Goal: Task Accomplishment & Management: Manage account settings

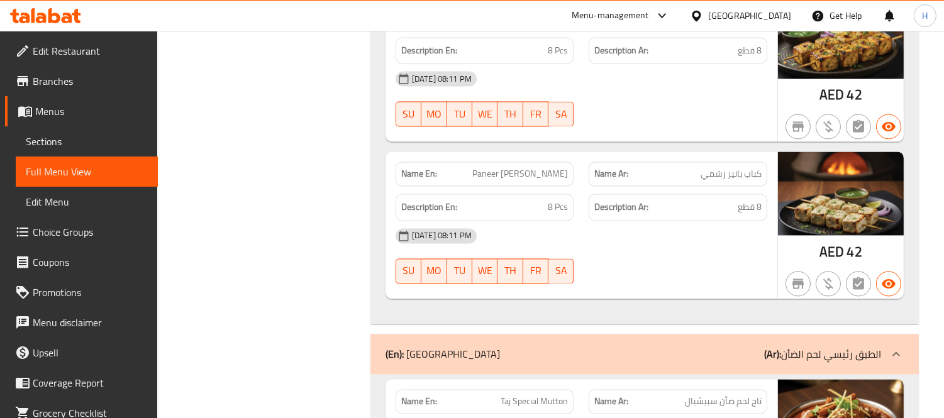
scroll to position [38372, 0]
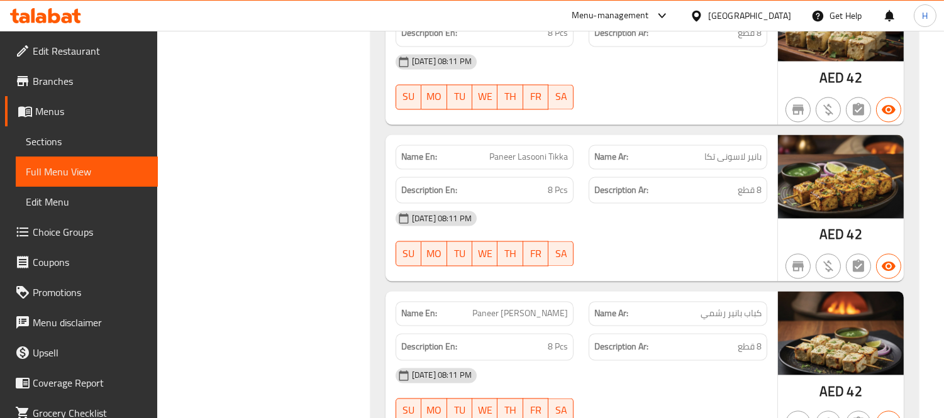
copy span "Taj Special Mutton"
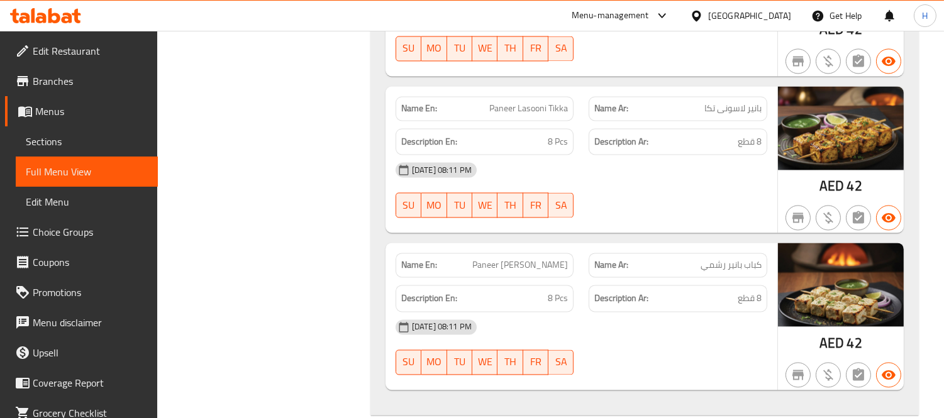
scroll to position [38441, 0]
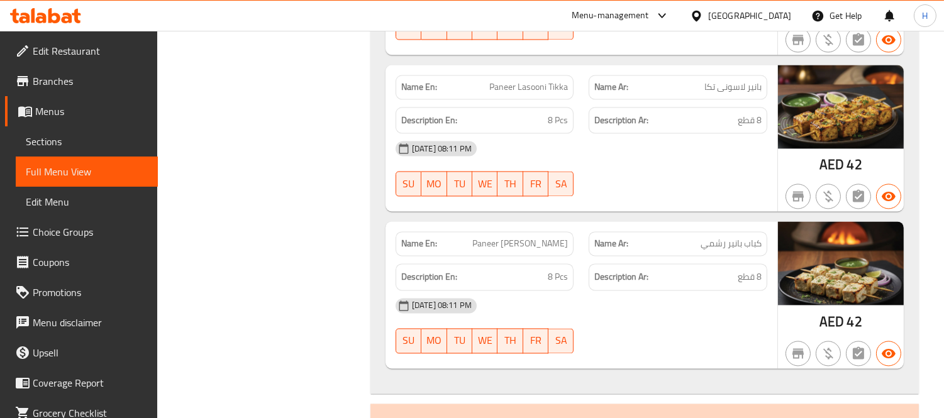
copy span "Mutton [PERSON_NAME]"
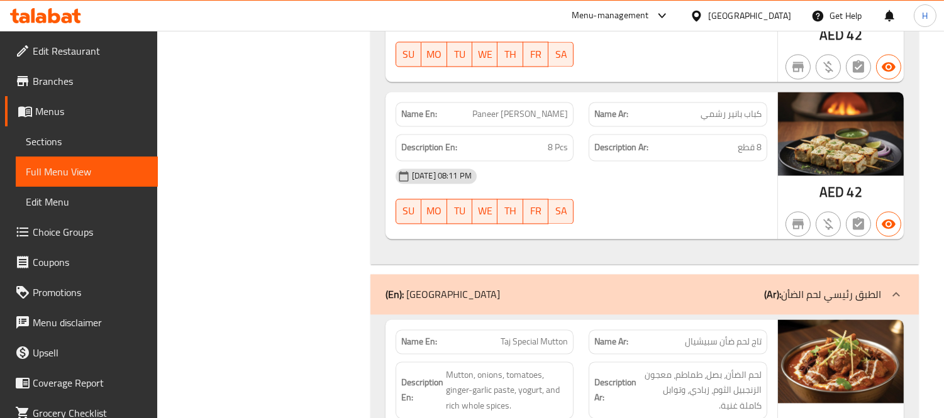
scroll to position [38581, 0]
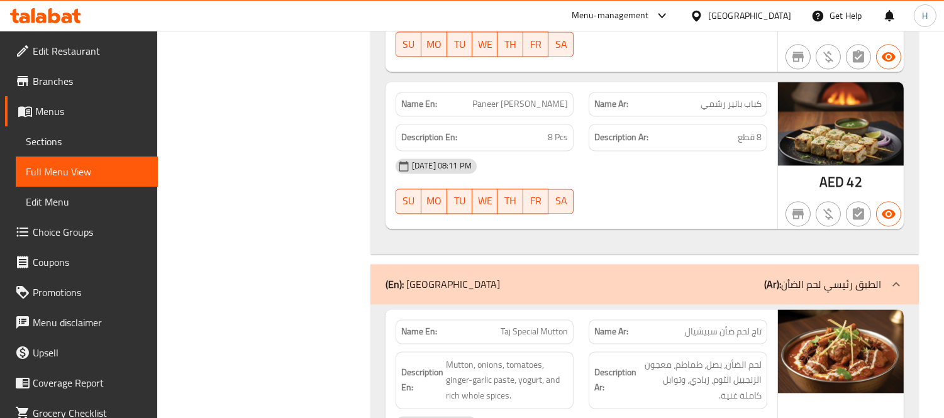
copy span "[PERSON_NAME]"
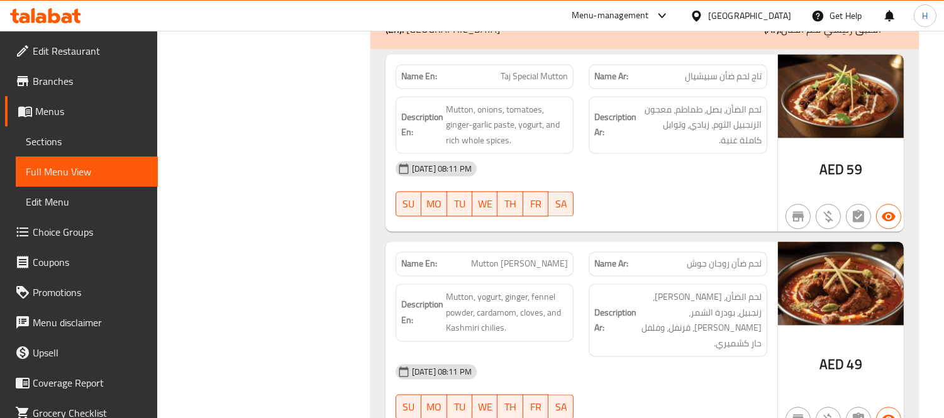
scroll to position [38861, 0]
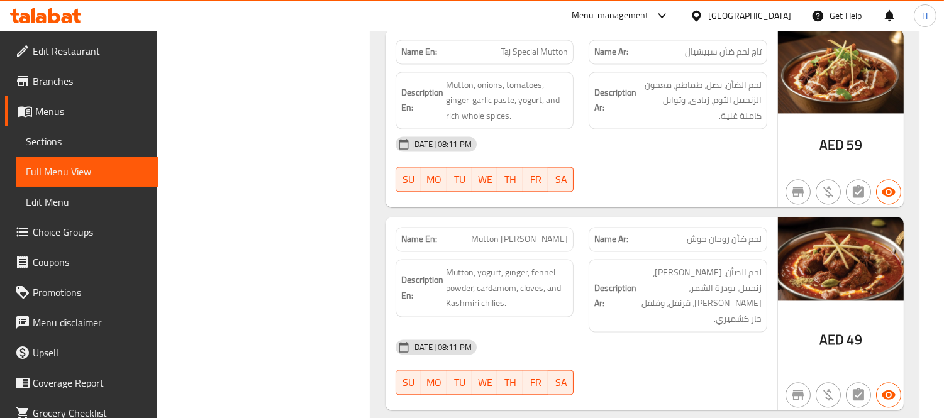
copy span "Mutton Korma"
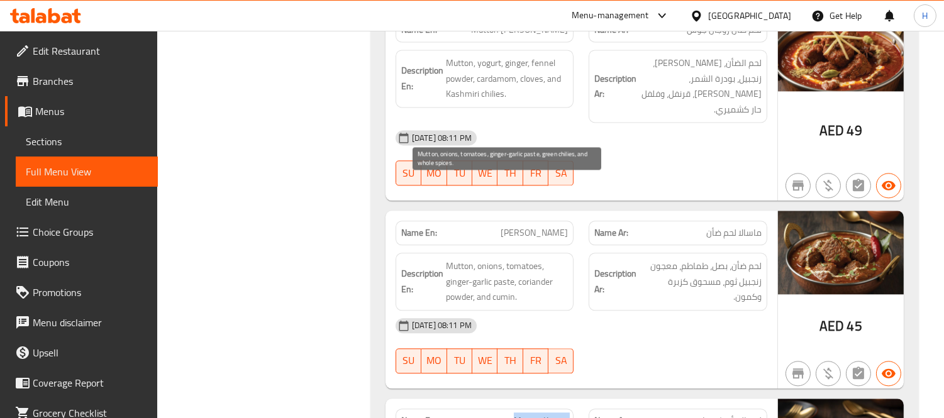
scroll to position [39000, 0]
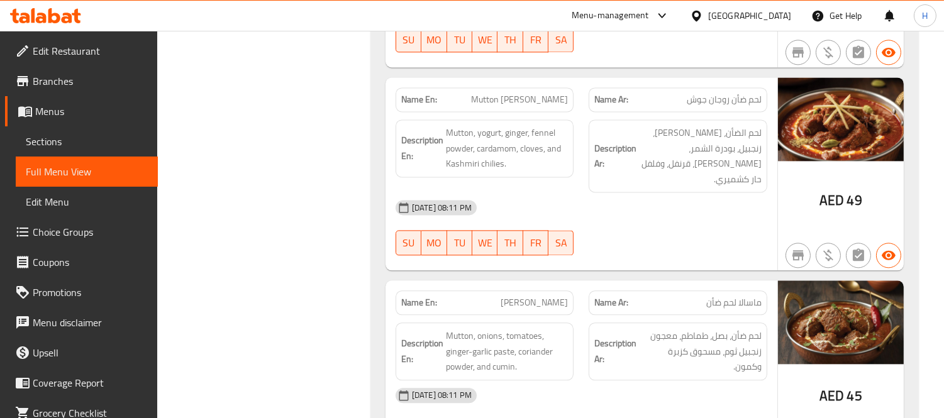
copy span "Mutton Bhuna Gosht"
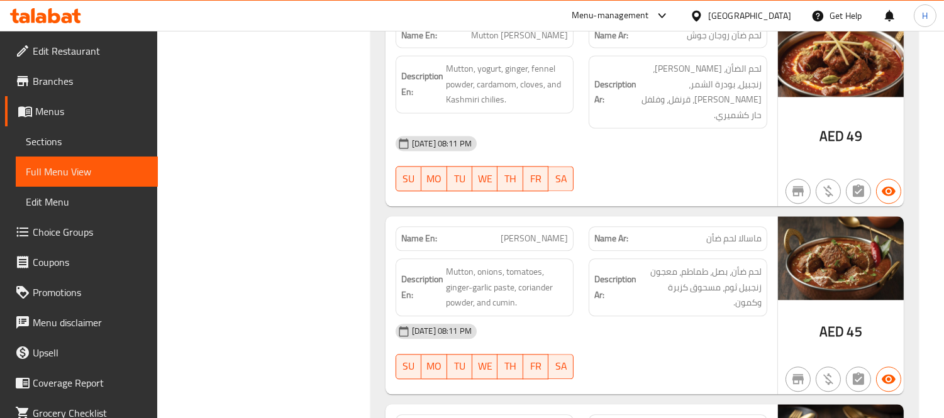
scroll to position [39140, 0]
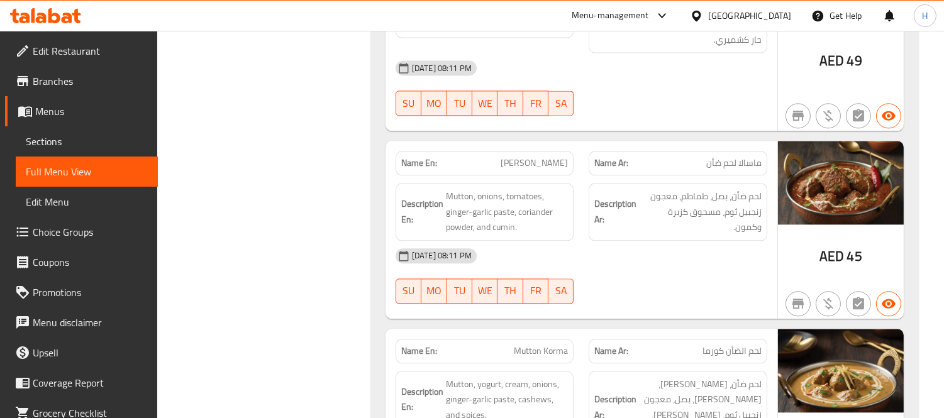
copy span "Mutton Kadai"
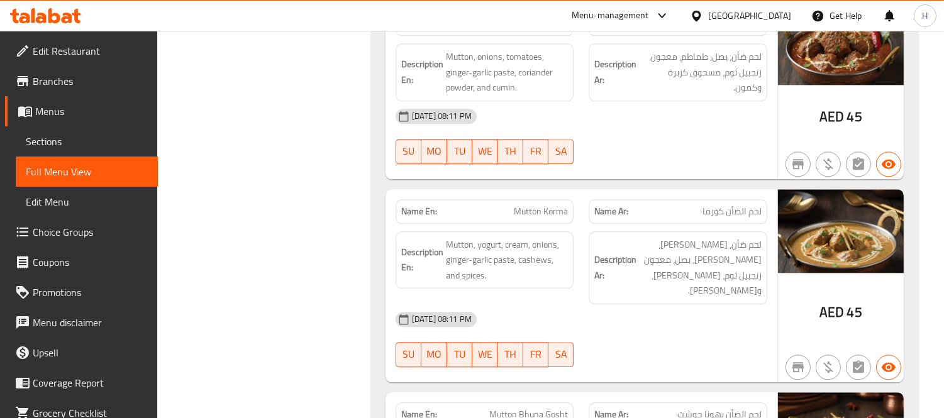
scroll to position [39349, 0]
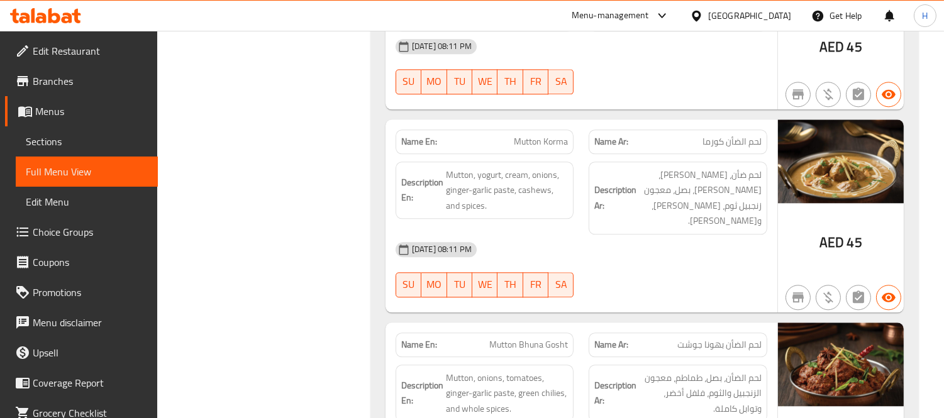
copy span "Mutton Handi"
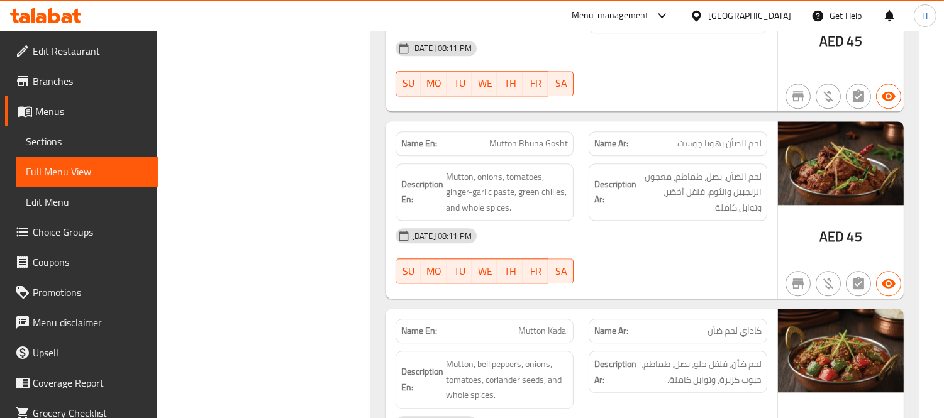
scroll to position [39559, 0]
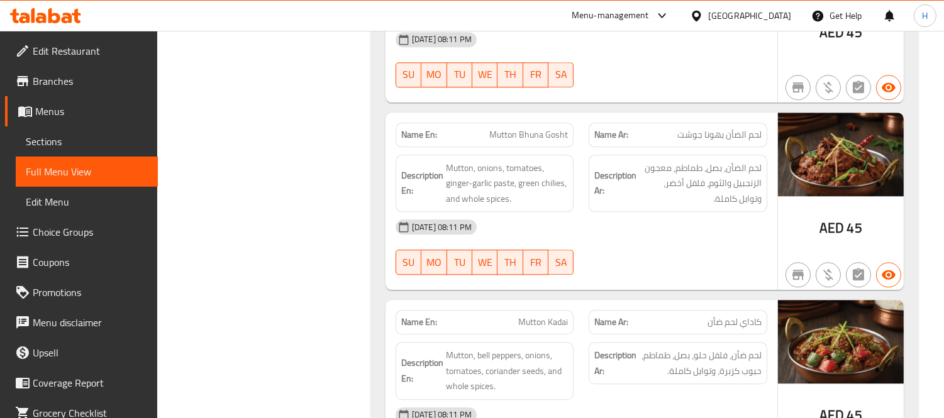
copy span "Mutton Dabba Gosht"
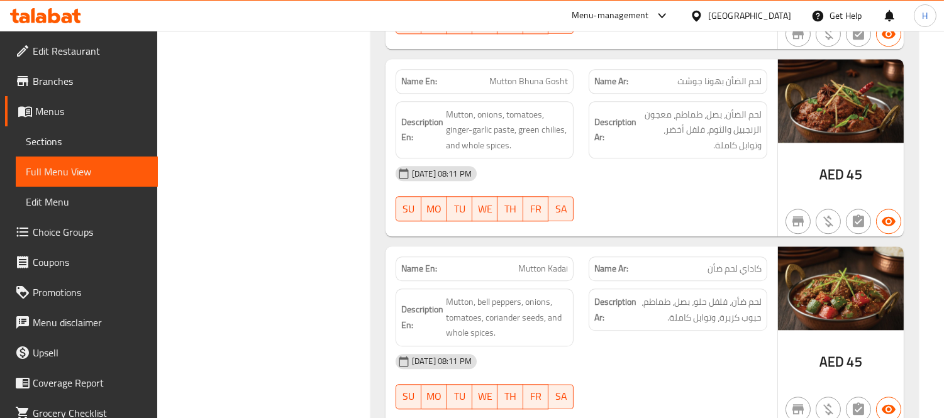
scroll to position [39699, 0]
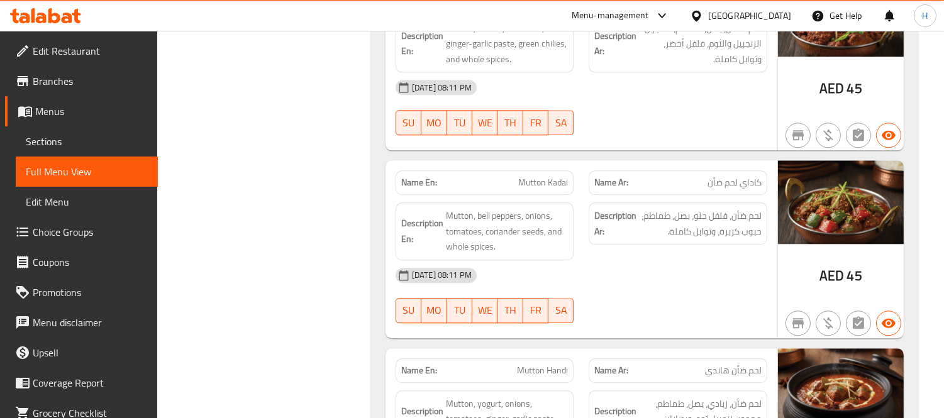
copy span "[PERSON_NAME]"
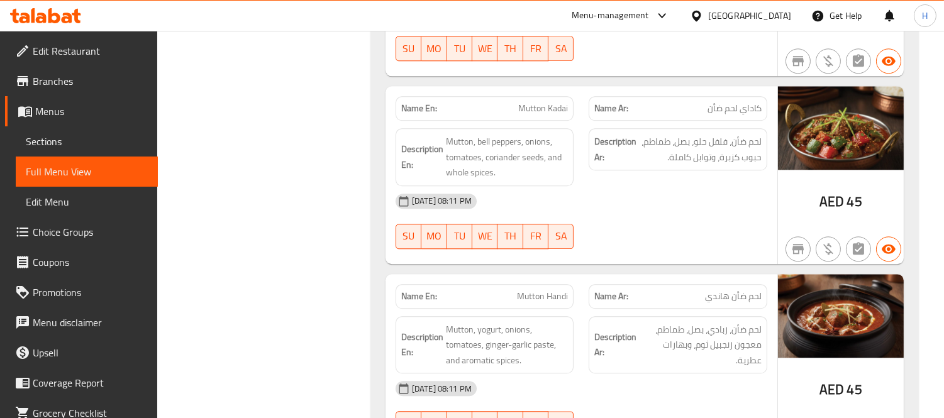
scroll to position [39908, 0]
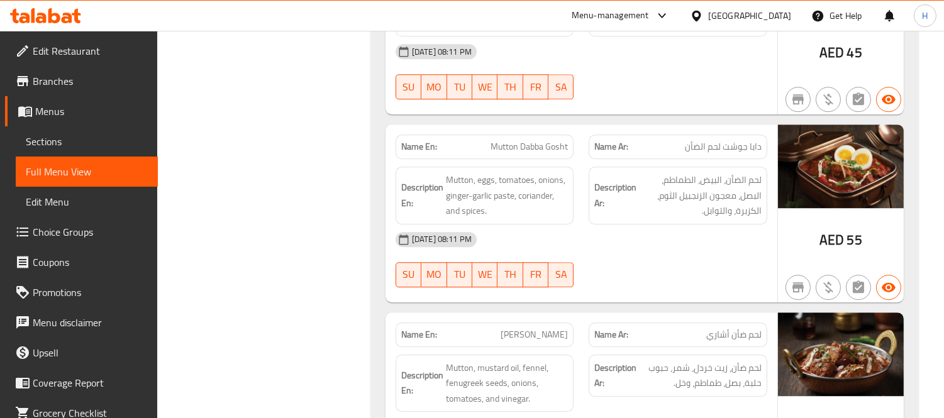
scroll to position [40118, 0]
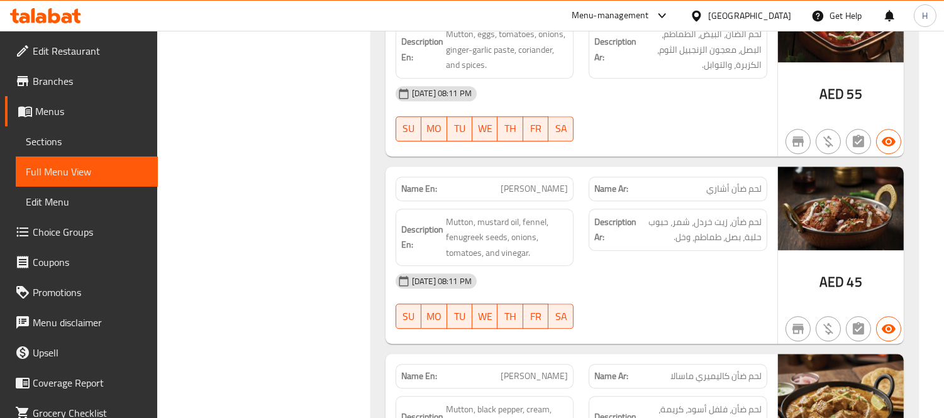
scroll to position [40257, 0]
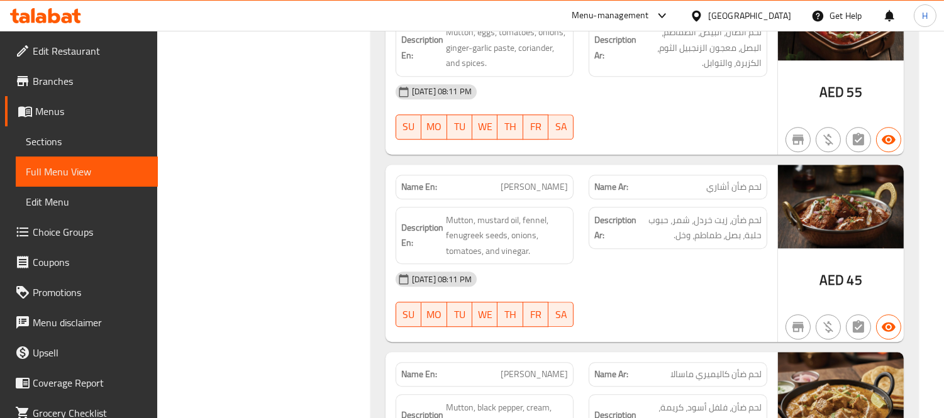
copy span "Mutton Do Pyaza"
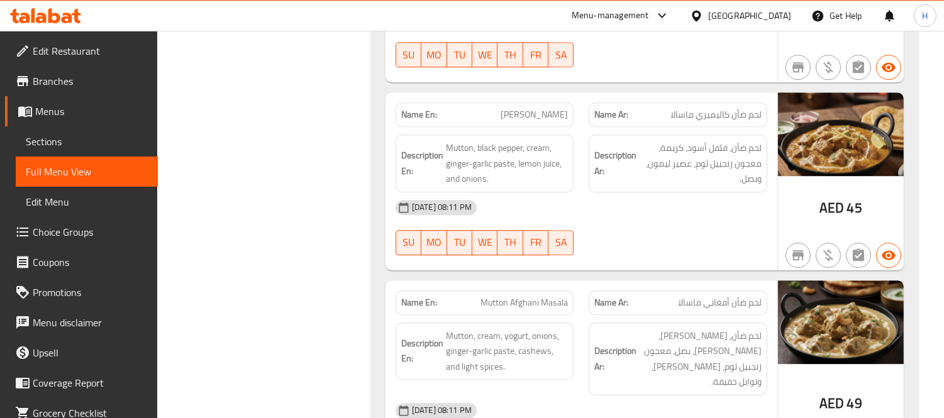
scroll to position [40536, 0]
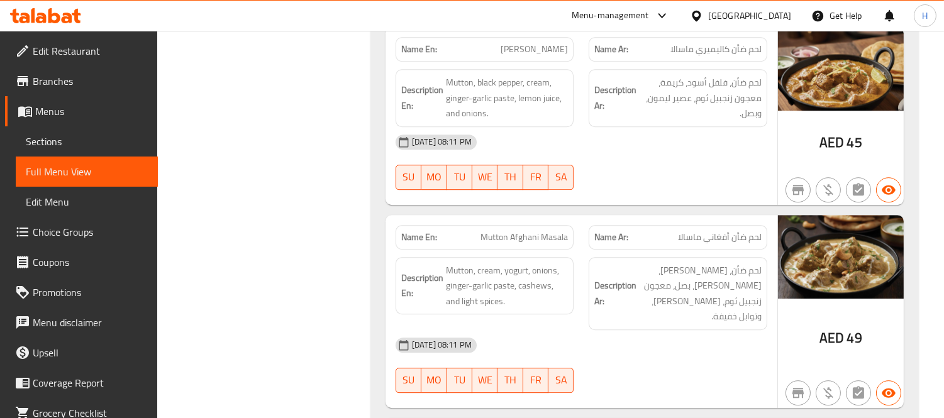
scroll to position [40606, 0]
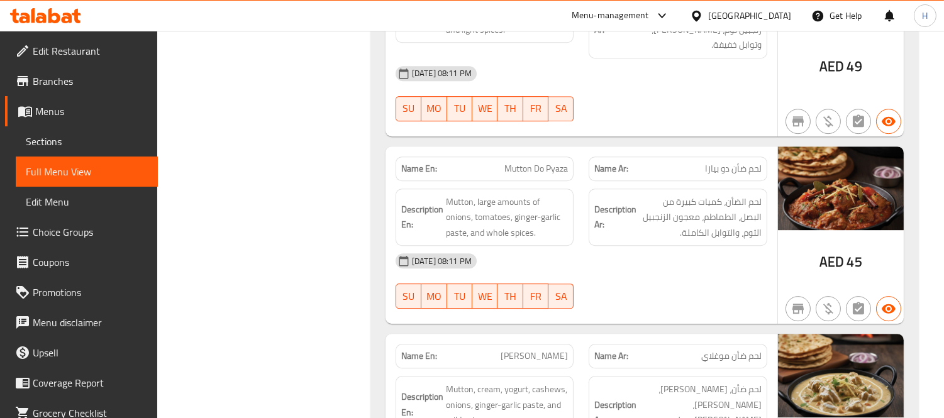
scroll to position [40886, 0]
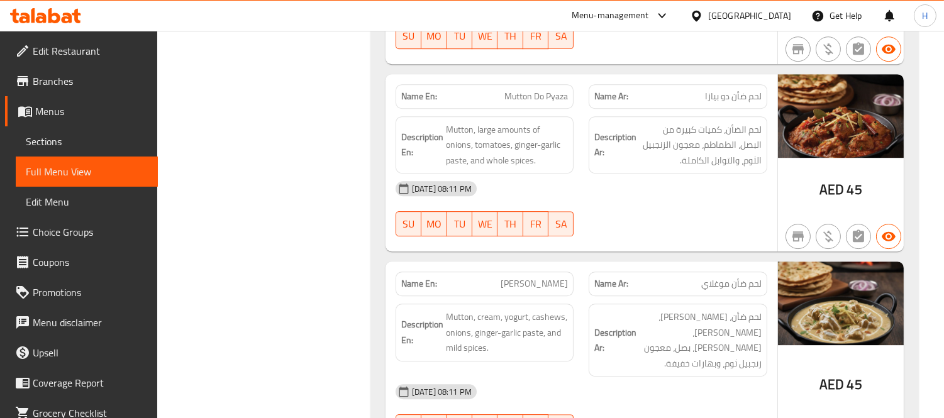
scroll to position [41026, 0]
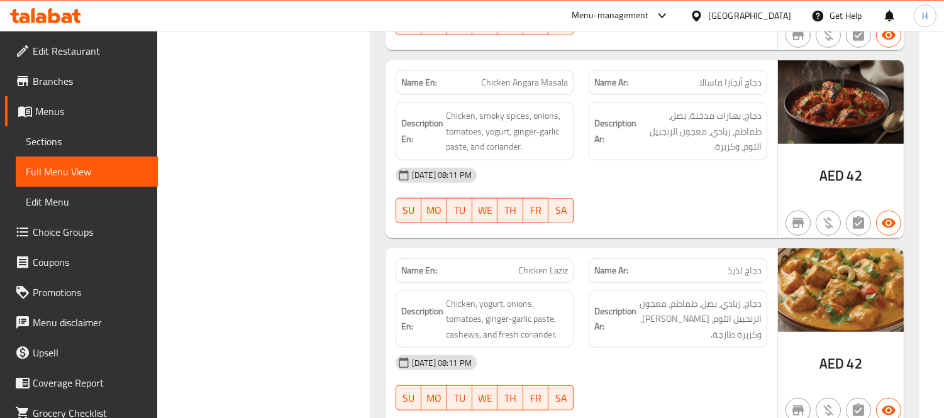
scroll to position [44668, 0]
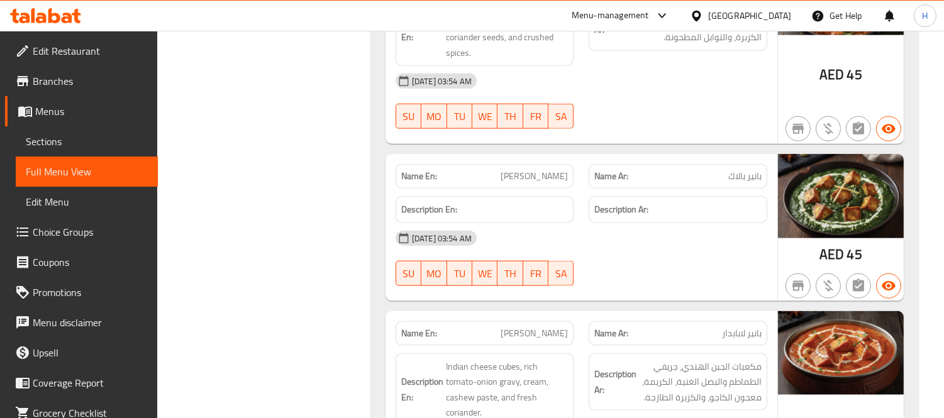
scroll to position [2953, 0]
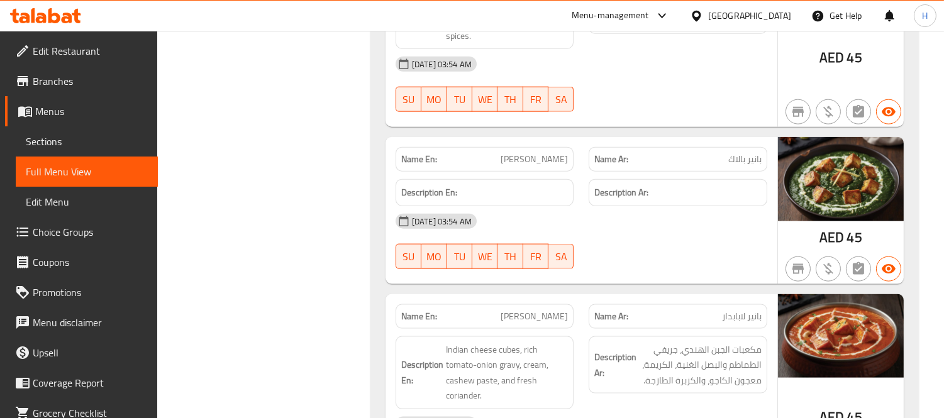
click at [548, 162] on span "[PERSON_NAME]" at bounding box center [533, 159] width 67 height 13
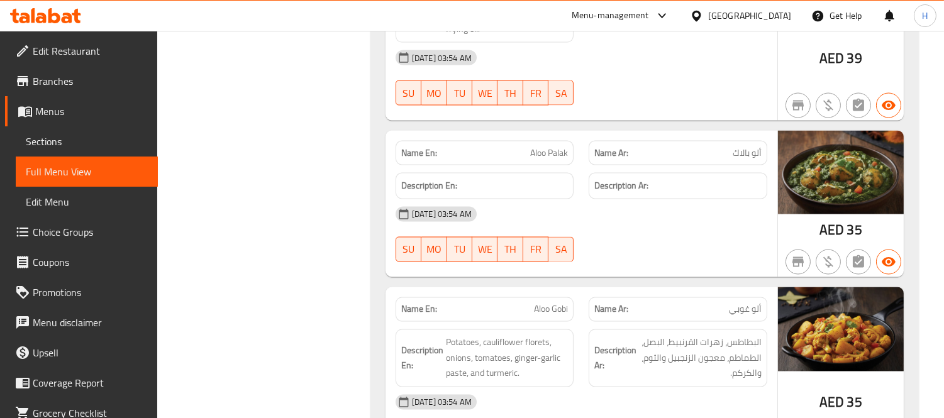
scroll to position [4070, 0]
click at [544, 158] on span "Aloo Palak" at bounding box center [549, 152] width 38 height 13
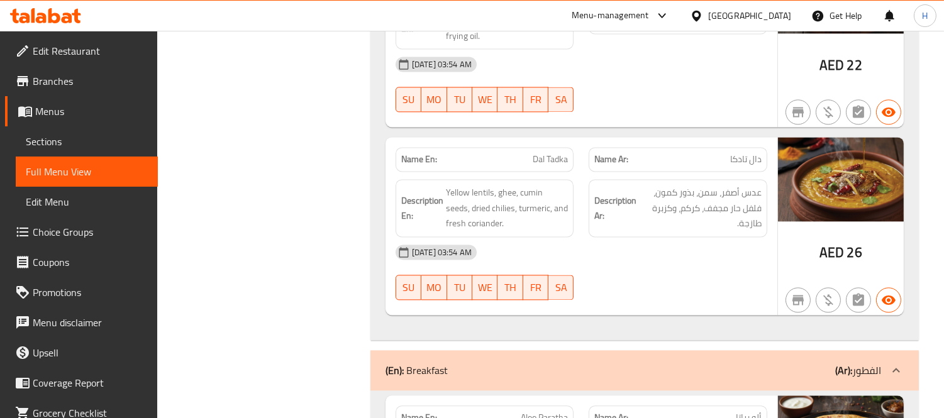
scroll to position [5048, 0]
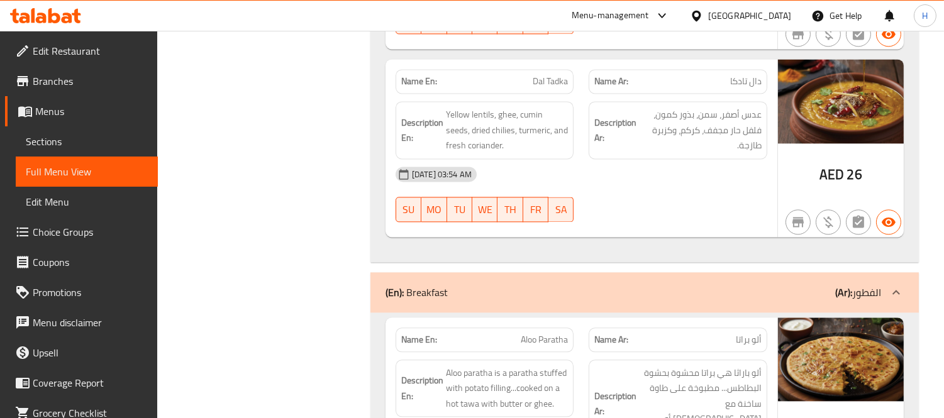
click at [548, 170] on div "[DATE] 03:54 AM" at bounding box center [581, 174] width 387 height 30
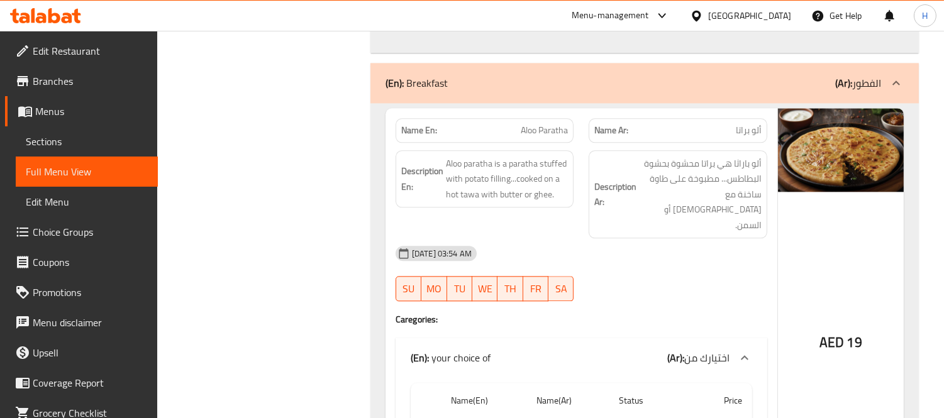
scroll to position [5327, 0]
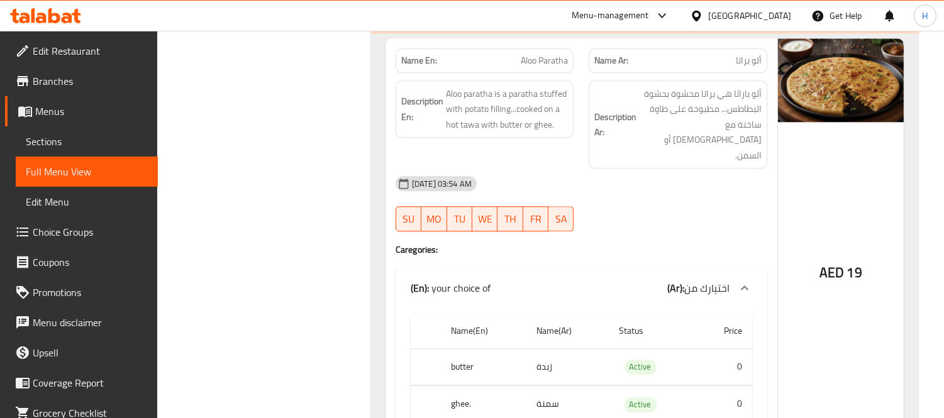
click at [522, 57] on span "Aloo Paratha" at bounding box center [543, 60] width 47 height 13
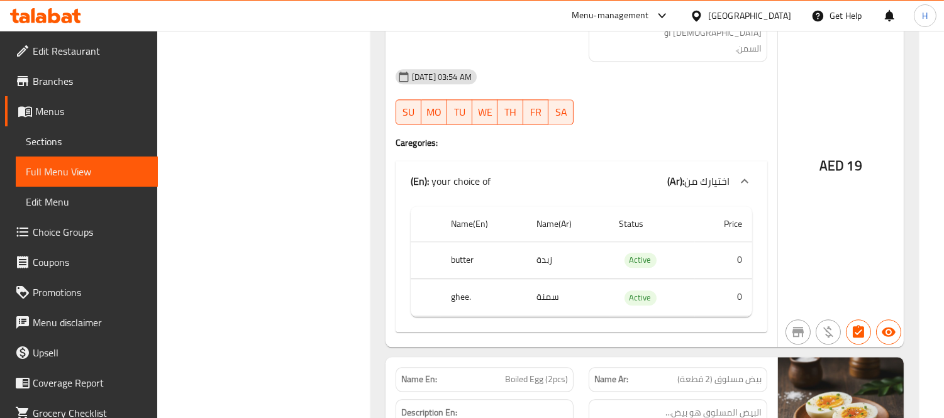
scroll to position [5607, 0]
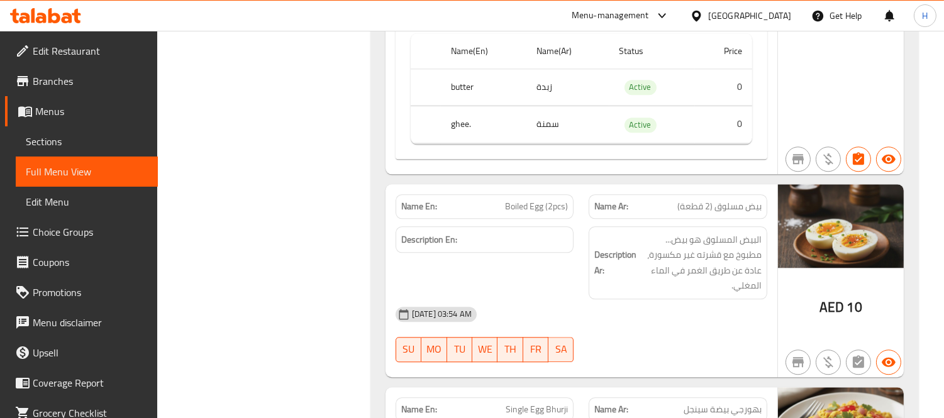
click at [532, 194] on div "Name En: Boiled Egg (2pcs)" at bounding box center [484, 206] width 179 height 25
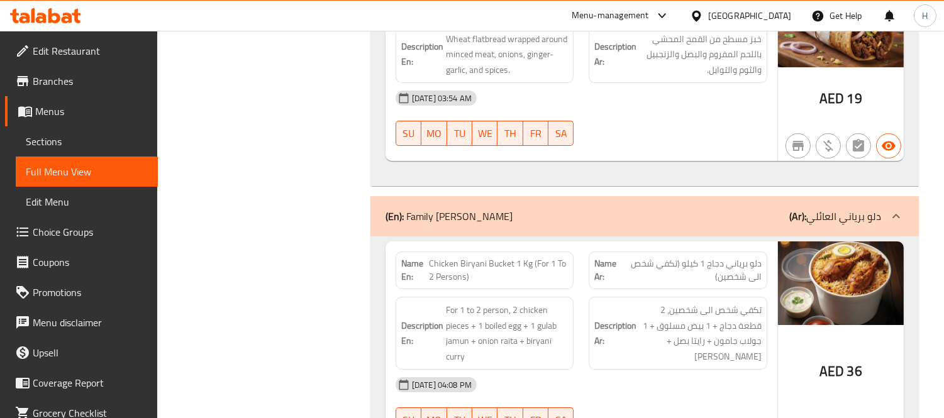
scroll to position [7981, 0]
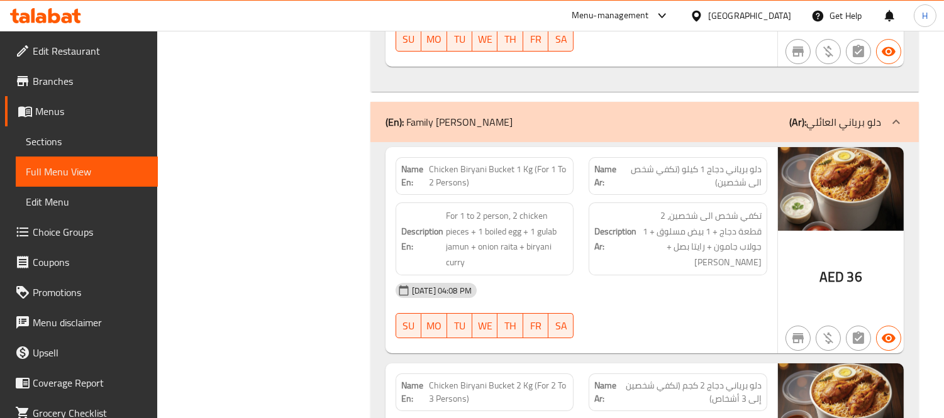
click at [627, 224] on strong "Description Ar:" at bounding box center [615, 239] width 42 height 31
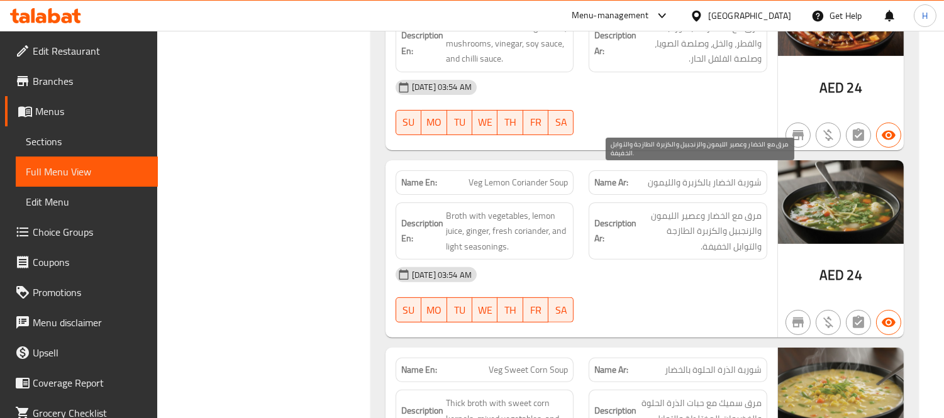
scroll to position [9465, 0]
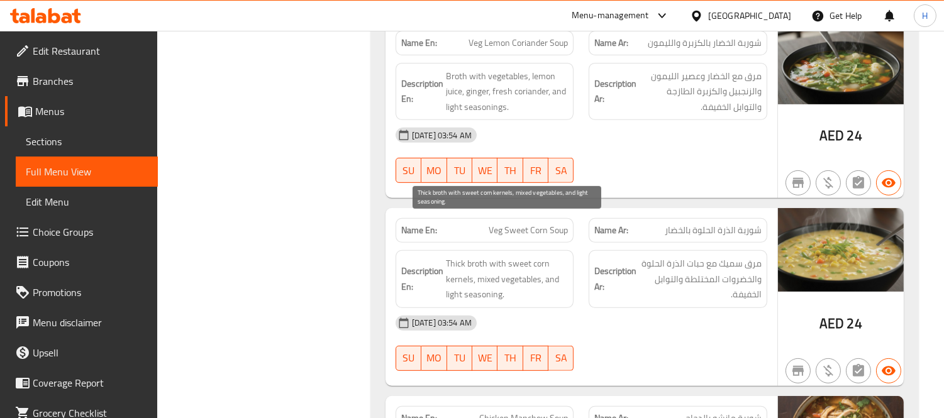
click at [461, 256] on span "Thick broth with sweet corn kernels, mixed vegetables, and light seasoning." at bounding box center [507, 279] width 123 height 47
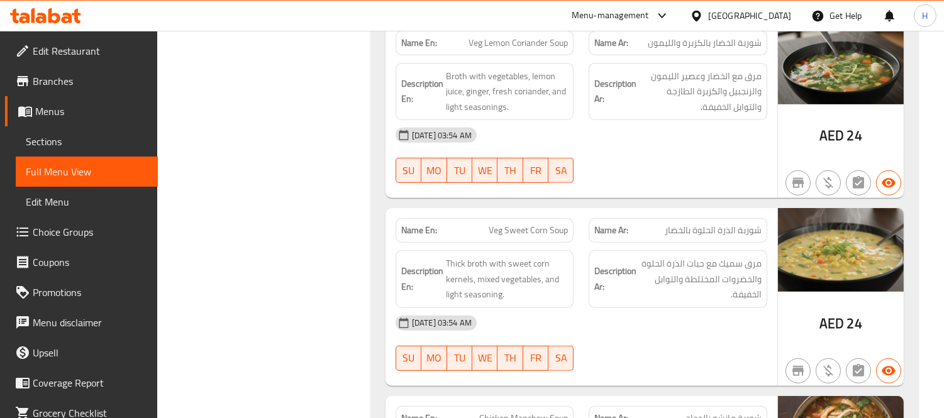
click at [531, 224] on span "Veg Sweet Corn Soup" at bounding box center [527, 230] width 79 height 13
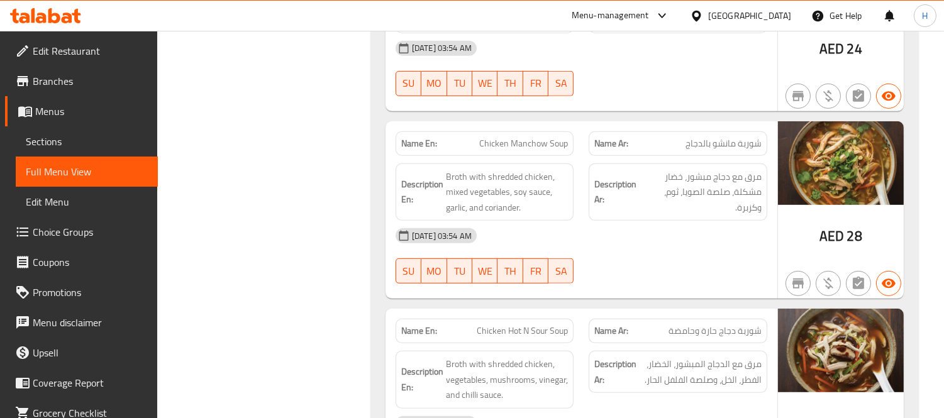
scroll to position [9814, 0]
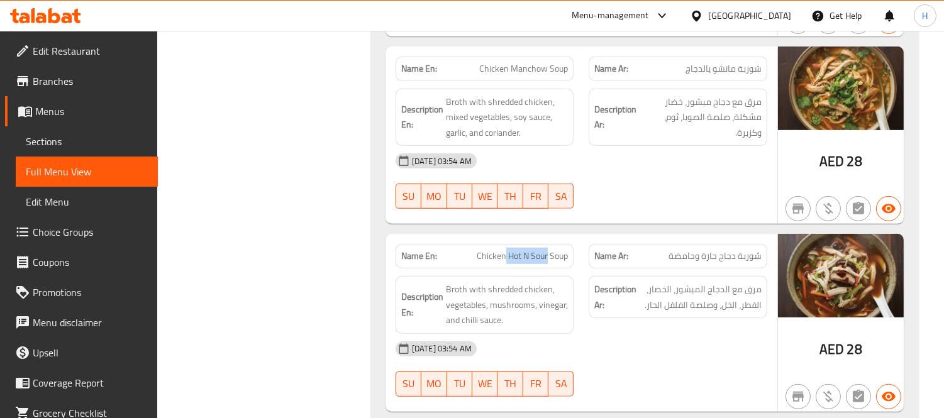
drag, startPoint x: 505, startPoint y: 216, endPoint x: 546, endPoint y: 226, distance: 41.5
click at [546, 244] on div "Name En: Chicken Hot N Sour Soup" at bounding box center [484, 256] width 179 height 25
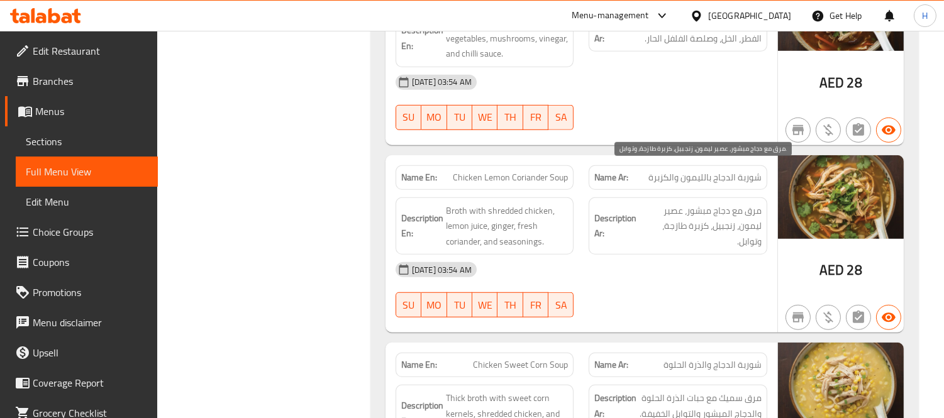
scroll to position [10163, 0]
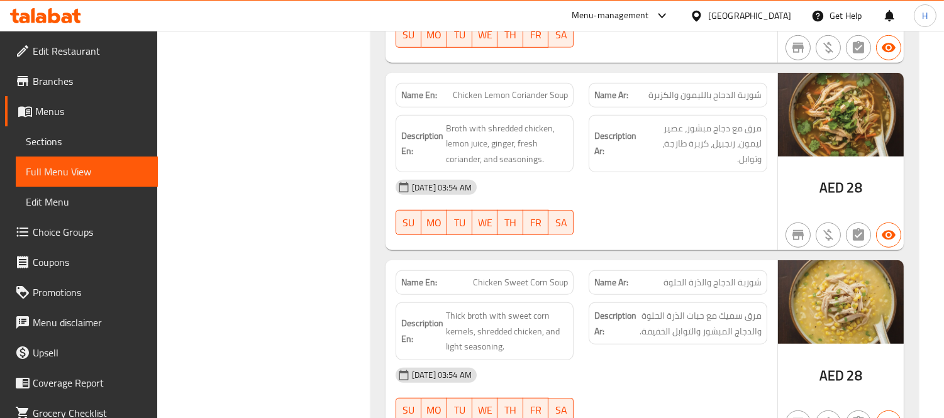
click at [531, 270] on div "Name En: Chicken Sweet Corn Soup" at bounding box center [484, 282] width 179 height 25
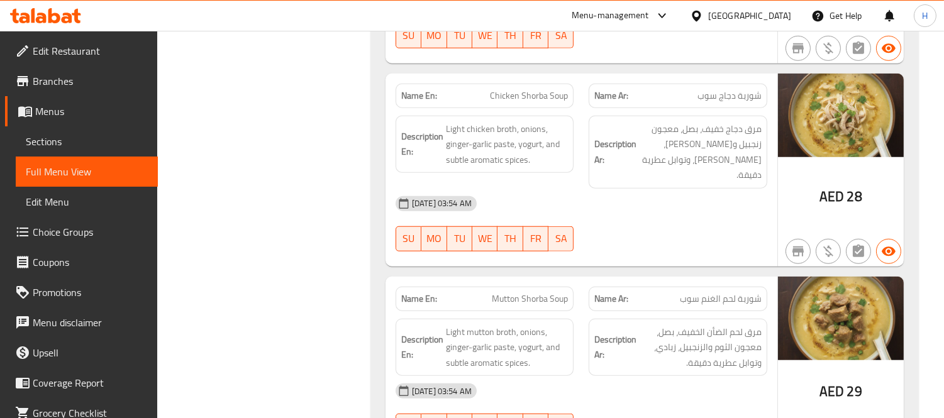
scroll to position [10582, 0]
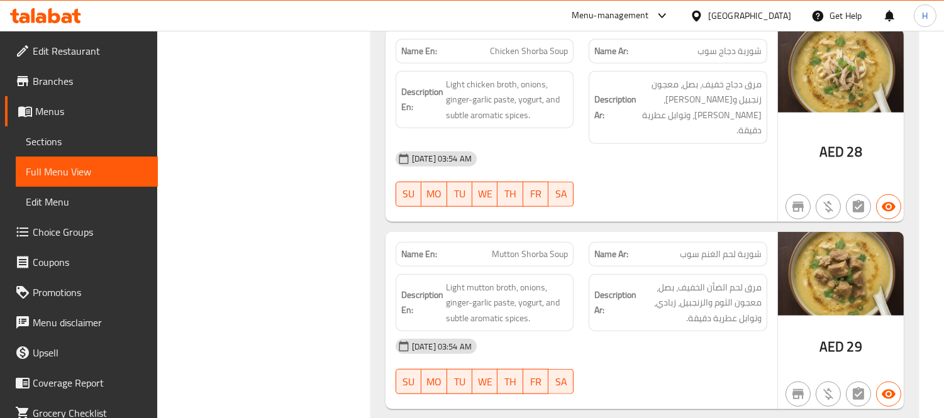
click at [523, 248] on span "Mutton Shorba Soup" at bounding box center [530, 254] width 76 height 13
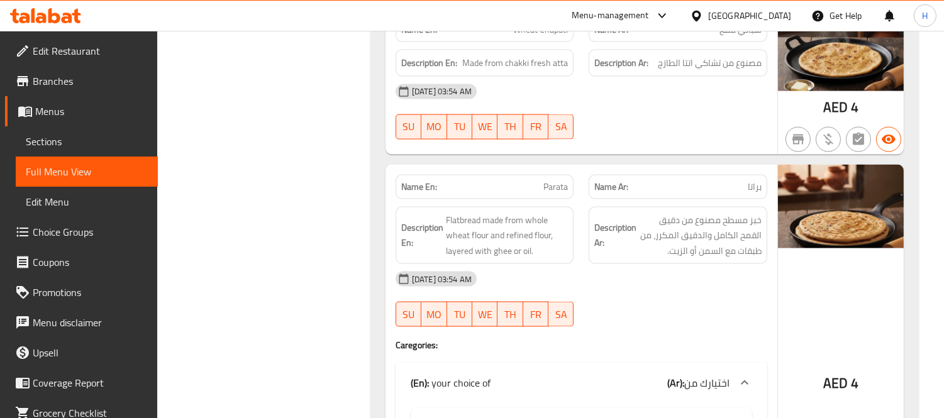
scroll to position [11840, 0]
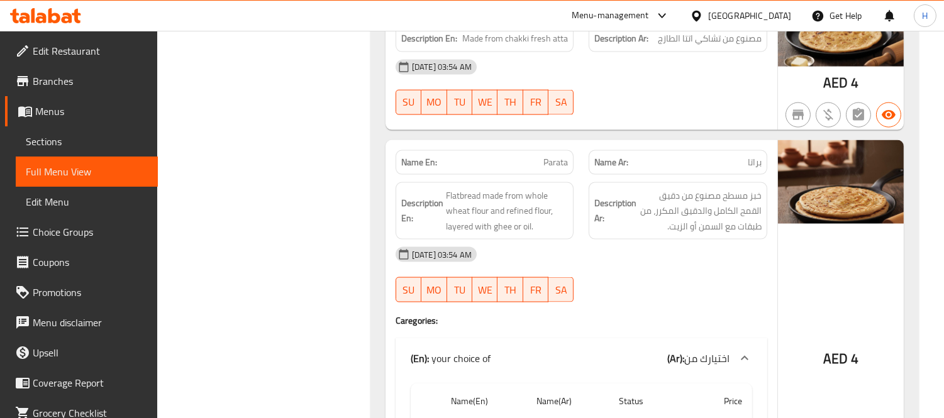
click at [558, 156] on span "Parata" at bounding box center [555, 162] width 25 height 13
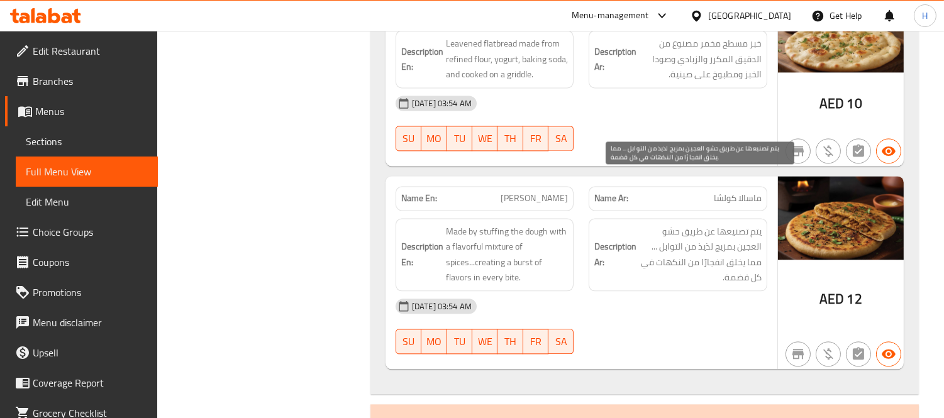
scroll to position [13516, 0]
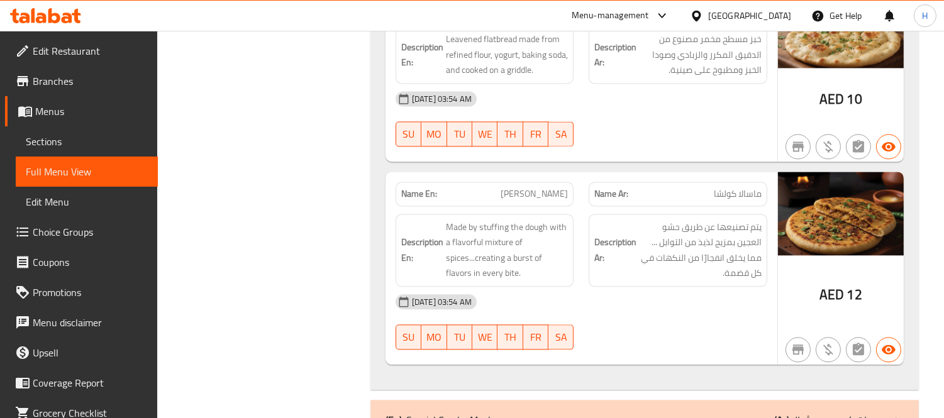
click at [547, 187] on span "[PERSON_NAME]" at bounding box center [533, 193] width 67 height 13
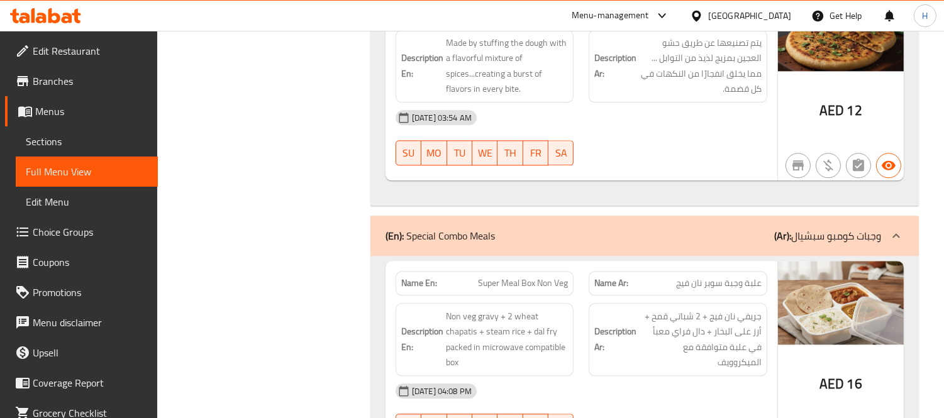
scroll to position [13725, 0]
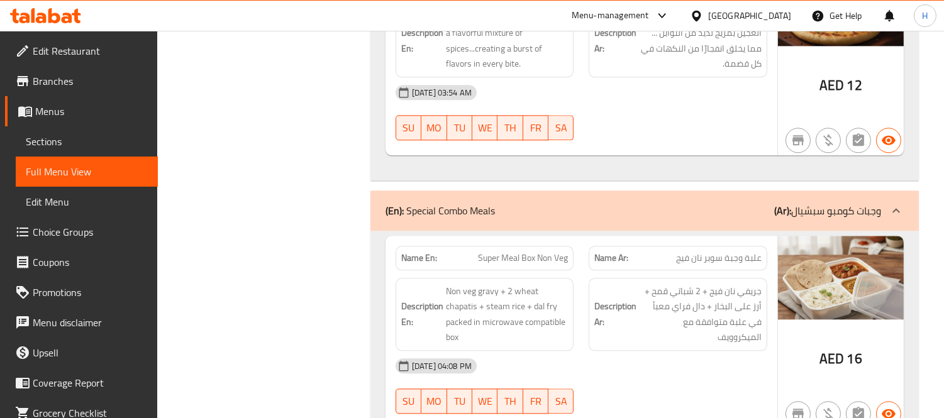
click at [519, 351] on div "[DATE] 04:08 PM" at bounding box center [581, 366] width 387 height 30
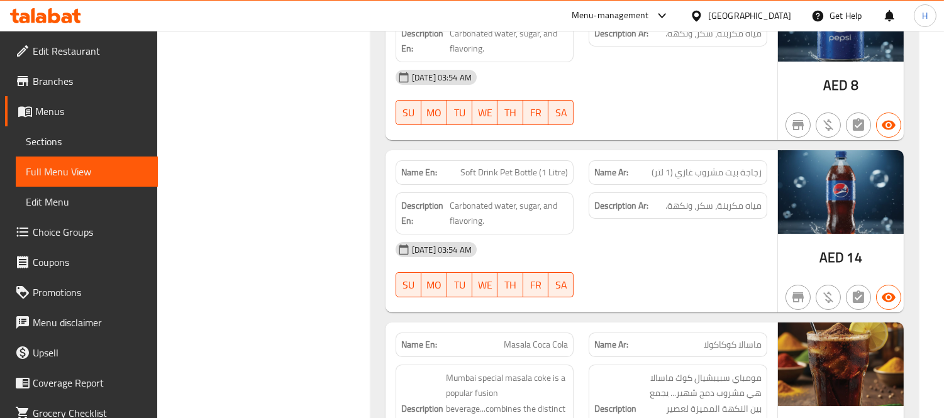
scroll to position [17202, 0]
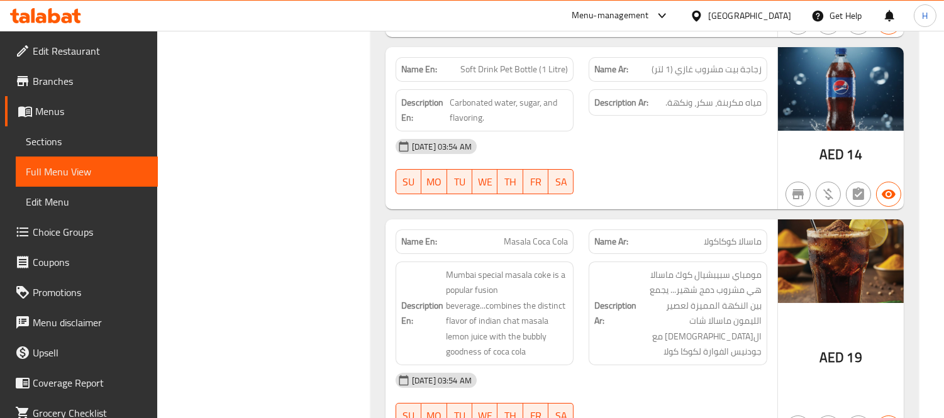
click at [553, 229] on div "Name En: Masala Coca Cola" at bounding box center [484, 241] width 179 height 25
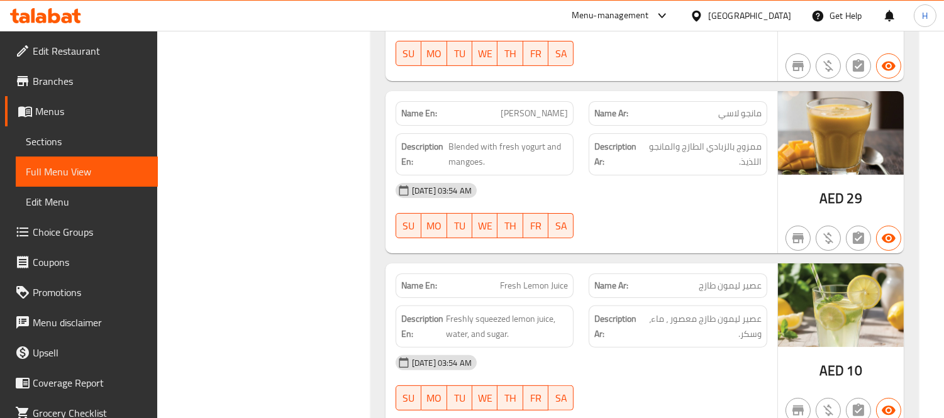
scroll to position [17761, 0]
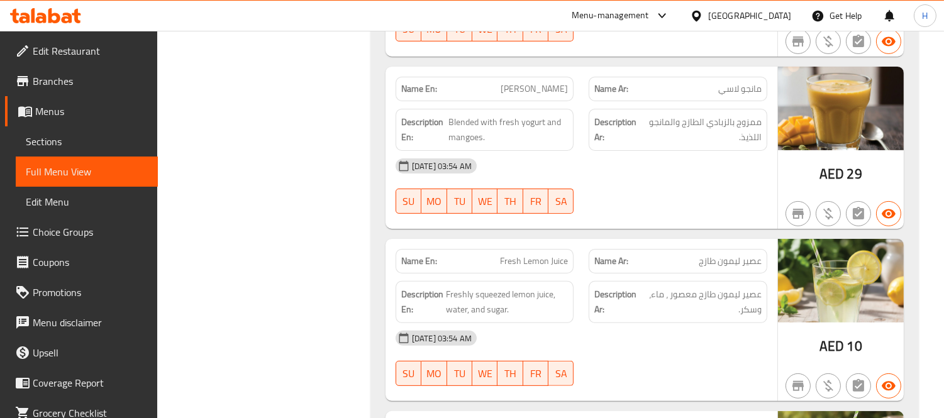
click at [512, 255] on span "Fresh Lemon Juice" at bounding box center [534, 261] width 68 height 13
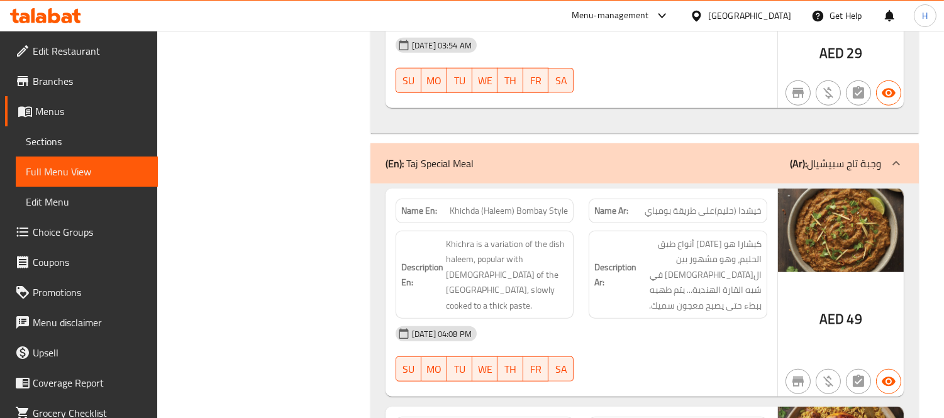
scroll to position [19088, 0]
click at [504, 230] on div "Description En: Khichra is a variation of the dish haleem, popular with [DEMOGR…" at bounding box center [484, 274] width 179 height 89
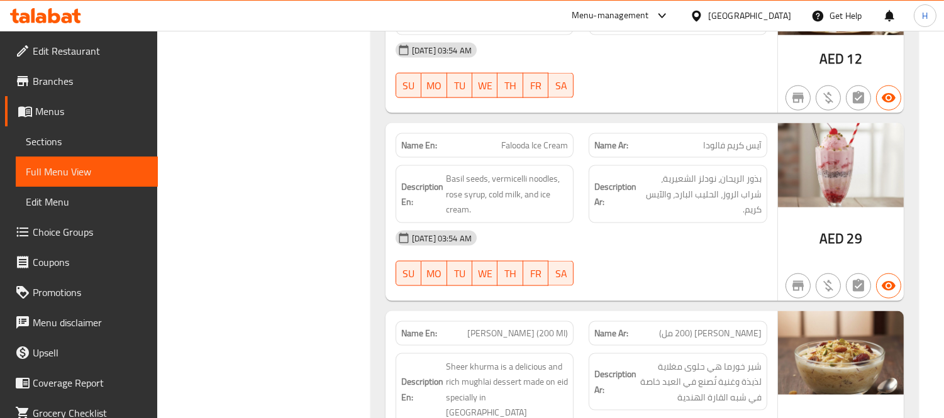
scroll to position [20336, 0]
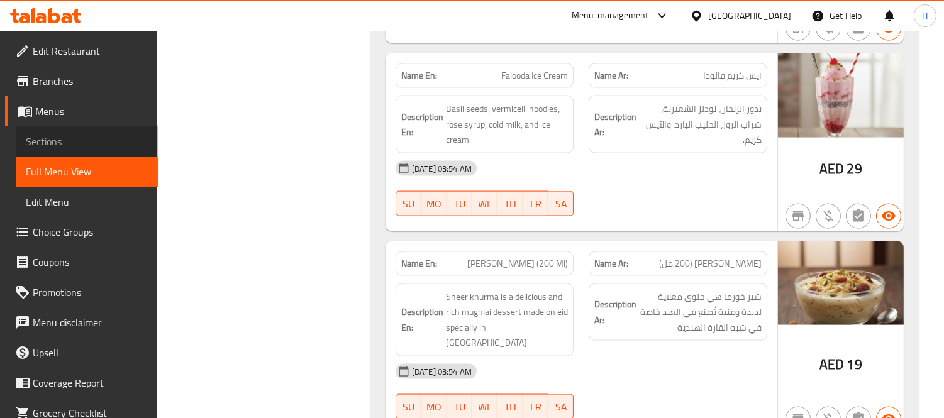
click at [139, 140] on link "Sections" at bounding box center [87, 141] width 142 height 30
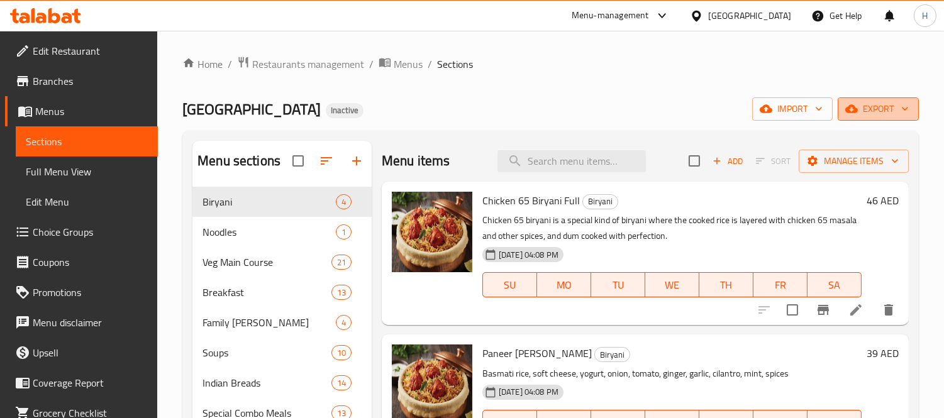
click at [872, 109] on span "export" at bounding box center [877, 109] width 61 height 16
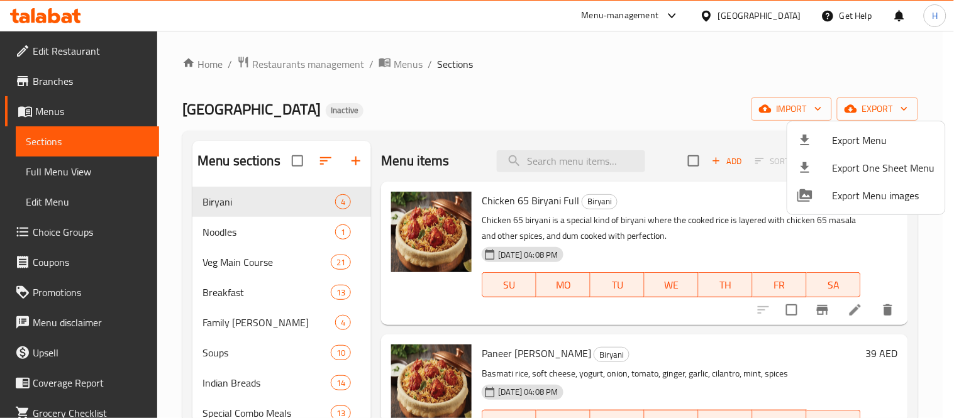
click at [859, 133] on span "Export Menu" at bounding box center [883, 140] width 102 height 15
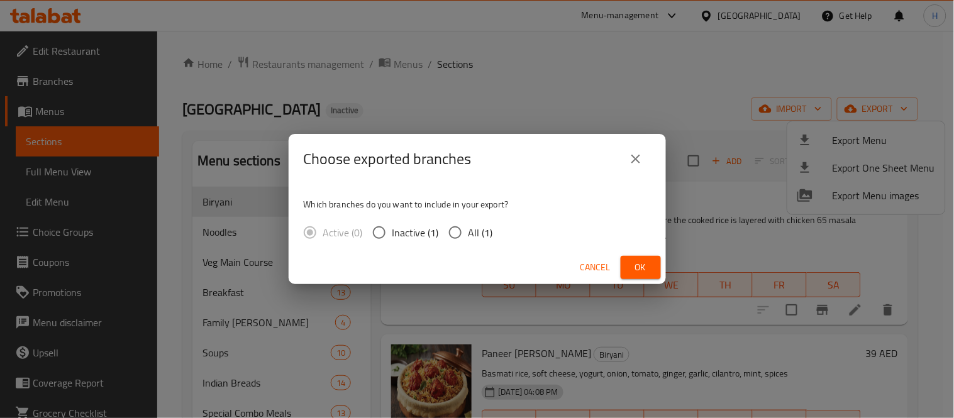
click at [432, 217] on div "Which branches do you want to include in your export? Active (0) Inactive (1) A…" at bounding box center [477, 217] width 377 height 67
click at [474, 225] on span "All (1)" at bounding box center [480, 232] width 25 height 15
click at [468, 225] on input "All (1)" at bounding box center [455, 232] width 26 height 26
radio input "true"
click at [640, 260] on span "Ok" at bounding box center [640, 268] width 20 height 16
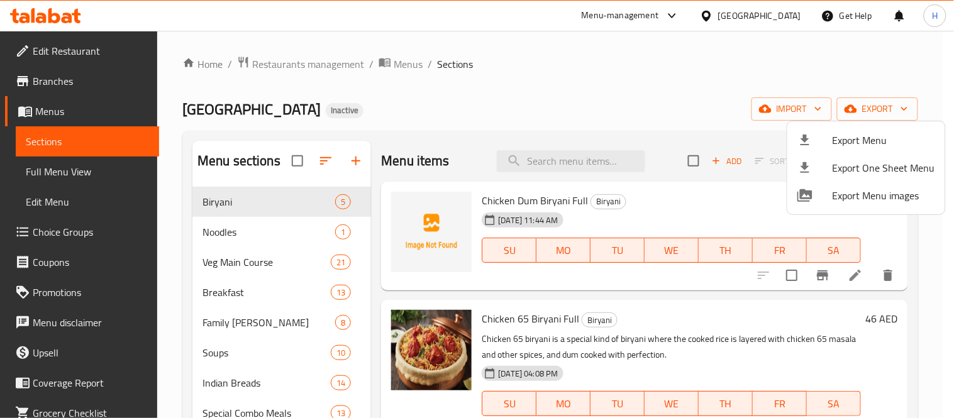
click at [579, 152] on div at bounding box center [477, 209] width 954 height 418
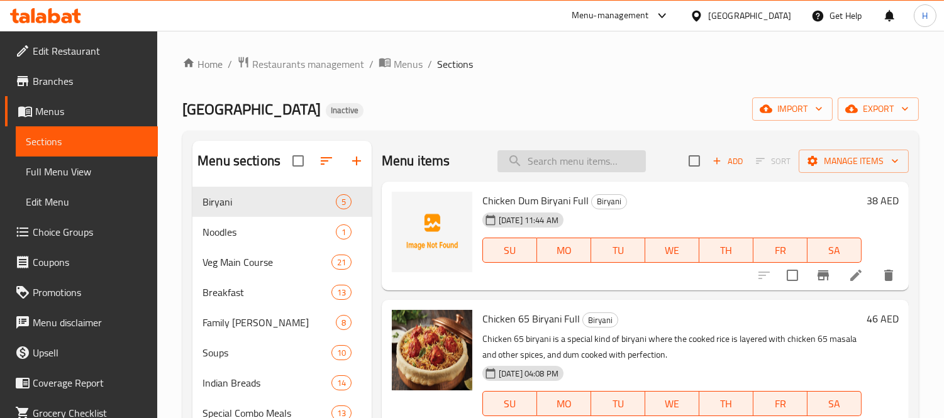
click at [581, 155] on input "search" at bounding box center [571, 161] width 148 height 22
paste input "Chicken Hakka Noodles"
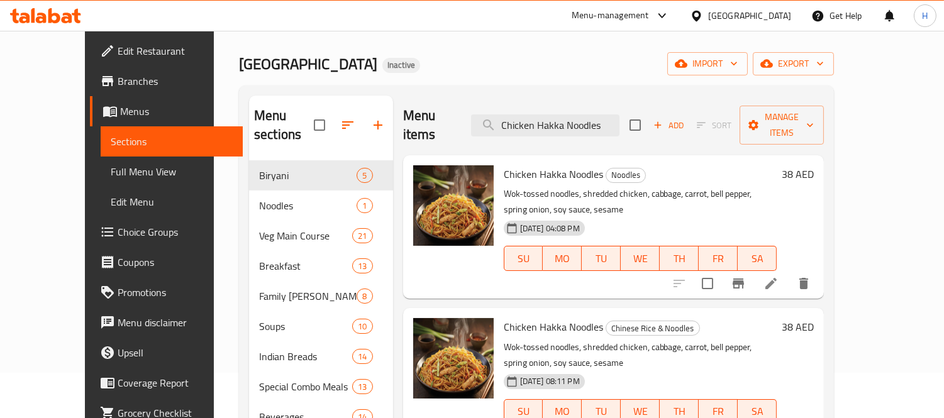
scroll to position [70, 0]
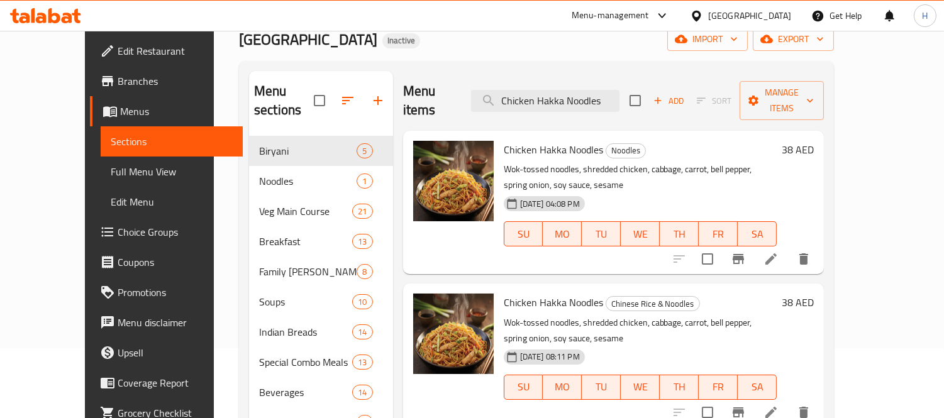
type input "Chicken Hakka Noodles"
click at [642, 297] on span "Chinese Rice & Noodles" at bounding box center [652, 304] width 93 height 14
click at [818, 244] on button "delete" at bounding box center [803, 259] width 30 height 30
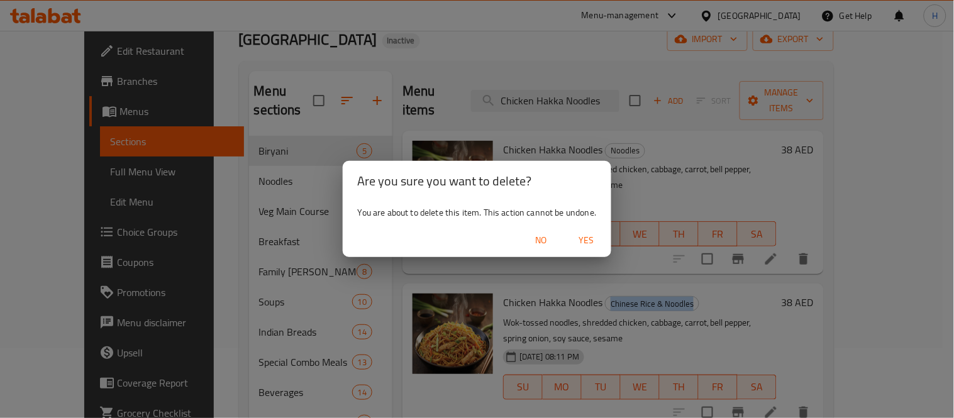
click at [582, 243] on span "Yes" at bounding box center [586, 241] width 30 height 16
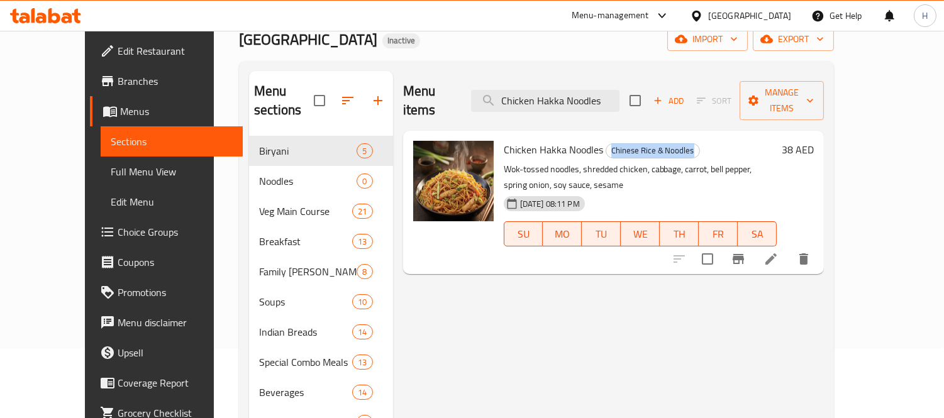
click at [120, 114] on span "Menus" at bounding box center [176, 111] width 113 height 15
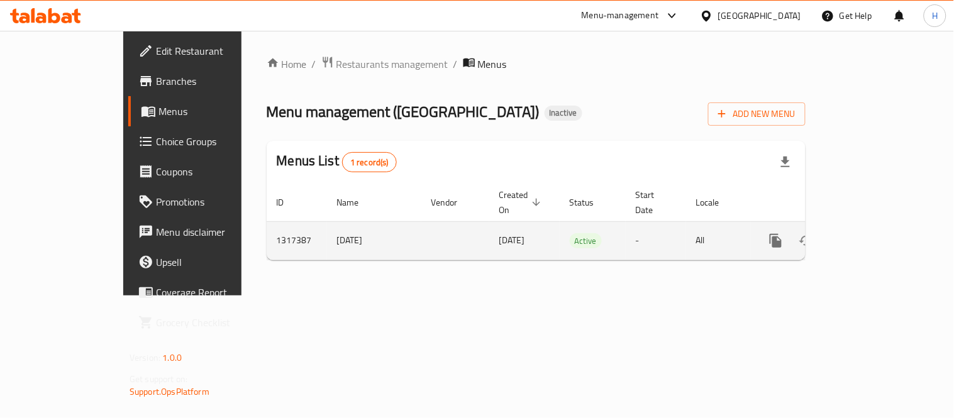
click at [891, 221] on td "enhanced table" at bounding box center [821, 240] width 141 height 38
click at [881, 226] on link "enhanced table" at bounding box center [866, 241] width 30 height 30
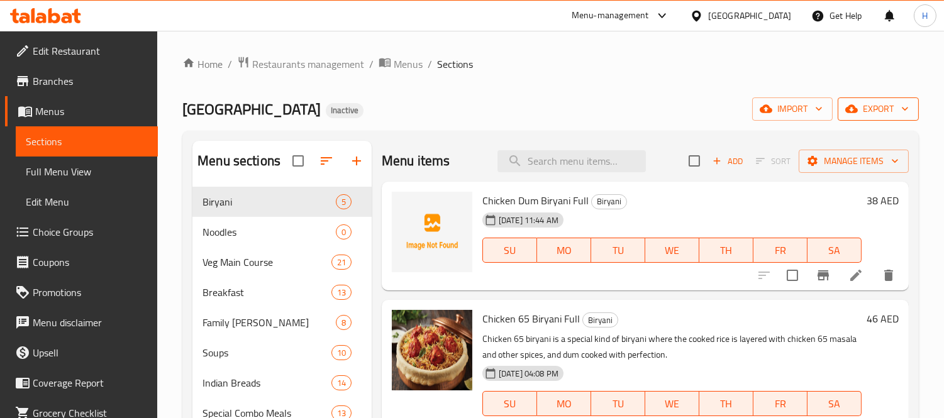
click at [903, 105] on icon "button" at bounding box center [904, 108] width 13 height 13
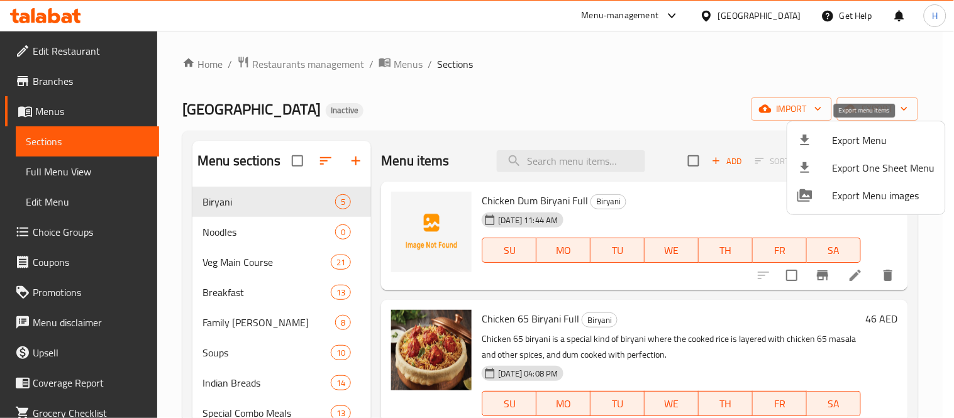
click at [869, 136] on span "Export Menu" at bounding box center [883, 140] width 102 height 15
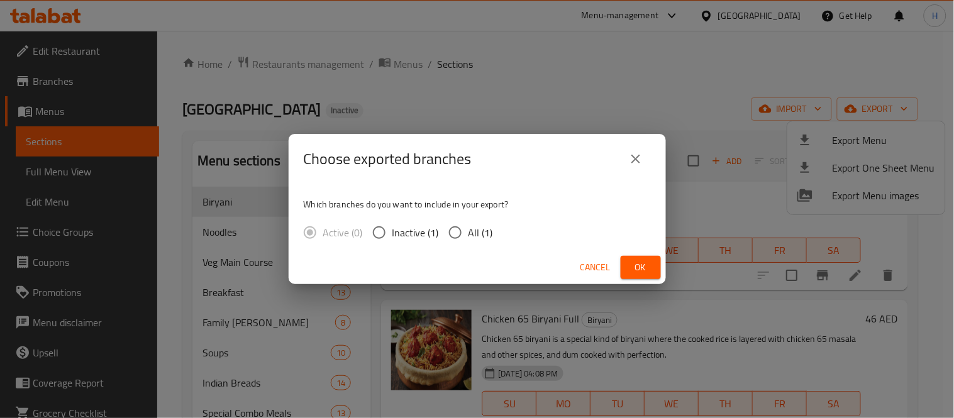
click at [468, 231] on span "All (1)" at bounding box center [480, 232] width 25 height 15
click at [468, 231] on input "All (1)" at bounding box center [455, 232] width 26 height 26
radio input "true"
click at [657, 272] on button "Ok" at bounding box center [640, 267] width 40 height 23
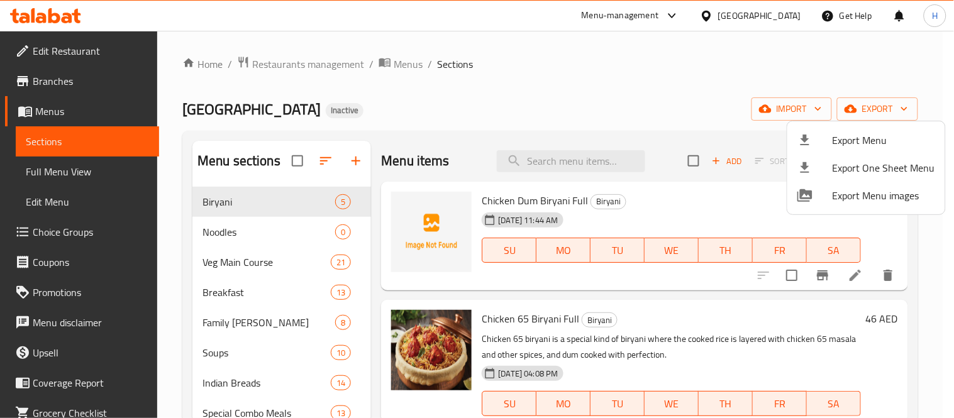
click at [77, 115] on div at bounding box center [477, 209] width 954 height 418
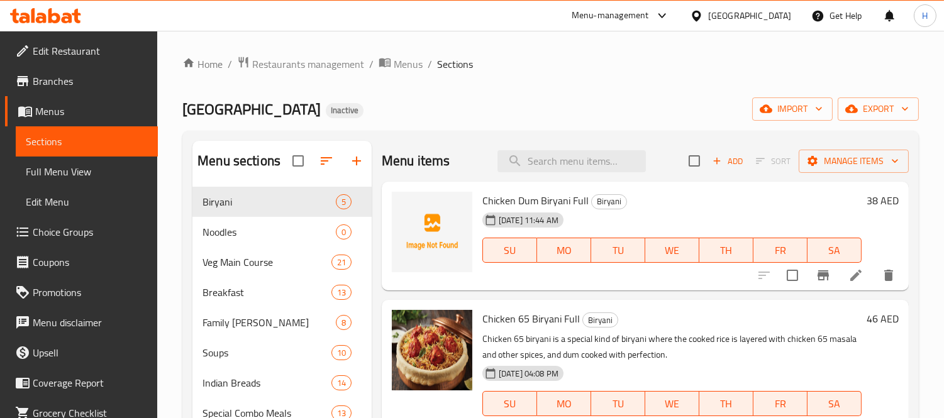
click at [80, 164] on span "Full Menu View" at bounding box center [87, 171] width 122 height 15
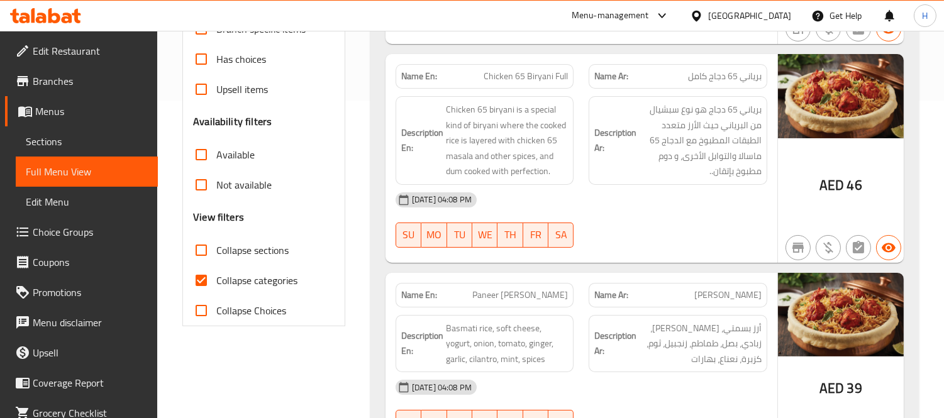
scroll to position [349, 0]
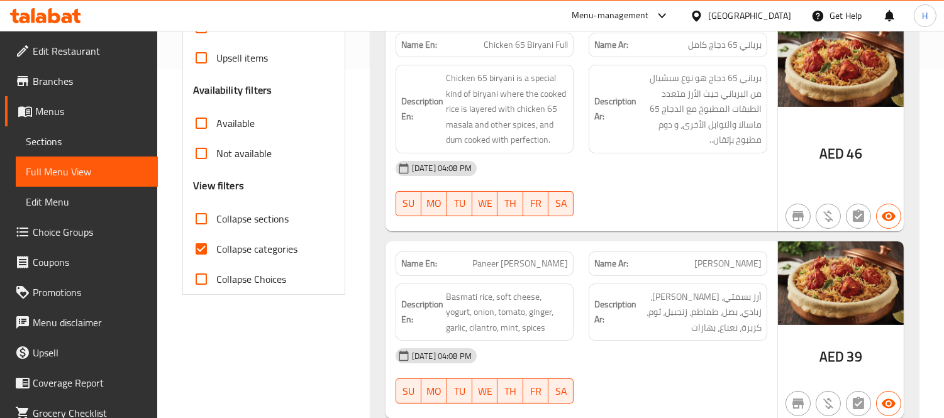
click at [253, 255] on span "Collapse categories" at bounding box center [256, 248] width 81 height 15
click at [216, 255] on input "Collapse categories" at bounding box center [201, 249] width 30 height 30
checkbox input "false"
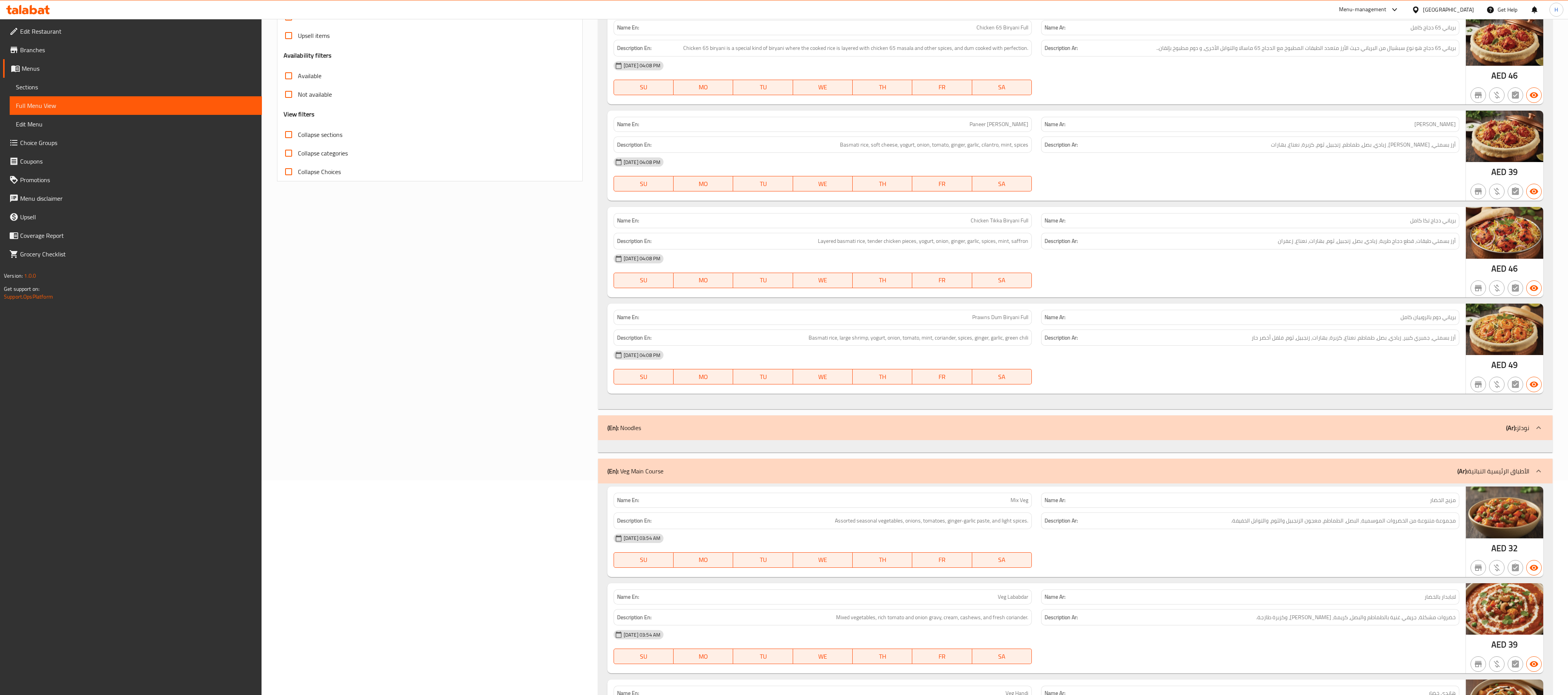
drag, startPoint x: 506, startPoint y: 0, endPoint x: 1073, endPoint y: 198, distance: 600.6
click at [580, 246] on div "Description En: Layered basmati rice, tender chicken pieces, yogurt, onion, gin…" at bounding box center [823, 240] width 418 height 17
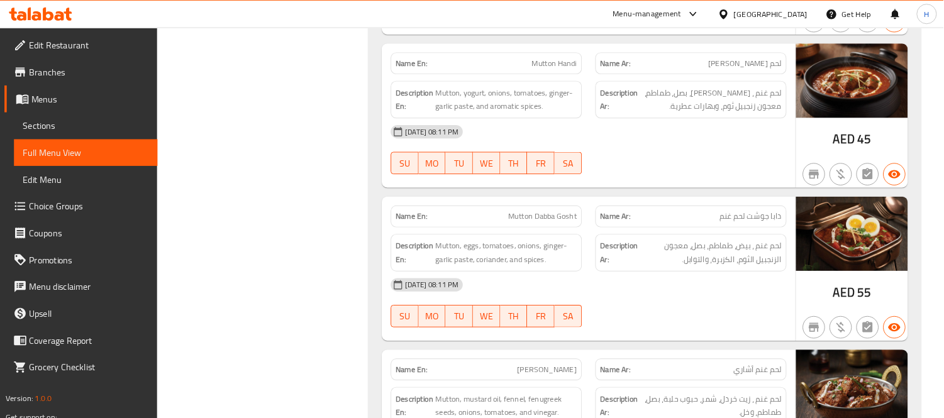
scroll to position [38409, 0]
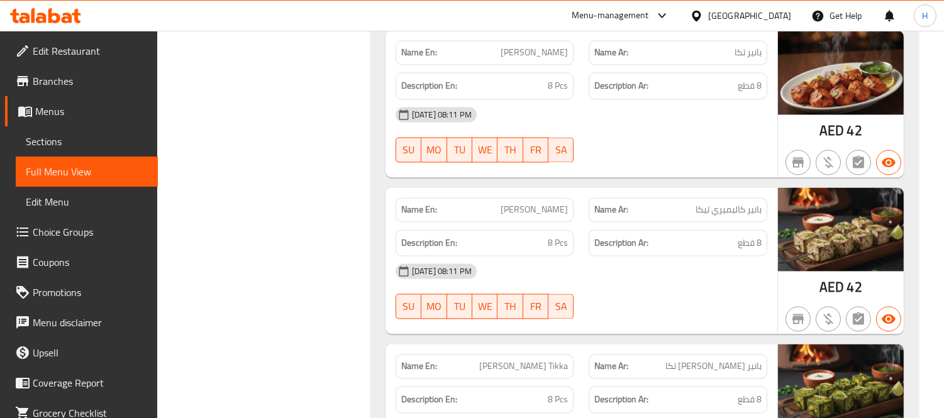
drag, startPoint x: 2410, startPoint y: 2, endPoint x: 363, endPoint y: 172, distance: 2053.7
click at [60, 45] on span "Edit Restaurant" at bounding box center [90, 50] width 115 height 15
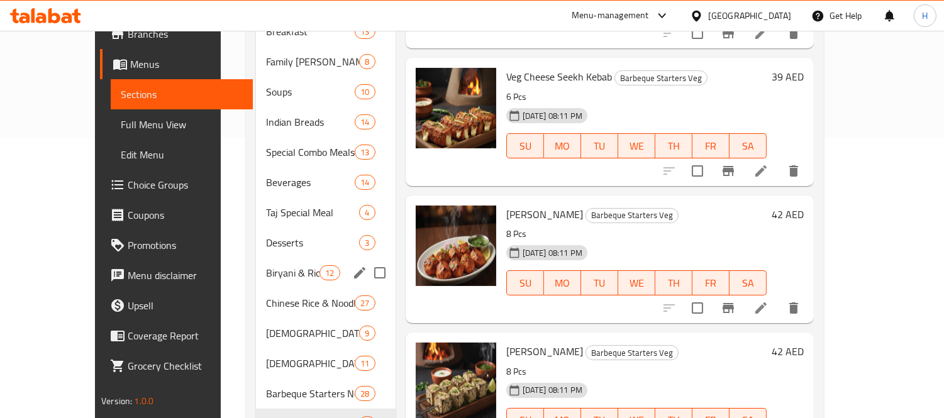
scroll to position [381, 0]
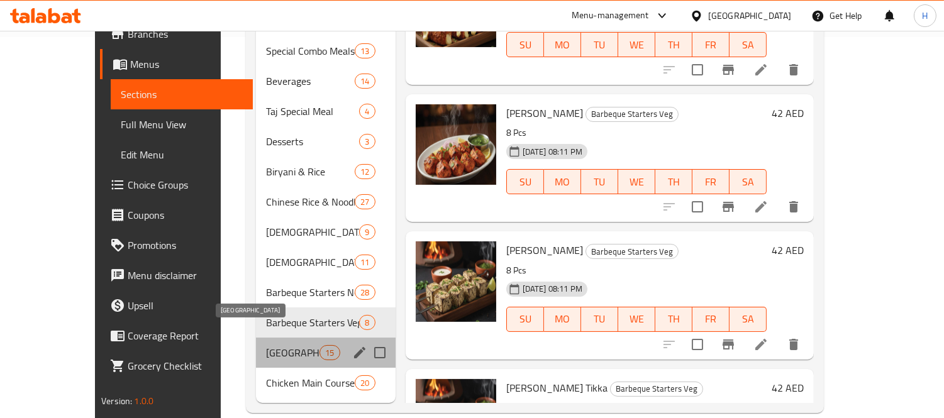
click at [279, 345] on span "[GEOGRAPHIC_DATA]" at bounding box center [292, 352] width 53 height 15
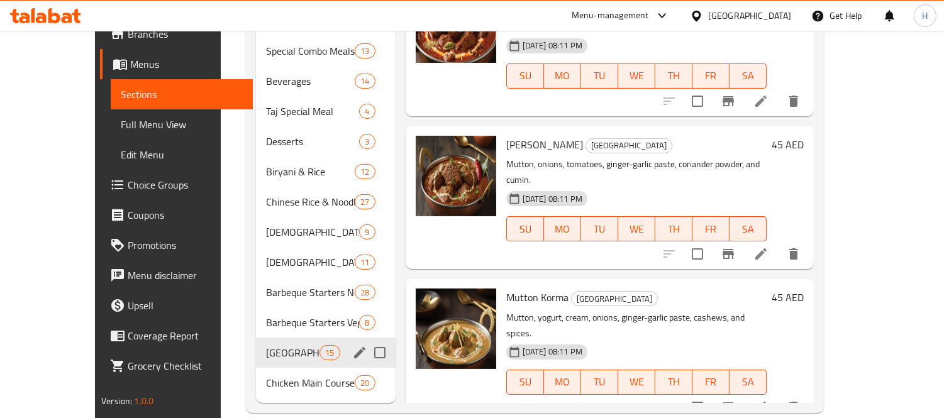
click at [366, 339] on input "Menu sections" at bounding box center [379, 352] width 26 height 26
checkbox input "true"
click at [352, 357] on icon "edit" at bounding box center [359, 352] width 15 height 15
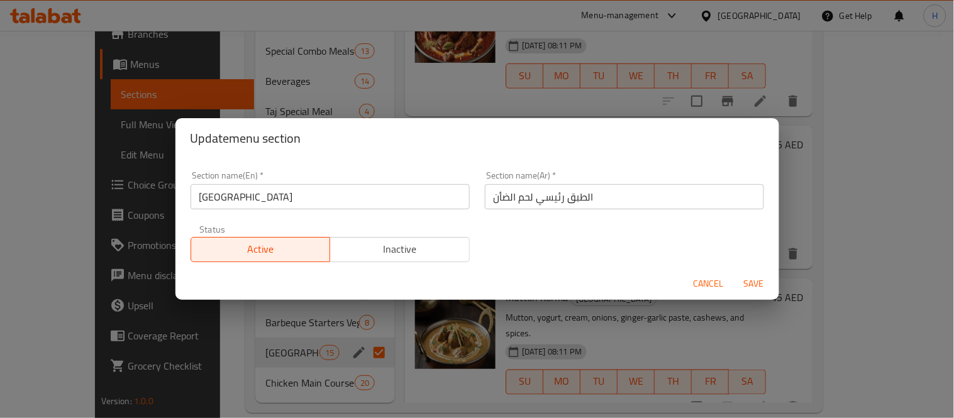
click at [498, 195] on input "الطبق رئيسي لحم الضأن" at bounding box center [624, 196] width 279 height 25
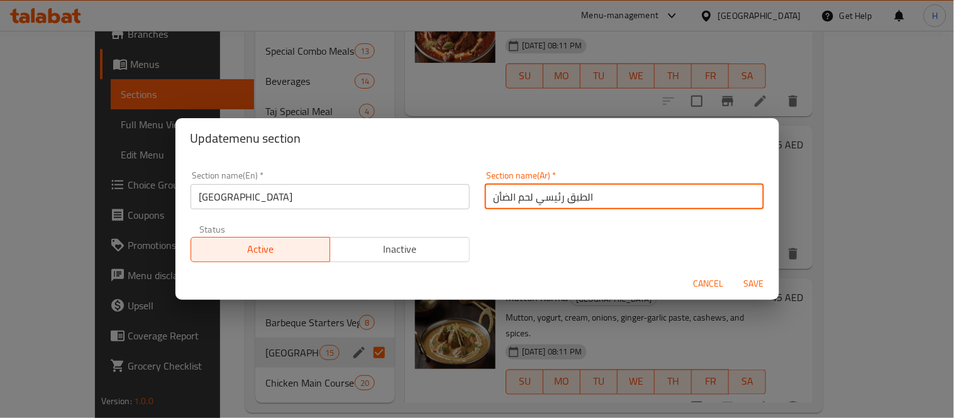
click at [498, 195] on input "الطبق رئيسي لحم الضأن" at bounding box center [624, 196] width 279 height 25
type input "الطبق رئيسي لحم غنم"
click at [753, 284] on span "Save" at bounding box center [754, 284] width 30 height 16
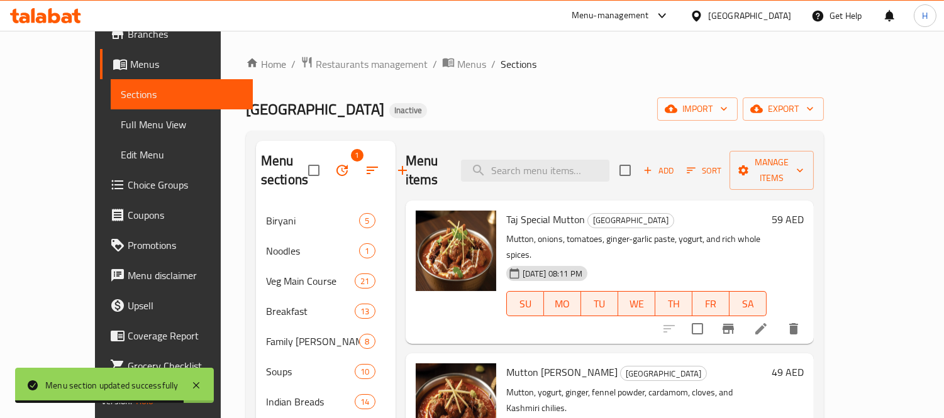
click at [536, 148] on div "Menu items Add Sort Manage items" at bounding box center [609, 171] width 408 height 60
click at [539, 160] on input "search" at bounding box center [535, 171] width 148 height 22
paste input "Taj Special Mutton"
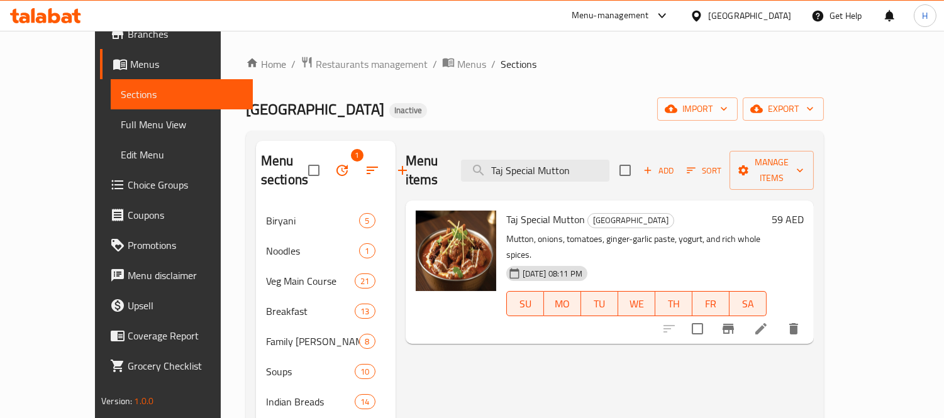
type input "Taj Special Mutton"
click at [778, 317] on li at bounding box center [760, 328] width 35 height 23
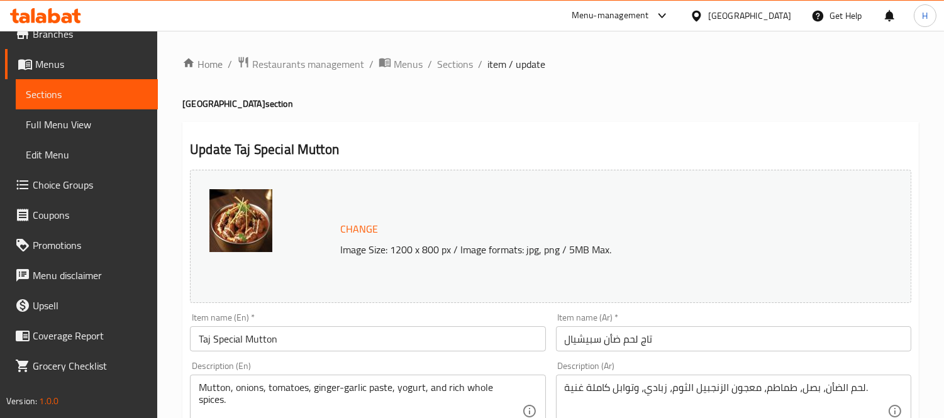
click at [604, 339] on input "تاج لحم ضأن سبيشيال" at bounding box center [733, 338] width 355 height 25
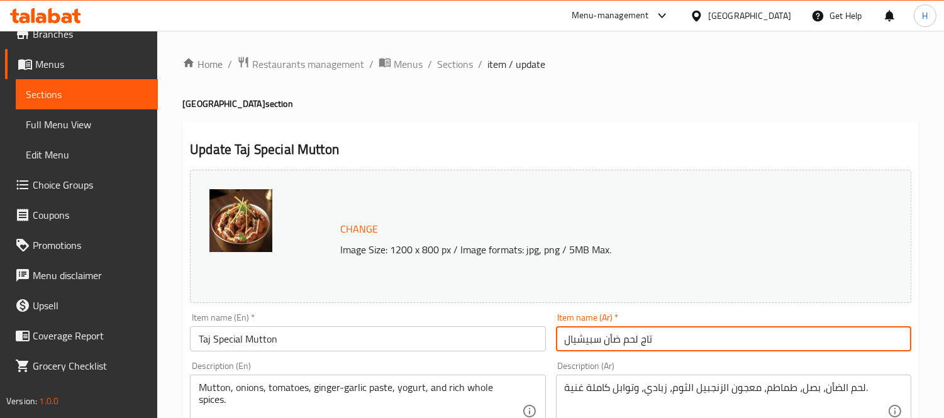
click at [604, 339] on input "تاج لحم ضأن سبيشيال" at bounding box center [733, 338] width 355 height 25
click at [614, 341] on input "تاج لحم ضأن سبيشيال" at bounding box center [733, 338] width 355 height 25
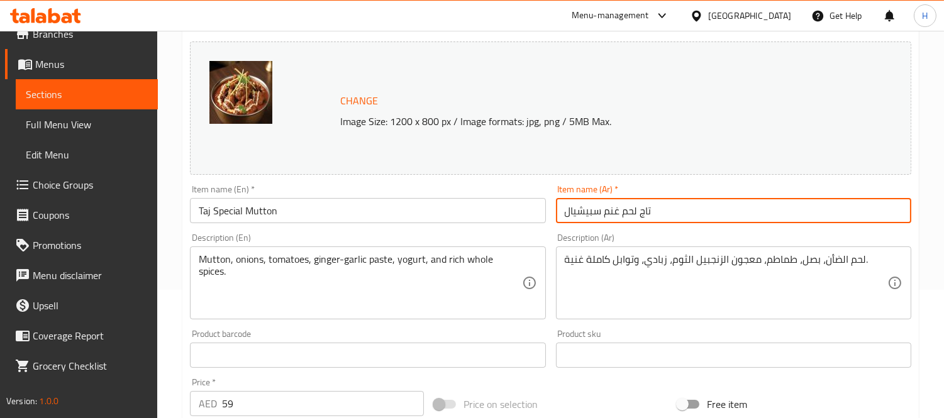
scroll to position [140, 0]
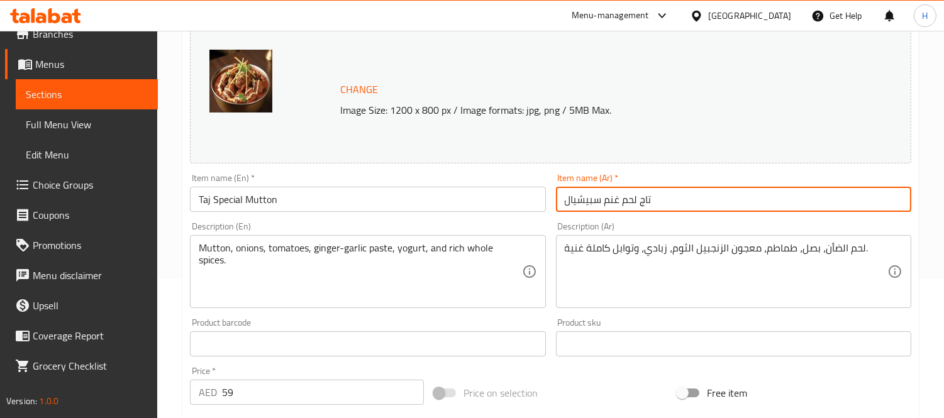
type input "تاج لحم غنم سبيشيال"
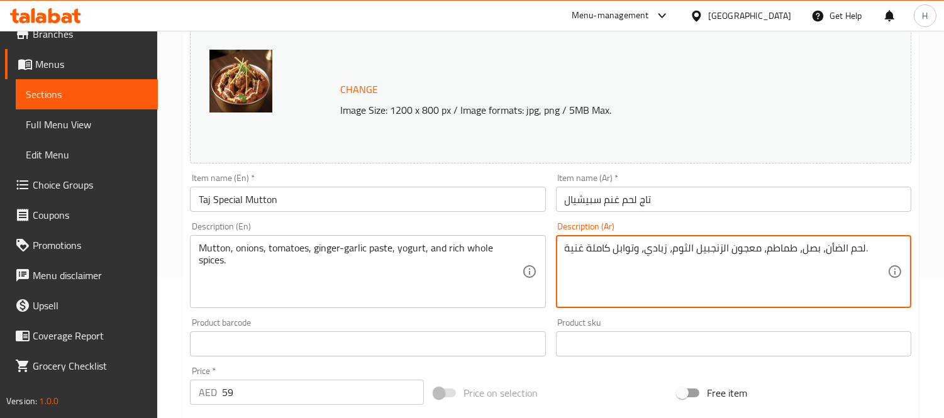
click at [832, 246] on textarea "لحم الضأن، بصل، طماطم، معجون الزنجبيل الثوم، زبادي، وتوابل كاملة غنية." at bounding box center [725, 272] width 322 height 60
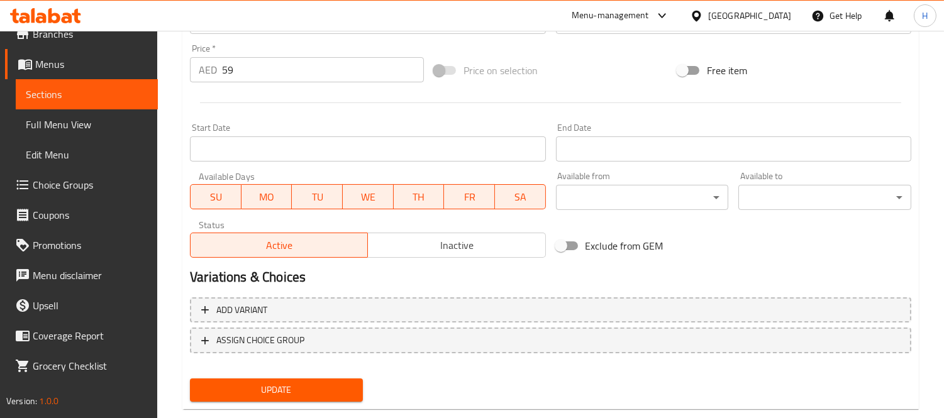
scroll to position [486, 0]
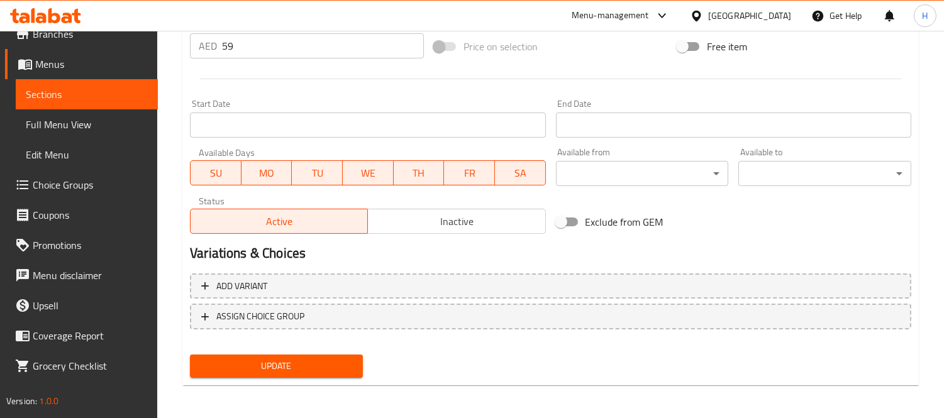
type textarea "لحم غنم ، بصل، طماطم، معجون الزنجبيل الثوم، زبادي، وتوابل كاملة غنية."
click at [342, 360] on span "Update" at bounding box center [276, 366] width 153 height 16
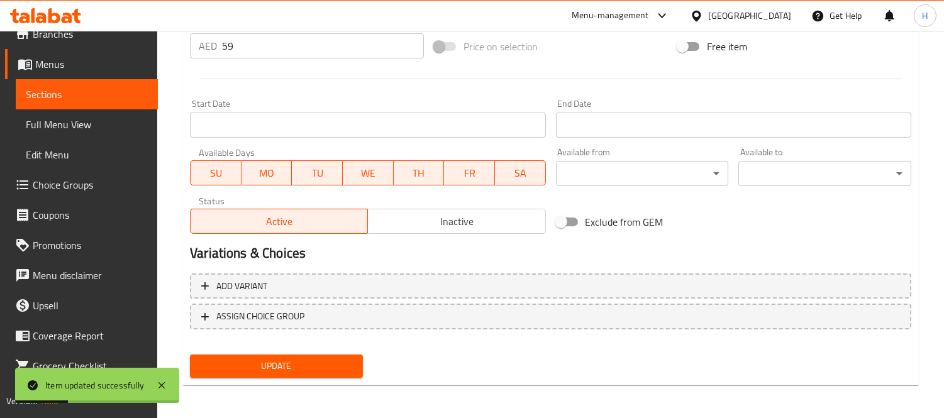
click at [143, 89] on link "Sections" at bounding box center [87, 94] width 142 height 30
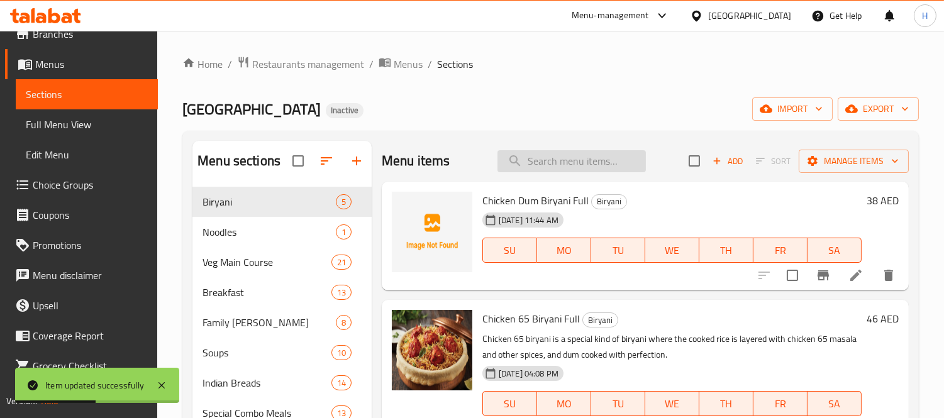
click at [605, 165] on input "search" at bounding box center [571, 161] width 148 height 22
paste input "Mutton [PERSON_NAME]"
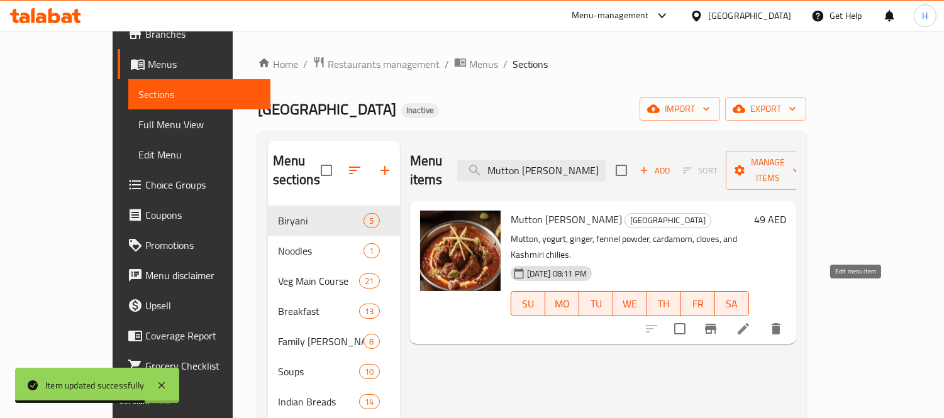
type input "Mutton [PERSON_NAME]"
click at [751, 321] on icon at bounding box center [742, 328] width 15 height 15
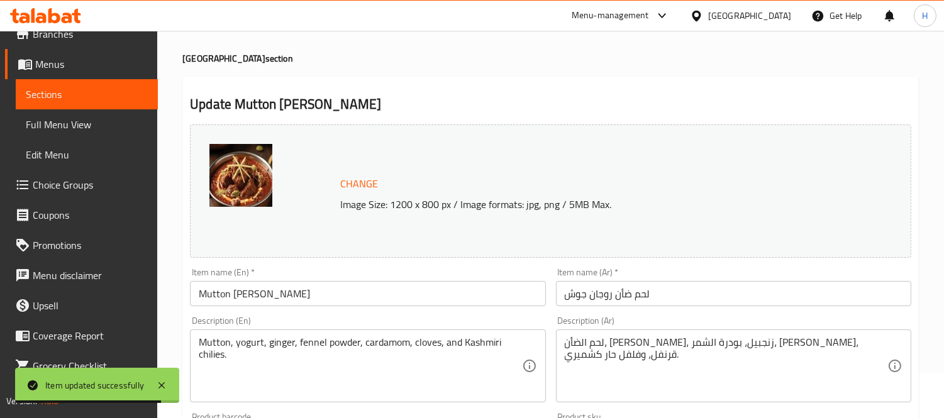
scroll to position [70, 0]
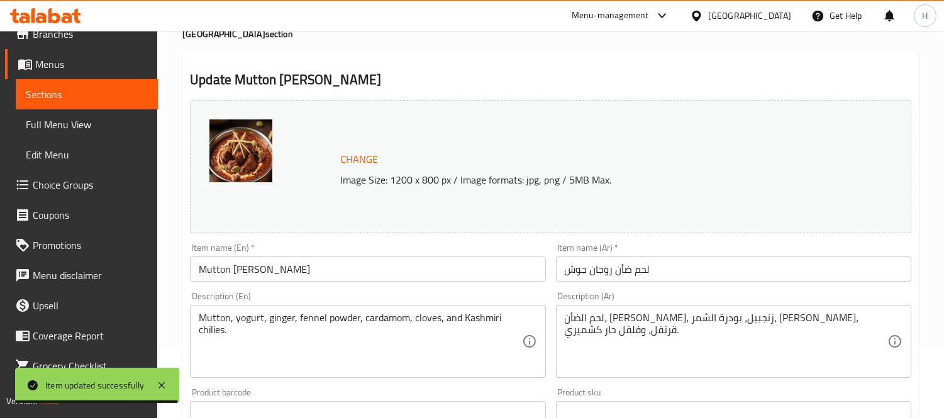
click at [623, 263] on input "لحم ضأن روجان جوش" at bounding box center [733, 268] width 355 height 25
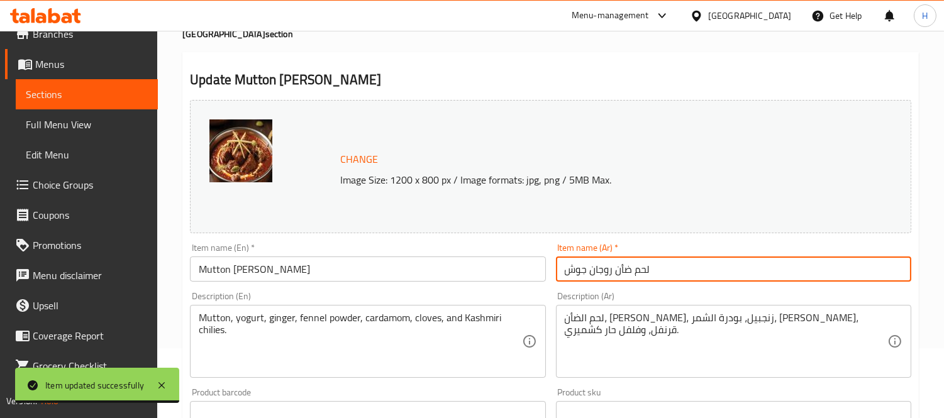
click at [623, 263] on input "لحم ضأن روجان جوش" at bounding box center [733, 268] width 355 height 25
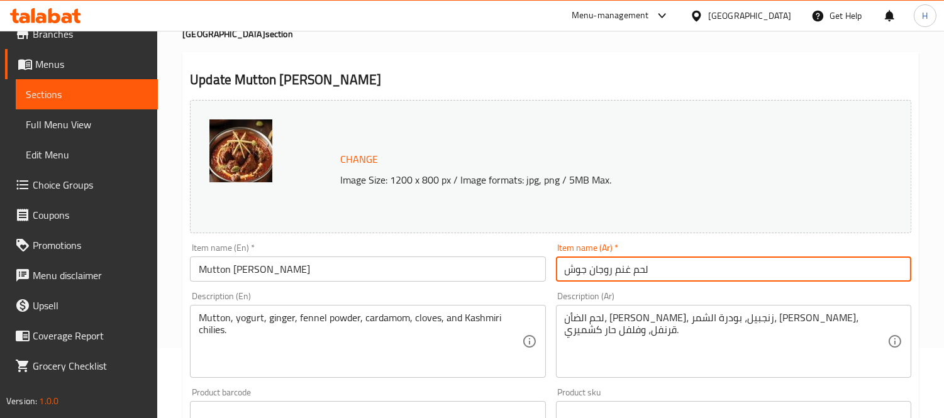
type input "لحم غنم روجان جوش"
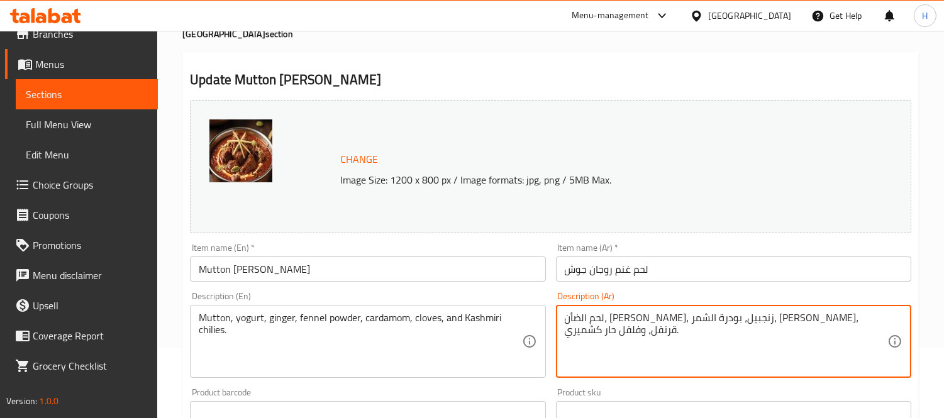
click at [830, 314] on textarea "لحم الضأن، [PERSON_NAME]، زنجبيل، بودرة الشمر، [PERSON_NAME]، قرنفل، وفلفل حار …" at bounding box center [725, 342] width 322 height 60
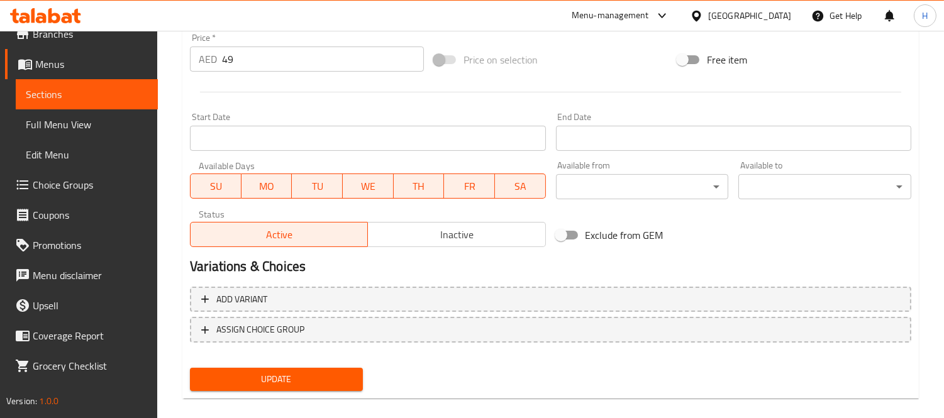
scroll to position [486, 0]
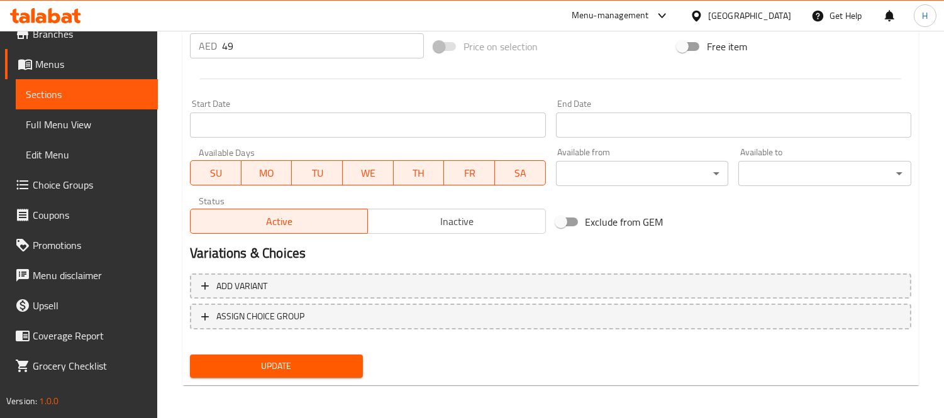
type textarea "لحم غنم ، [PERSON_NAME]، [PERSON_NAME]، بودرة الشمر، [PERSON_NAME]، قرنفل، وفلف…"
click at [333, 375] on button "Update" at bounding box center [276, 366] width 173 height 23
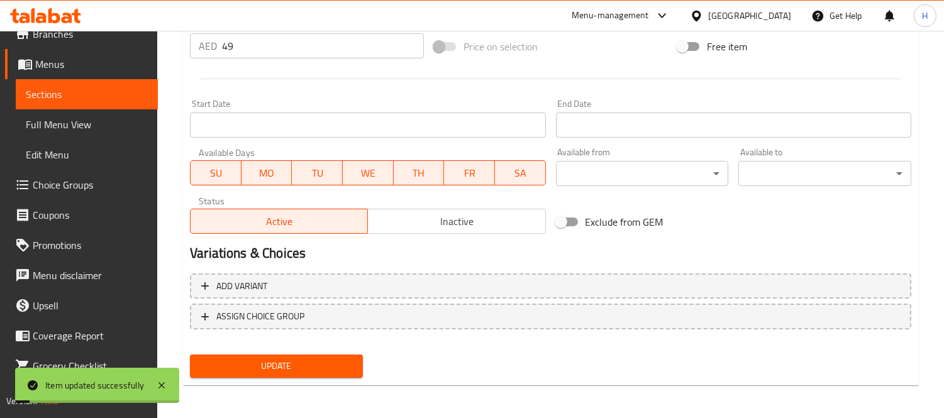
click at [128, 88] on span "Sections" at bounding box center [87, 94] width 122 height 15
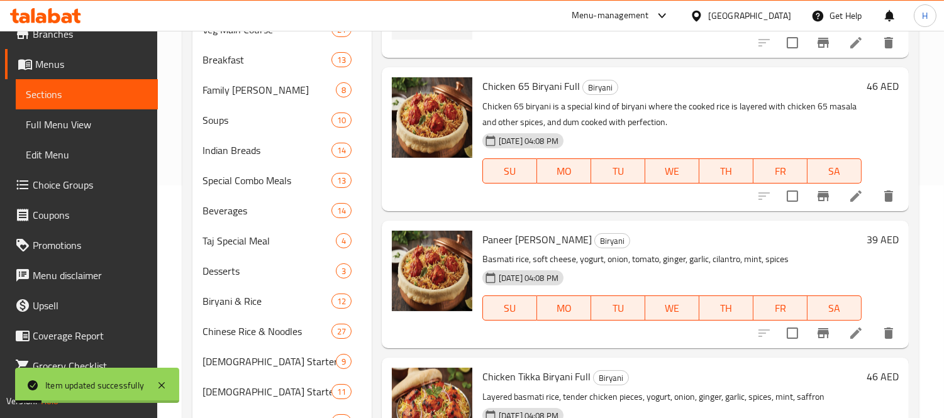
scroll to position [102, 0]
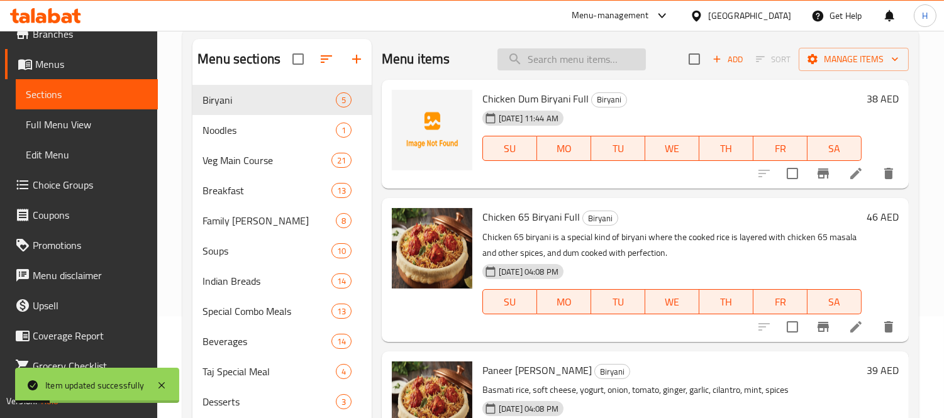
click at [582, 50] on input "search" at bounding box center [571, 59] width 148 height 22
paste input "[PERSON_NAME]"
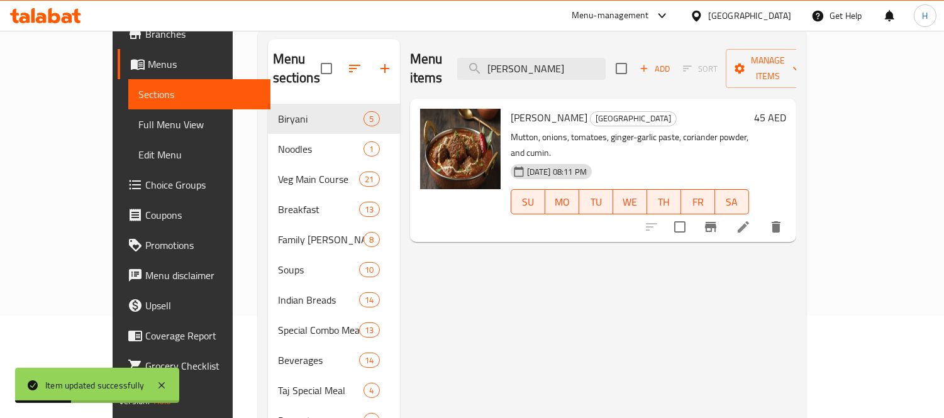
type input "[PERSON_NAME]"
click at [761, 216] on li at bounding box center [742, 227] width 35 height 23
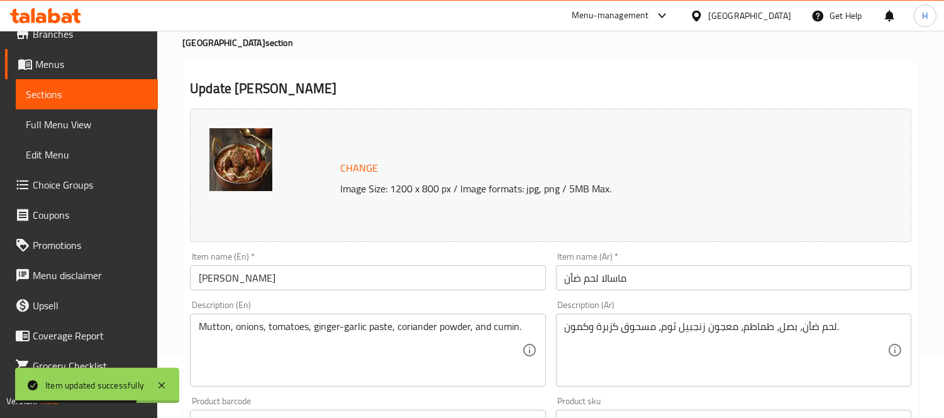
scroll to position [209, 0]
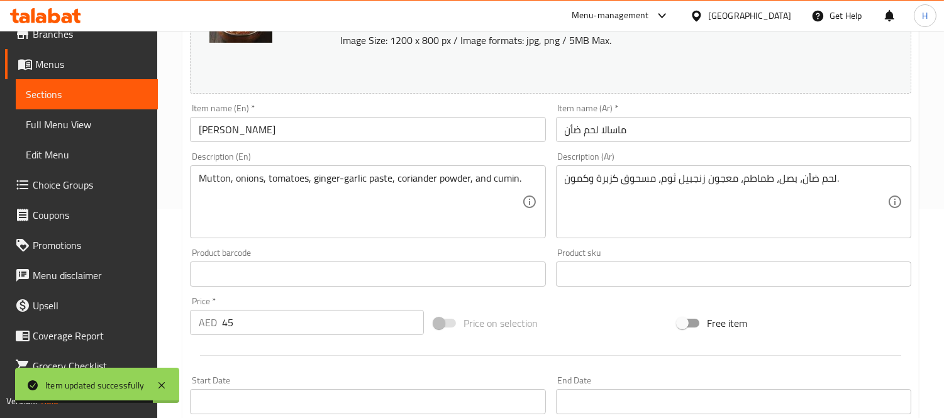
click at [572, 123] on input "ماسالا لحم ضأن" at bounding box center [733, 129] width 355 height 25
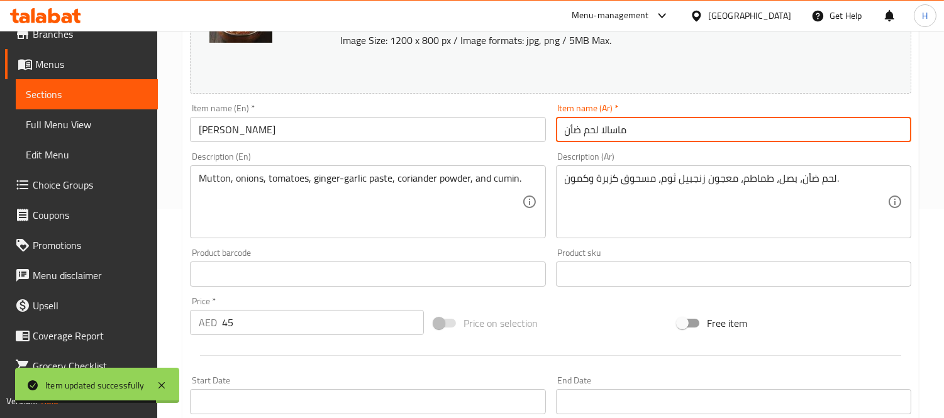
click at [572, 123] on input "ماسالا لحم ضأن" at bounding box center [733, 129] width 355 height 25
click at [563, 132] on input "ماسالا لحم غنم" at bounding box center [733, 129] width 355 height 25
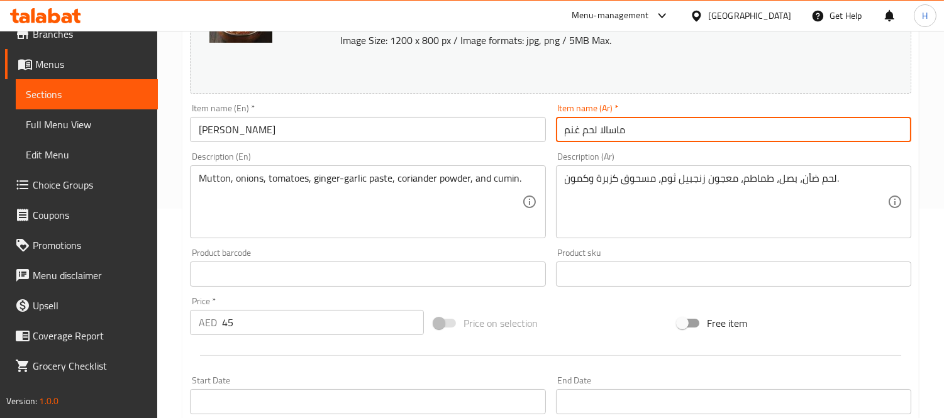
click at [576, 130] on input "ماسالا لحم غنم" at bounding box center [733, 129] width 355 height 25
type input "ماسالا لحم غنم"
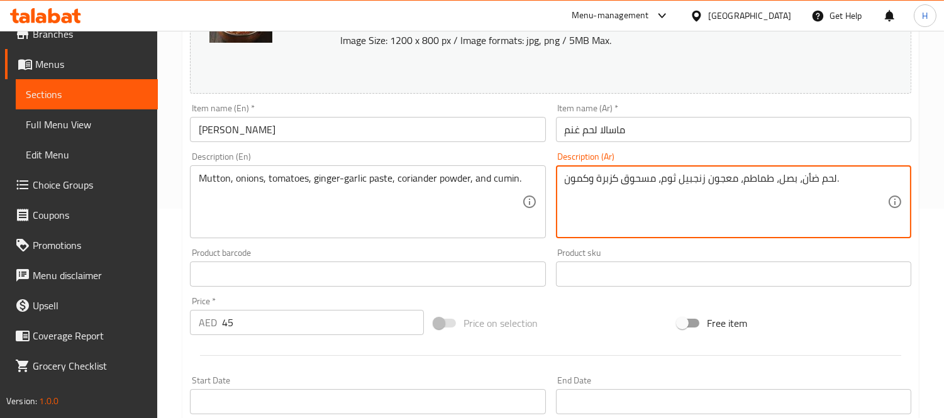
drag, startPoint x: 810, startPoint y: 177, endPoint x: 818, endPoint y: 200, distance: 24.1
click at [810, 177] on textarea "لحم ضأن، بصل، طماطم، معجون زنجبيل ثوم، مسحوق كزبرة وكمون." at bounding box center [725, 202] width 322 height 60
paste textarea "نم"
type textarea "لحم غنم ، بصل، طماطم، معجون زنجبيل ثوم، مسحوق كزبرة وكمون."
click at [834, 250] on div "Product sku Product sku" at bounding box center [733, 267] width 355 height 38
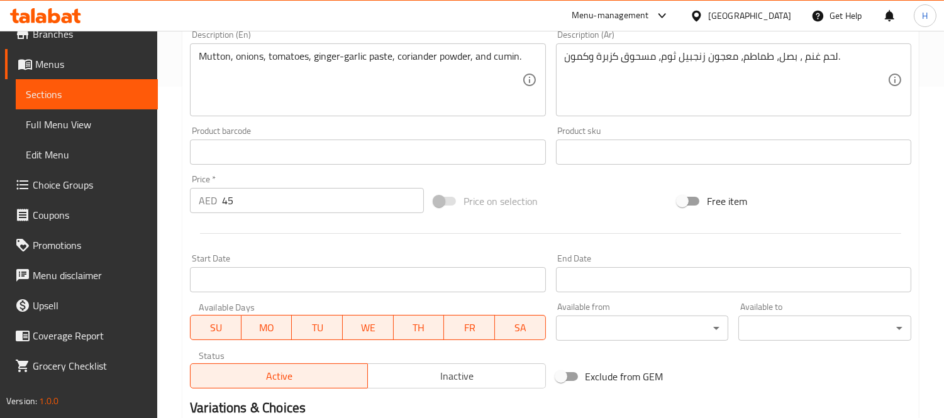
scroll to position [486, 0]
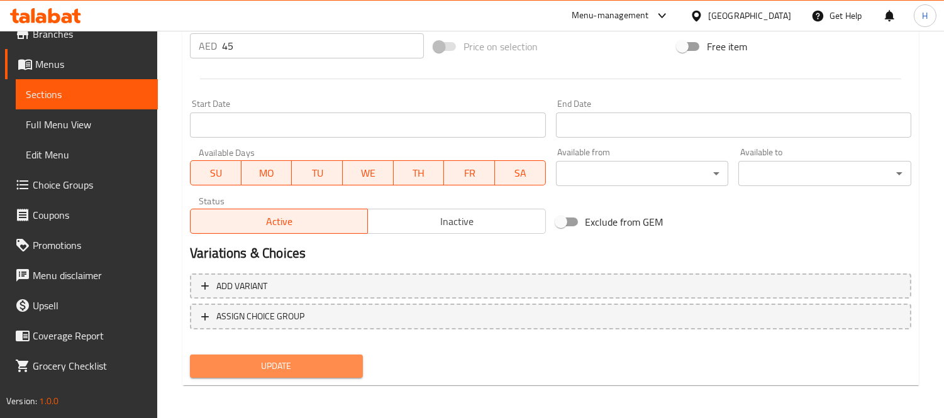
click at [326, 363] on span "Update" at bounding box center [276, 366] width 153 height 16
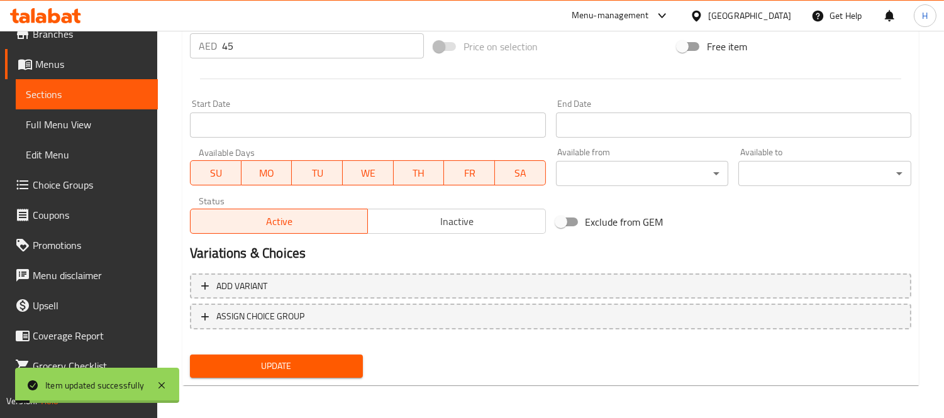
click at [107, 93] on span "Sections" at bounding box center [87, 94] width 122 height 15
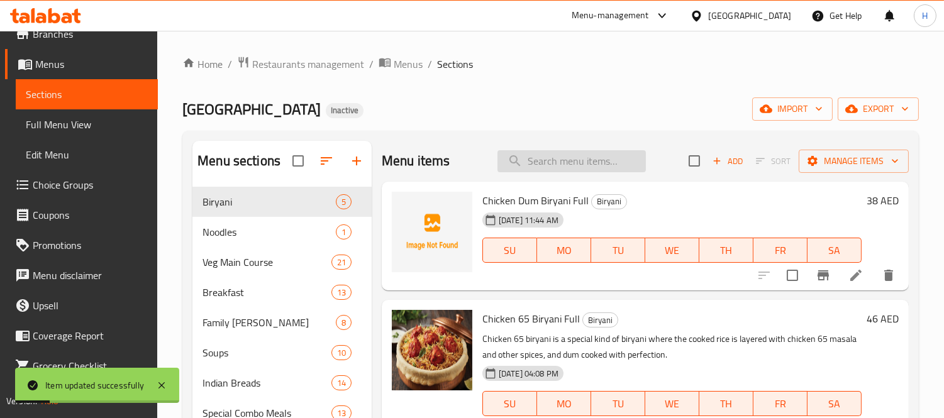
click at [576, 151] on input "search" at bounding box center [571, 161] width 148 height 22
paste input "Mutton Korma"
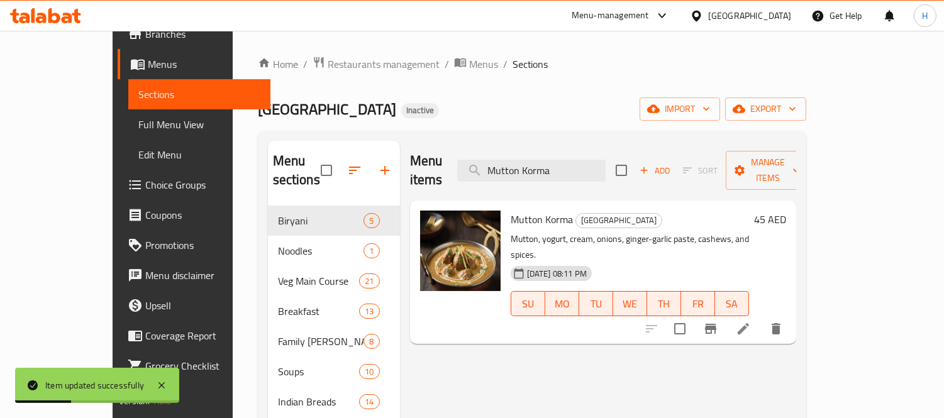
type input "Mutton Korma"
click at [751, 321] on icon at bounding box center [742, 328] width 15 height 15
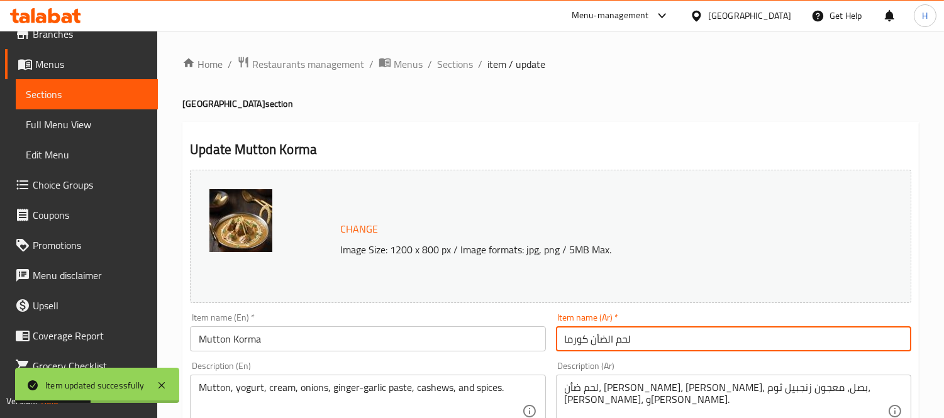
click at [599, 343] on input "لحم الضأن كورما" at bounding box center [733, 338] width 355 height 25
click at [604, 340] on input "لحم غنم كورما" at bounding box center [733, 338] width 355 height 25
type input "لحم غنم كورما"
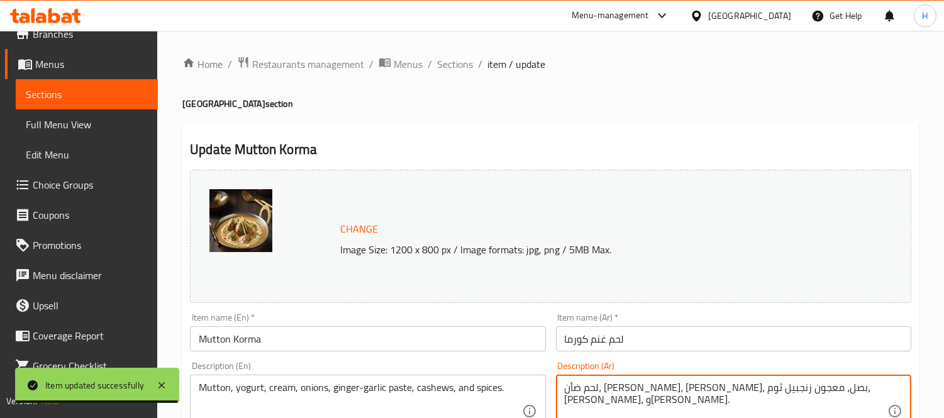
click at [787, 385] on textarea "لحم ضأن، [PERSON_NAME]، [PERSON_NAME]، بصل، معجون زنجبيل ثوم، [PERSON_NAME]، و[…" at bounding box center [725, 412] width 322 height 60
paste textarea "نم"
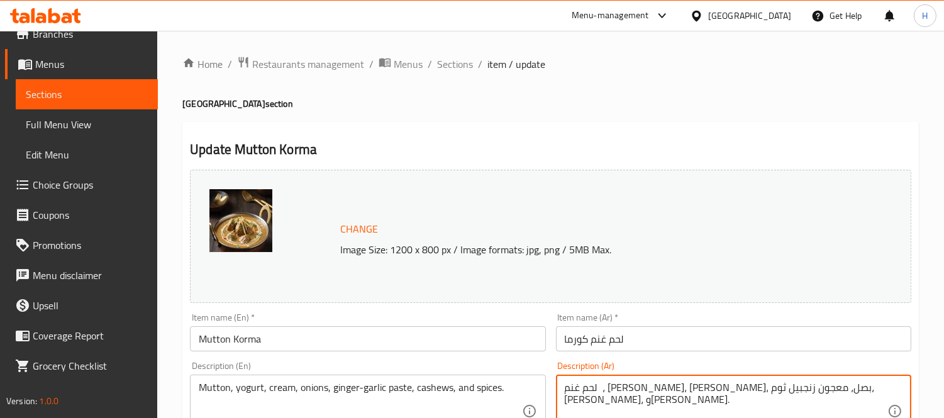
type textarea "لحم غنم ، [PERSON_NAME]، [PERSON_NAME]، بصل، معجون زنجبيل ثوم، [PERSON_NAME]، و…"
click at [799, 366] on div "Description (Ar) لحم غنم ، زبادي، كريمة، بصل، معجون زنجبيل ثوم، كاجو، وتوابل. D…" at bounding box center [733, 404] width 355 height 86
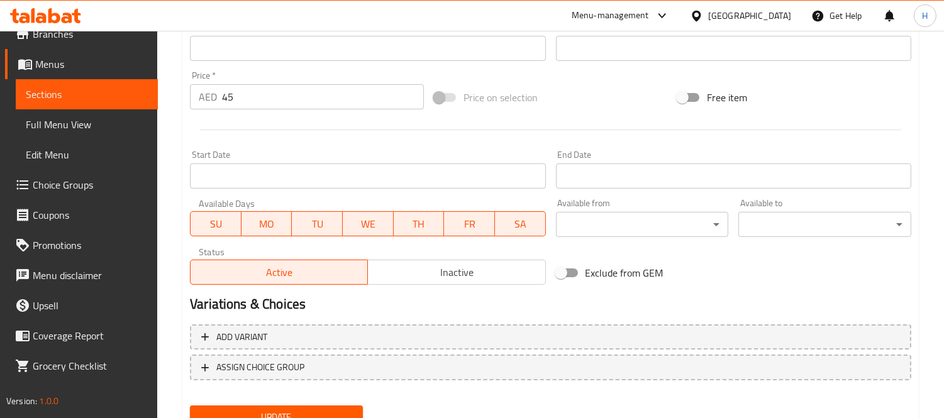
scroll to position [486, 0]
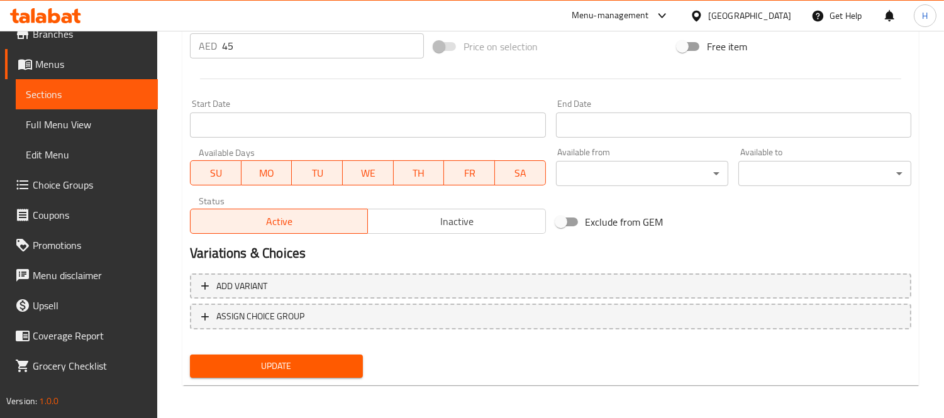
click at [339, 368] on span "Update" at bounding box center [276, 366] width 153 height 16
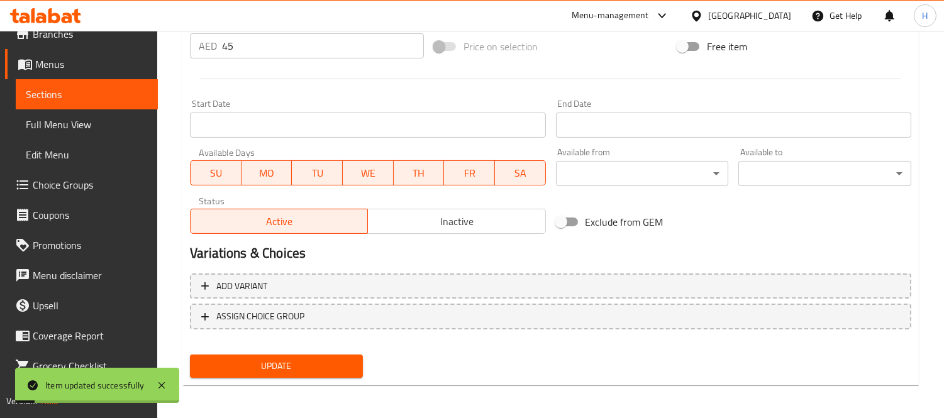
click at [97, 91] on span "Sections" at bounding box center [87, 94] width 122 height 15
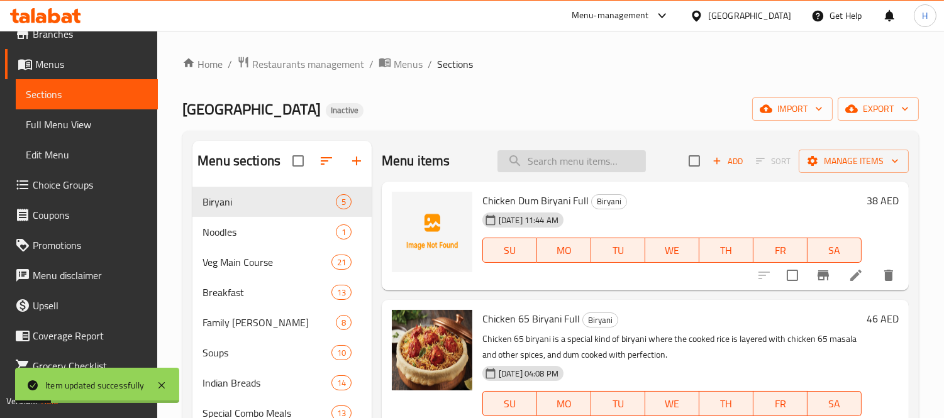
click at [561, 150] on input "search" at bounding box center [571, 161] width 148 height 22
paste input "Mutton Bhuna Gosht"
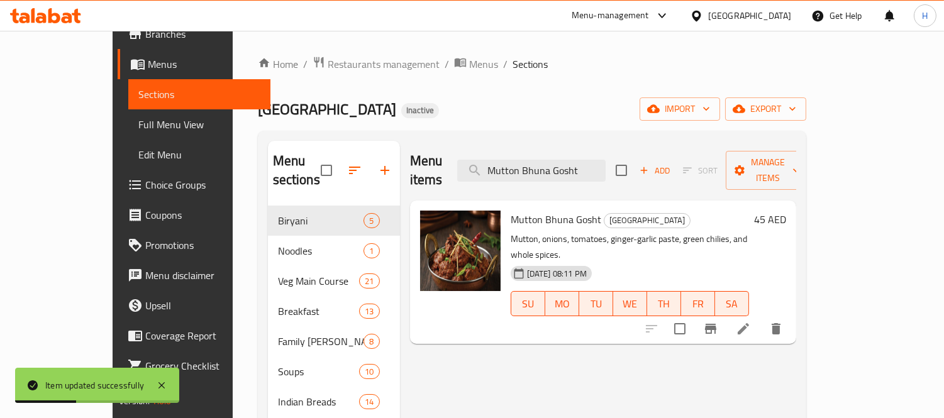
type input "Mutton Bhuna Gosht"
click at [751, 321] on icon at bounding box center [742, 328] width 15 height 15
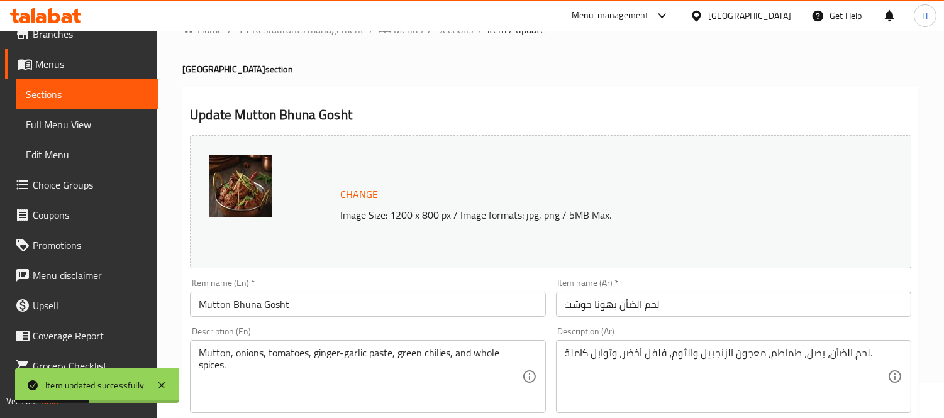
scroll to position [70, 0]
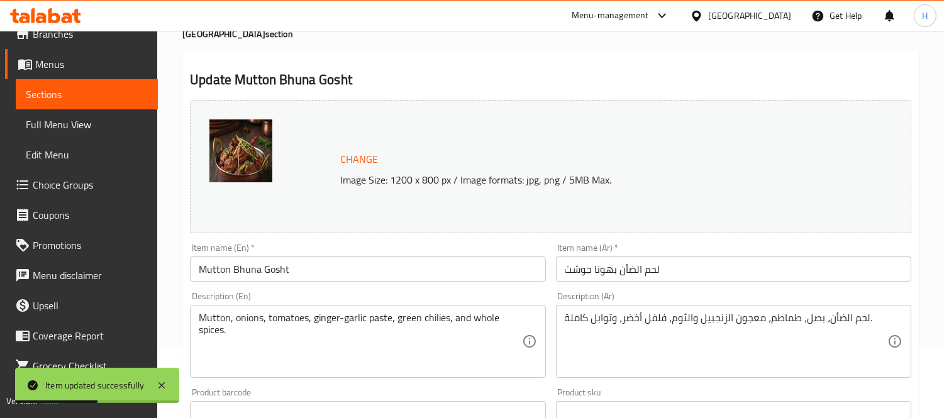
click at [634, 258] on input "لحم الضأن بهونا جوشت" at bounding box center [733, 268] width 355 height 25
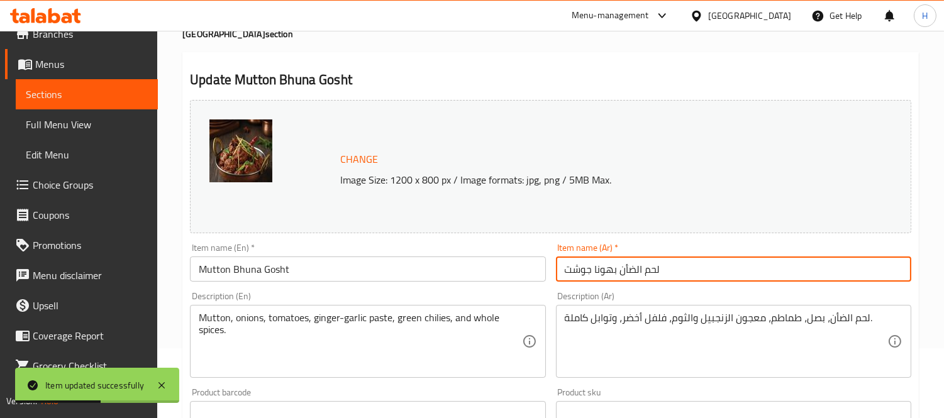
click at [634, 258] on input "لحم الضأن بهونا جوشت" at bounding box center [733, 268] width 355 height 25
type input "لحم غنم بهونا جوشت"
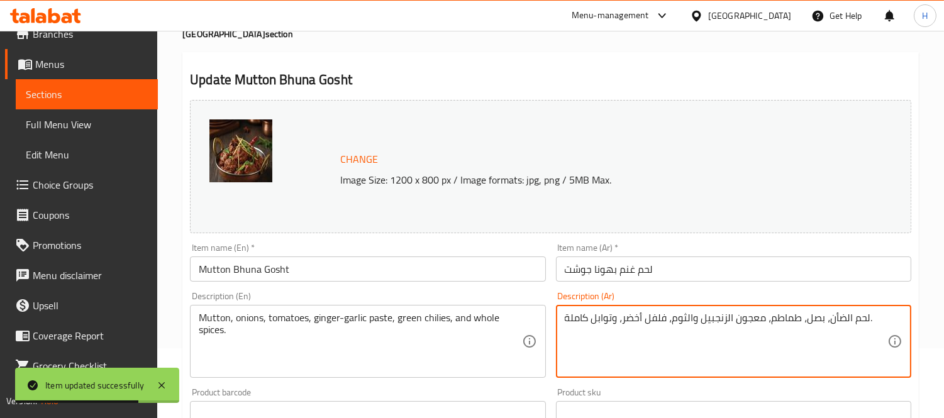
click at [845, 325] on textarea "لحم الضأن، بصل، طماطم، معجون الزنجبيل والثوم، فلفل أخضر، وتوابل كاملة." at bounding box center [725, 342] width 322 height 60
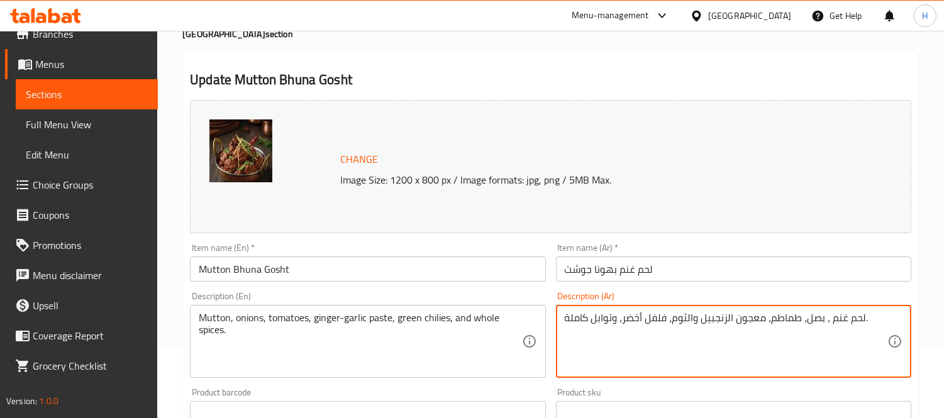
click at [619, 317] on textarea "لحم غنم ، بصل، طماطم، معجون الزنجبيل والثوم، فلفل أخضر، وتوابل كاملة." at bounding box center [725, 342] width 322 height 60
click at [621, 318] on textarea "لحم غنم ، بصل، طماطم، معجون الزنجبيل والثوم، فلفل أخضر، وتوابل كاملة." at bounding box center [725, 342] width 322 height 60
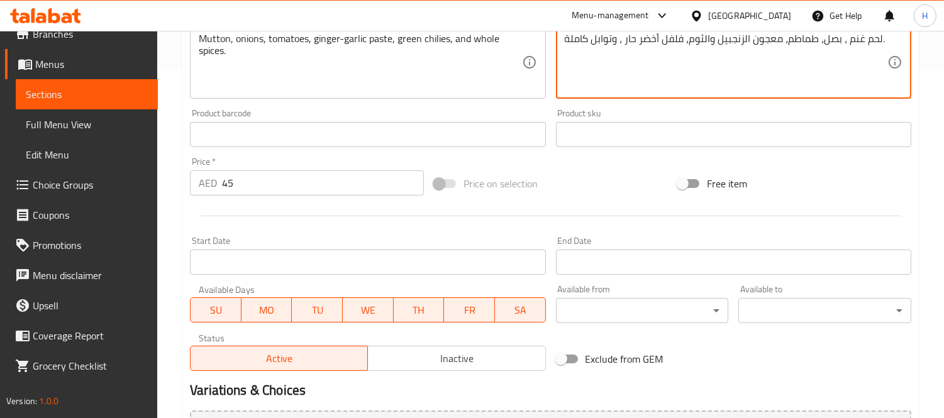
scroll to position [486, 0]
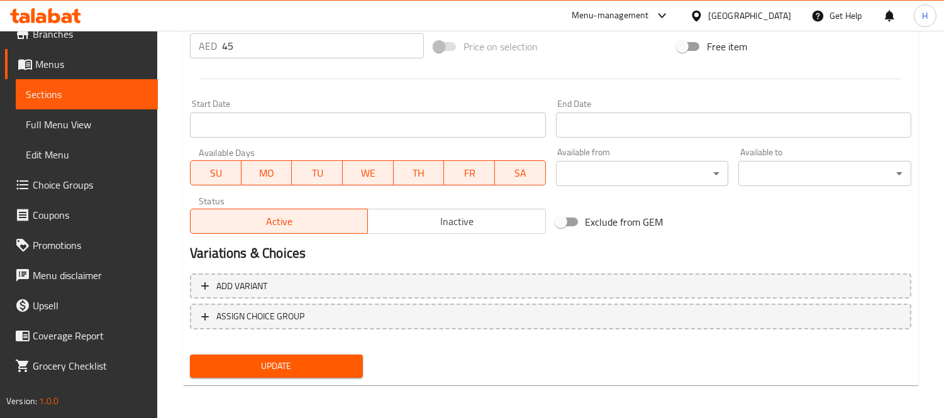
type textarea "لحم غنم ، بصل، طماطم، معجون الزنجبيل والثوم، فلفل أخضر حار ، وتوابل كاملة."
click at [324, 355] on button "Update" at bounding box center [276, 366] width 173 height 23
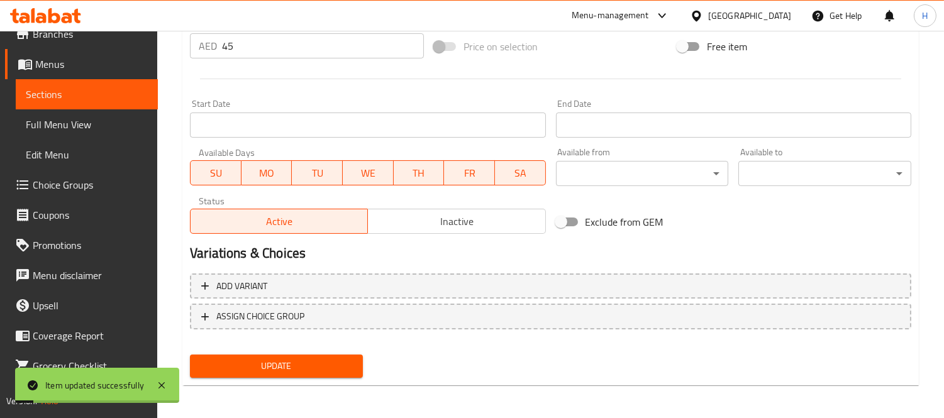
click at [129, 92] on span "Sections" at bounding box center [87, 94] width 122 height 15
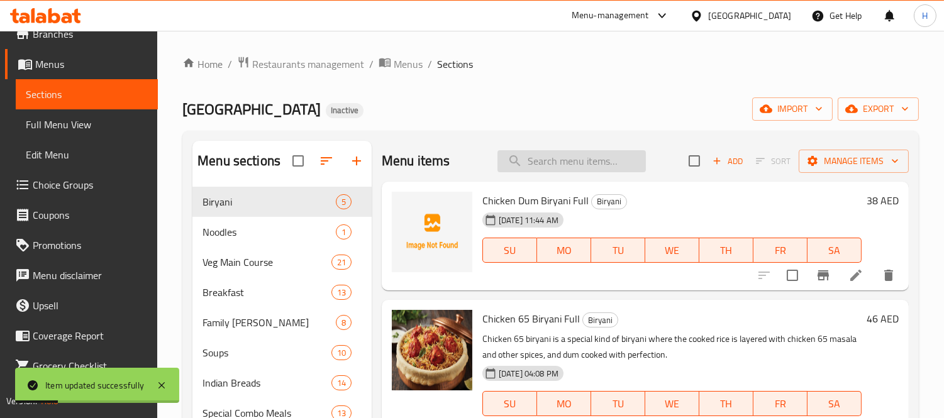
click at [580, 166] on input "search" at bounding box center [571, 161] width 148 height 22
paste input "Mutton Kadai"
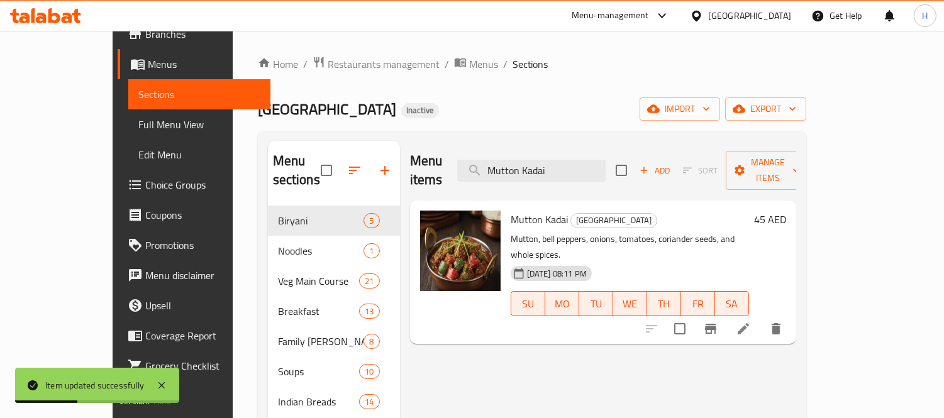
type input "Mutton Kadai"
click at [751, 321] on icon at bounding box center [742, 328] width 15 height 15
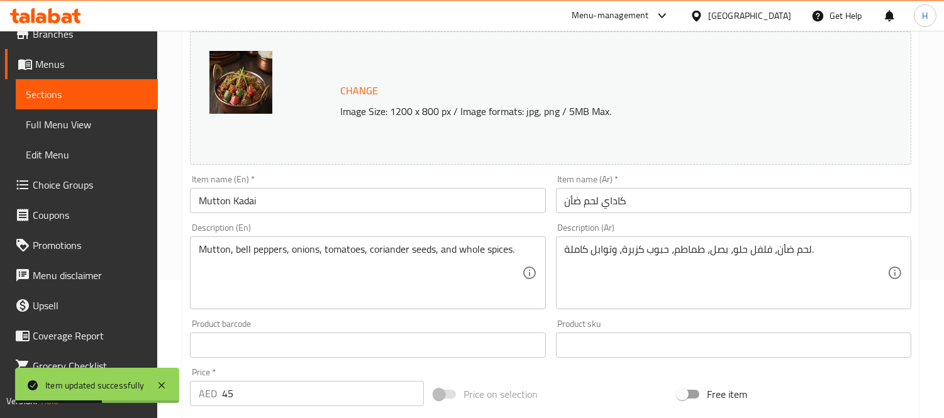
scroll to position [140, 0]
click at [568, 202] on input "كاداي لحم ضأن" at bounding box center [733, 199] width 355 height 25
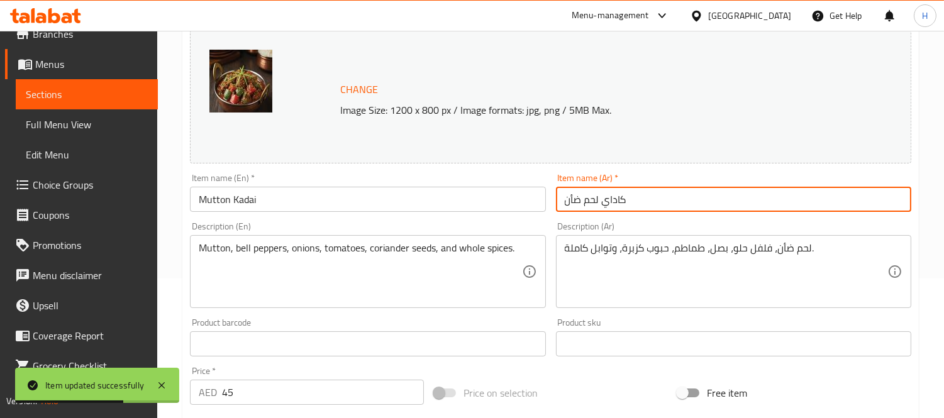
click at [568, 202] on input "كاداي لحم ضأن" at bounding box center [733, 199] width 355 height 25
type input "كاداي لحم غنم"
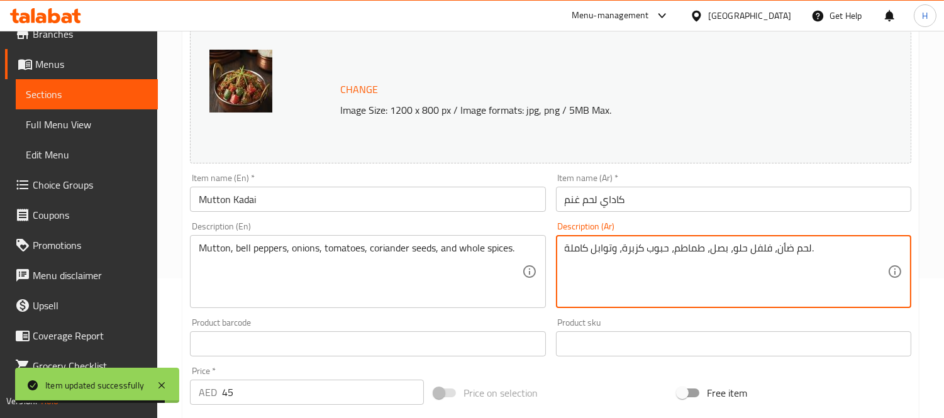
click at [782, 250] on textarea "لحم ضأن، فلفل حلو، بصل، طماطم، حبوب كزبرة، وتوابل كاملة." at bounding box center [725, 272] width 322 height 60
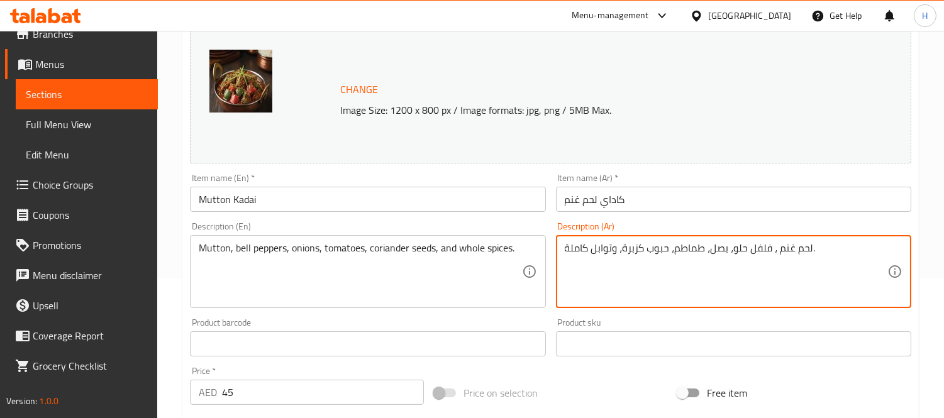
type textarea "لحم غنم ، فلفل حلو، بصل، طماطم، حبوب كزبرة، وتوابل كاملة."
click at [708, 324] on div "Product sku Product sku" at bounding box center [733, 337] width 355 height 38
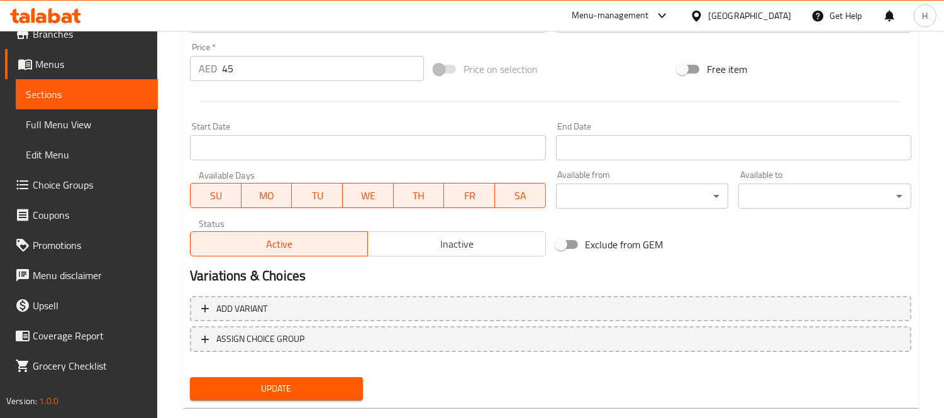
scroll to position [486, 0]
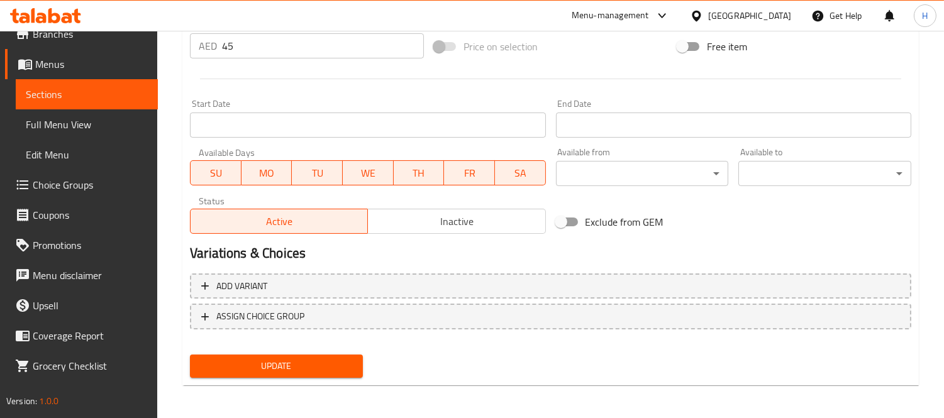
click at [299, 365] on span "Update" at bounding box center [276, 366] width 153 height 16
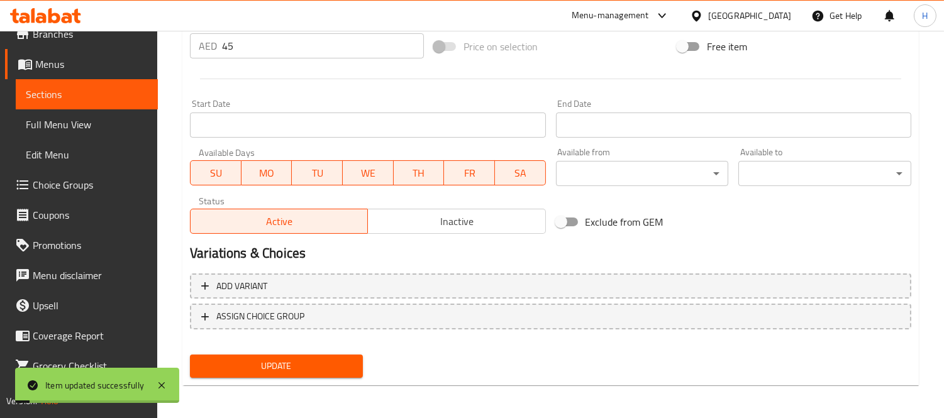
click at [118, 92] on span "Sections" at bounding box center [87, 94] width 122 height 15
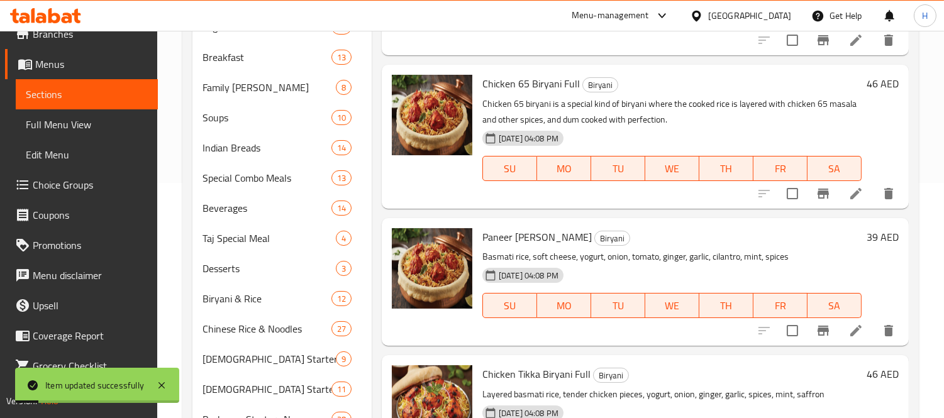
scroll to position [102, 0]
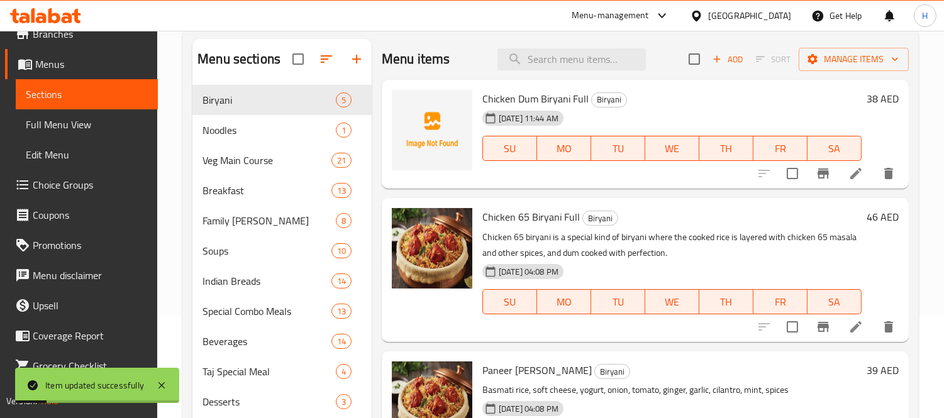
click at [587, 77] on div "Menu items Add Sort Manage items" at bounding box center [645, 59] width 527 height 41
click at [587, 73] on div "Menu items Add Sort Manage items" at bounding box center [645, 59] width 527 height 41
click at [586, 67] on input "search" at bounding box center [571, 59] width 148 height 22
paste input "Mutton Handi"
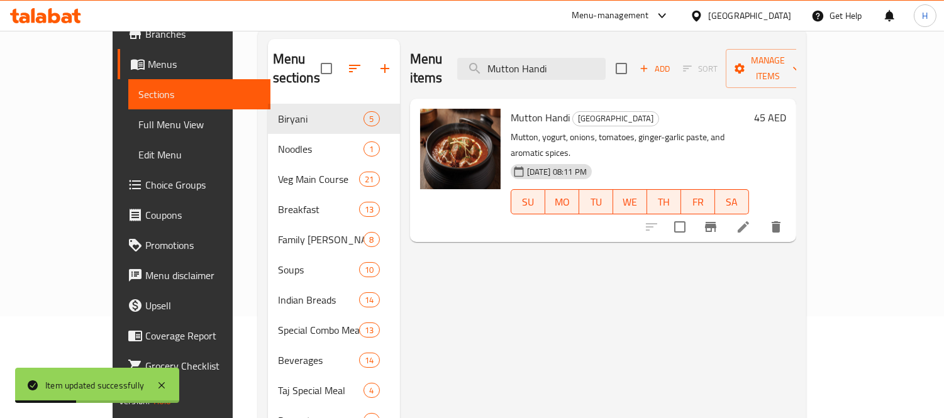
type input "Mutton Handi"
click at [761, 216] on li at bounding box center [742, 227] width 35 height 23
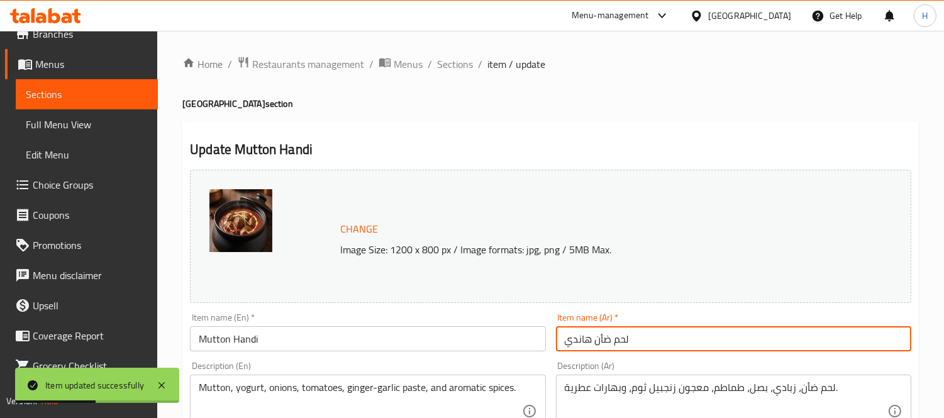
click at [599, 340] on input "لحم ضأن هاندي" at bounding box center [733, 338] width 355 height 25
click at [590, 337] on input "لحم [PERSON_NAME]" at bounding box center [733, 338] width 355 height 25
click at [598, 341] on input "لحم [PERSON_NAME]" at bounding box center [733, 338] width 355 height 25
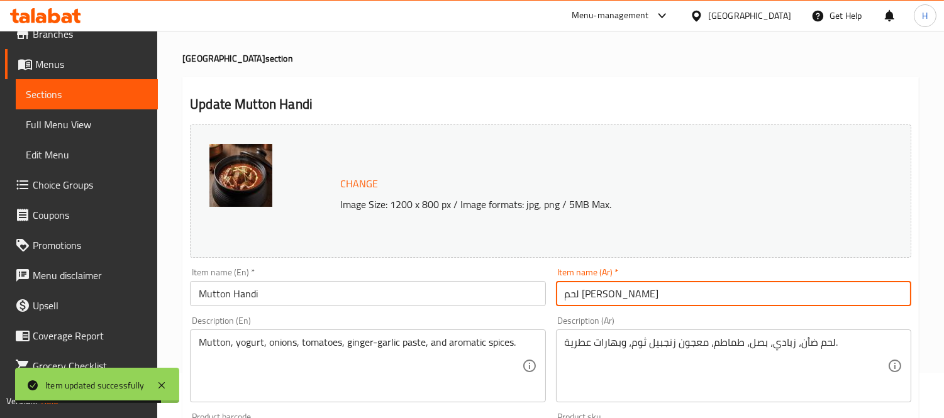
scroll to position [70, 0]
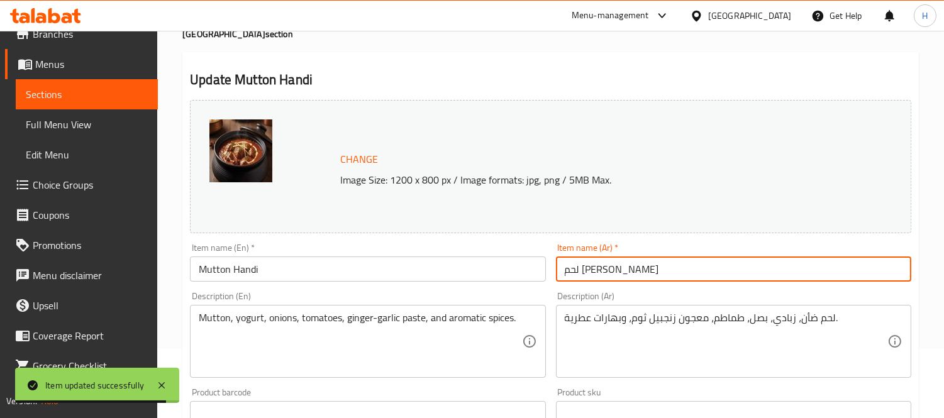
type input "لحم [PERSON_NAME]"
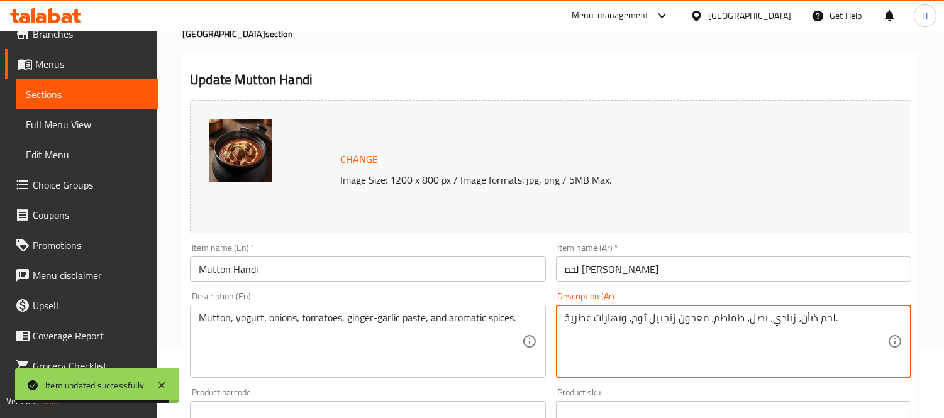
click at [807, 312] on textarea "لحم ضأن، زبادي، بصل، طماطم، معجون زنجبيل ثوم، وبهارات عطرية." at bounding box center [725, 342] width 322 height 60
paste textarea "نم"
type textarea "لحم غنم ، [PERSON_NAME]، بصل، طماطم، معجون زنجبيل ثوم، وبهارات عطرية."
click at [818, 292] on div "Description (Ar) لحم غنم ، زبادي، بصل، طماطم، معجون زنجبيل ثوم، وبهارات عطرية. …" at bounding box center [733, 335] width 355 height 86
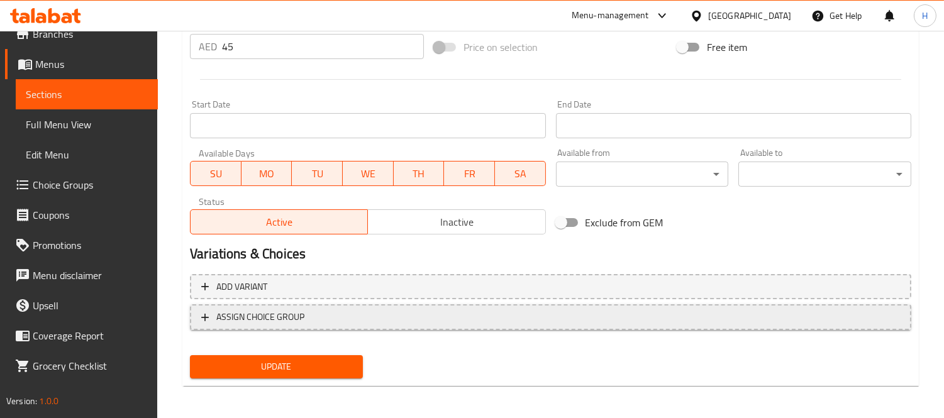
scroll to position [486, 0]
click at [299, 372] on span "Update" at bounding box center [276, 366] width 153 height 16
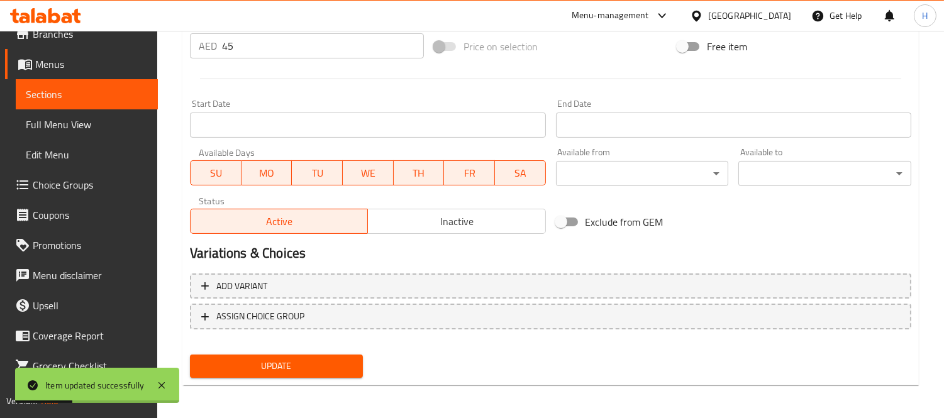
click at [67, 102] on link "Sections" at bounding box center [87, 94] width 142 height 30
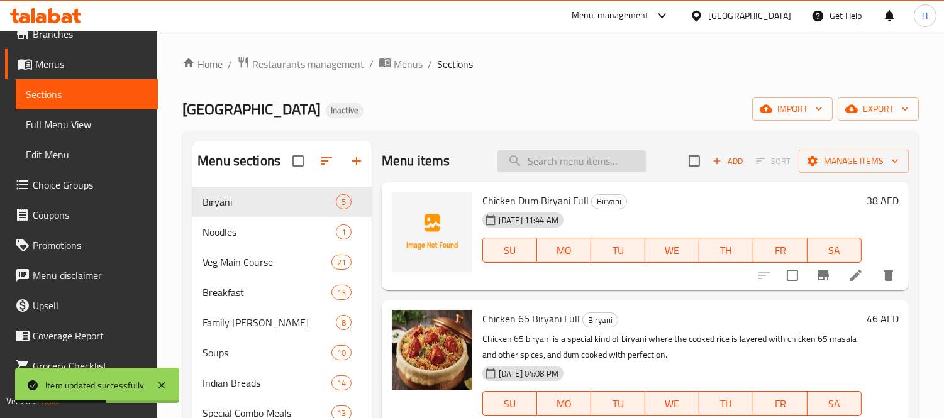
click at [543, 164] on input "search" at bounding box center [571, 161] width 148 height 22
paste input "Mutton Dabba Gosht"
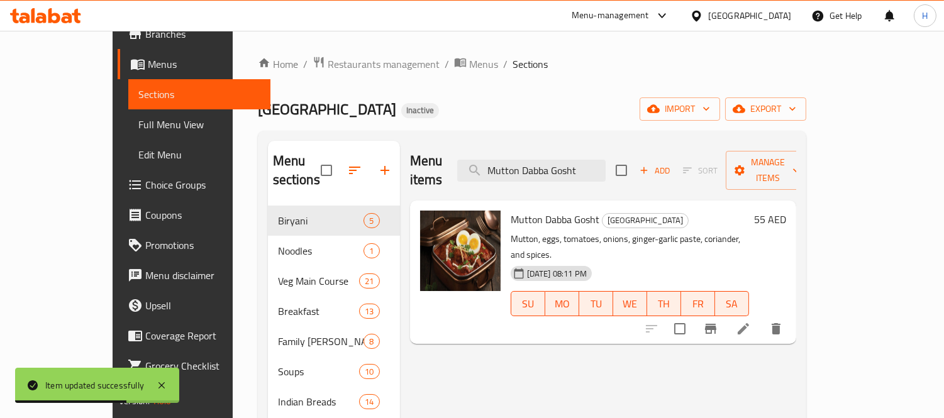
type input "Mutton Dabba Gosht"
click at [751, 321] on icon at bounding box center [742, 328] width 15 height 15
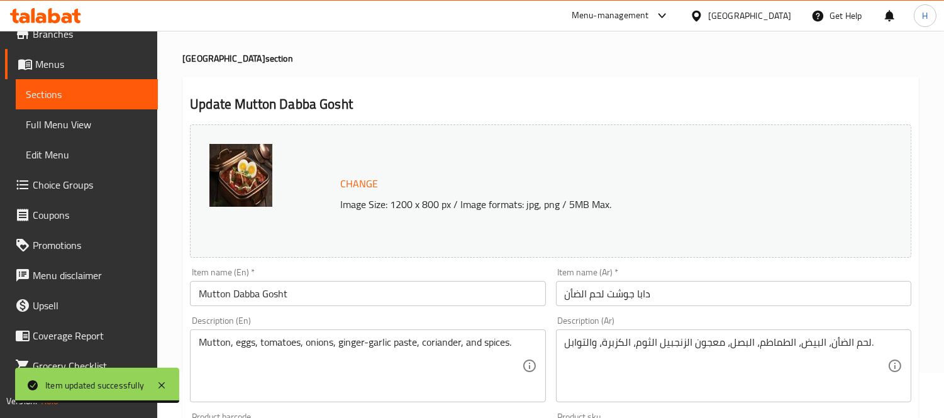
scroll to position [70, 0]
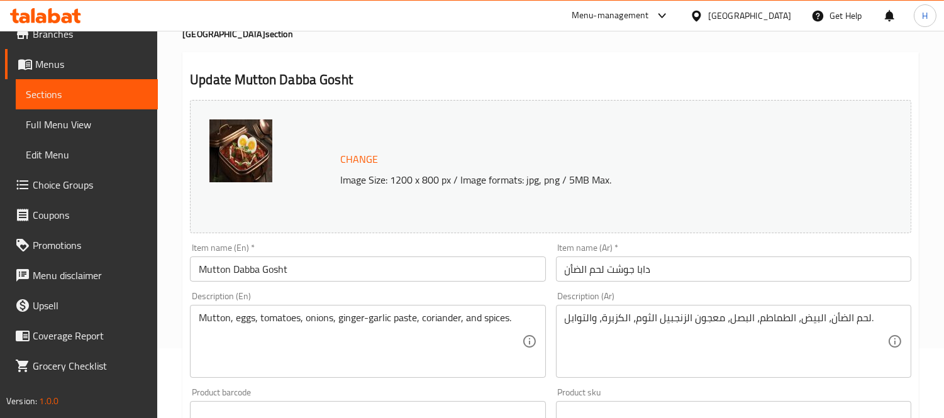
click at [570, 268] on input "دابا جوشت لحم الضأن" at bounding box center [733, 268] width 355 height 25
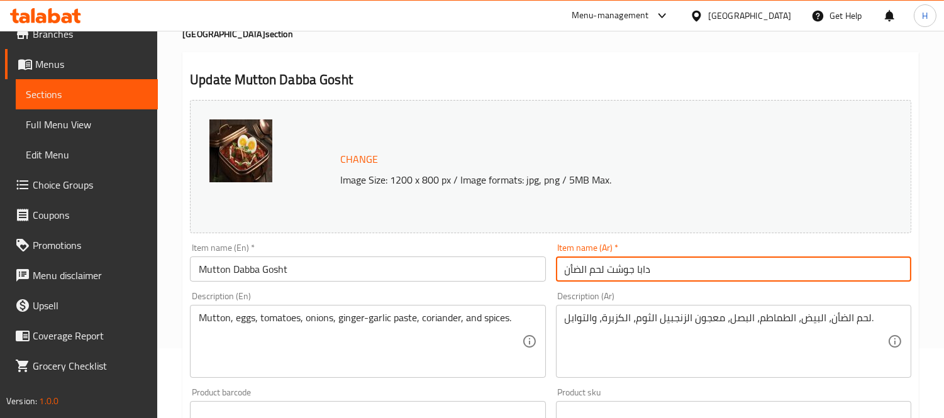
click at [570, 268] on input "دابا جوشت لحم الضأن" at bounding box center [733, 268] width 355 height 25
type input "دابا جوشت لحم غنم"
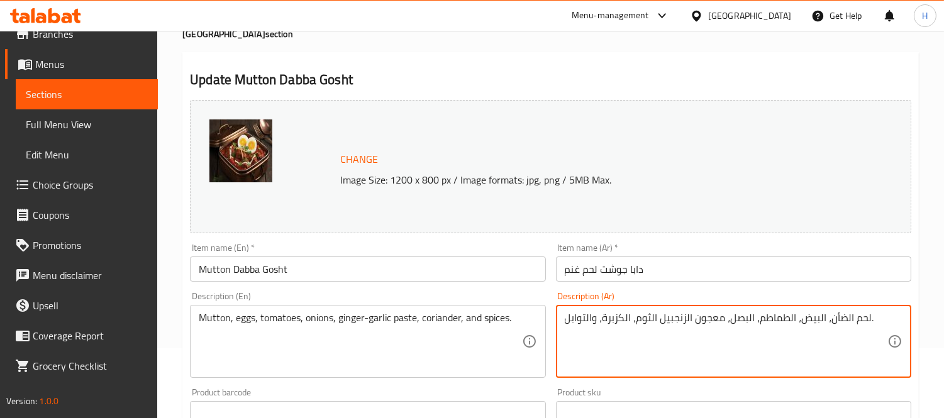
click at [840, 324] on textarea "لحم الضأن، البيض، الطماطم، البصل، معجون الزنجبيل الثوم، الكزبرة، والتوابل." at bounding box center [725, 342] width 322 height 60
click at [823, 319] on textarea "لحم غنم ، البيض، الطماطم، البصل، معجون الزنجبيل الثوم، الكزبرة، والتوابل." at bounding box center [725, 342] width 322 height 60
drag, startPoint x: 787, startPoint y: 322, endPoint x: 793, endPoint y: 319, distance: 6.5
click at [793, 319] on textarea "لحم غنم ، بيض، الطماطم، البصل، معجون الزنجبيل الثوم، الكزبرة، والتوابل." at bounding box center [725, 342] width 322 height 60
click at [749, 317] on textarea "لحم غنم ، بيض، طماطم، البصل، معجون الزنجبيل الثوم، الكزبرة، والتوابل." at bounding box center [725, 342] width 322 height 60
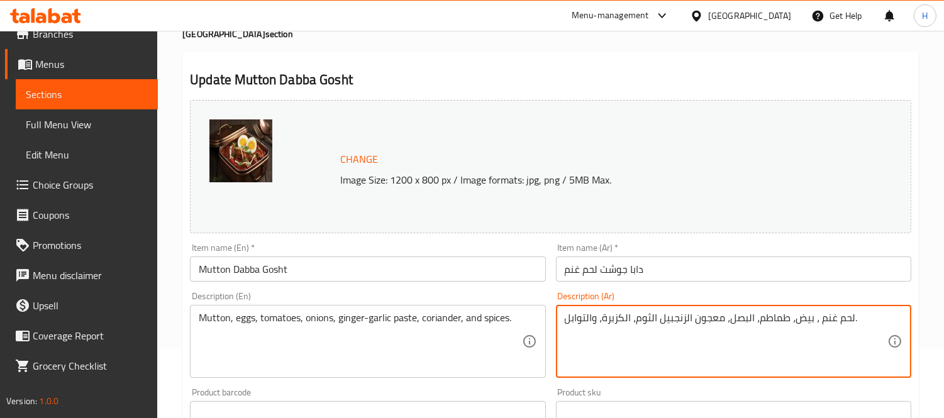
click at [749, 317] on textarea "لحم غنم ، بيض، طماطم، البصل، معجون الزنجبيل الثوم، الكزبرة، والتوابل." at bounding box center [725, 342] width 322 height 60
drag, startPoint x: 745, startPoint y: 317, endPoint x: 751, endPoint y: 316, distance: 6.6
click at [751, 316] on textarea "لحم غنم ، بيض، طماطم، البصل، معجون الزنجبيل الثوم، الكزبرة، والتوابل." at bounding box center [725, 342] width 322 height 60
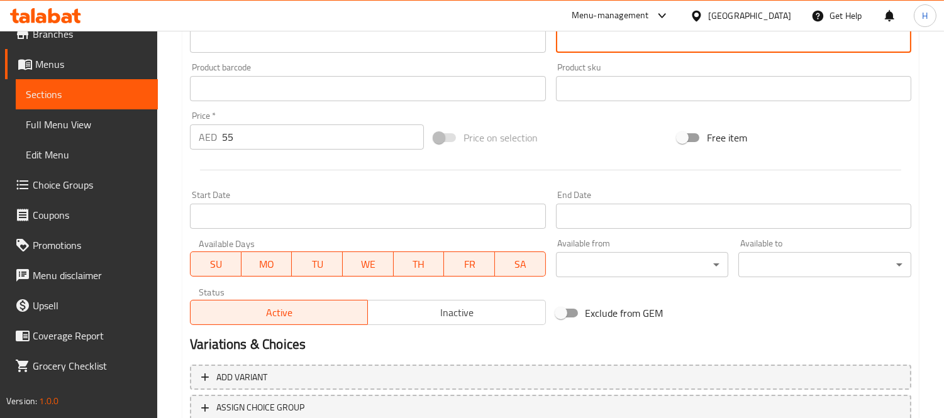
scroll to position [486, 0]
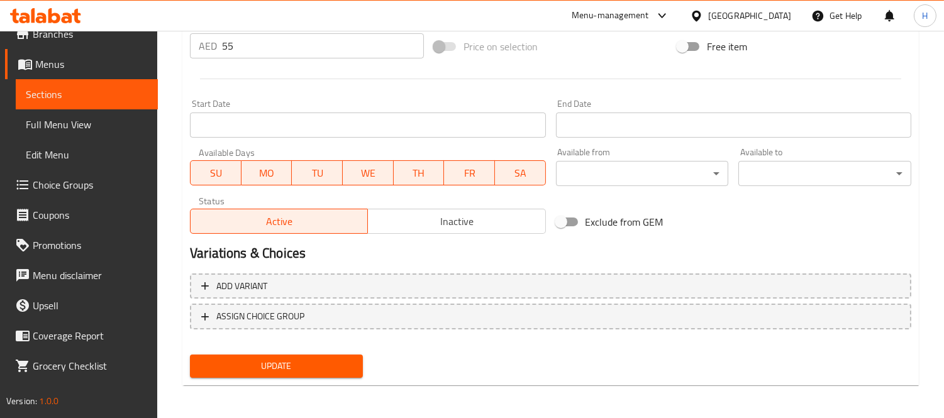
type textarea "لحم غنم ، بيض، طماطم، بصل، معجون الزنجبيل الثوم، الكزبرة، والتوابل."
click at [348, 358] on span "Update" at bounding box center [276, 366] width 153 height 16
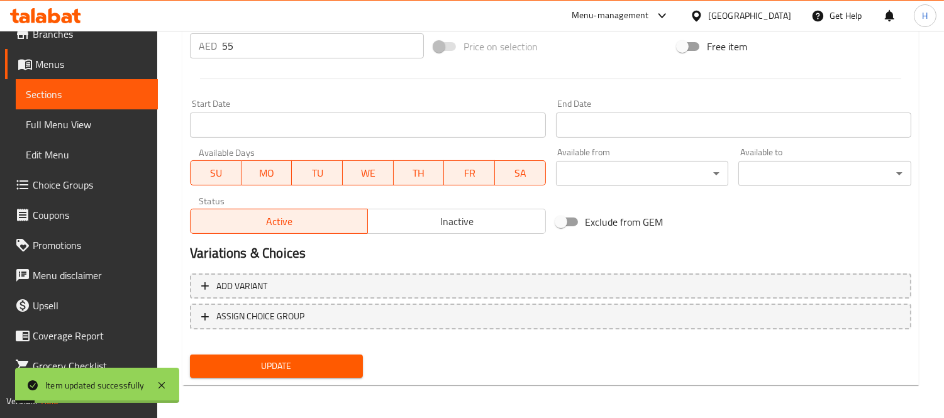
click at [111, 92] on span "Sections" at bounding box center [87, 94] width 122 height 15
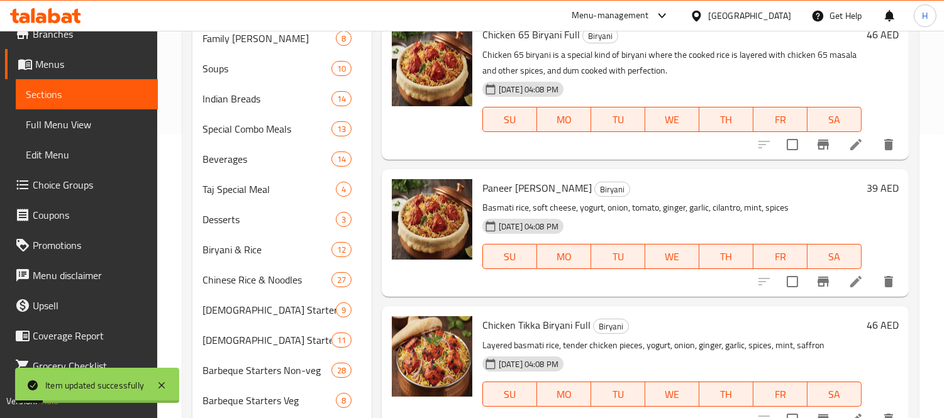
scroll to position [102, 0]
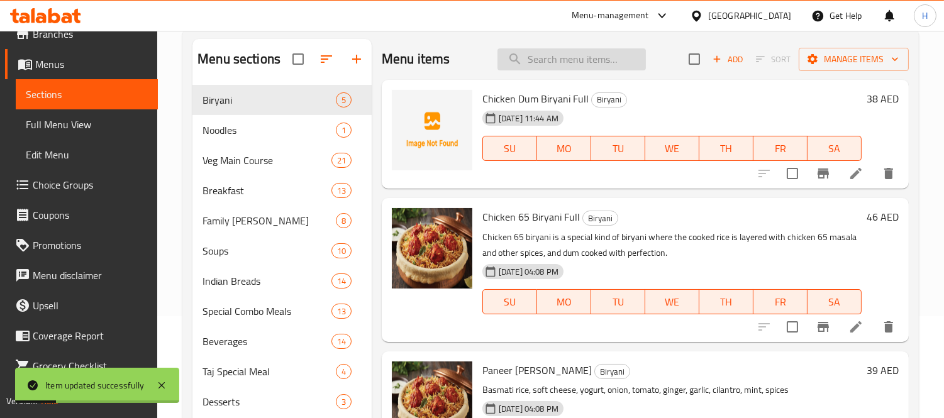
click at [575, 58] on input "search" at bounding box center [571, 59] width 148 height 22
paste input "[PERSON_NAME]"
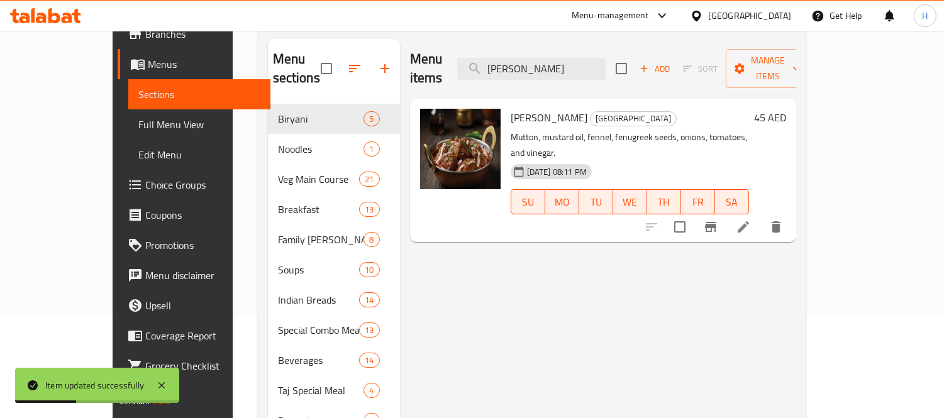
type input "[PERSON_NAME]"
click at [751, 219] on icon at bounding box center [742, 226] width 15 height 15
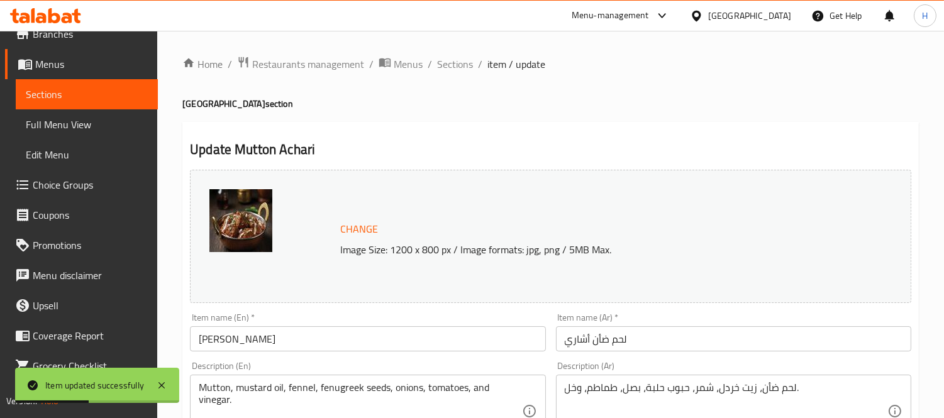
scroll to position [70, 0]
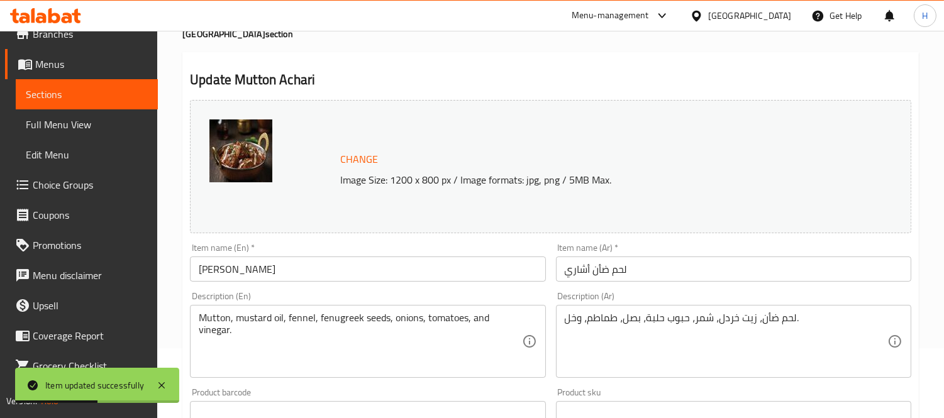
click at [598, 268] on input "لحم ضأن أشاري" at bounding box center [733, 268] width 355 height 25
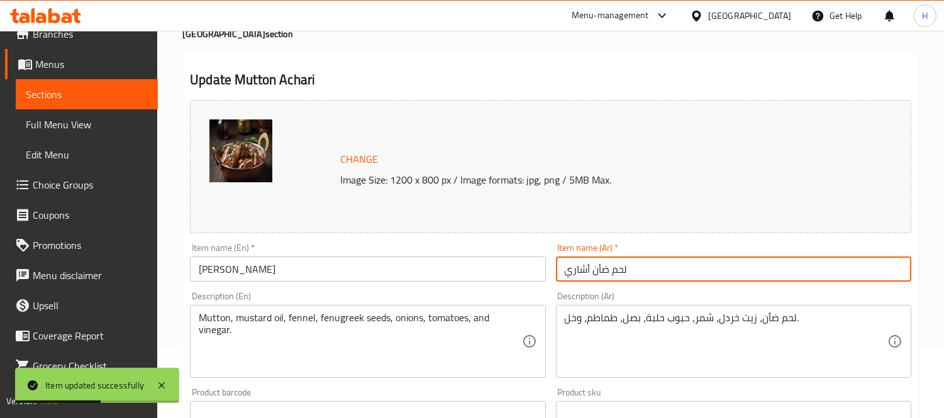
click at [598, 268] on input "لحم ضأن أشاري" at bounding box center [733, 268] width 355 height 25
type input "لحم غنم أشاري"
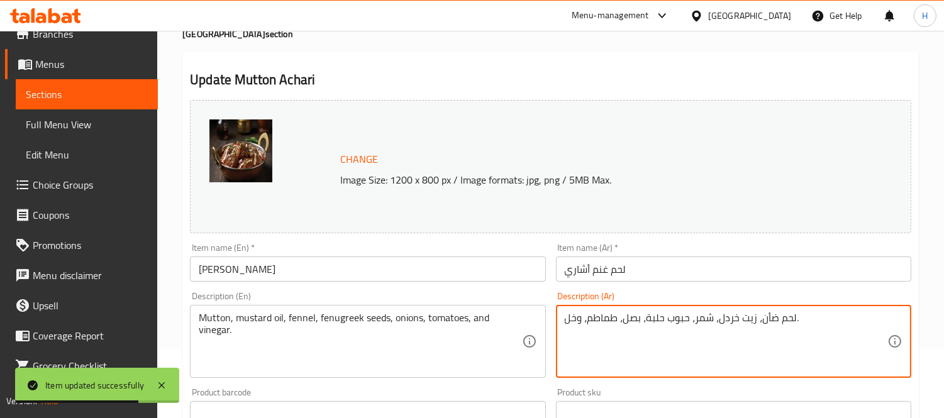
click at [764, 318] on textarea "لحم ضأن، زيت خردل، شمر، حبوب حلبة، بصل، طماطم، وخل." at bounding box center [725, 342] width 322 height 60
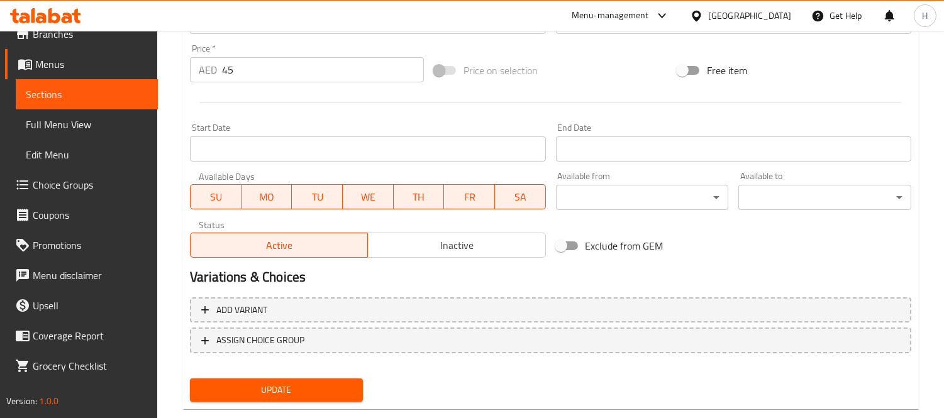
scroll to position [486, 0]
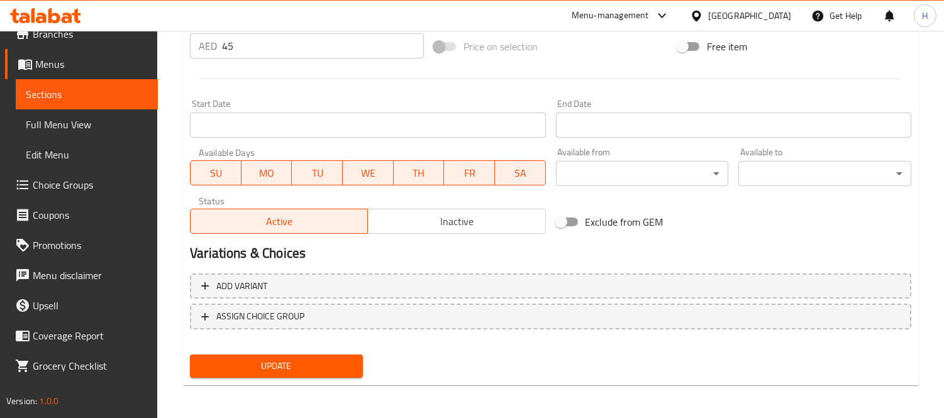
type textarea "لحم غنم ، زيت خردل، شمر، حبوب حلبة، بصل، طماطم، وخل."
click at [300, 363] on span "Update" at bounding box center [276, 366] width 153 height 16
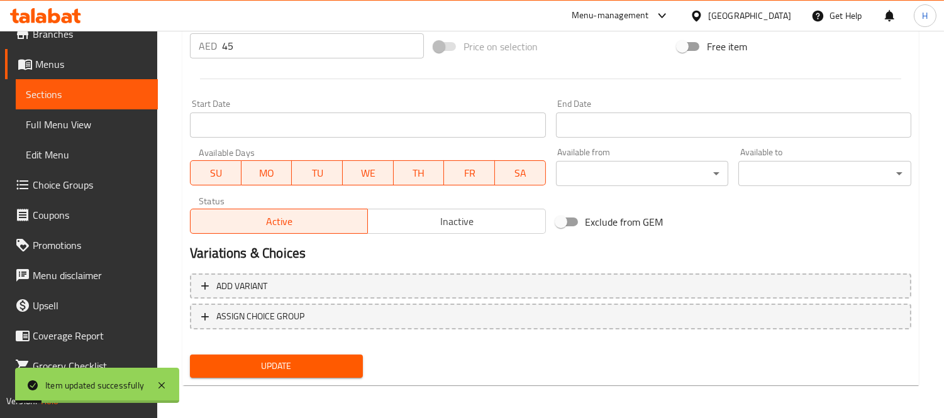
click at [109, 90] on span "Sections" at bounding box center [87, 94] width 122 height 15
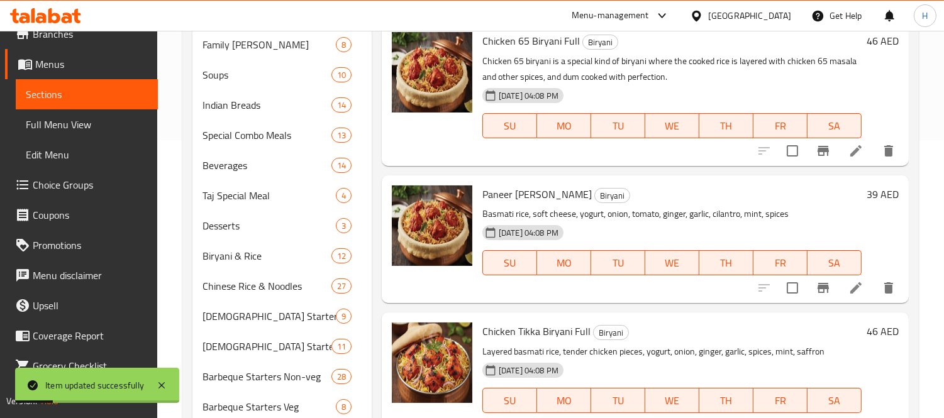
scroll to position [102, 0]
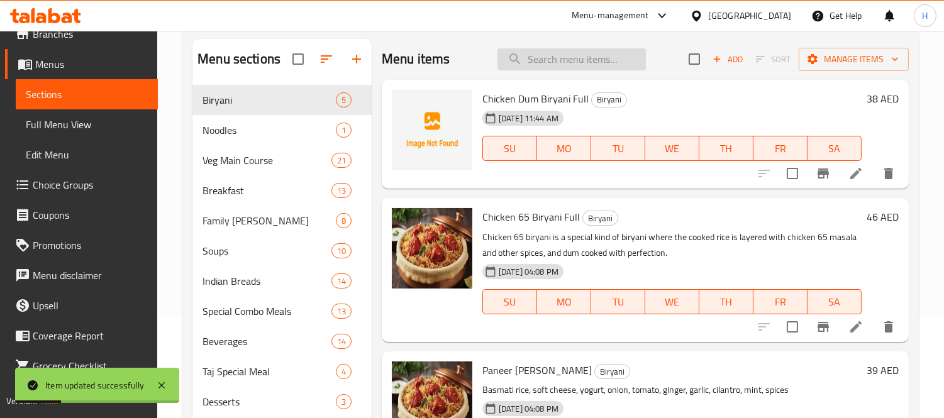
click at [566, 48] on input "search" at bounding box center [571, 59] width 148 height 22
paste input "Mutton Kalimiri Masala 45"
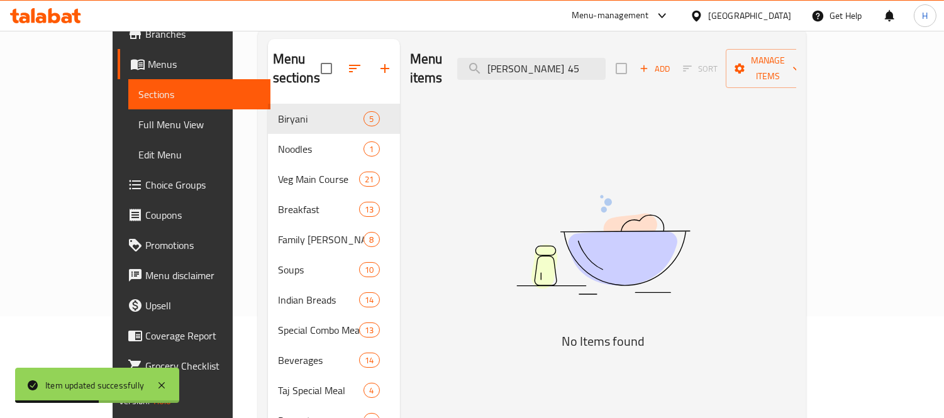
scroll to position [0, 0]
click at [582, 58] on input "Mutton Kalimiri Masala 45" at bounding box center [531, 69] width 148 height 22
paste input "search"
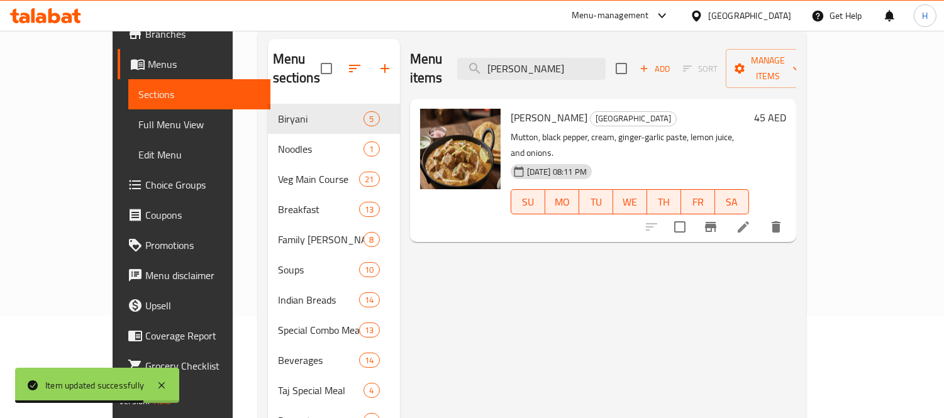
type input "[PERSON_NAME]"
click at [761, 216] on li at bounding box center [742, 227] width 35 height 23
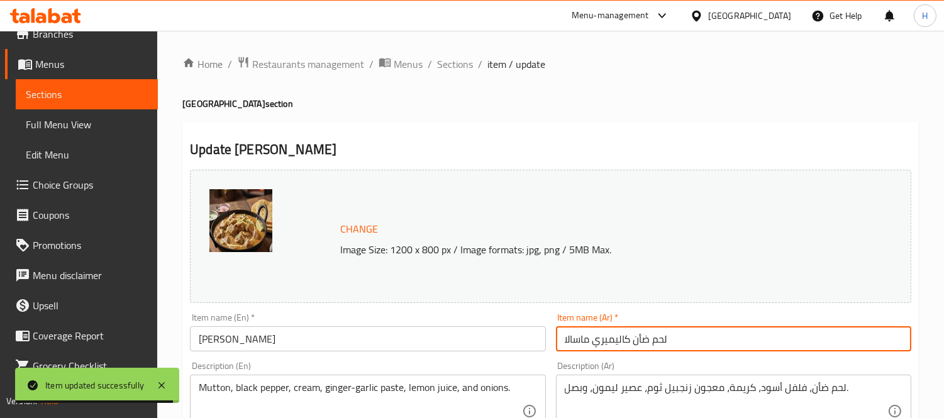
click at [642, 337] on input "لحم ضأن كاليميري ماسالا" at bounding box center [733, 338] width 355 height 25
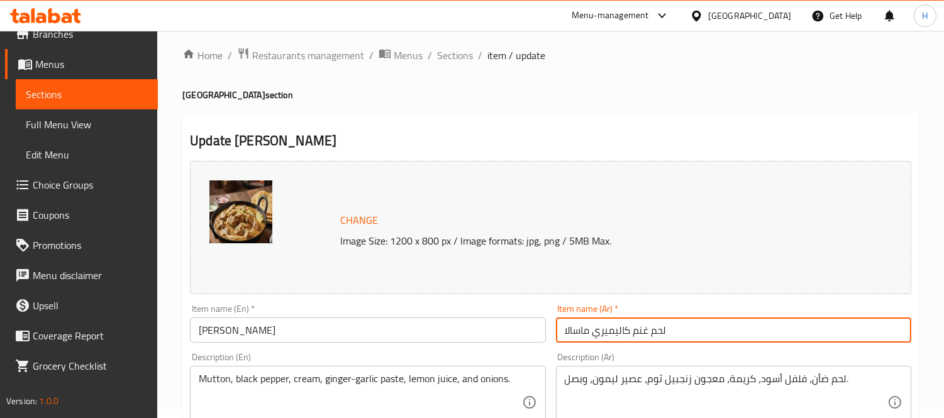
scroll to position [70, 0]
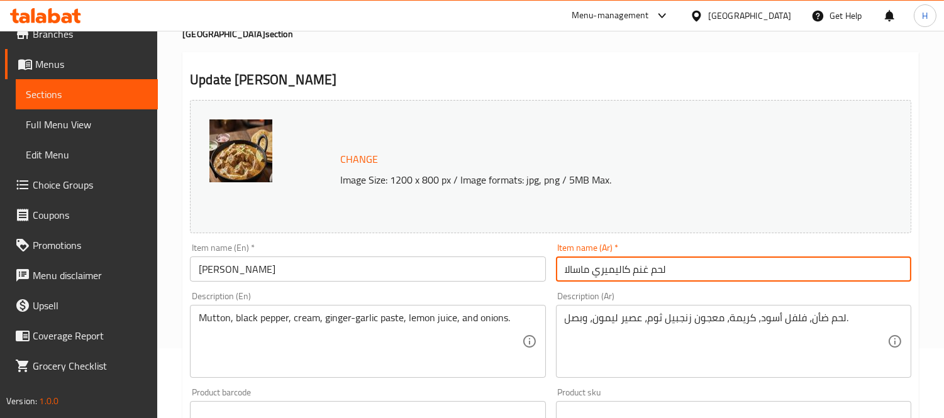
type input "لحم غنم كاليميري ماسالا"
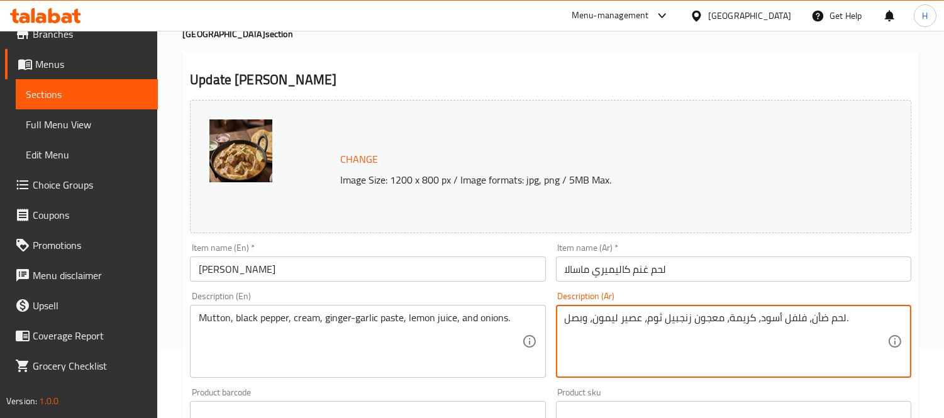
click at [820, 322] on textarea "لحم ضأن، فلفل أسود، كريمة، معجون زنجبيل ثوم، عصير ليمون، وبصل." at bounding box center [725, 342] width 322 height 60
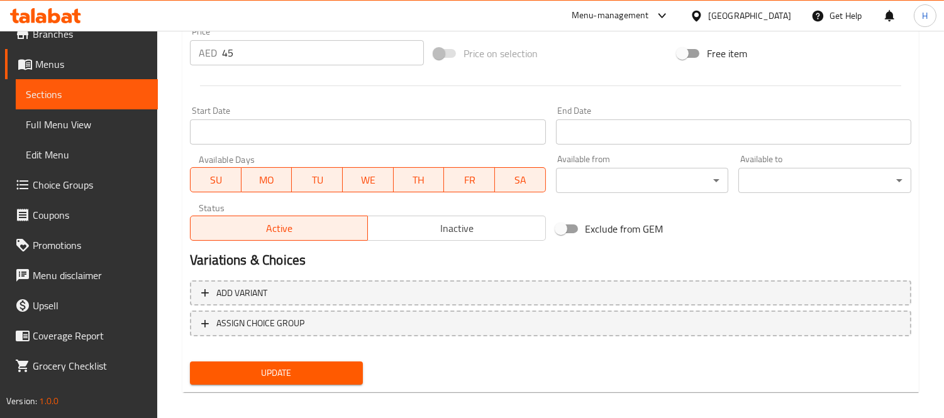
scroll to position [486, 0]
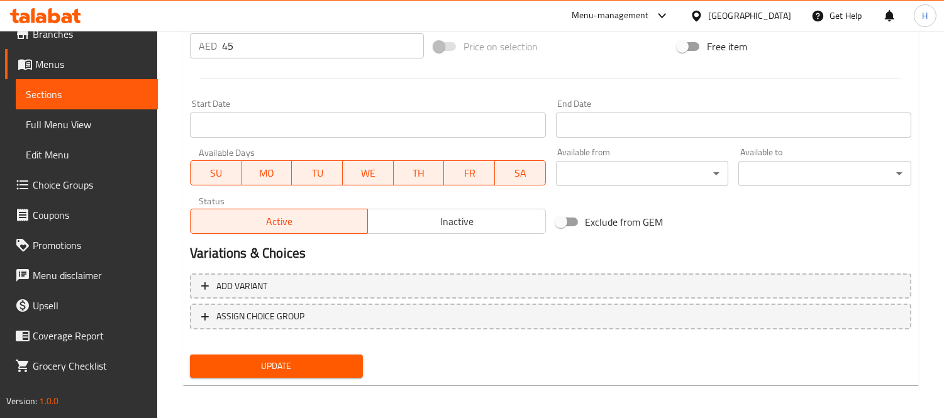
type textarea "لحم غنم ، فلفل أسود، [PERSON_NAME]، معجون زنجبيل ثوم، عصير ليمون، وبصل."
drag, startPoint x: 310, startPoint y: 357, endPoint x: 274, endPoint y: 4, distance: 354.5
click at [310, 358] on span "Update" at bounding box center [276, 366] width 153 height 16
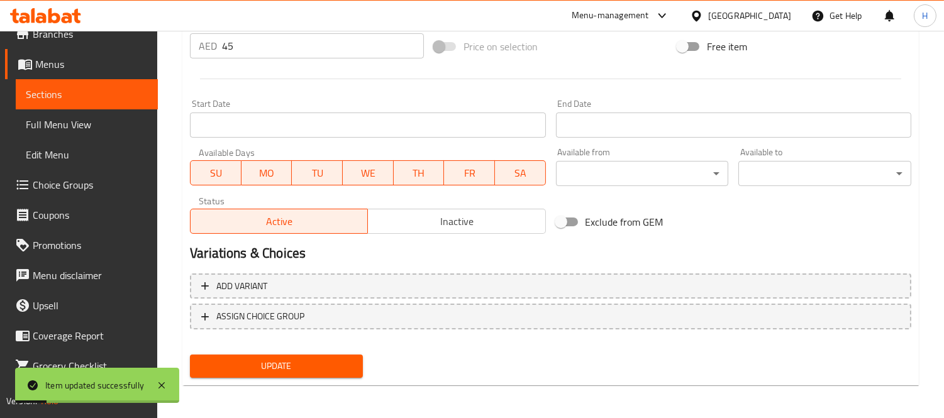
click at [114, 89] on span "Sections" at bounding box center [87, 94] width 122 height 15
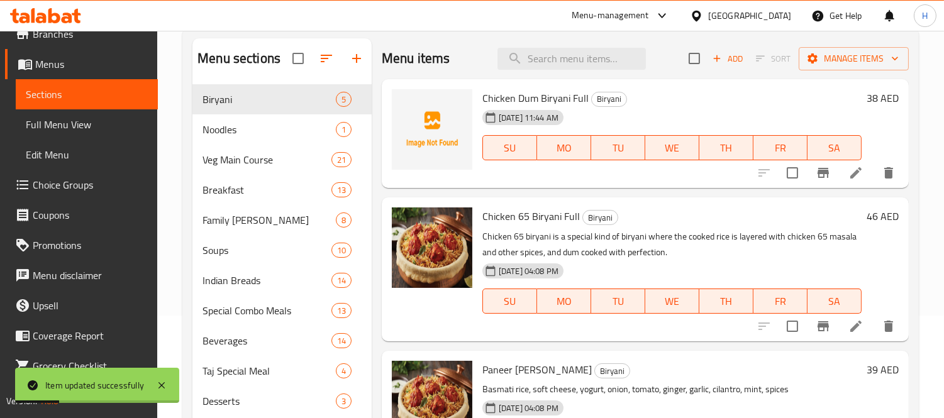
scroll to position [102, 0]
click at [564, 59] on input "search" at bounding box center [571, 59] width 148 height 22
paste input "Mutton Afghani Masala 49"
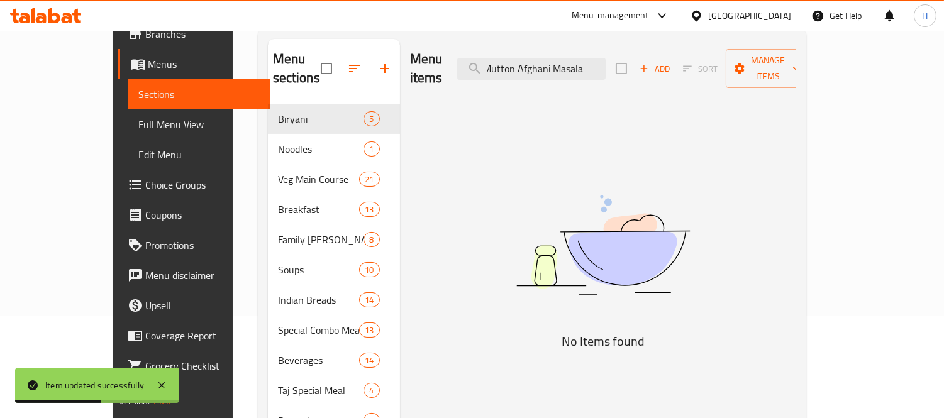
scroll to position [0, 0]
click at [561, 58] on input "Mutton Afghani Masala 49" at bounding box center [531, 69] width 148 height 22
paste input "search"
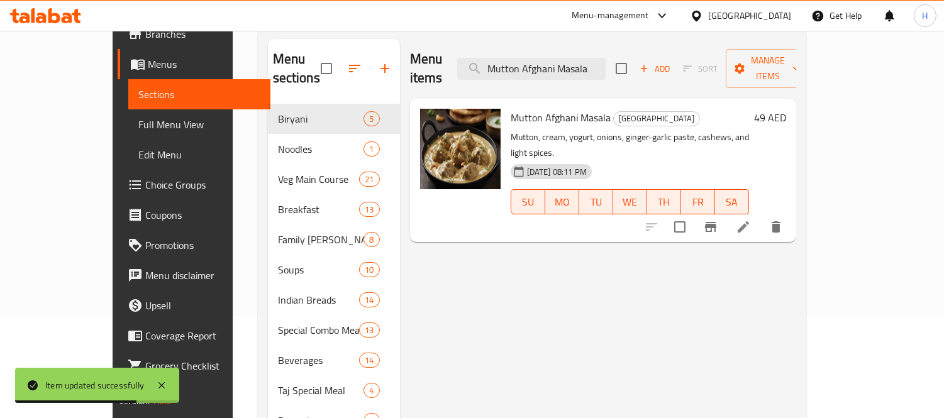
type input "Mutton Afghani Masala"
click at [761, 216] on li at bounding box center [742, 227] width 35 height 23
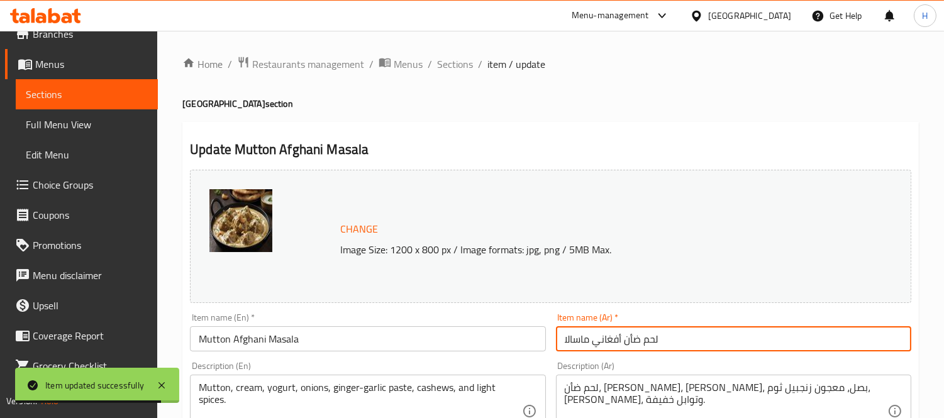
click at [635, 337] on input "لحم ضأن أفغاني ماسالا" at bounding box center [733, 338] width 355 height 25
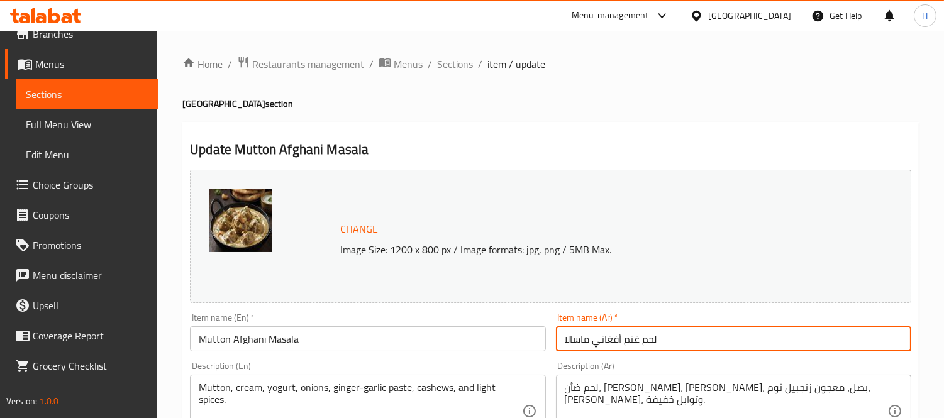
type input "لحم غنم أفغاني ماسالا"
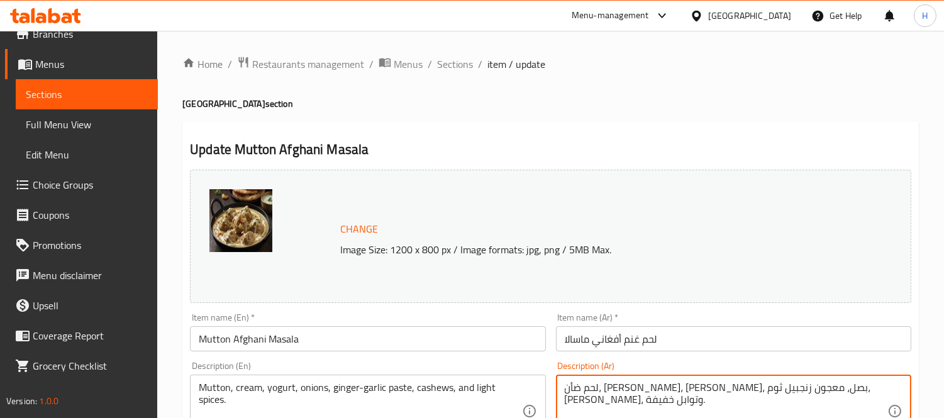
click at [815, 390] on textarea "لحم ضأن، [PERSON_NAME]، [PERSON_NAME]، بصل، معجون زنجبيل ثوم، [PERSON_NAME]، وت…" at bounding box center [725, 412] width 322 height 60
type textarea "لحم غنم ، [PERSON_NAME]، [PERSON_NAME]، بصل، معجون زنجبيل ثوم، [PERSON_NAME]، و…"
click at [860, 361] on div "Description (Ar) لحم غنم ، كريمة، زبادي، بصل، معجون زنجبيل ثوم، كاجو، وتوابل خف…" at bounding box center [733, 404] width 355 height 86
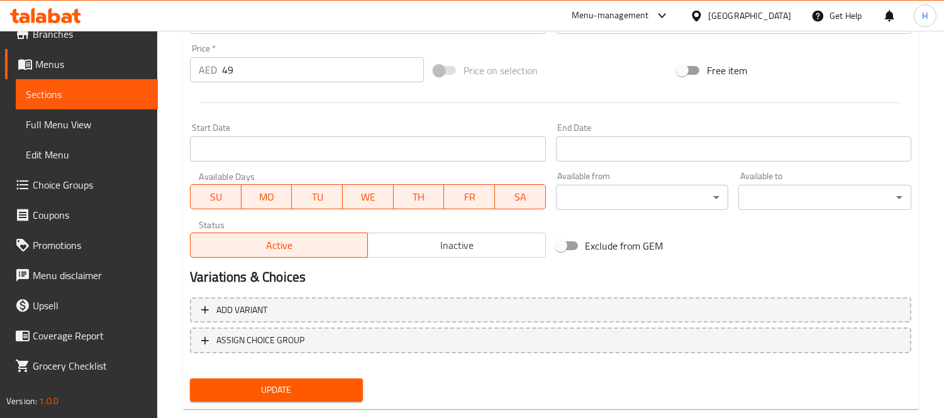
scroll to position [486, 0]
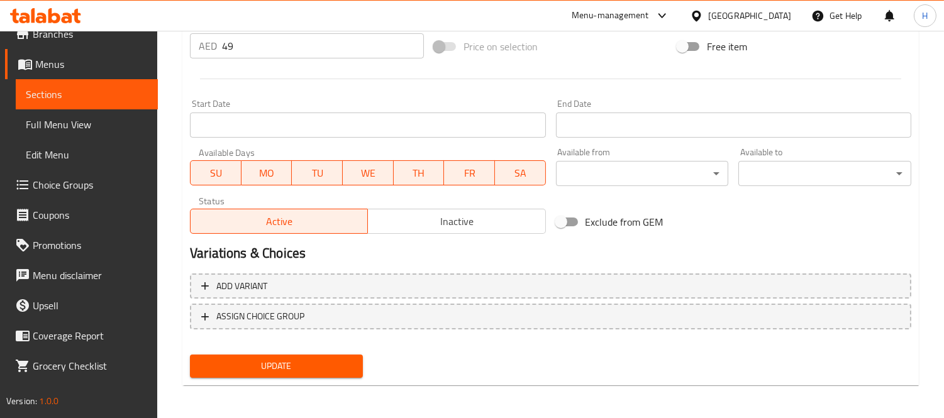
click at [311, 358] on span "Update" at bounding box center [276, 366] width 153 height 16
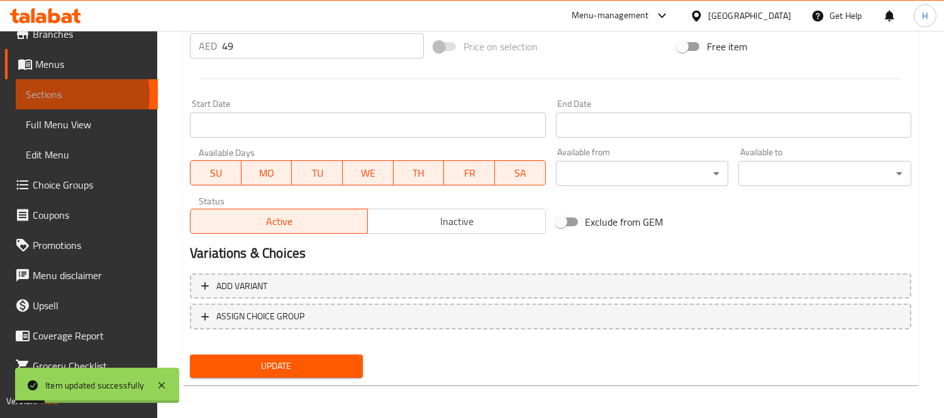
click at [64, 95] on span "Sections" at bounding box center [87, 94] width 122 height 15
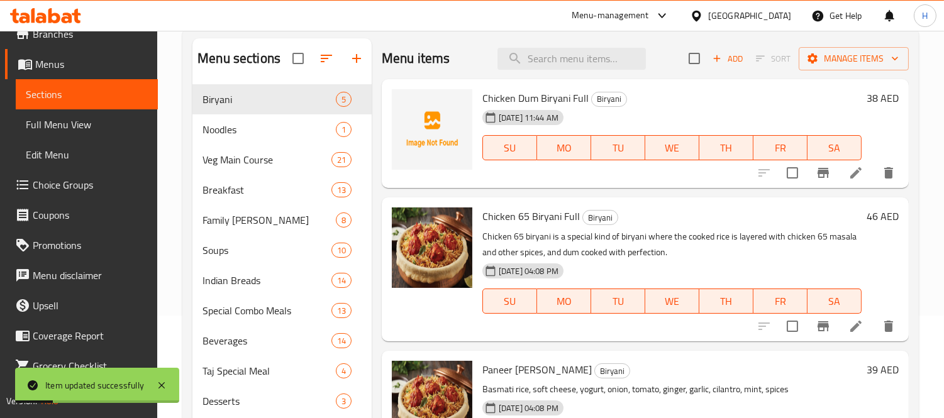
scroll to position [102, 0]
click at [555, 60] on input "search" at bounding box center [571, 59] width 148 height 22
paste input "Mutton Do Pyaza"
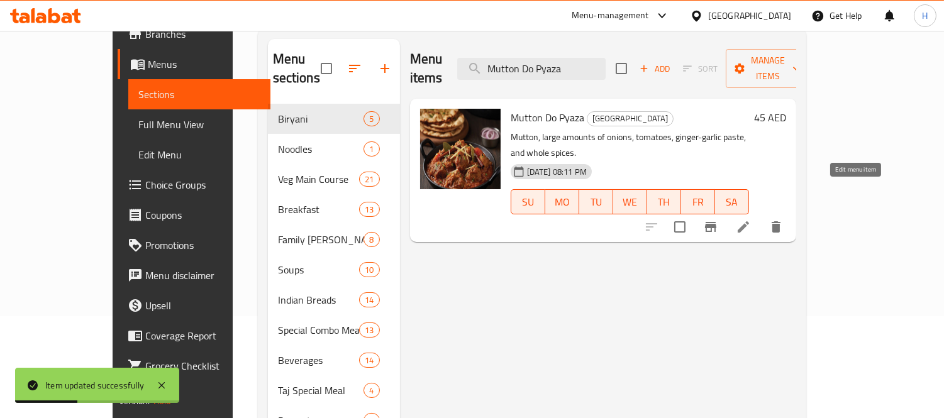
type input "Mutton Do Pyaza"
click at [751, 219] on icon at bounding box center [742, 226] width 15 height 15
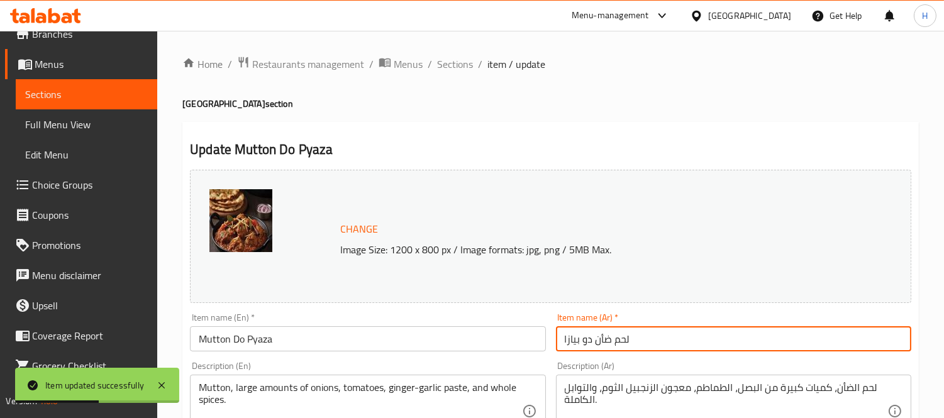
click at [608, 341] on input "لحم ضأن دو بيازا" at bounding box center [733, 338] width 355 height 25
type input "لحم غنم دو بيازا"
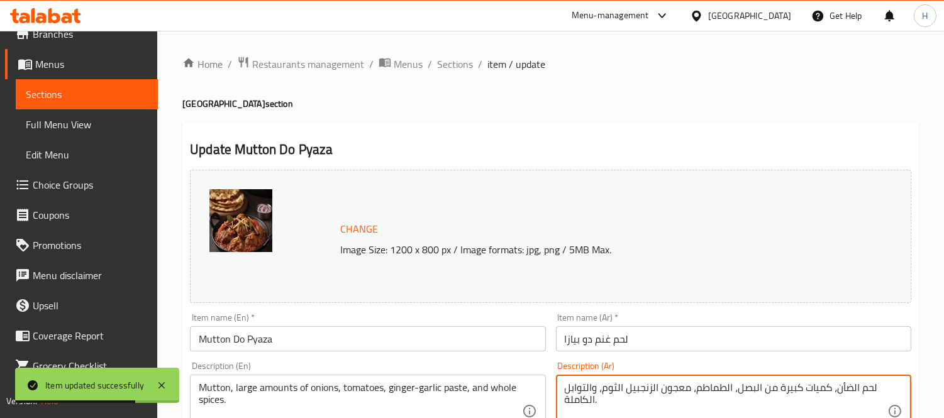
click at [850, 388] on textarea "لحم الضأن، كميات كبيرة من البصل، الطماطم، معجون الزنجبيل الثوم، والتوابل الكامل…" at bounding box center [725, 412] width 322 height 60
type textarea "لحم الغنم ، كميات كبيرة من البصل، الطماطم، معجون الزنجبيل الثوم، والتوابل الكام…"
click at [846, 369] on div "Description (Ar) لحم الغنم ، كميات كبيرة من البصل، الطماطم، معجون الزنجبيل الثو…" at bounding box center [733, 404] width 355 height 86
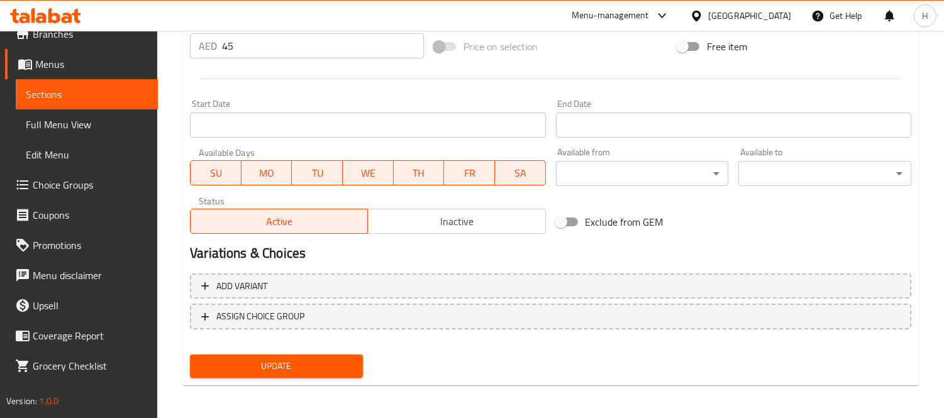
click at [358, 360] on button "Update" at bounding box center [276, 366] width 173 height 23
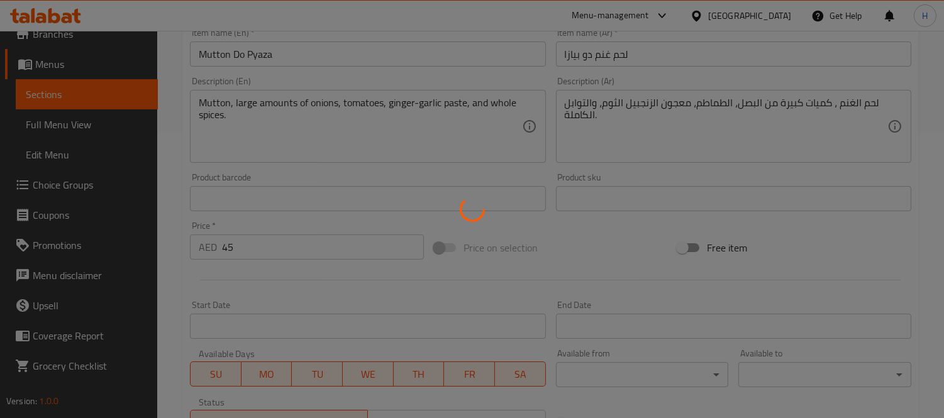
scroll to position [277, 0]
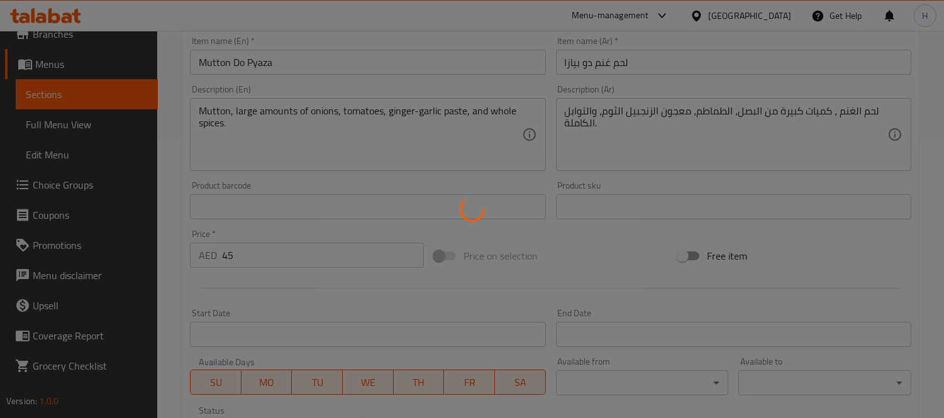
click at [291, 114] on div at bounding box center [472, 209] width 944 height 418
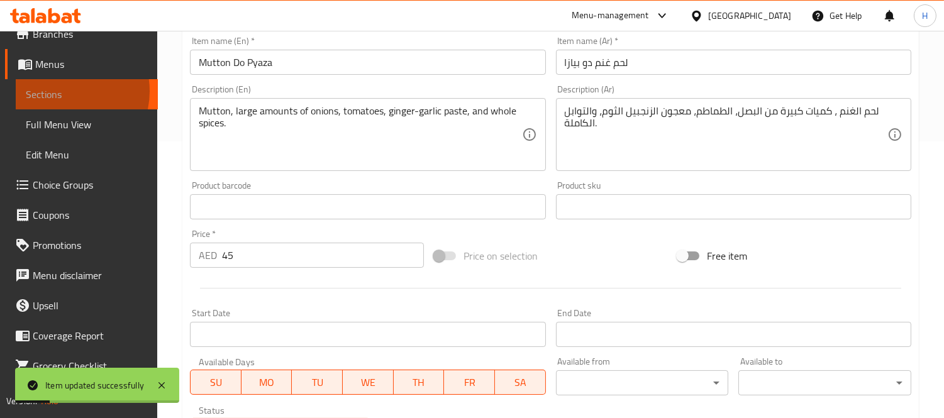
click at [61, 91] on span "Sections" at bounding box center [87, 94] width 122 height 15
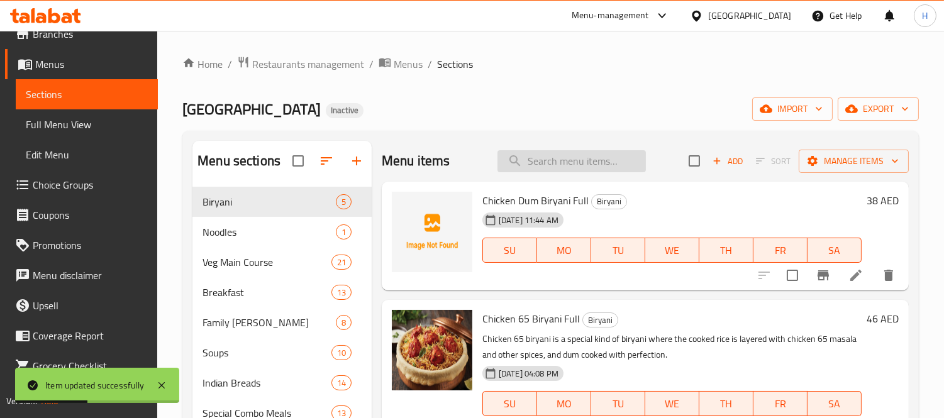
click at [580, 165] on input "search" at bounding box center [571, 161] width 148 height 22
paste input "[PERSON_NAME]"
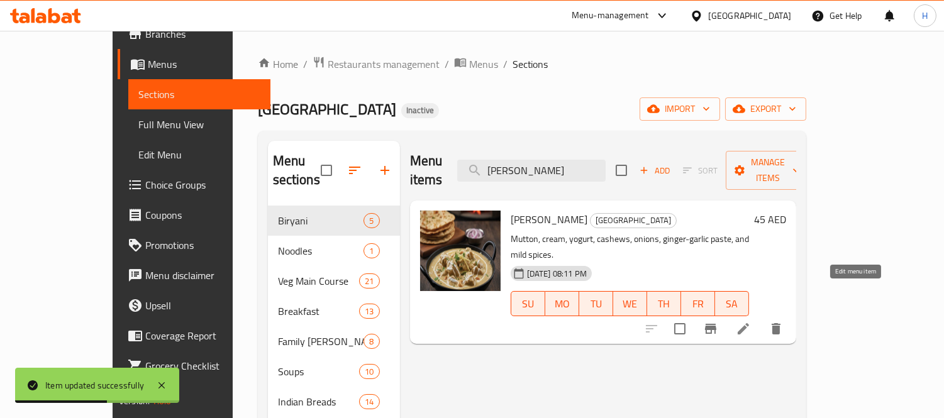
type input "[PERSON_NAME]"
click at [749, 323] on icon at bounding box center [742, 328] width 11 height 11
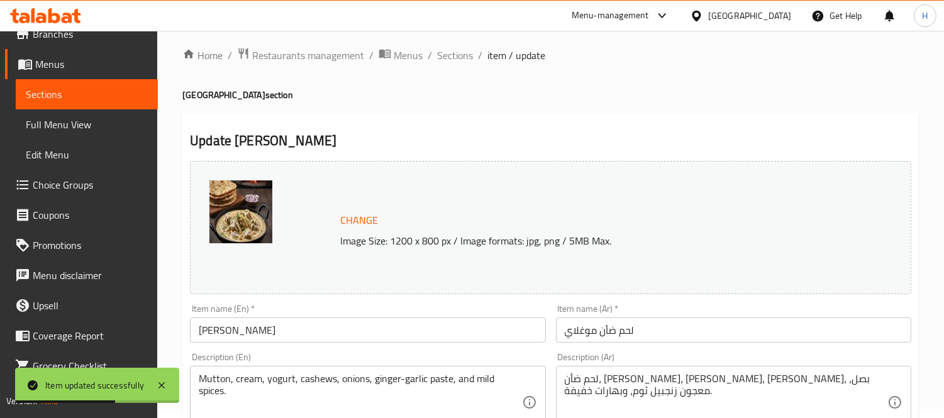
scroll to position [70, 0]
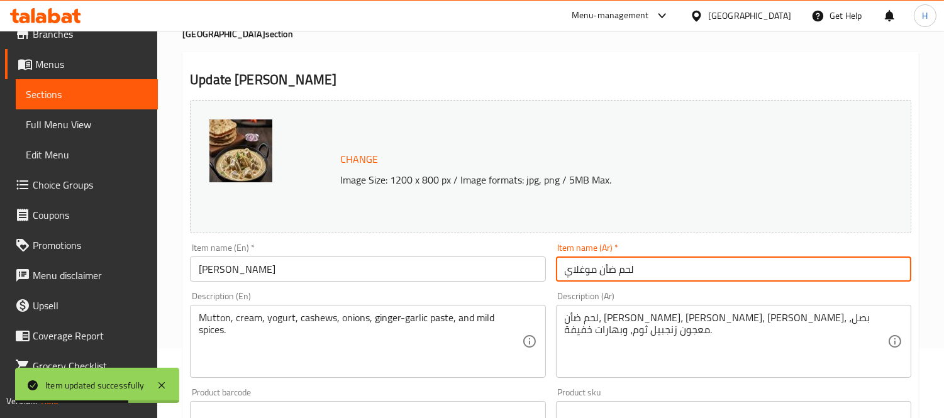
click at [611, 274] on input "لحم ضأن موغلاي" at bounding box center [733, 268] width 355 height 25
type input "لحم غنم موغلاي"
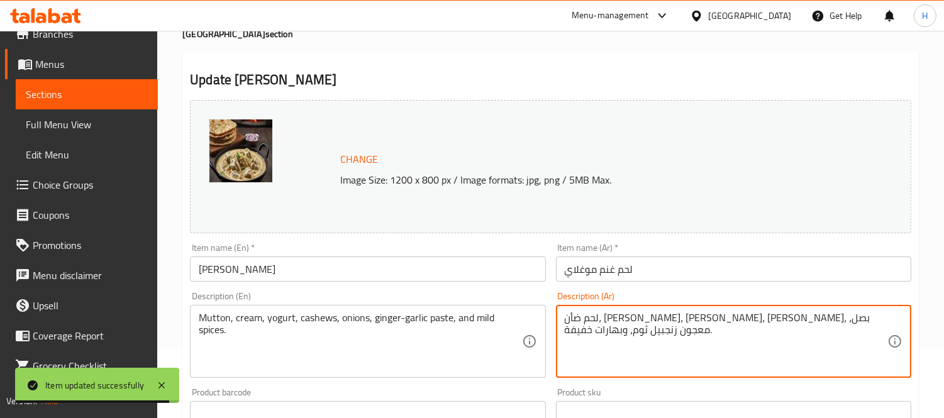
click at [827, 321] on textarea "لحم ضأن، [PERSON_NAME]، [PERSON_NAME]، [PERSON_NAME]، بصل، معجون زنجبيل ثوم، وب…" at bounding box center [725, 342] width 322 height 60
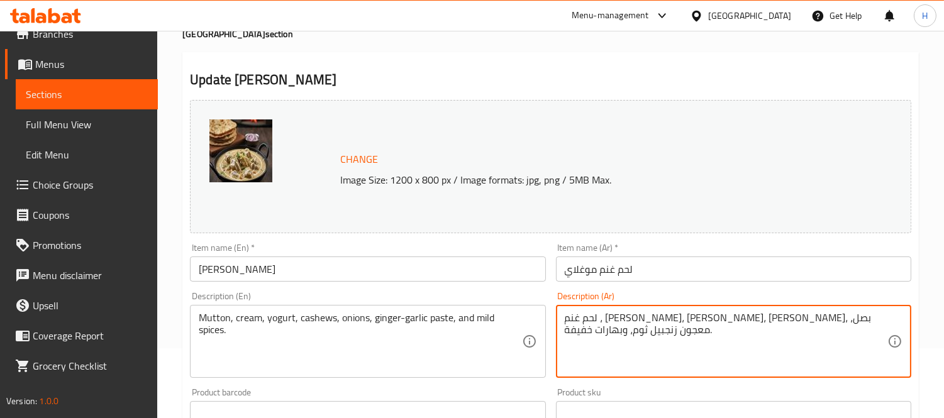
type textarea "لحم غنم ، [PERSON_NAME]، [PERSON_NAME]، [PERSON_NAME]، بصل، معجون زنجبيل ثوم، و…"
click at [847, 302] on div "Description (Ar) لحم غنم ، كريمة، زبادي، كاجو، بصل، معجون زنجبيل ثوم، وبهارات خ…" at bounding box center [733, 335] width 355 height 86
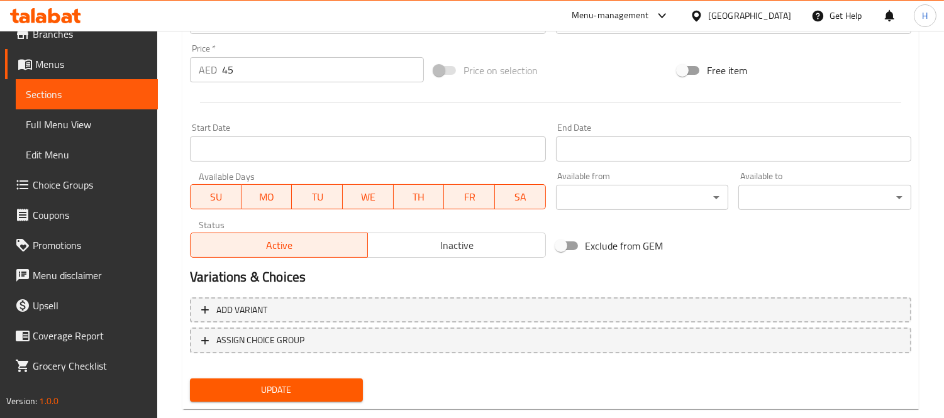
scroll to position [486, 0]
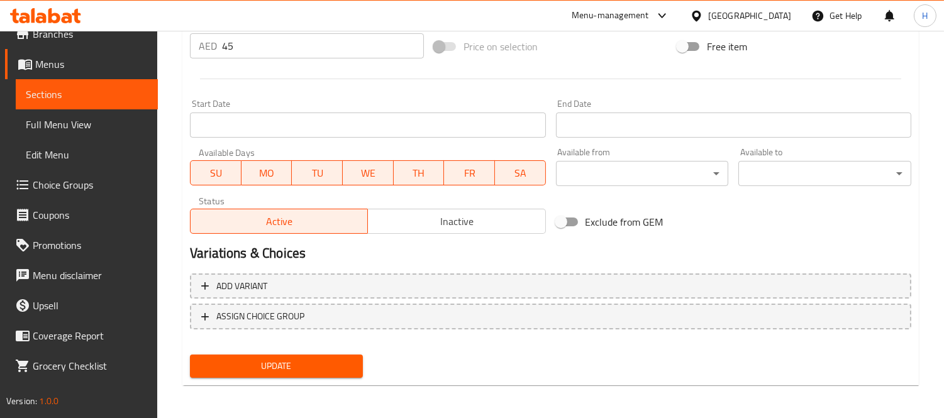
click at [346, 359] on span "Update" at bounding box center [276, 366] width 153 height 16
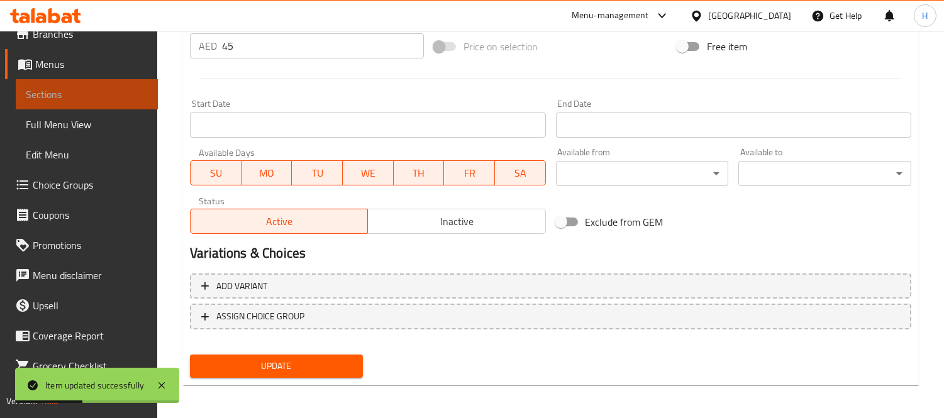
click at [120, 96] on span "Sections" at bounding box center [87, 94] width 122 height 15
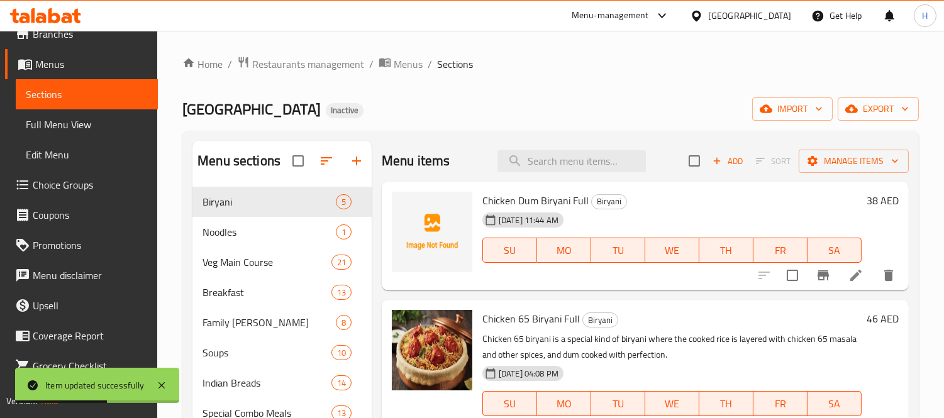
click at [556, 146] on div "Menu items Add Sort Manage items" at bounding box center [645, 161] width 527 height 41
click at [563, 153] on input "search" at bounding box center [571, 161] width 148 height 22
paste input "Mutton Peshawari"
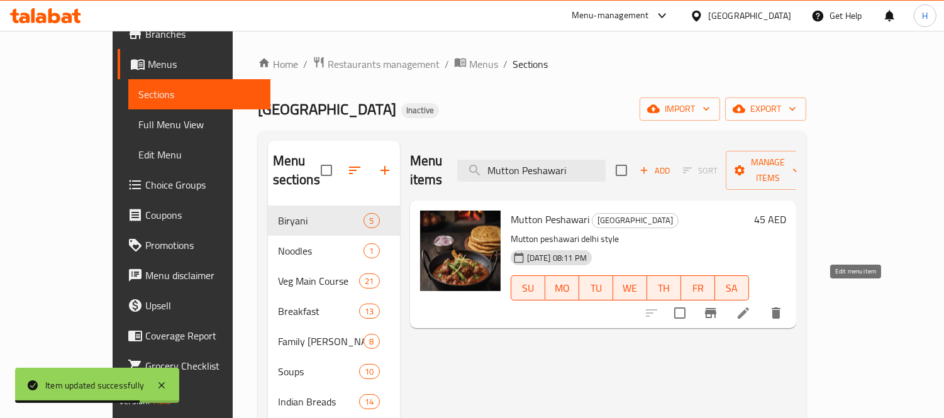
type input "Mutton Peshawari"
click at [751, 305] on icon at bounding box center [742, 312] width 15 height 15
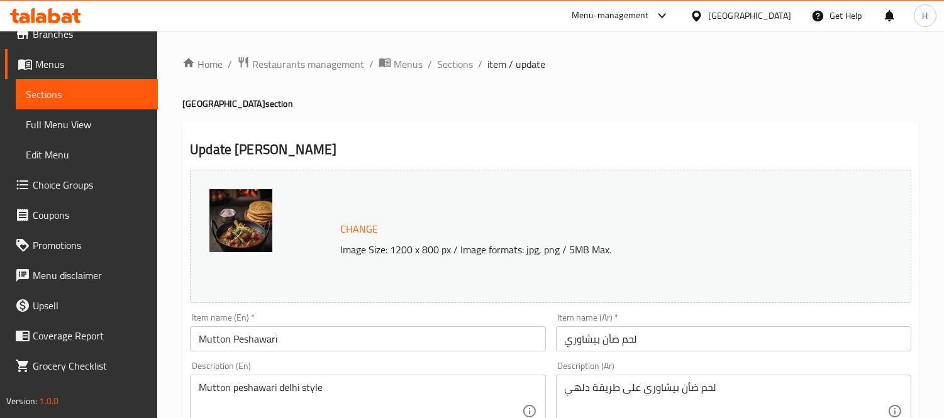
click at [613, 334] on input "لحم ضأن بيشاوري" at bounding box center [733, 338] width 355 height 25
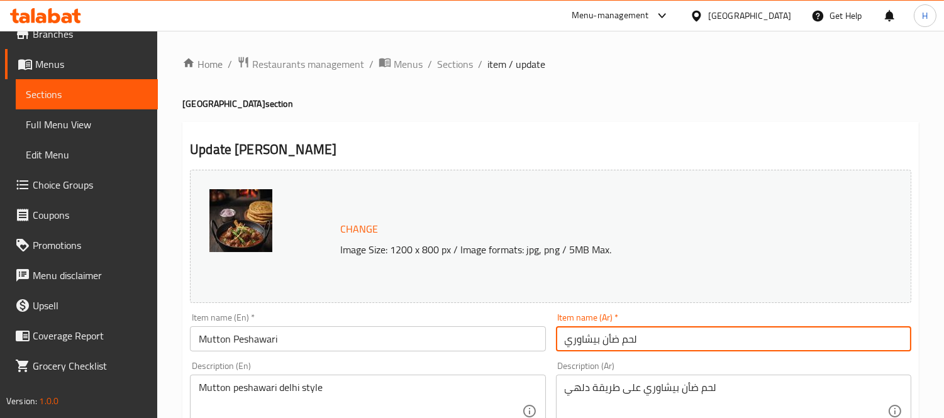
click at [613, 334] on input "لحم ضأن بيشاوري" at bounding box center [733, 338] width 355 height 25
type input "لحم غنم بيشاوري"
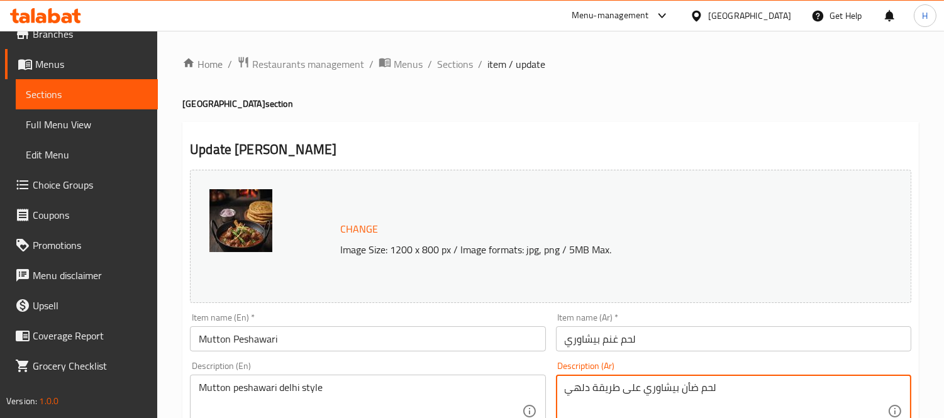
click at [686, 387] on textarea "لحم ضأن بيشاوري على طريقة دلهي" at bounding box center [725, 412] width 322 height 60
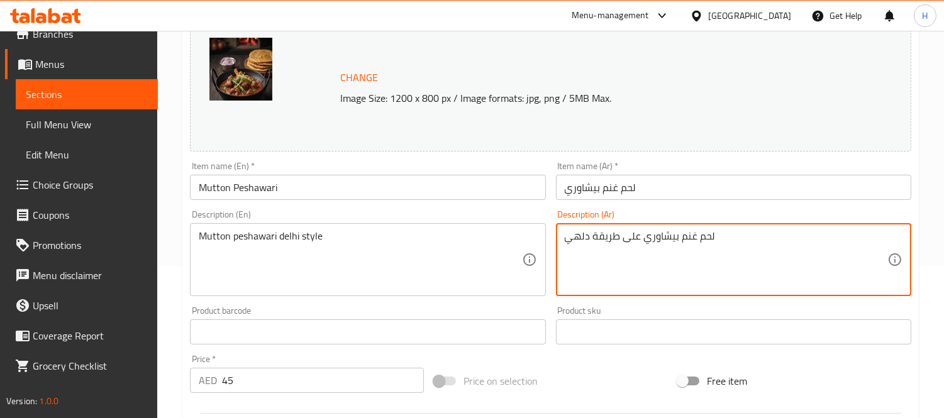
scroll to position [486, 0]
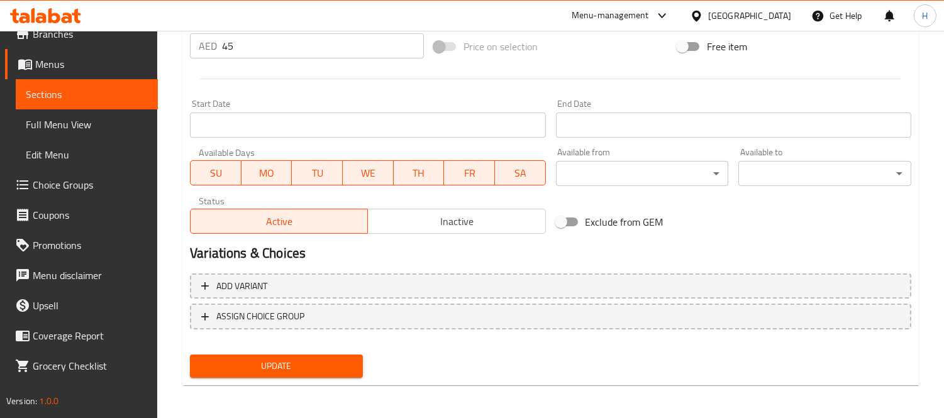
type textarea "لحم غنم بيشاوري على طريقة دلهي"
click at [314, 367] on span "Update" at bounding box center [276, 366] width 153 height 16
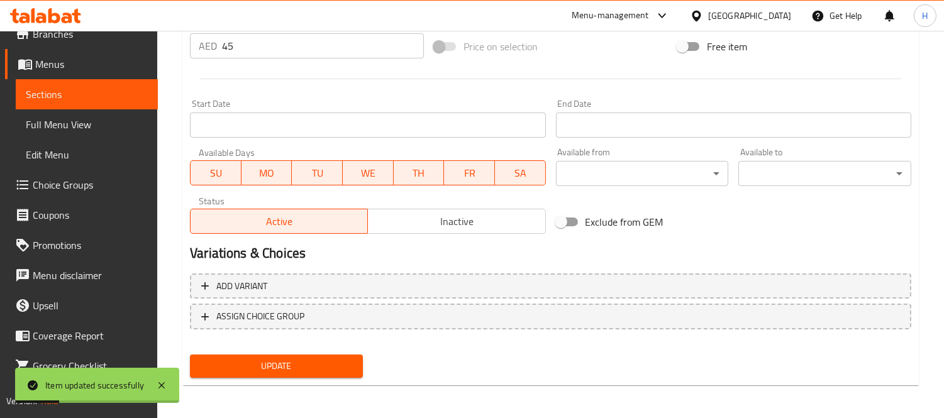
click at [115, 93] on span "Sections" at bounding box center [87, 94] width 122 height 15
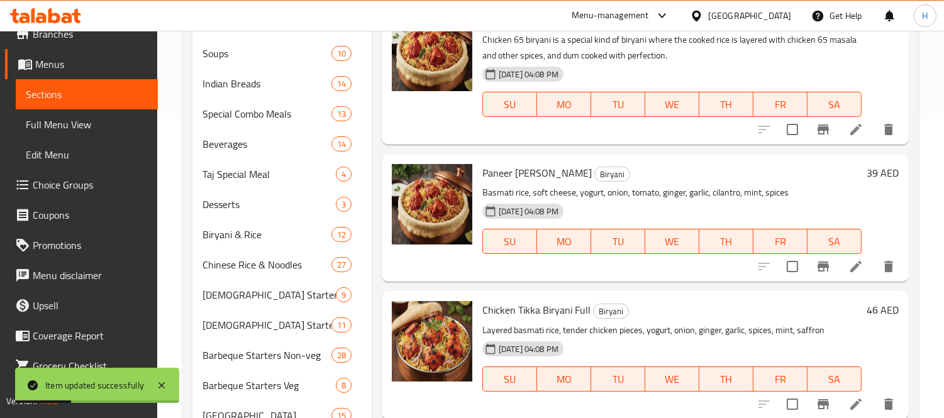
scroll to position [32, 0]
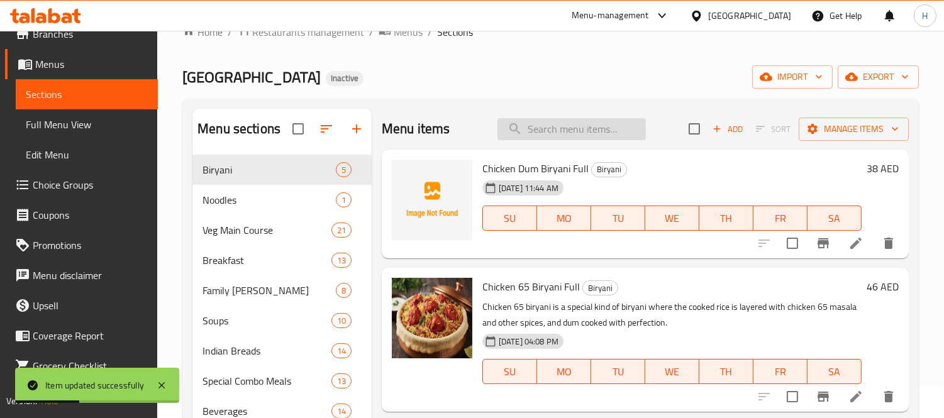
click at [617, 135] on input "search" at bounding box center [571, 129] width 148 height 22
paste input "Tawa Fry Keema (2 Pav)"
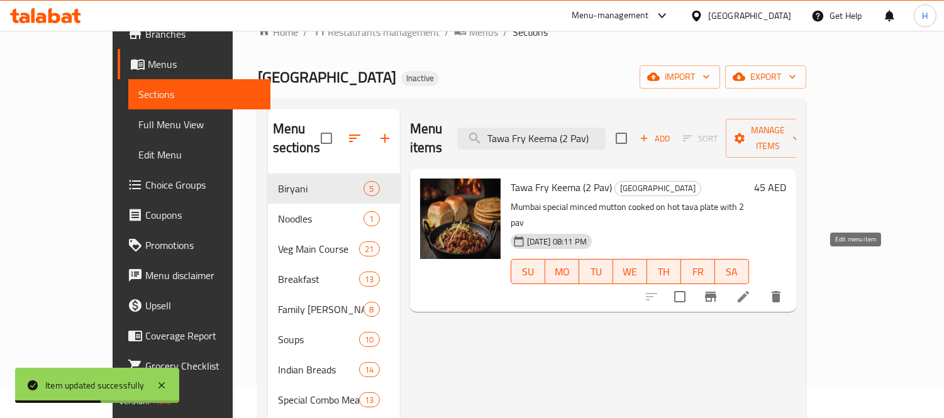
type input "Tawa Fry Keema (2 Pav)"
click at [751, 289] on icon at bounding box center [742, 296] width 15 height 15
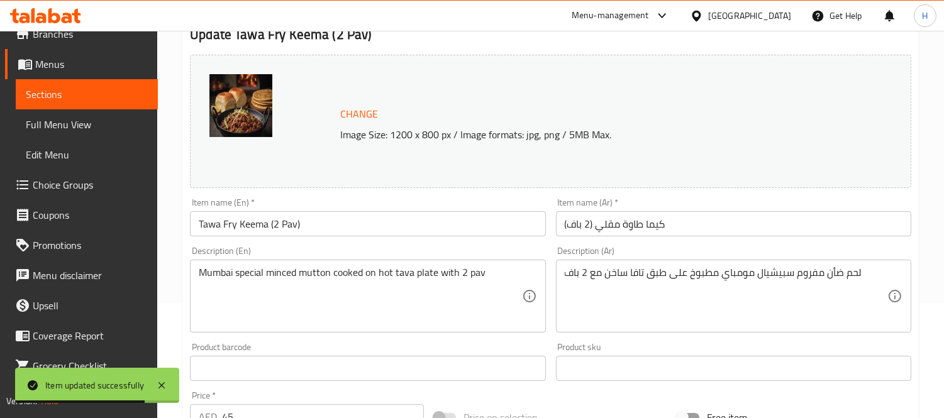
scroll to position [140, 0]
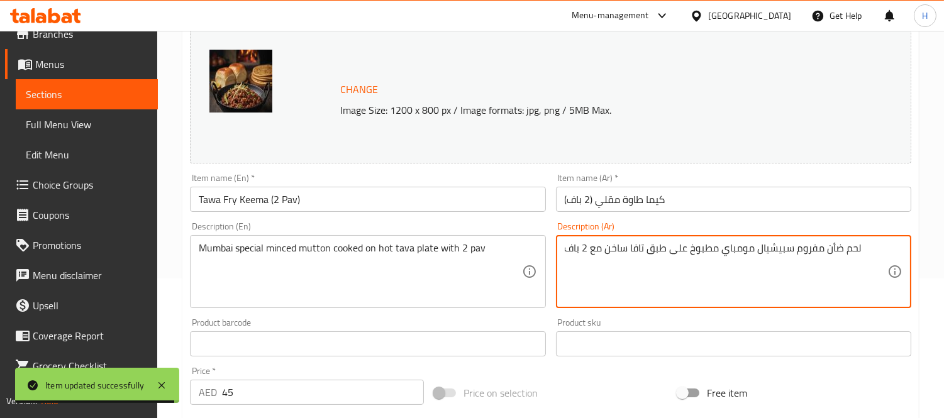
click at [832, 246] on textarea "لحم ضأن مفروم سبيشيال مومباي مطبوخ على طبق تافا ساخن مع 2 باف" at bounding box center [725, 272] width 322 height 60
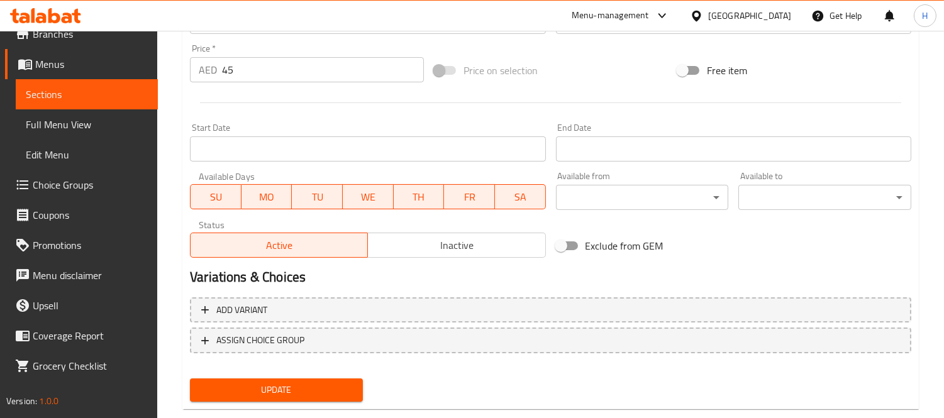
scroll to position [486, 0]
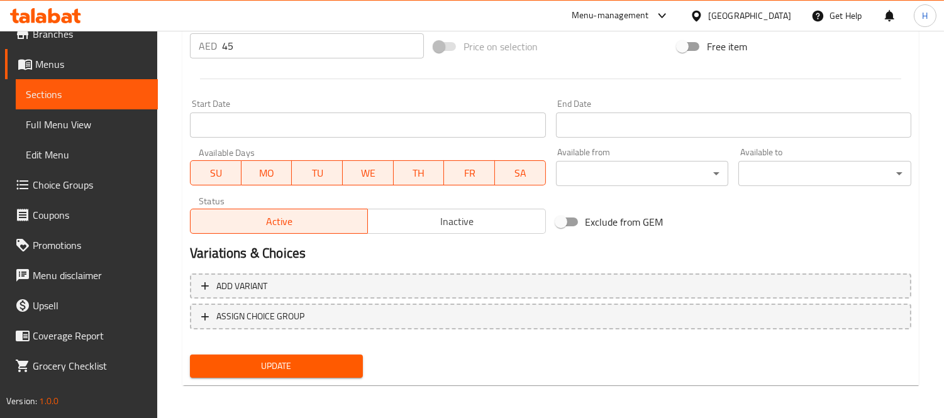
type textarea "لحم غنم مفروم سبيشيال مومباي مطبوخ على طبق تافا ساخن مع 2 باف"
click at [304, 368] on span "Update" at bounding box center [276, 366] width 153 height 16
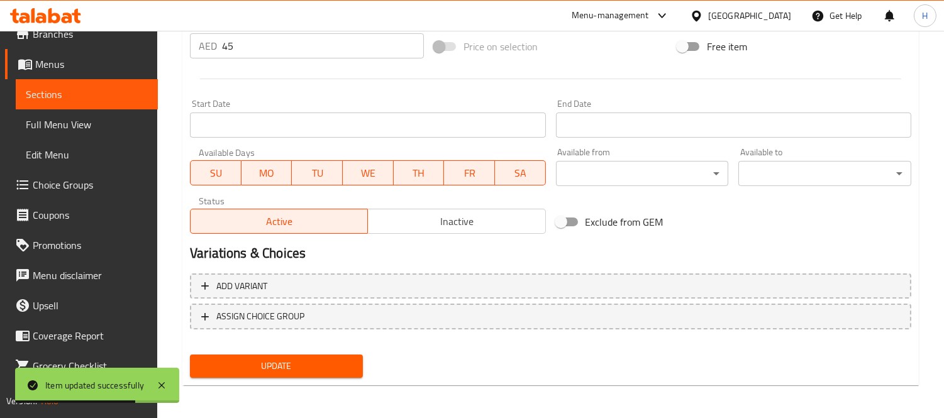
click at [123, 84] on link "Sections" at bounding box center [87, 94] width 142 height 30
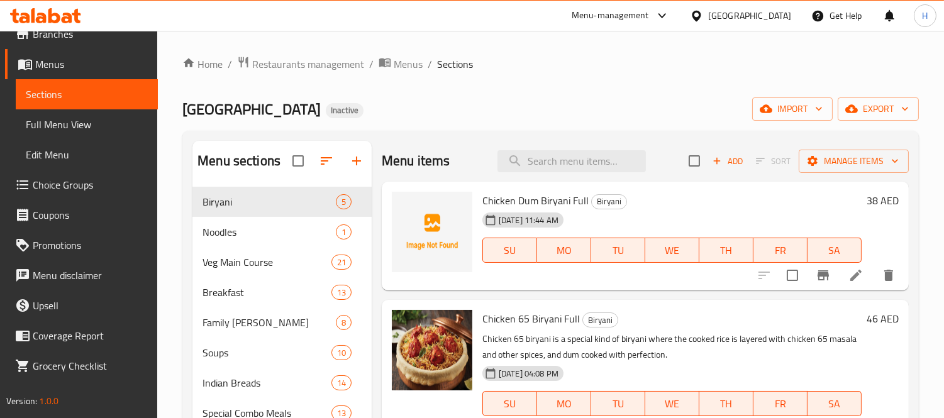
click at [615, 149] on div "Menu items Add Sort Manage items" at bounding box center [645, 161] width 527 height 41
click at [615, 156] on input "search" at bounding box center [571, 161] width 148 height 22
paste input "[PERSON_NAME]"
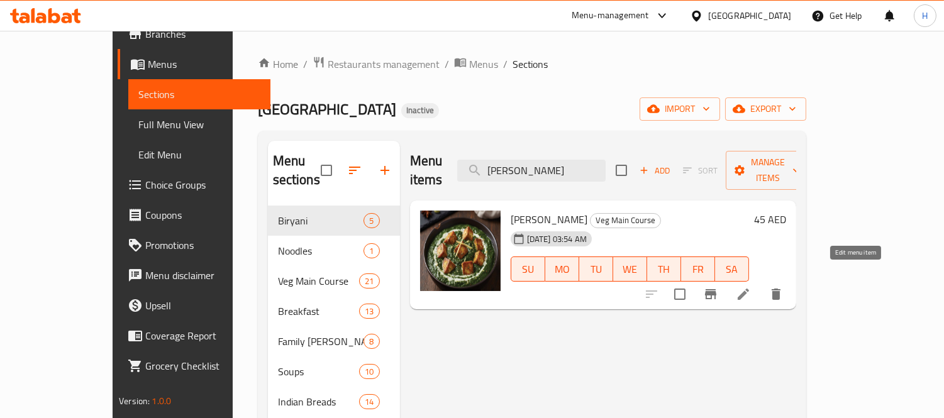
type input "[PERSON_NAME]"
click at [751, 287] on icon at bounding box center [742, 294] width 15 height 15
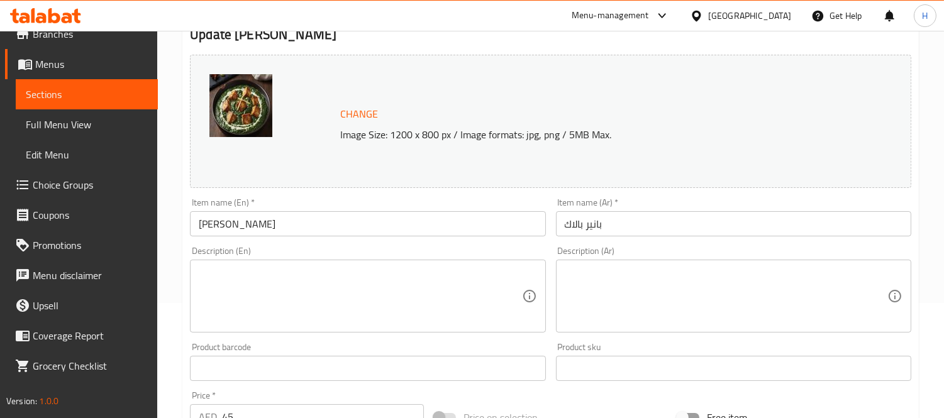
scroll to position [140, 0]
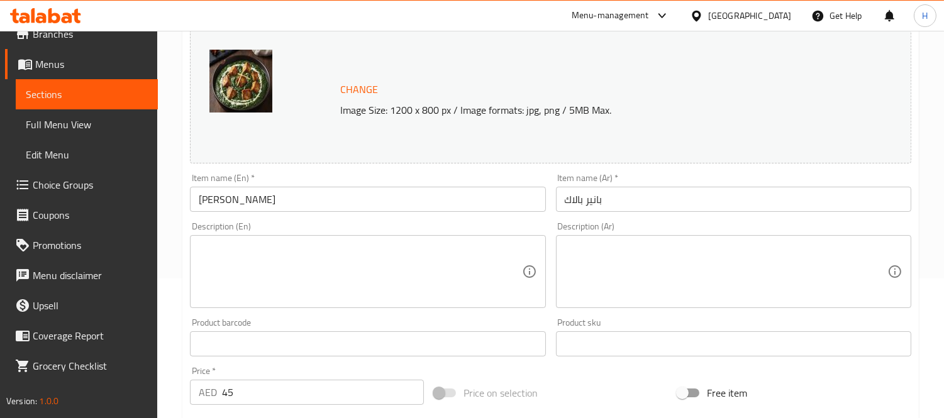
click at [401, 283] on textarea at bounding box center [360, 272] width 322 height 60
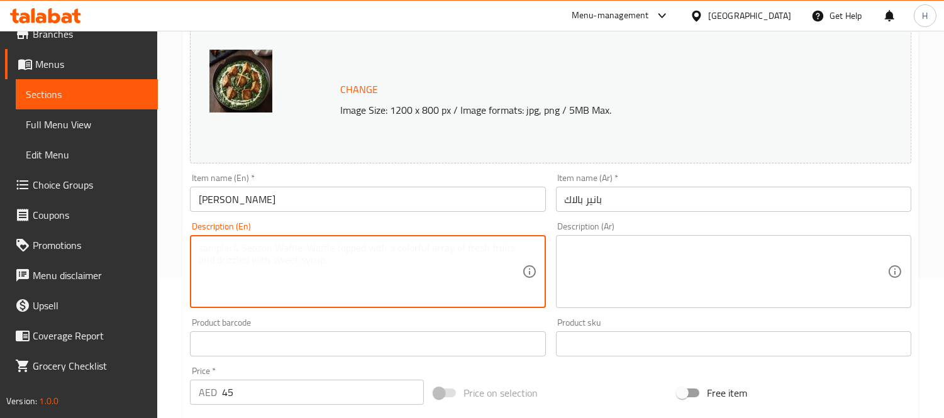
paste textarea "Indian cheese cubes, puréed spinach, cream, onions, ginger-garlic paste, and sp…"
click at [311, 250] on textarea "Indian cheese cubes, puréed spinach, cream, onions, ginger-garlic paste, and sp…" at bounding box center [360, 272] width 322 height 60
click at [304, 247] on textarea "Indian cheese cubes, puréed spinach, cream, onions, ginger-garlic paste, and sp…" at bounding box center [360, 272] width 322 height 60
paste textarea "e"
click at [327, 246] on textarea "Indian cheese cubes, pureed spinach, cream, onions, ginger-garlic paste, and sp…" at bounding box center [360, 272] width 322 height 60
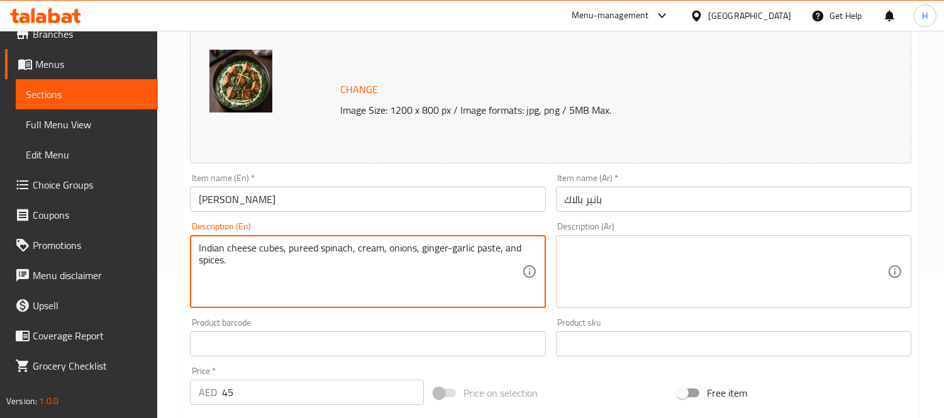
click at [327, 246] on textarea "Indian cheese cubes, pureed spinach, cream, onions, ginger-garlic paste, and sp…" at bounding box center [360, 272] width 322 height 60
paste textarea "e"
type textarea "Indian cheese cubes, pureed spinach, cream, onions, ginger-garlic paste, and sp…"
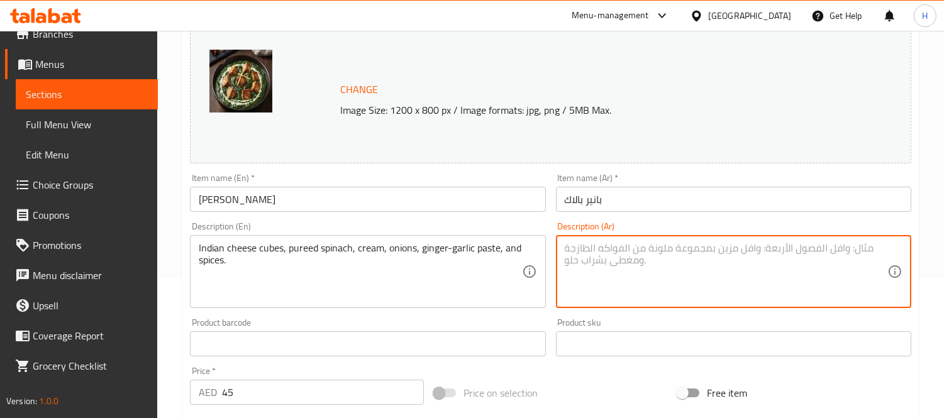
click at [627, 243] on textarea at bounding box center [725, 272] width 322 height 60
paste textarea "مكعبات الجبن الهندي، السبانخ المهروسة، الكريمة، البصل، معجون الزنجبيل والثوم، و…"
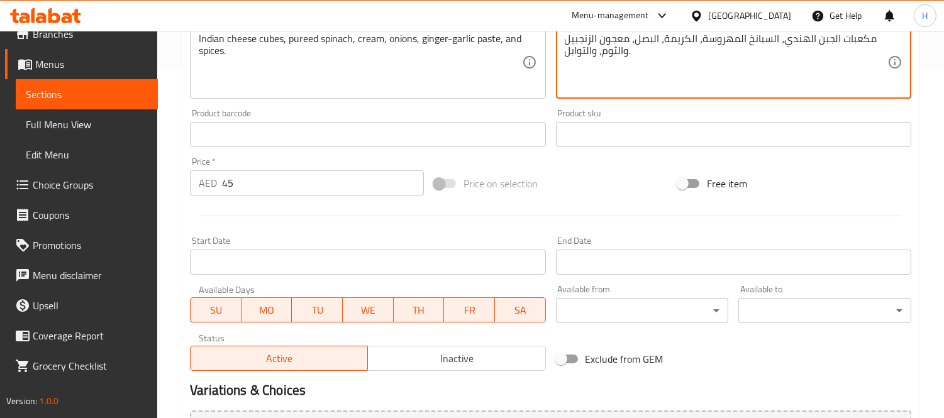
scroll to position [486, 0]
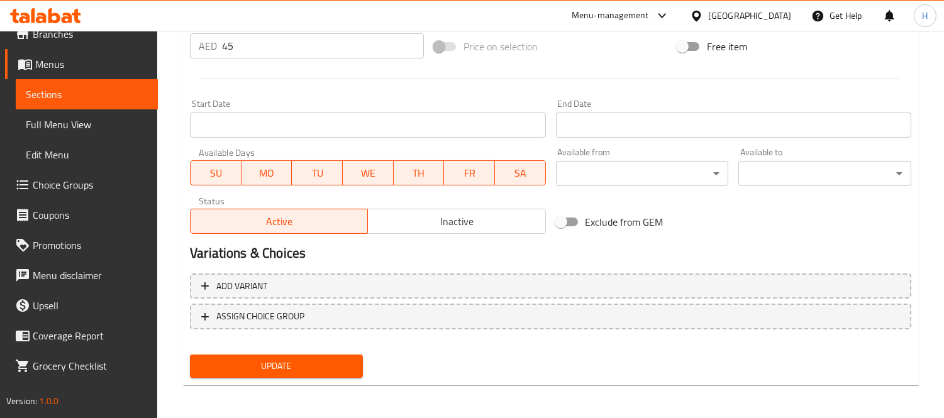
type textarea "مكعبات الجبن الهندي، السبانخ المهروسة، الكريمة، البصل، معجون الزنجبيل والثوم، و…"
click at [311, 360] on span "Update" at bounding box center [276, 366] width 153 height 16
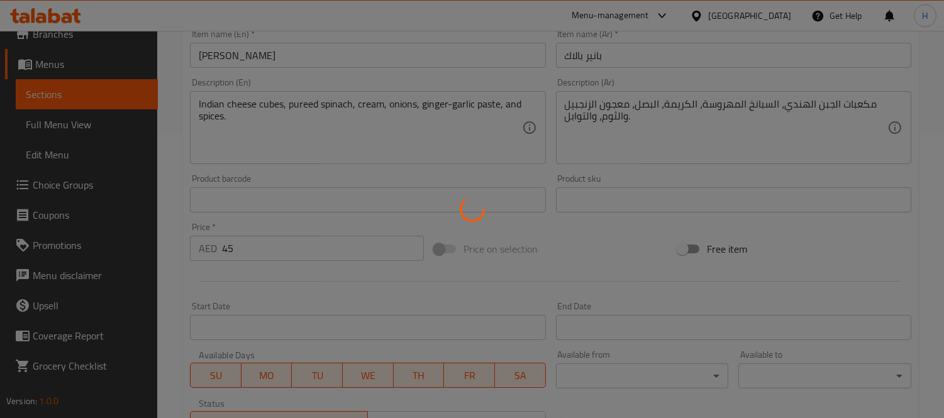
scroll to position [277, 0]
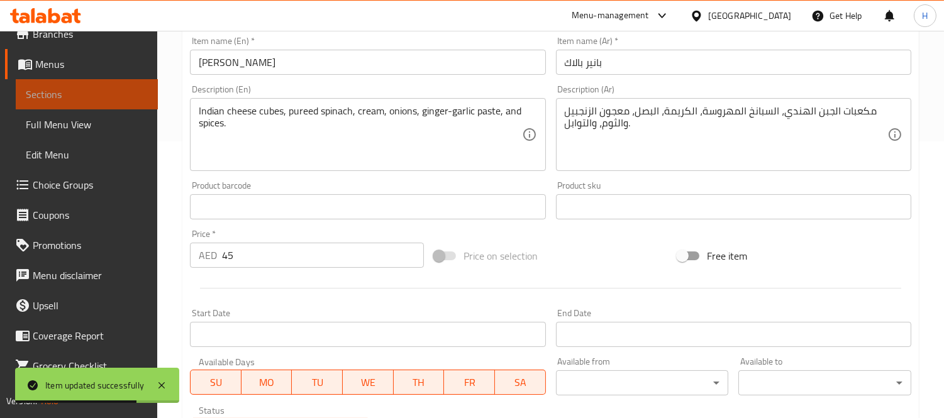
click at [120, 85] on link "Sections" at bounding box center [87, 94] width 142 height 30
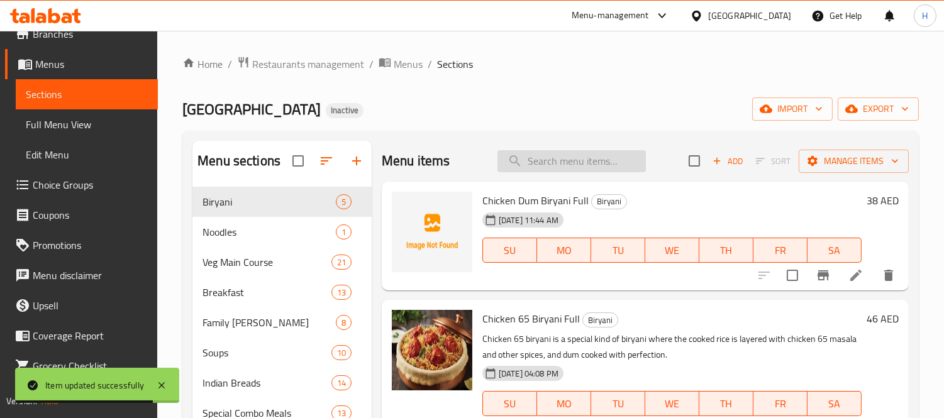
click at [566, 155] on input "search" at bounding box center [571, 161] width 148 height 22
paste input "Aloo Palak"
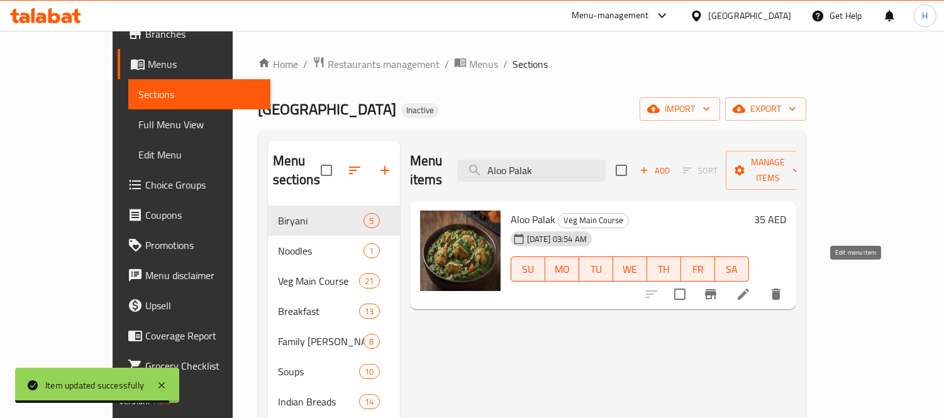
type input "Aloo Palak"
click at [749, 289] on icon at bounding box center [742, 294] width 11 height 11
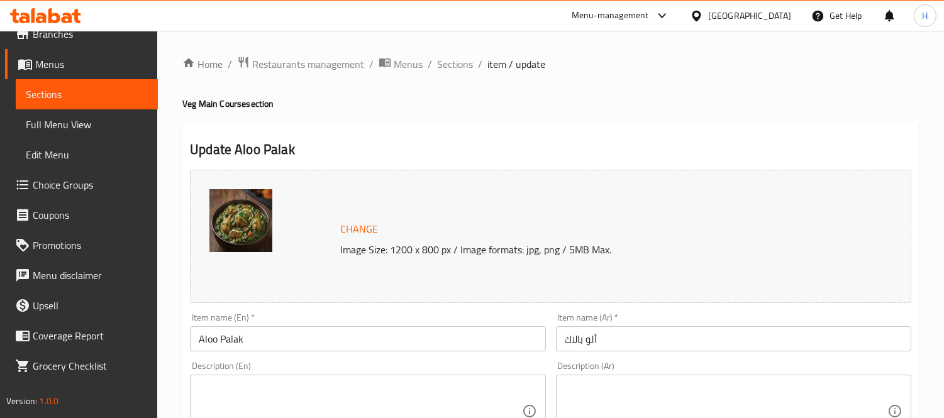
click at [331, 401] on textarea at bounding box center [360, 412] width 322 height 60
paste textarea "Potatoes, puréed spinach, onions, tomatoes, ginger-garlic paste, and light spic…"
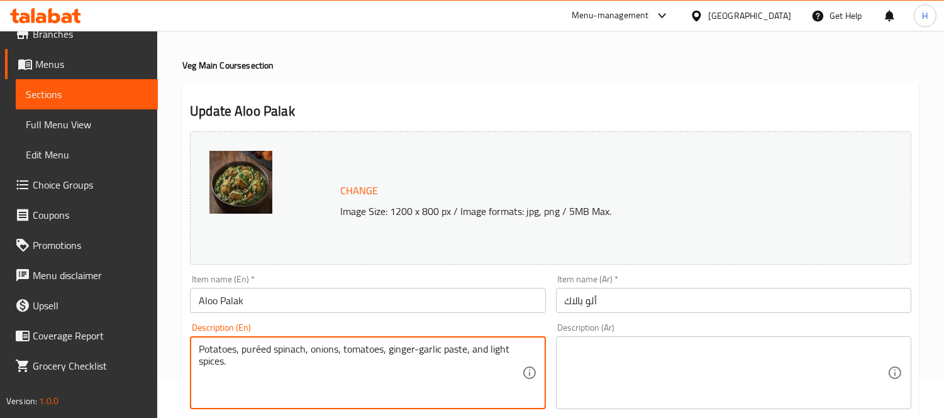
scroll to position [70, 0]
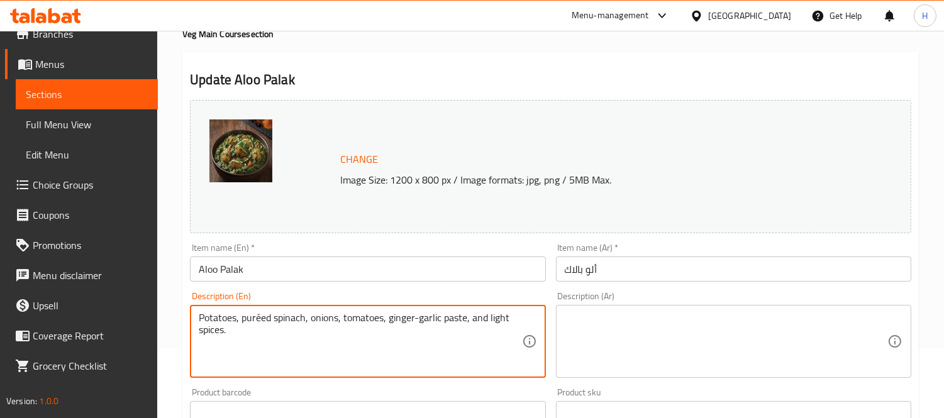
click at [258, 317] on textarea "Potatoes, puréed spinach, onions, tomatoes, ginger-garlic paste, and light spic…" at bounding box center [360, 342] width 322 height 60
paste textarea "e"
click at [300, 321] on textarea "Potatoes, pureed spinach, onions, tomatoes, ginger-garlic paste, and light spic…" at bounding box center [360, 342] width 322 height 60
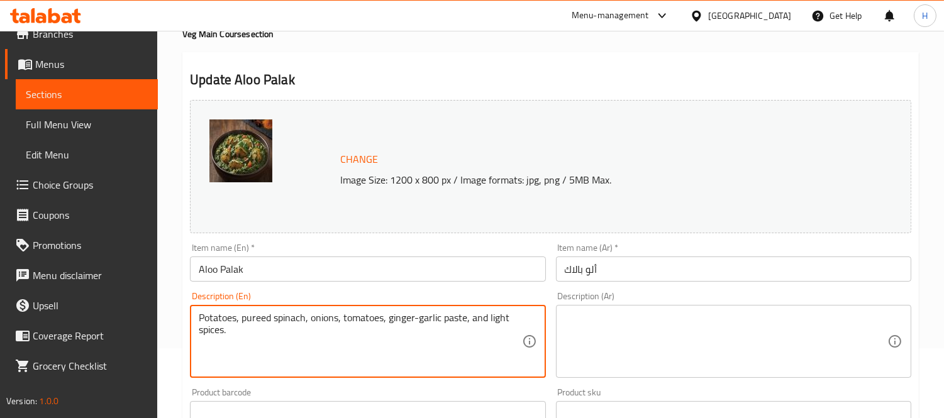
type textarea "Potatoes, pureed spinach, onions, tomatoes, ginger-garlic paste, and light spic…"
click at [654, 328] on textarea at bounding box center [725, 342] width 322 height 60
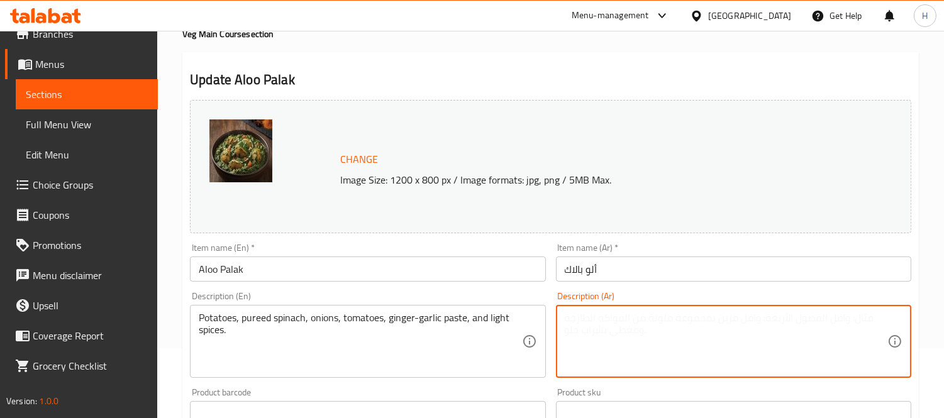
paste textarea "البطاطس، السبانخ بيوريه ، البصل، الطماطم، معجون الزنجبيل والثوم، والتوابل الخفي…"
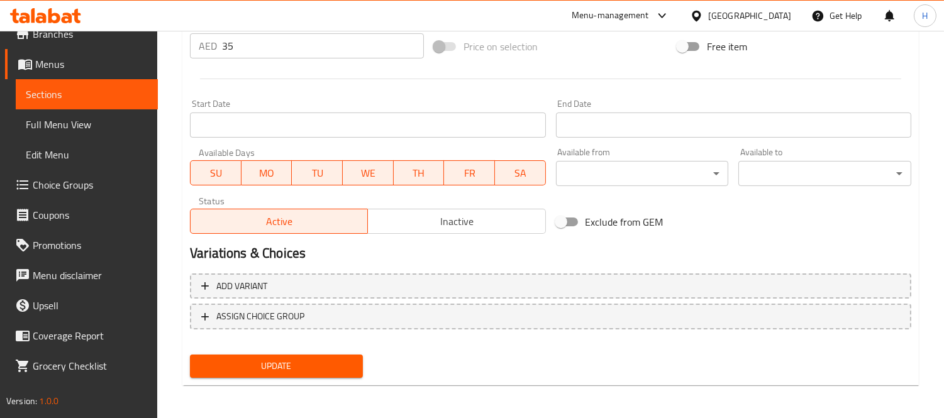
type textarea "البطاطس، السبانخ بيوريه ، البصل، الطماطم، معجون الزنجبيل والثوم، والتوابل الخفي…"
click at [309, 366] on span "Update" at bounding box center [276, 366] width 153 height 16
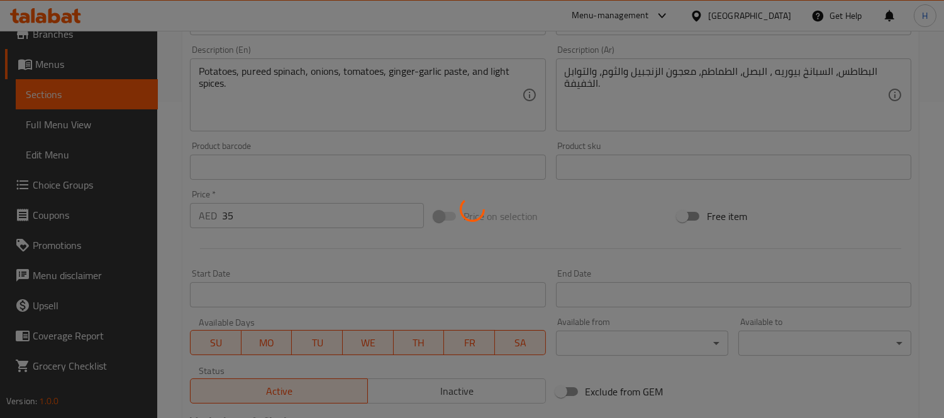
scroll to position [277, 0]
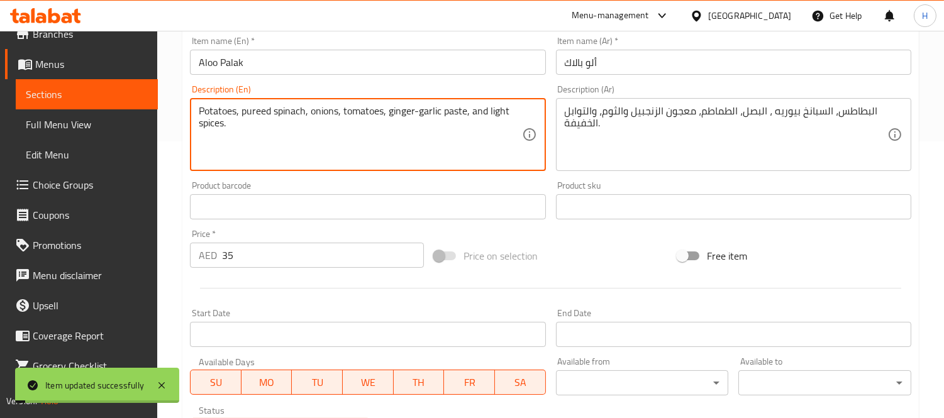
click at [256, 114] on textarea "Potatoes, pureed spinach, onions, tomatoes, ginger-garlic paste, and light spic…" at bounding box center [360, 135] width 322 height 60
click at [70, 90] on span "Sections" at bounding box center [87, 94] width 122 height 15
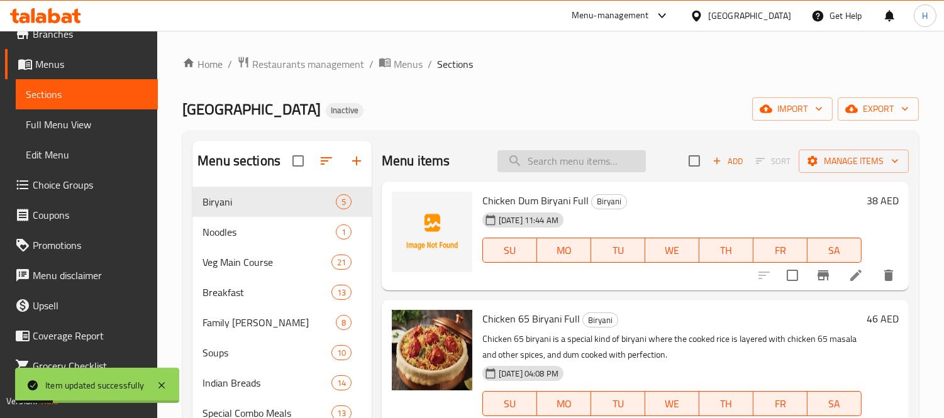
click at [569, 152] on input "search" at bounding box center [571, 161] width 148 height 22
paste input "pureed"
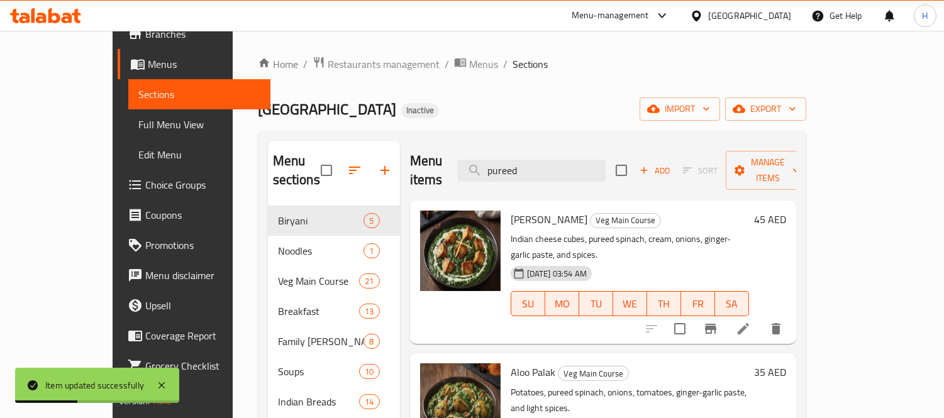
scroll to position [70, 0]
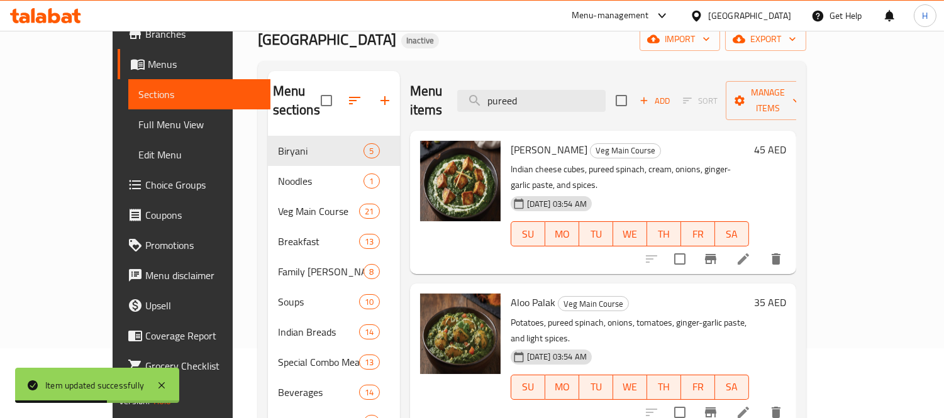
type input "pureed"
click at [749, 253] on icon at bounding box center [742, 258] width 11 height 11
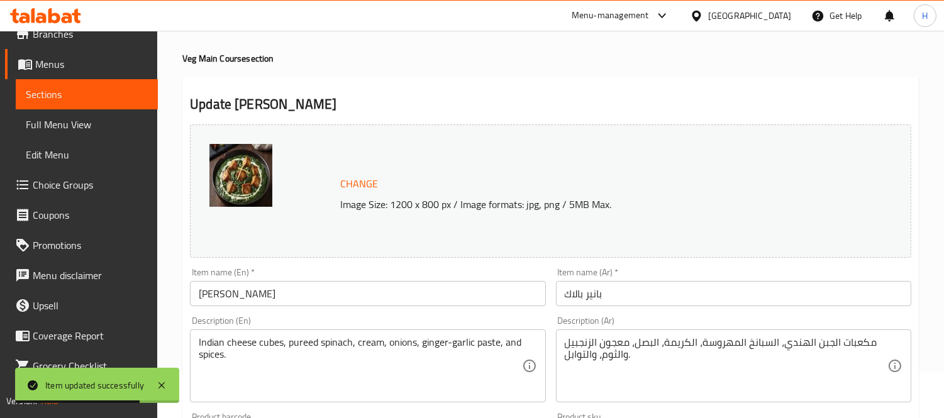
scroll to position [70, 0]
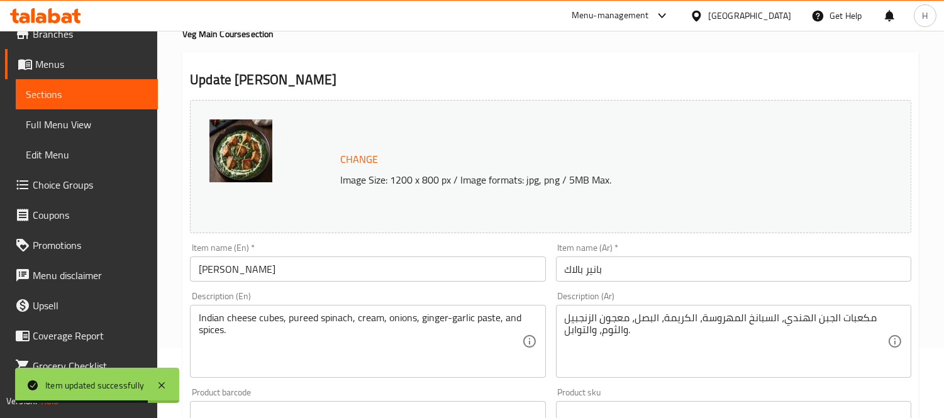
click at [734, 321] on textarea "مكعبات الجبن الهندي، السبانخ المهروسة، الكريمة، البصل، معجون الزنجبيل والثوم، و…" at bounding box center [725, 342] width 322 height 60
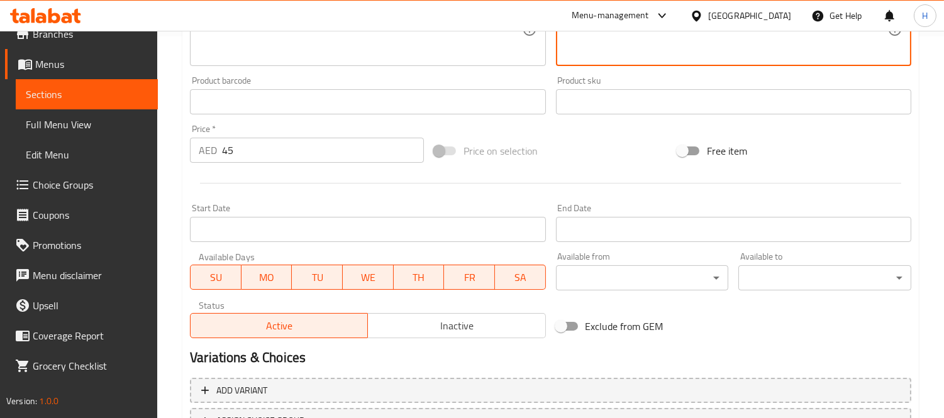
scroll to position [486, 0]
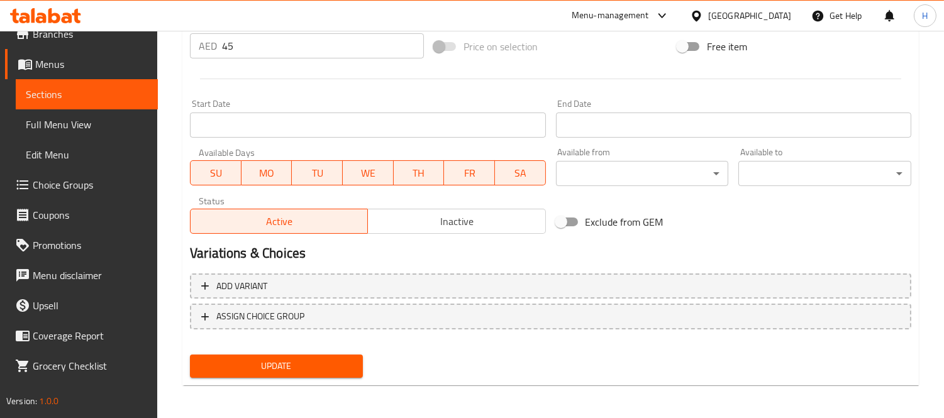
type textarea "مكعبات الجبن الهندي، السبانخ البيوريه، الكريمة، البصل، معجون الزنجبيل والثوم، و…"
click at [355, 357] on button "Update" at bounding box center [276, 366] width 173 height 23
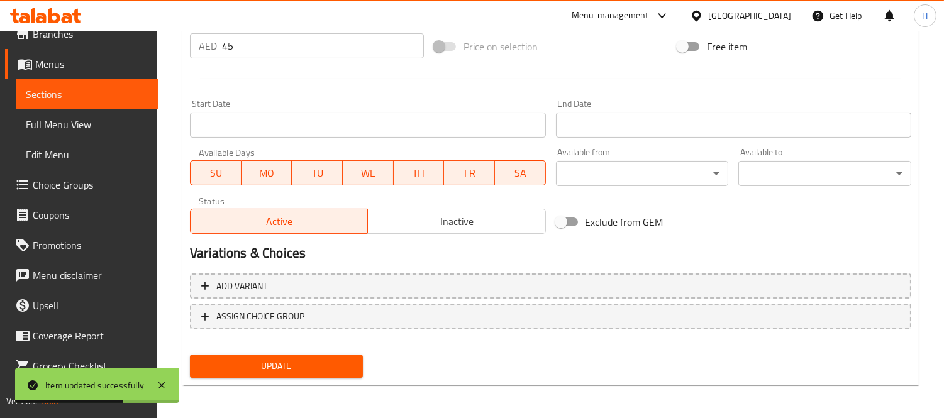
click at [114, 92] on span "Sections" at bounding box center [87, 94] width 122 height 15
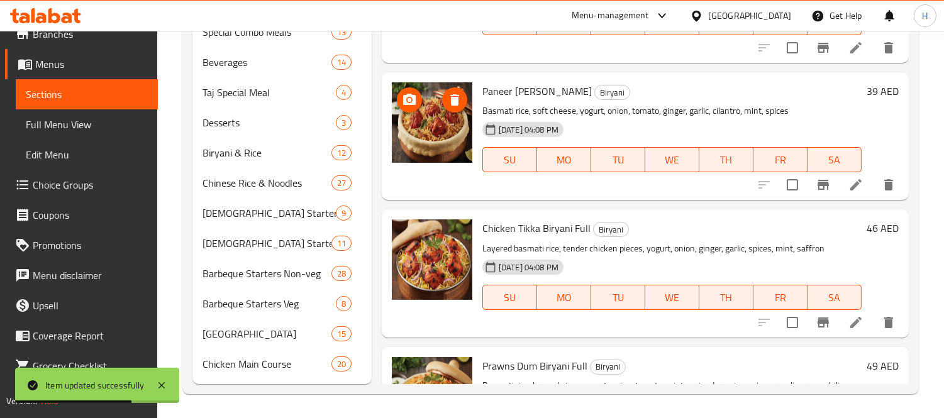
scroll to position [102, 0]
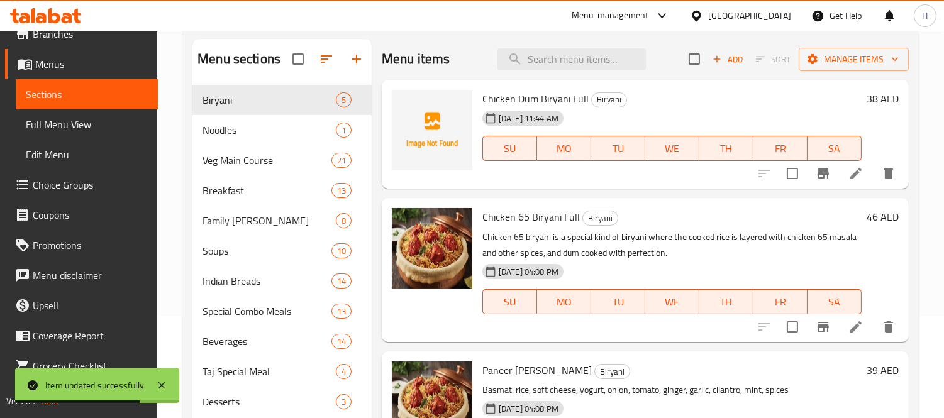
click at [583, 71] on div "Menu items Add Sort Manage items" at bounding box center [645, 59] width 527 height 41
click at [583, 69] on input "search" at bounding box center [571, 59] width 148 height 22
paste input "Aloo Paratha"
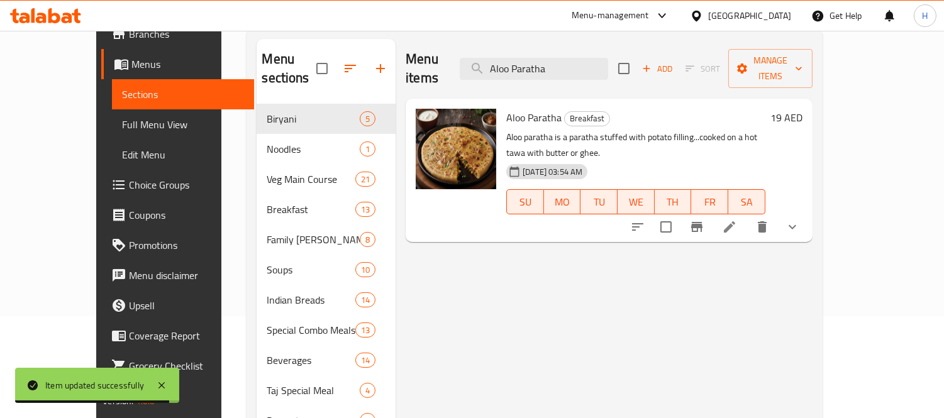
type input "Aloo Paratha"
click at [737, 219] on icon at bounding box center [729, 226] width 15 height 15
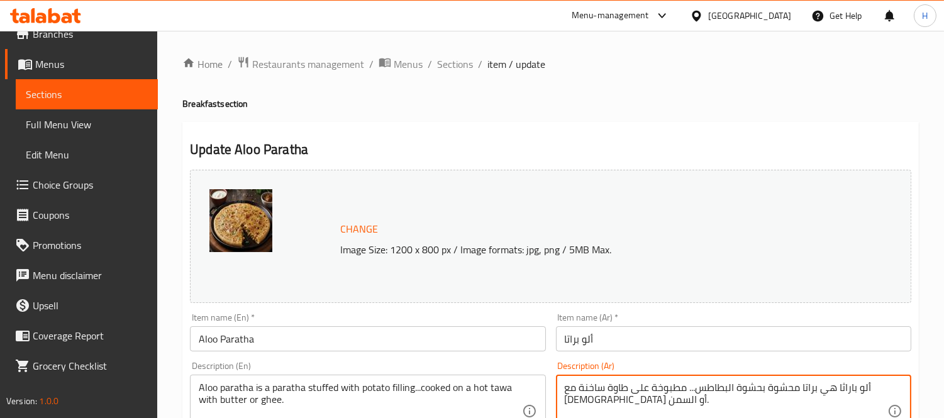
click at [742, 388] on textarea "ألو باراثا هي براتا محشوة بحشوة البطاطس... مطبوخة على طاوة ساخنة مع [DEMOGRAPHI…" at bounding box center [725, 412] width 322 height 60
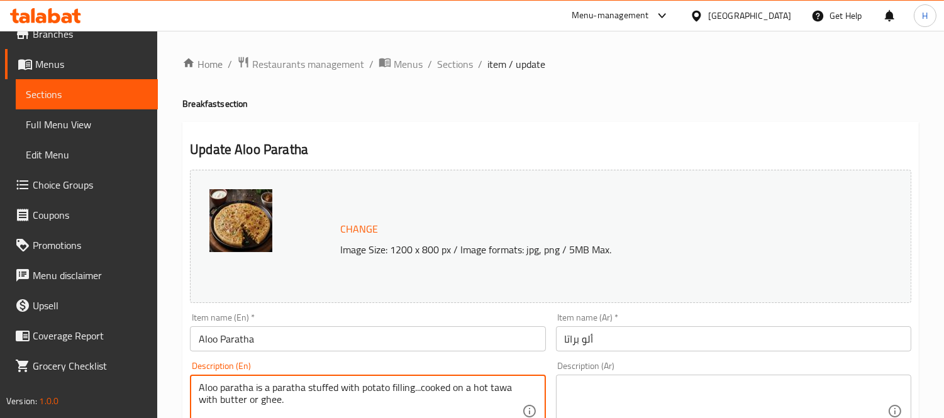
click at [417, 394] on textarea "Aloo paratha is a paratha stuffed with potato filling...cooked on a hot tawa wi…" at bounding box center [360, 412] width 322 height 60
click at [400, 365] on div "Description (En) Description (En)" at bounding box center [367, 404] width 355 height 86
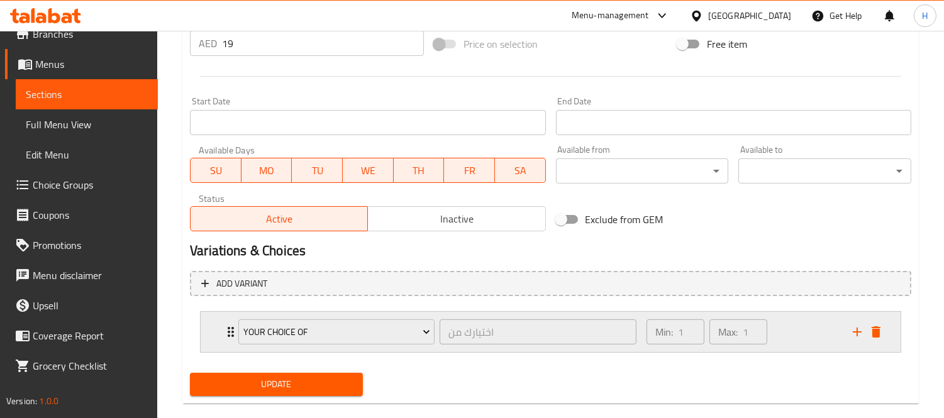
click at [881, 331] on icon "delete" at bounding box center [875, 331] width 15 height 15
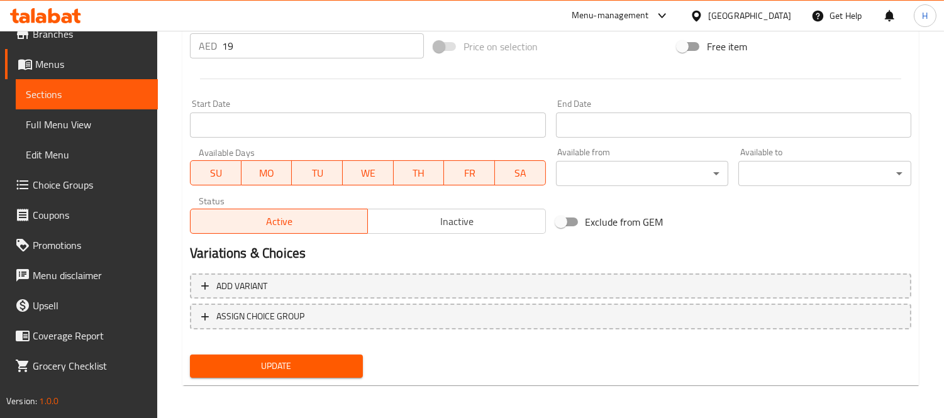
click at [318, 361] on span "Update" at bounding box center [276, 366] width 153 height 16
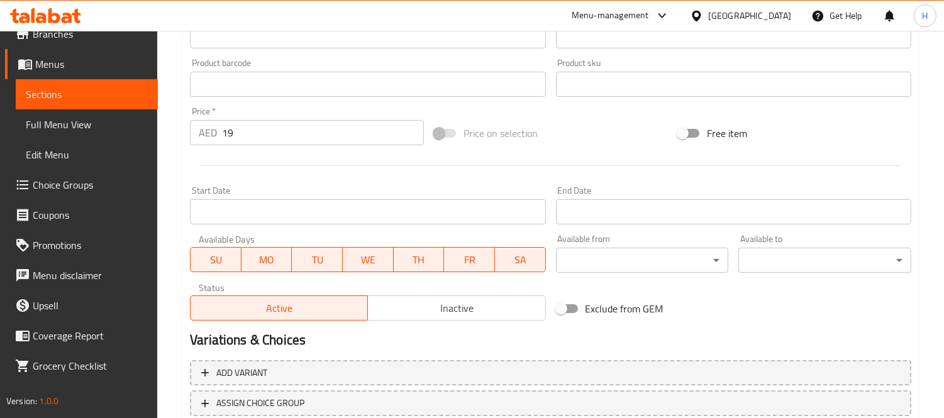
scroll to position [206, 0]
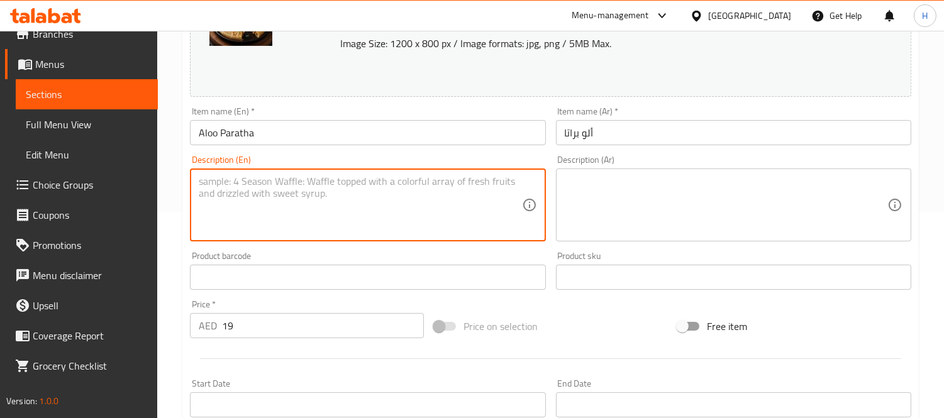
click at [498, 186] on textarea at bounding box center [360, 205] width 322 height 60
paste textarea "Fluffy, golden brown flatbread stuffed with spiced mashed potatoes, onions, and…"
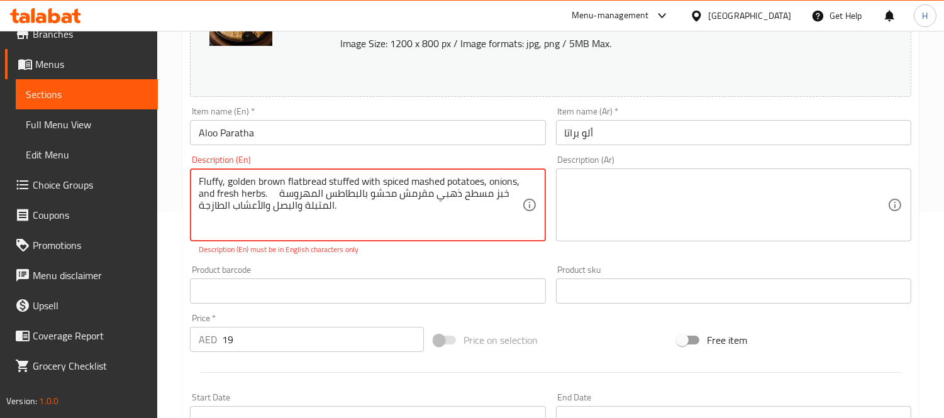
drag, startPoint x: 505, startPoint y: 195, endPoint x: 350, endPoint y: 199, distance: 155.9
click at [352, 198] on textarea "Fluffy, golden brown flatbread stuffed with spiced mashed potatoes, onions, and…" at bounding box center [360, 205] width 322 height 60
click at [346, 205] on textarea "Fluffy, golden brown flatbread stuffed with spiced mashed potatoes, onions, and…" at bounding box center [360, 205] width 322 height 60
drag, startPoint x: 270, startPoint y: 197, endPoint x: 202, endPoint y: 204, distance: 68.9
click at [201, 204] on textarea "Fluffy, golden brown flatbread stuffed with spiced mashed potatoes, onions, and…" at bounding box center [360, 205] width 322 height 60
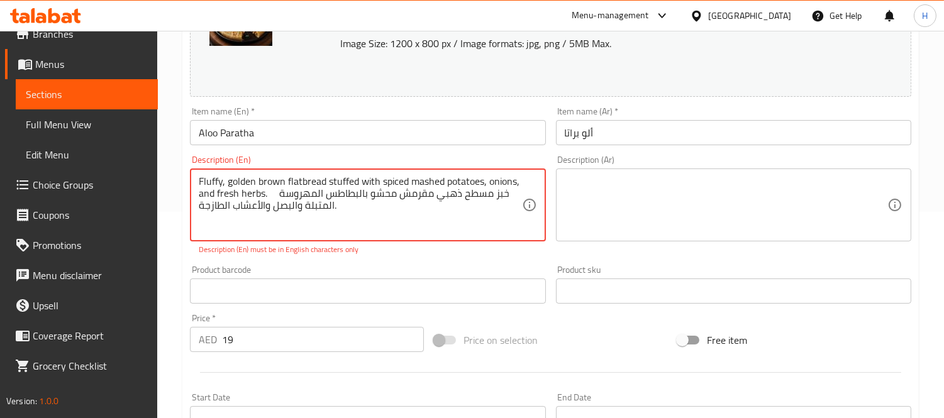
click at [210, 211] on textarea "Fluffy, golden brown flatbread stuffed with spiced mashed potatoes, onions, and…" at bounding box center [360, 205] width 322 height 60
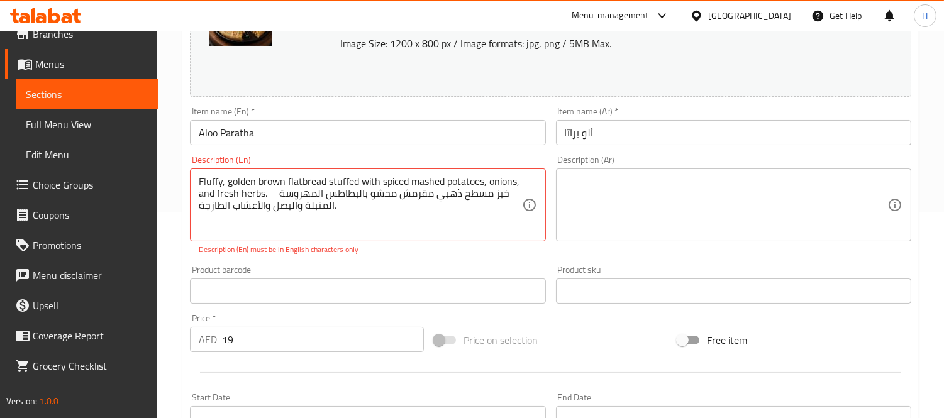
drag, startPoint x: 196, startPoint y: 204, endPoint x: 412, endPoint y: 201, distance: 215.6
click at [396, 207] on div "Fluffy, golden brown flatbread stuffed with spiced mashed potatoes, onions, and…" at bounding box center [367, 204] width 355 height 73
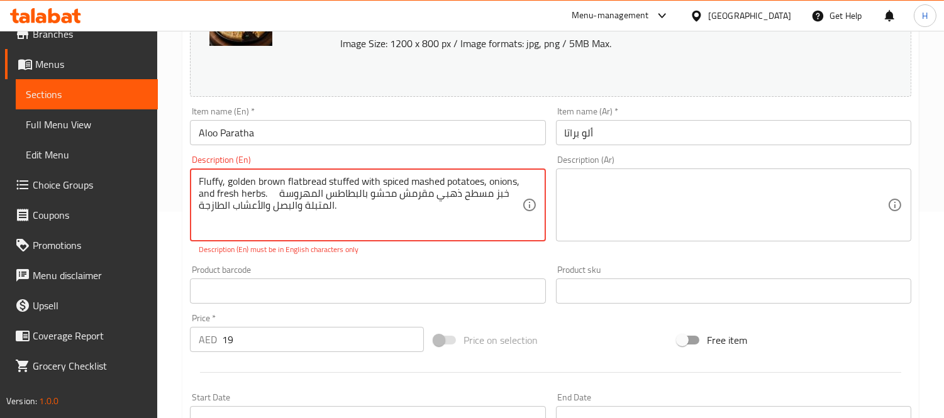
click at [421, 204] on textarea "Fluffy, golden brown flatbread stuffed with spiced mashed potatoes, onions, and…" at bounding box center [360, 205] width 322 height 60
drag, startPoint x: 500, startPoint y: 196, endPoint x: 298, endPoint y: 210, distance: 202.9
click at [298, 210] on textarea "Fluffy, golden brown flatbread stuffed with spiced mashed potatoes, onions, and…" at bounding box center [360, 205] width 322 height 60
click at [308, 210] on textarea "Fluffy, golden brown flatbread stuffed with spiced mashed potatoes, onions, and…" at bounding box center [360, 205] width 322 height 60
drag, startPoint x: 446, startPoint y: 199, endPoint x: 366, endPoint y: 228, distance: 85.5
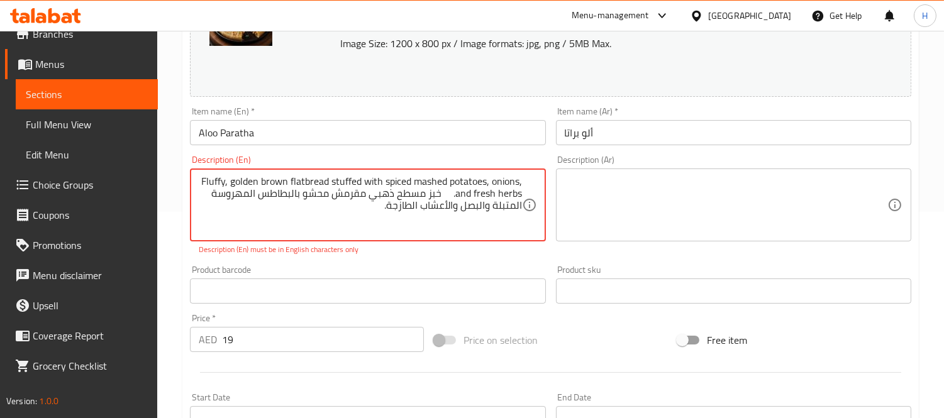
click at [366, 228] on textarea "Fluffy, golden brown flatbread stuffed with spiced mashed potatoes, onions, and…" at bounding box center [360, 205] width 322 height 60
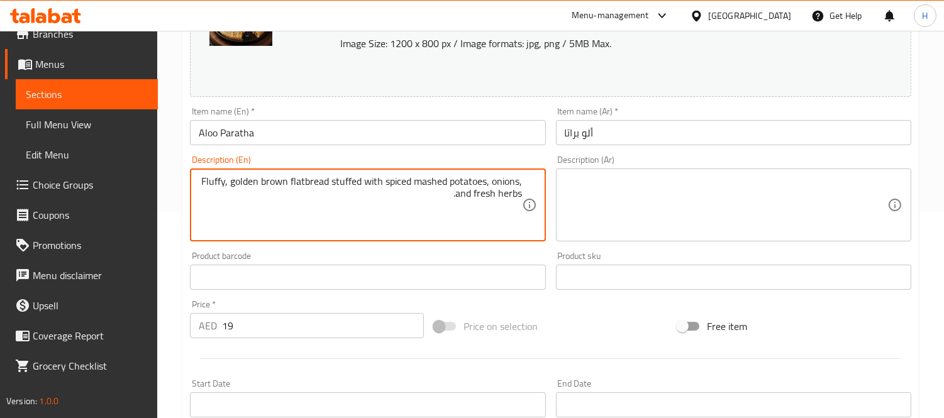
type textarea "Fluffy, golden brown flatbread stuffed with spiced mashed potatoes, onions, and…"
click at [717, 218] on textarea at bounding box center [725, 205] width 322 height 60
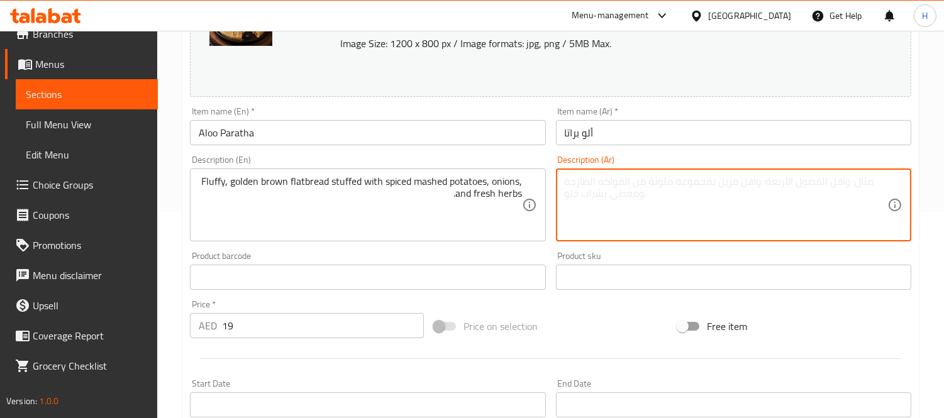
paste textarea "خبز مسطح ذهبي مقرمش محشو بالبطاطس المهروسة المتبلة والبصل والأعشاب الطازجة."
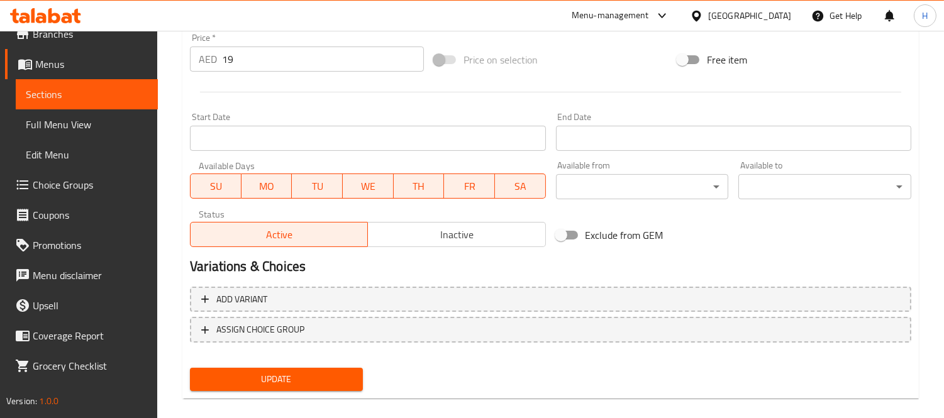
scroll to position [486, 0]
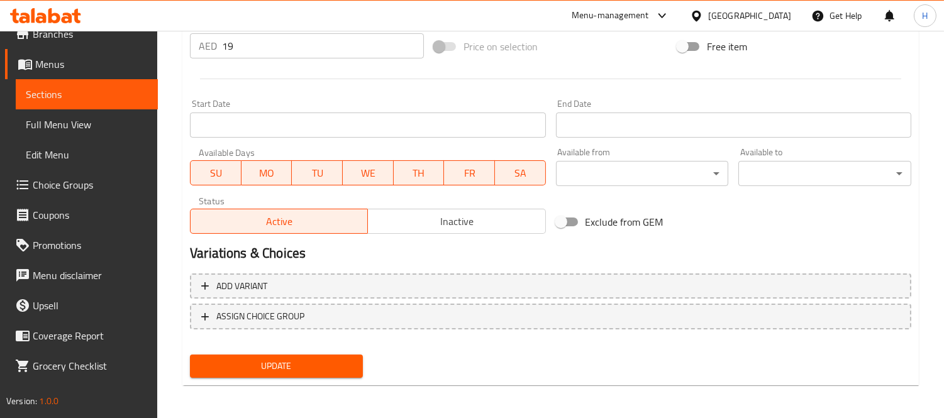
type textarea "خبز مسطح ذهبي مقرمش محشو بالبطاطس المهروسة المتبلة والبصل والأعشاب الطازجة."
drag, startPoint x: 341, startPoint y: 360, endPoint x: 350, endPoint y: 359, distance: 8.9
click at [343, 359] on span "Update" at bounding box center [276, 366] width 153 height 16
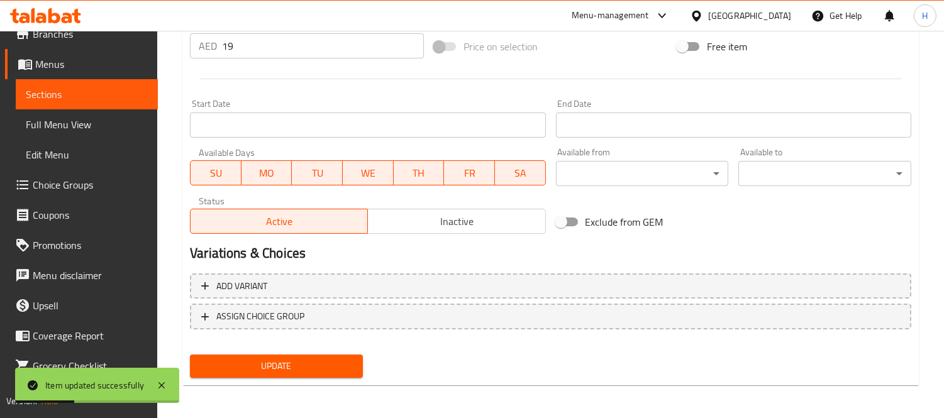
click at [124, 87] on span "Sections" at bounding box center [87, 94] width 122 height 15
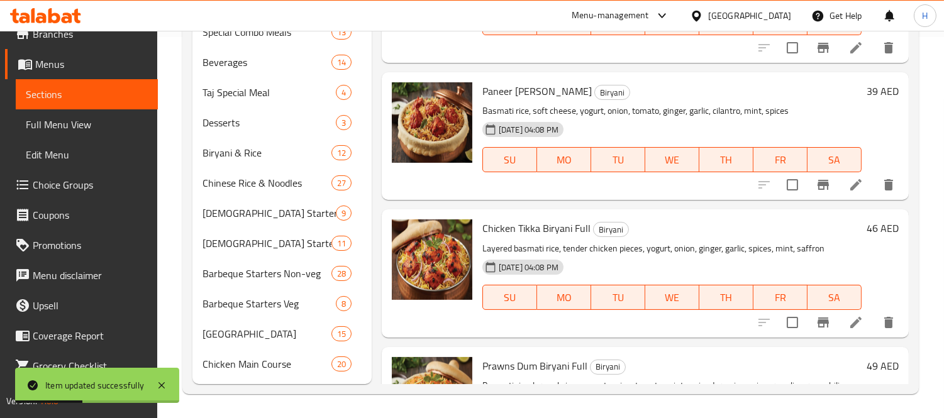
scroll to position [102, 0]
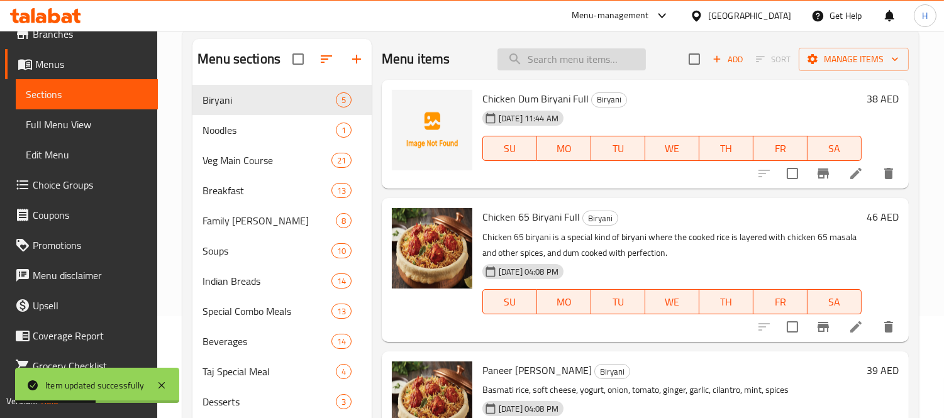
click at [583, 64] on input "search" at bounding box center [571, 59] width 148 height 22
paste input "Boiled Egg (2pcs)"
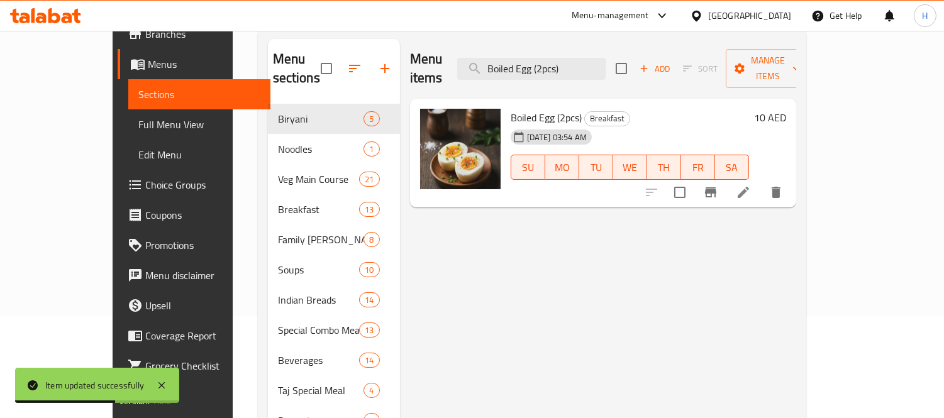
type input "Boiled Egg (2pcs)"
click at [751, 185] on icon at bounding box center [742, 192] width 15 height 15
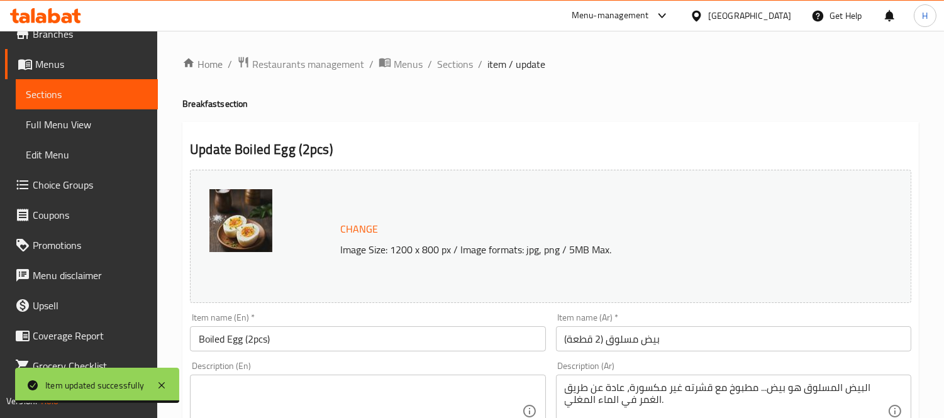
click at [447, 397] on textarea at bounding box center [360, 412] width 322 height 60
paste textarea "Boiled eggs are eggs...cooked with their shells unbroken, usually by immersion …"
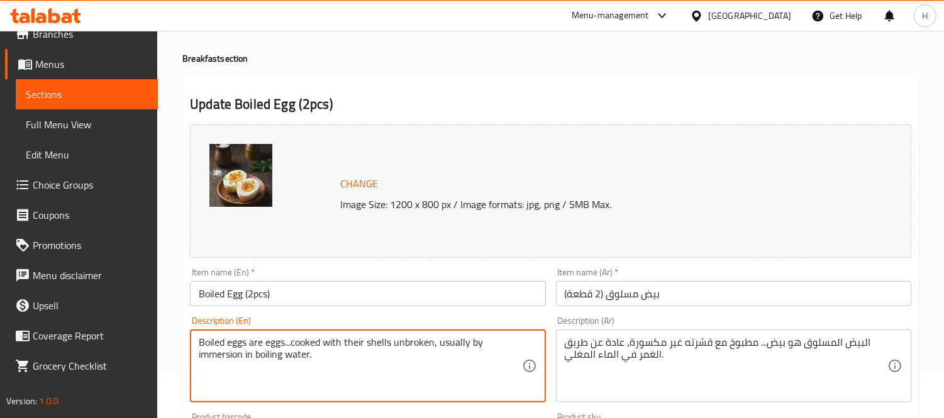
scroll to position [70, 0]
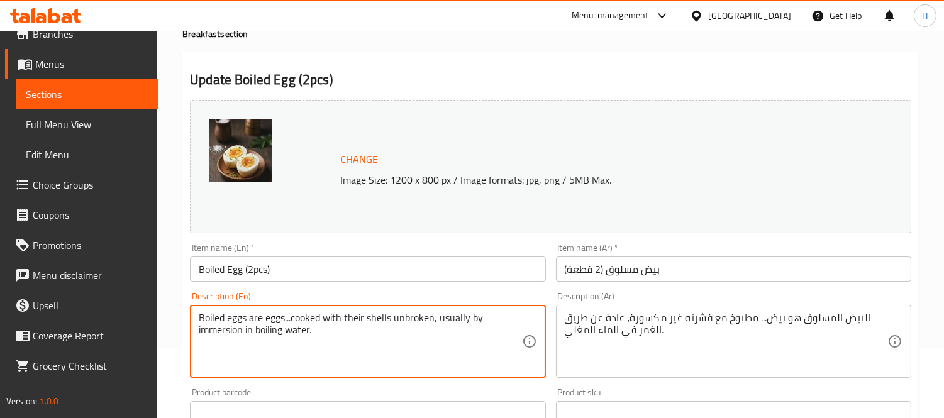
type textarea "Boiled eggs are eggs...cooked with their shells unbroken, usually by immersion …"
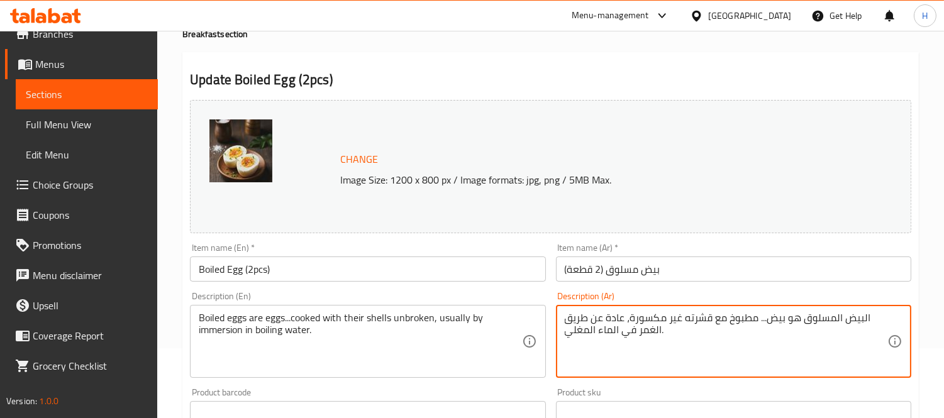
drag, startPoint x: 648, startPoint y: 330, endPoint x: 373, endPoint y: 325, distance: 275.4
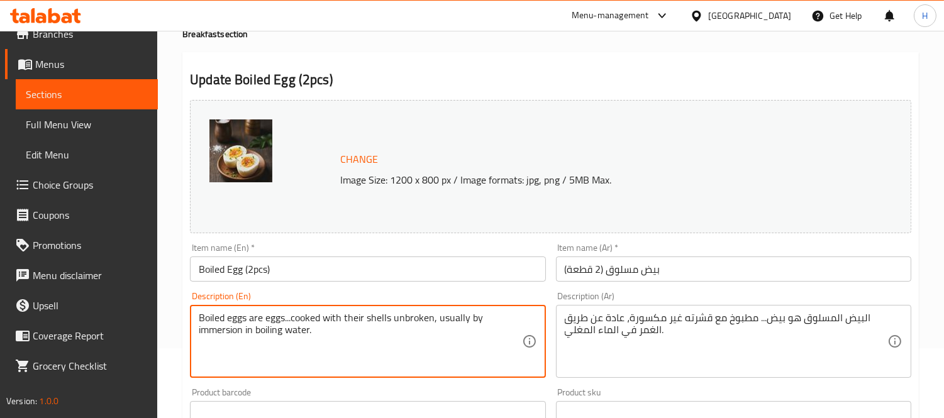
click at [373, 325] on textarea "Boiled eggs are eggs...cooked with their shells unbroken, usually by immersion …" at bounding box center [360, 342] width 322 height 60
click at [451, 323] on textarea "Boiled eggs are eggs...cooked with their shells unbroken, usually by immersion …" at bounding box center [360, 342] width 322 height 60
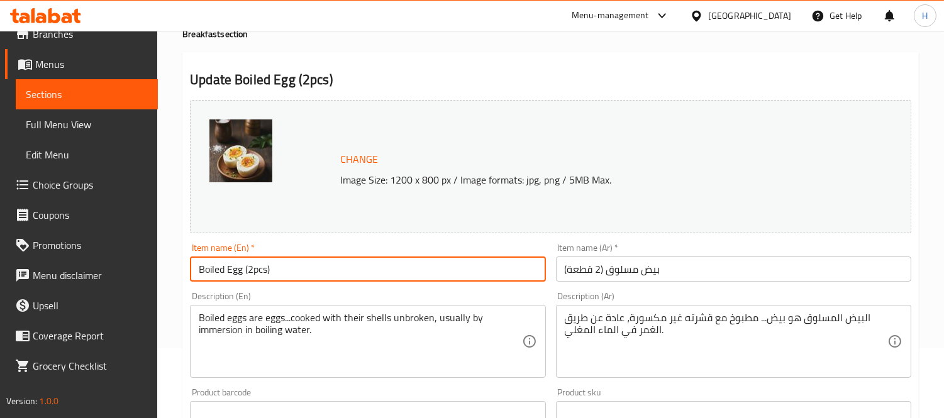
click at [461, 264] on input "Boiled Egg (2pcs)" at bounding box center [367, 268] width 355 height 25
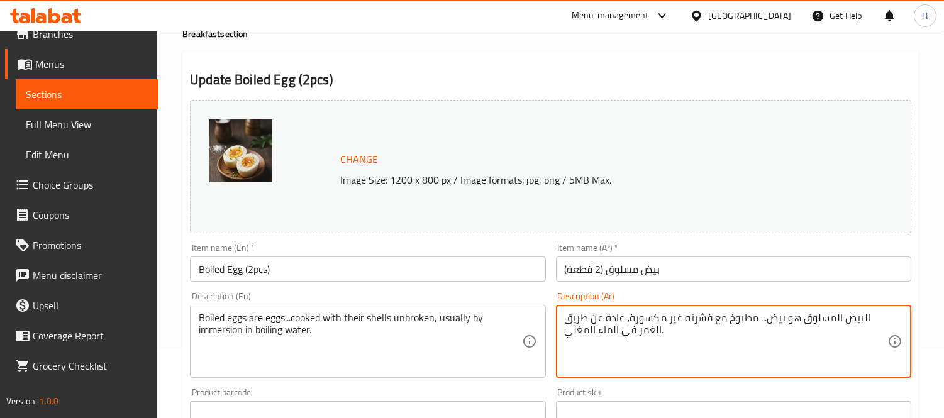
click at [674, 350] on textarea "البيض المسلوق هو بيض... مطبوخ مع قشرته غير مكسورة، عادة عن طريق الغمر في الماء …" at bounding box center [725, 342] width 322 height 60
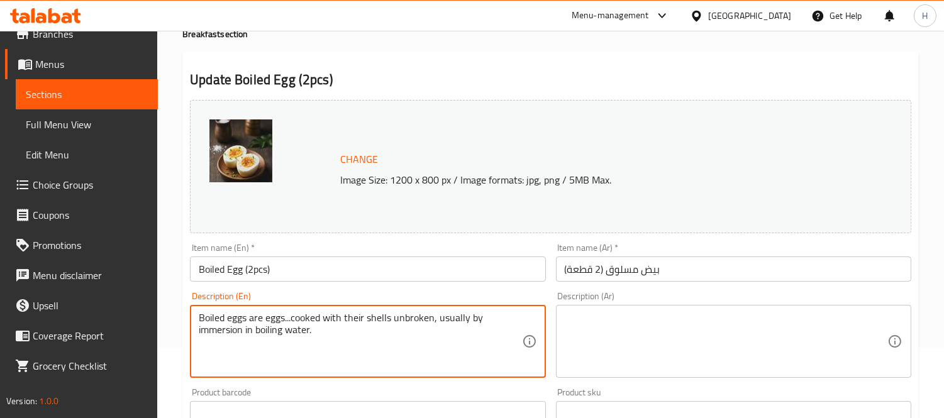
click at [361, 331] on textarea "Boiled eggs are eggs...cooked with their shells unbroken, usually by immersion …" at bounding box center [360, 342] width 322 height 60
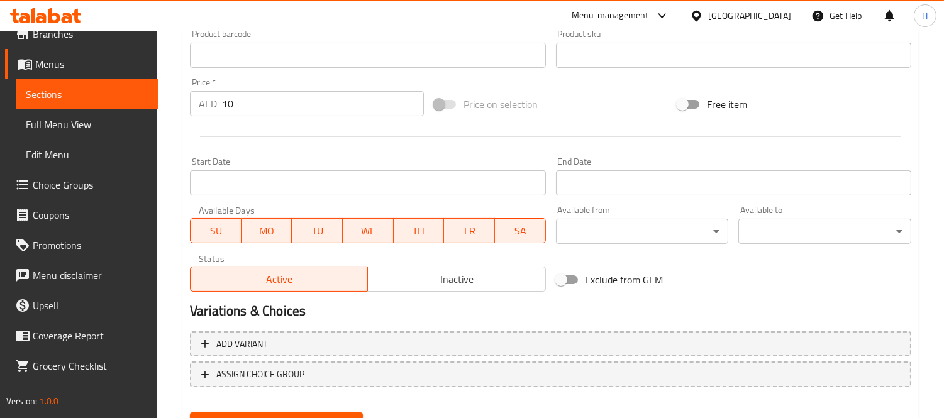
scroll to position [486, 0]
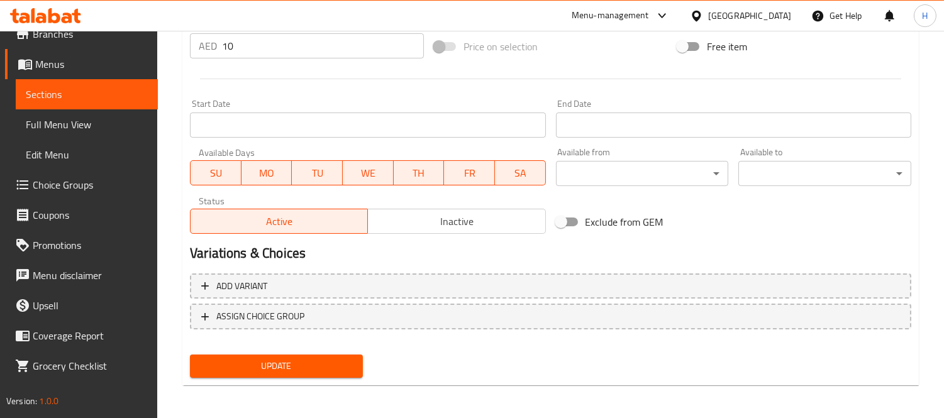
click at [334, 358] on span "Update" at bounding box center [276, 366] width 153 height 16
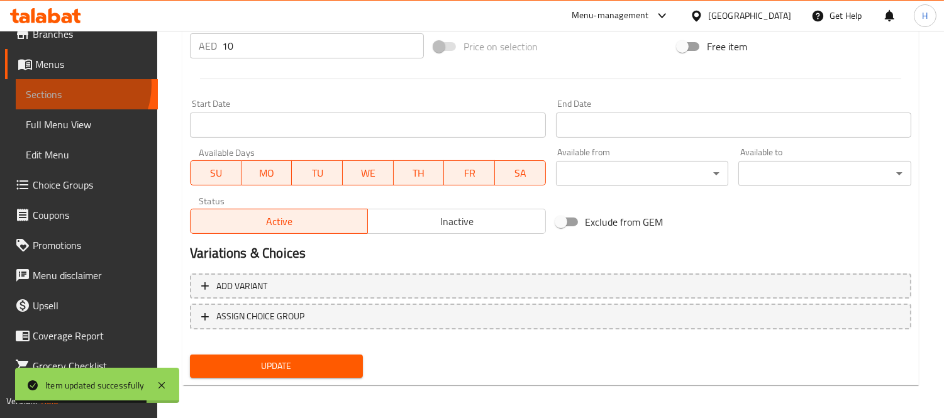
click at [70, 84] on link "Sections" at bounding box center [87, 94] width 142 height 30
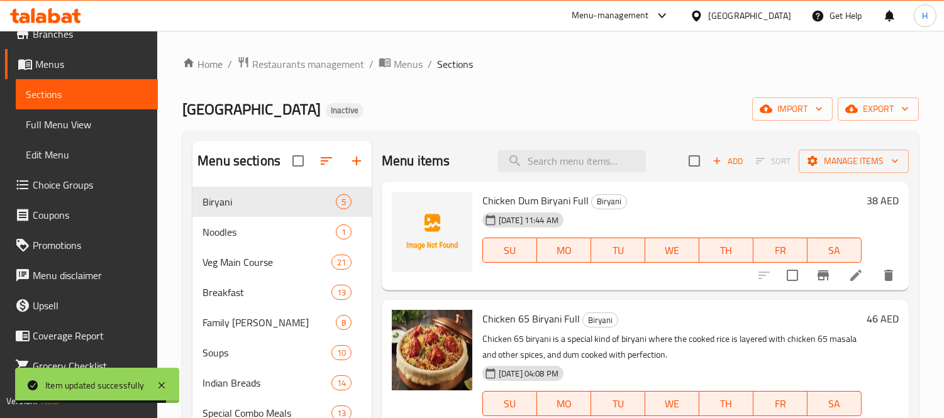
click at [620, 170] on input "search" at bounding box center [571, 161] width 148 height 22
paste input "Veg Sweet Corn Soup"
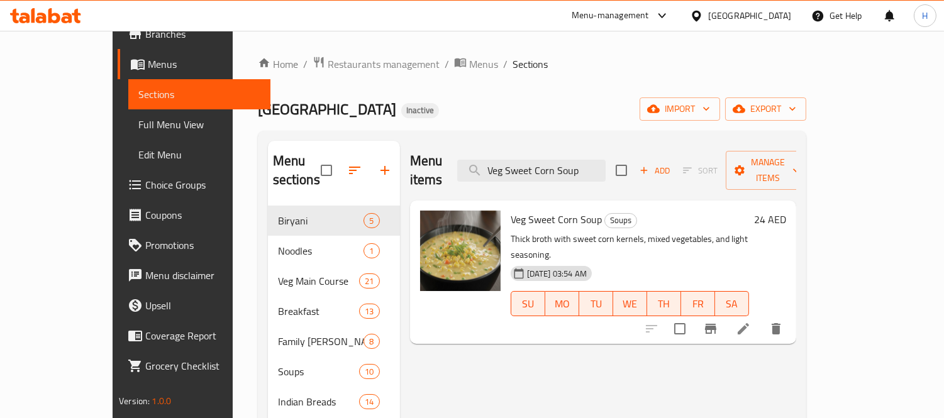
type input "Veg Sweet Corn Soup"
click at [761, 317] on li at bounding box center [742, 328] width 35 height 23
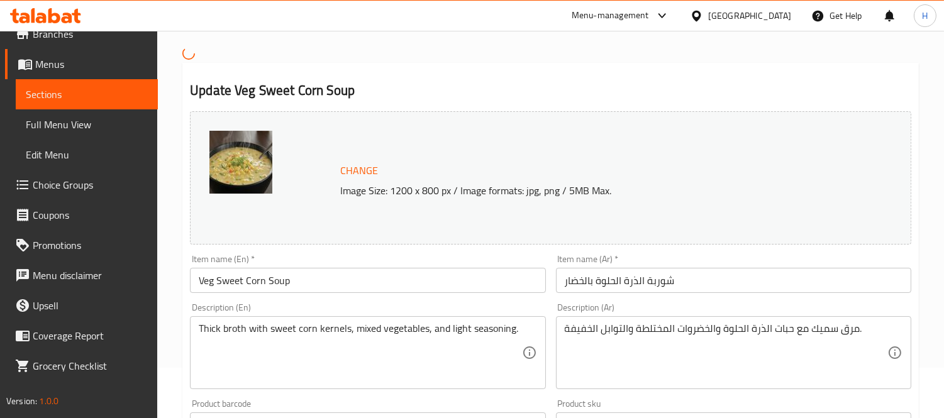
scroll to position [140, 0]
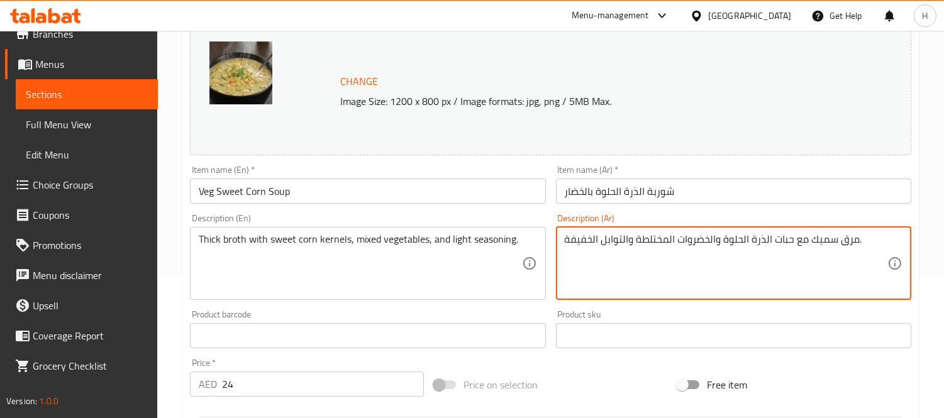
drag, startPoint x: 751, startPoint y: 242, endPoint x: 796, endPoint y: 255, distance: 47.1
paste textarea "حبوب ذرة"
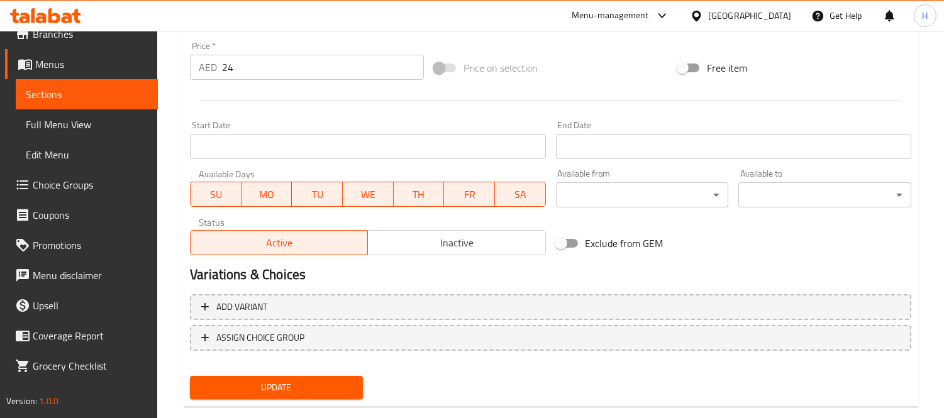
scroll to position [478, 0]
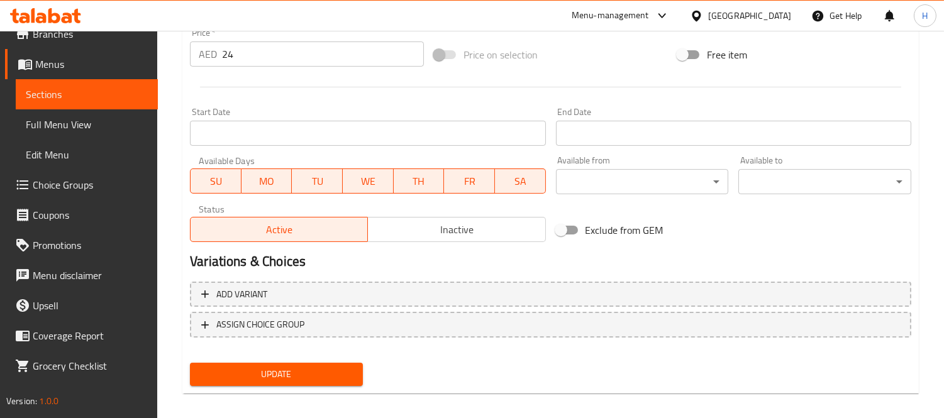
type textarea "مرق سميك مع حبوب ذرة الحلوة والخضروات المختلطة والتوابل الخفيفة."
click at [325, 366] on span "Update" at bounding box center [276, 374] width 153 height 16
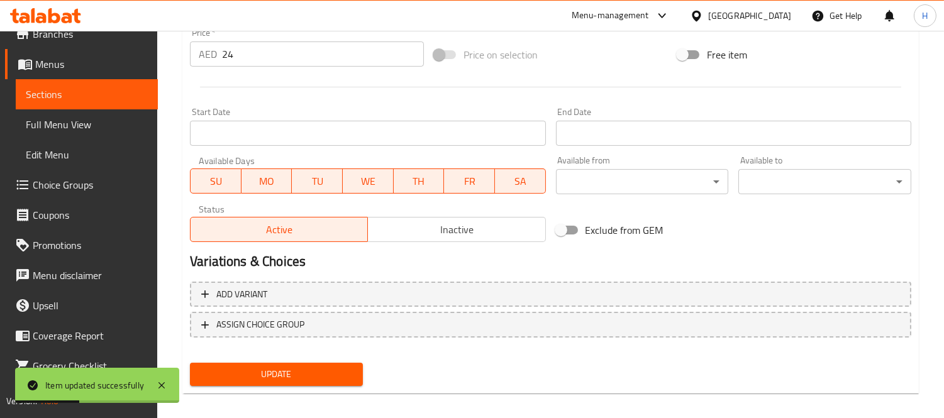
click at [46, 92] on span "Sections" at bounding box center [87, 94] width 122 height 15
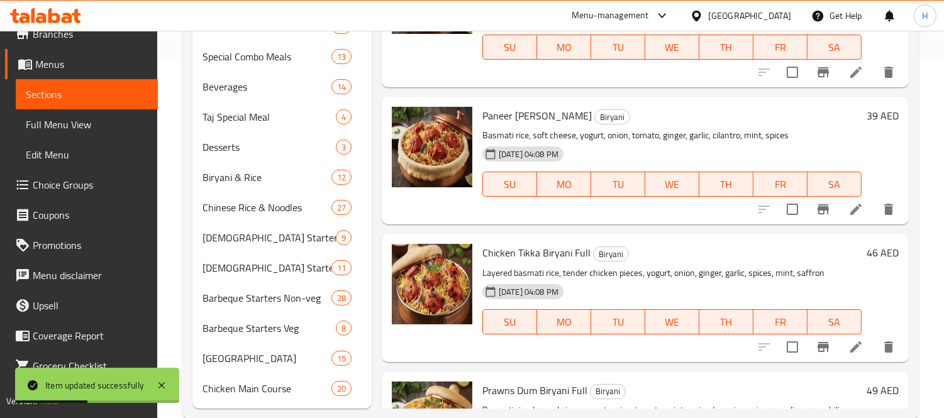
scroll to position [102, 0]
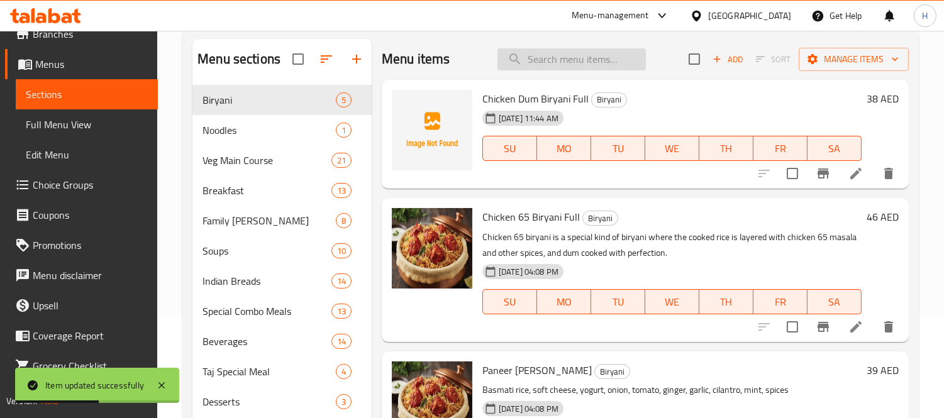
click at [594, 63] on input "search" at bounding box center [571, 59] width 148 height 22
paste input "Chicken Sweet Corn Soup"
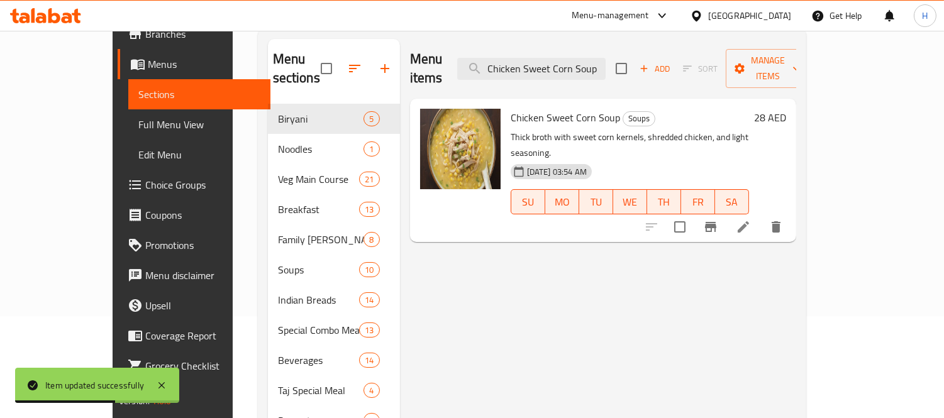
type input "Chicken Sweet Corn Soup"
click at [761, 216] on li at bounding box center [742, 227] width 35 height 23
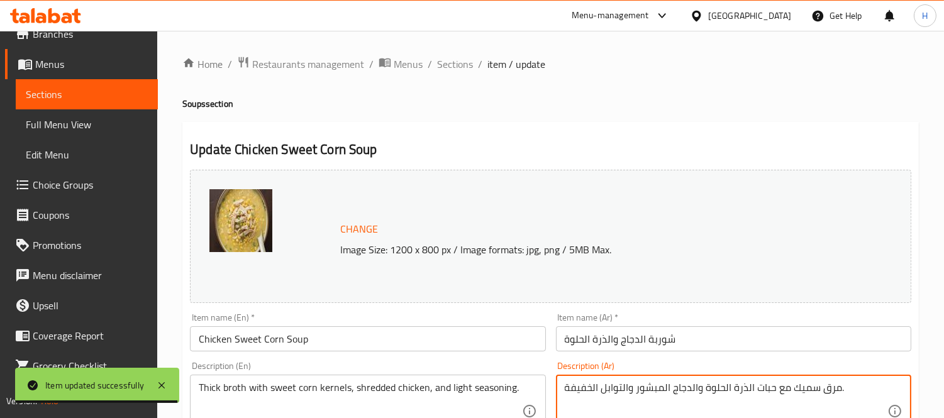
drag, startPoint x: 732, startPoint y: 392, endPoint x: 774, endPoint y: 401, distance: 43.2
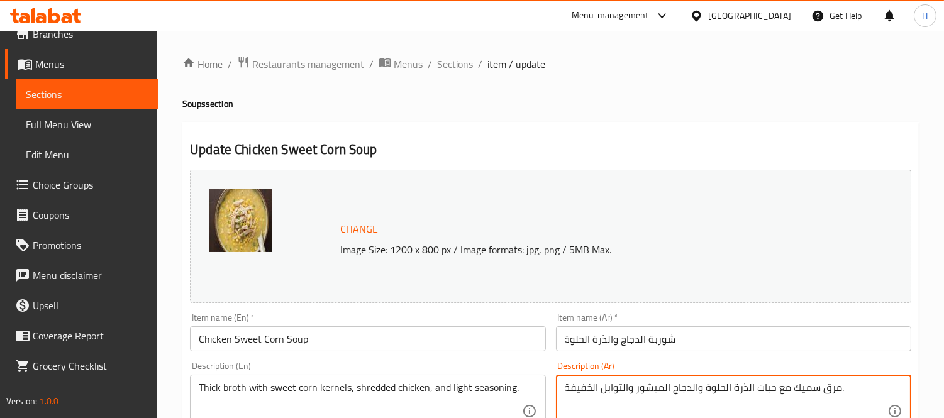
paste textarea "حبوب"
click at [770, 386] on textarea "مرق سميك معحبوب ذرة الحلوة والدجاج المبشور والتوابل الخفيفة." at bounding box center [725, 412] width 322 height 60
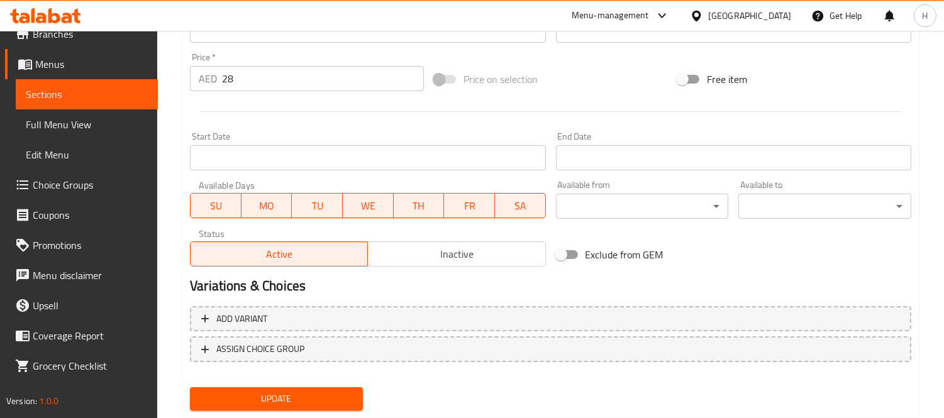
scroll to position [486, 0]
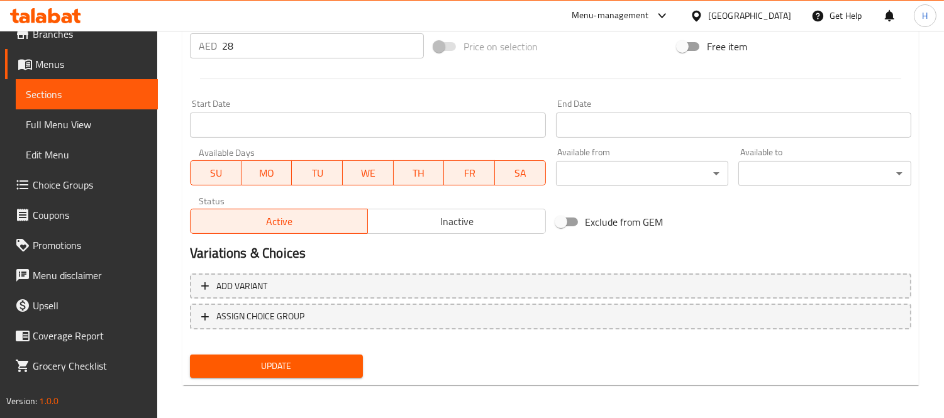
type textarea "مرق سميك مع حبوب ذرة الحلوة والدجاج المبشور والتوابل الخفيفة."
click at [338, 344] on div "Add variant ASSIGN CHOICE GROUP" at bounding box center [550, 309] width 731 height 82
click at [342, 355] on button "Update" at bounding box center [276, 366] width 173 height 23
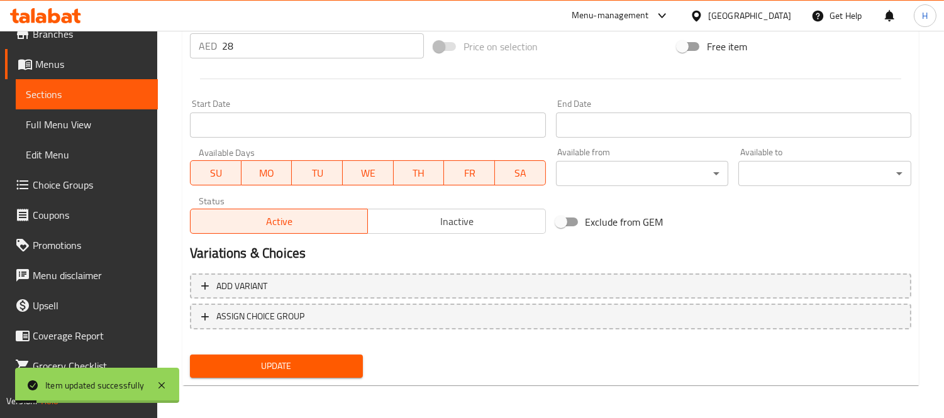
drag, startPoint x: 126, startPoint y: 92, endPoint x: 171, endPoint y: 118, distance: 51.5
click at [126, 92] on span "Sections" at bounding box center [87, 94] width 122 height 15
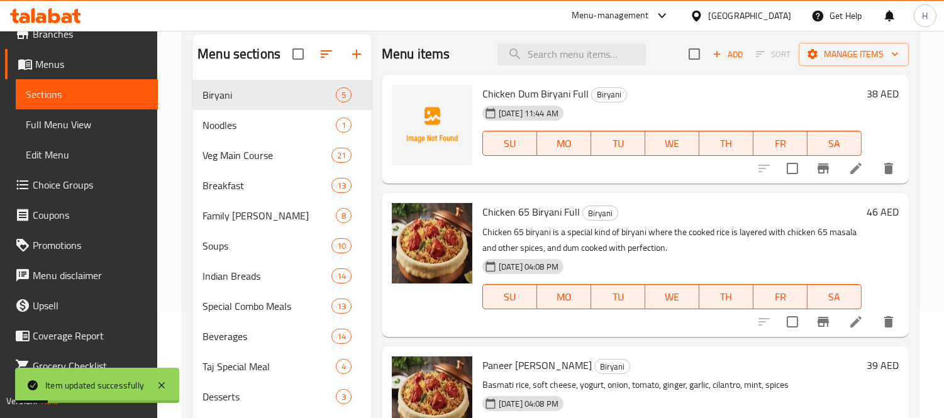
scroll to position [102, 0]
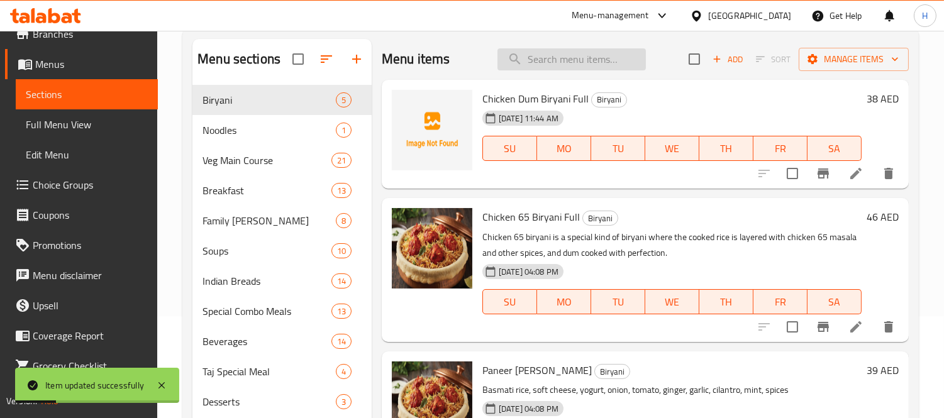
click at [570, 62] on input "search" at bounding box center [571, 59] width 148 height 22
paste input "Mutton Shorba Soup"
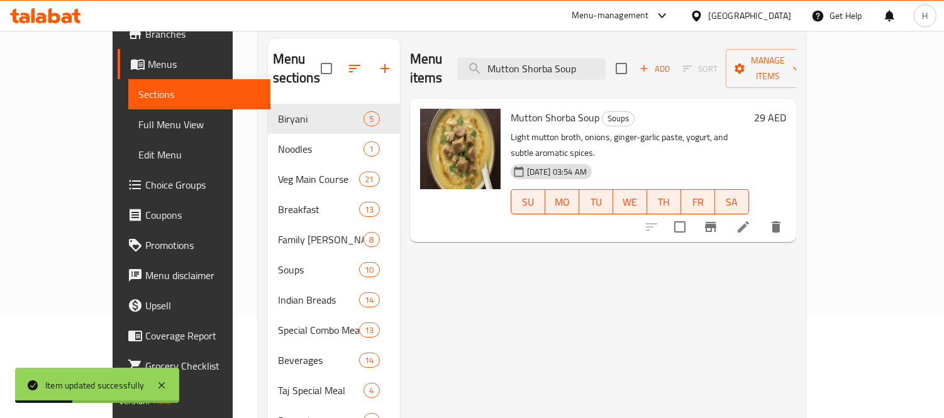
type input "Mutton Shorba Soup"
click at [761, 216] on li at bounding box center [742, 227] width 35 height 23
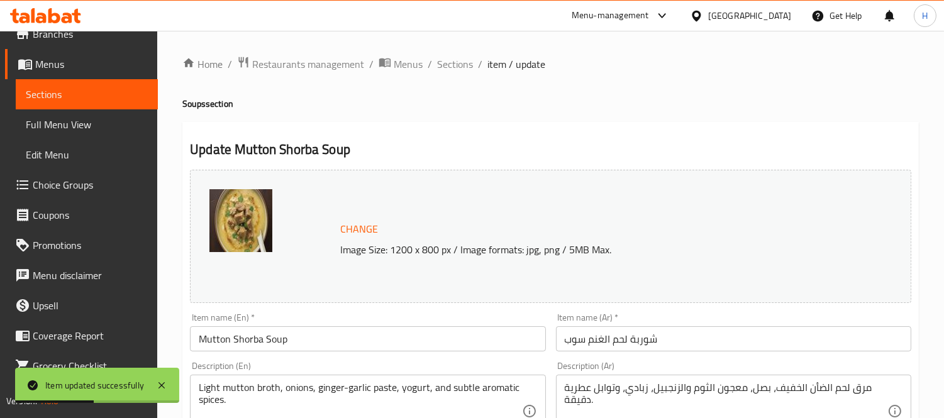
click at [595, 338] on input "شوربة لحم الغنم سوب" at bounding box center [733, 338] width 355 height 25
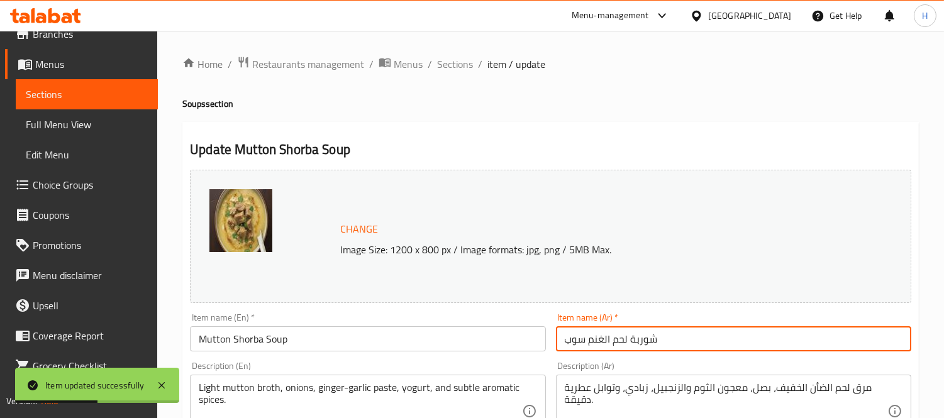
click at [595, 338] on input "شوربة لحم الغنم سوب" at bounding box center [733, 338] width 355 height 25
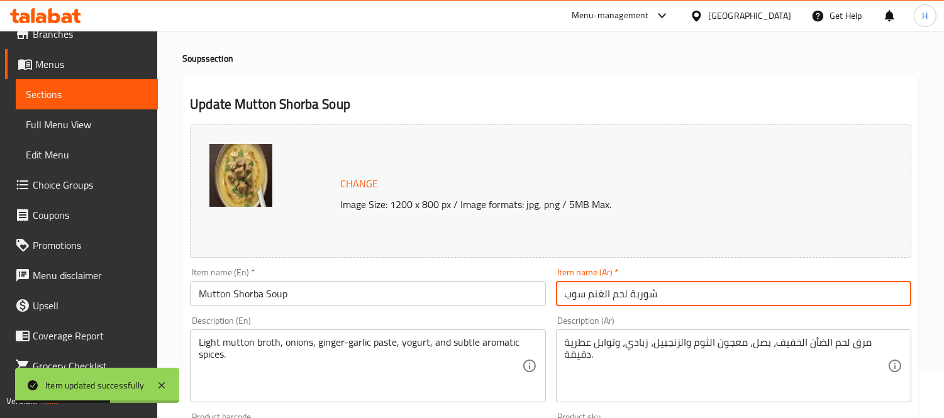
scroll to position [70, 0]
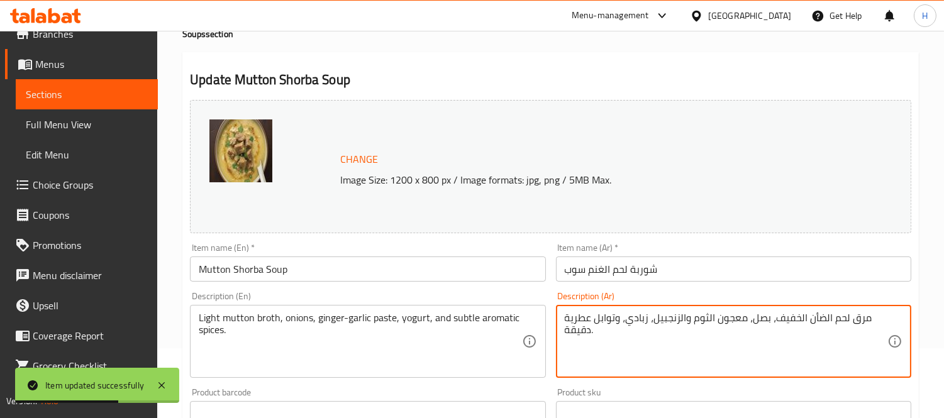
click at [816, 315] on textarea "مرق لحم الضأن الخفيف، بصل، معجون الثوم والزنجبيل، زبادي، وتوابل عطرية دقيقة." at bounding box center [725, 342] width 322 height 60
paste textarea "نم"
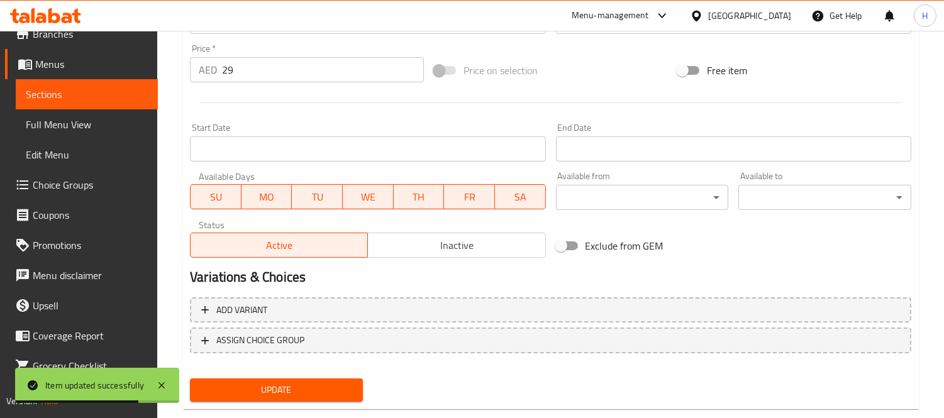
scroll to position [486, 0]
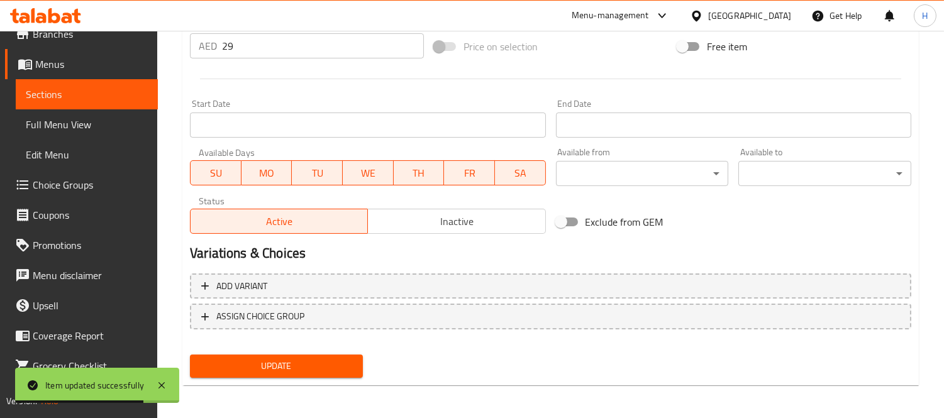
type textarea "مرق لحم الغنم الخفيف، بصل، معجون الثوم والزنجبيل، زبادي، وتوابل عطرية دقيقة."
click at [334, 363] on span "Update" at bounding box center [276, 366] width 153 height 16
drag, startPoint x: 99, startPoint y: 95, endPoint x: 161, endPoint y: 116, distance: 65.2
click at [99, 95] on span "Sections" at bounding box center [87, 94] width 122 height 15
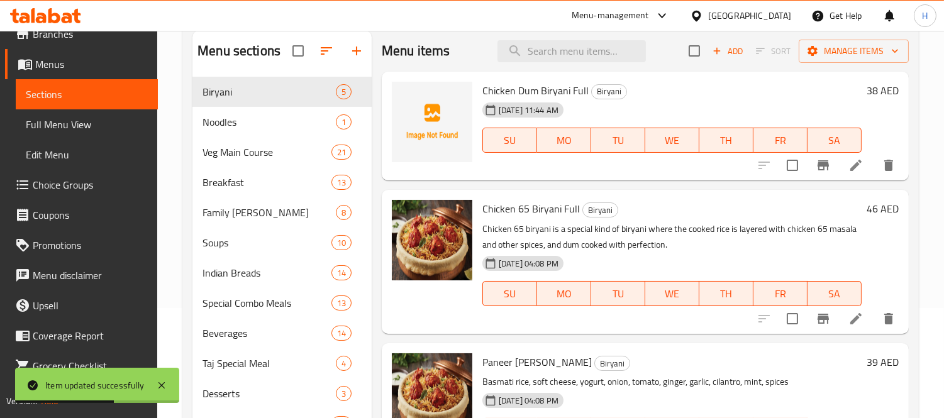
scroll to position [102, 0]
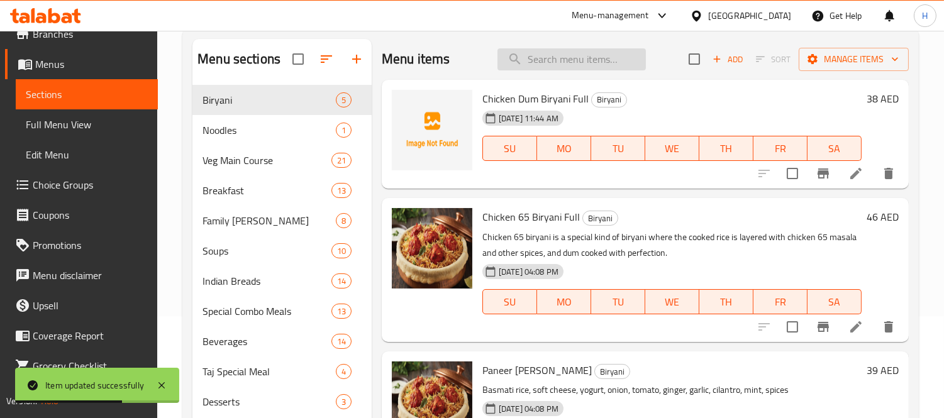
click at [564, 67] on input "search" at bounding box center [571, 59] width 148 height 22
paste input "Parata"
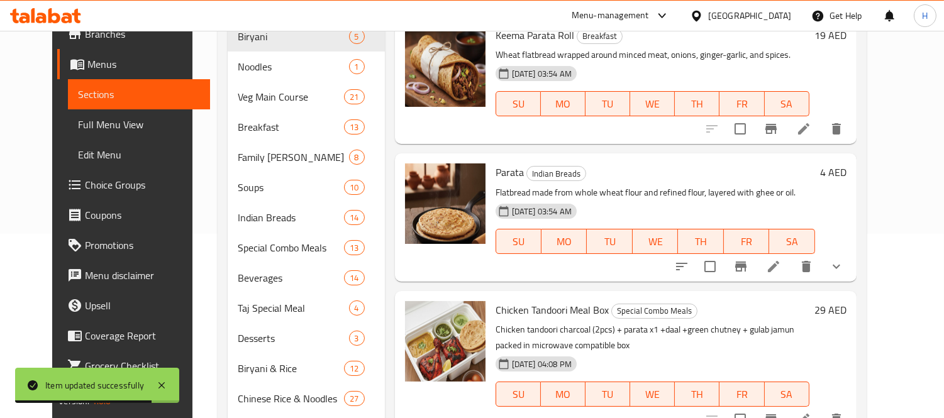
scroll to position [311, 0]
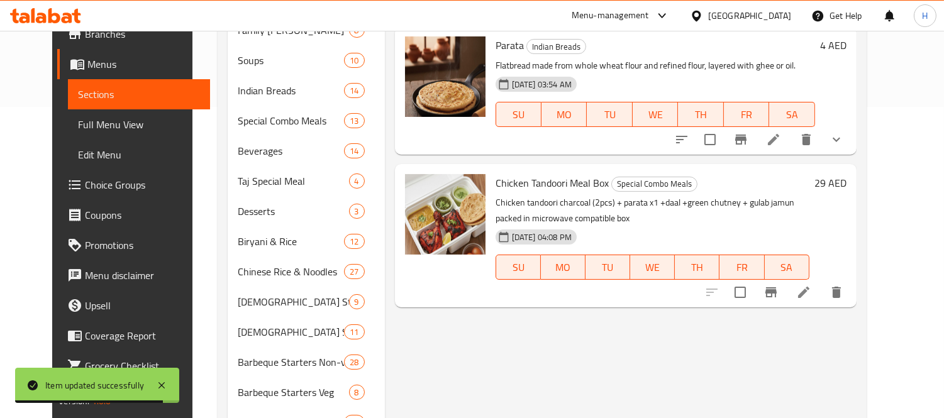
type input "Parata"
click at [781, 132] on icon at bounding box center [773, 139] width 15 height 15
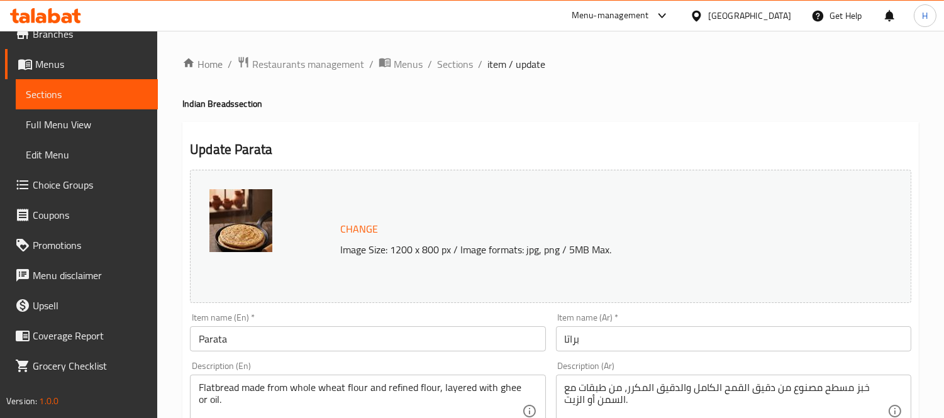
click at [746, 379] on div "خبز مسطح مصنوع من دقيق القمح الكامل والدقيق المكرر، من طبقات مع السمن أو الزيت.…" at bounding box center [733, 411] width 355 height 73
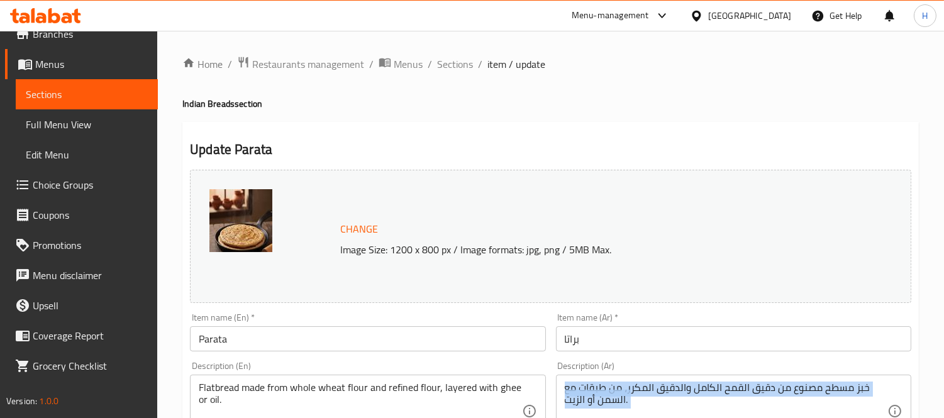
click at [746, 379] on div "خبز مسطح مصنوع من دقيق القمح الكامل والدقيق المكرر، من طبقات مع السمن أو الزيت.…" at bounding box center [733, 411] width 355 height 73
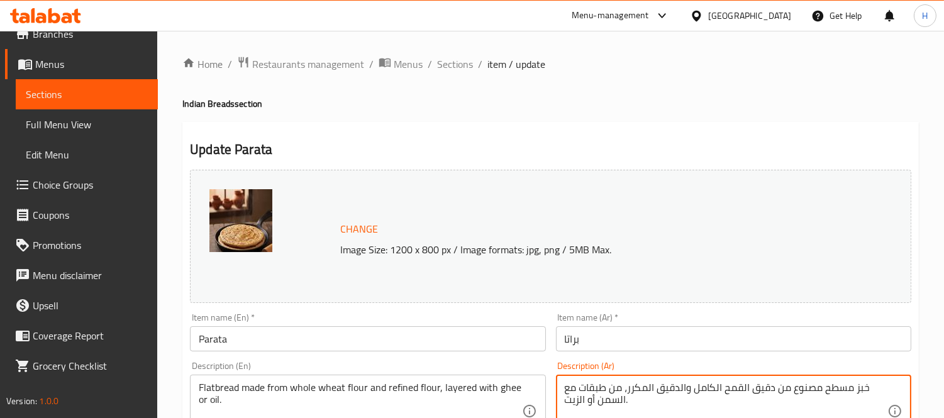
click at [618, 394] on textarea "خبز مسطح مصنوع من دقيق القمح الكامل والدقيق المكرر، من طبقات مع السمن أو الزيت." at bounding box center [725, 412] width 322 height 60
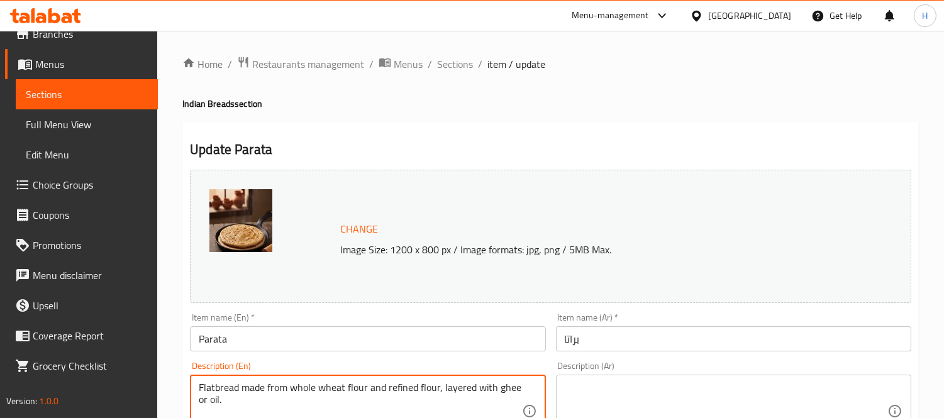
click at [448, 384] on textarea "Flatbread made from whole wheat flour and refined flour, layered with ghee or o…" at bounding box center [360, 412] width 322 height 60
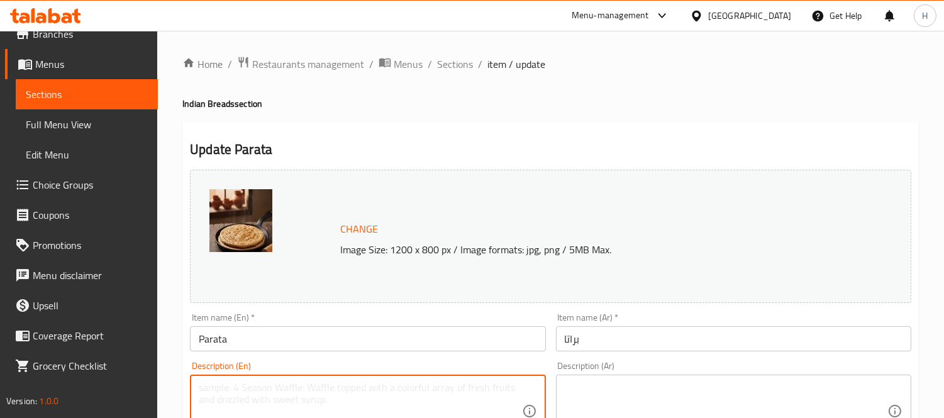
paste textarea "A traditional flatbread. خبز مسطح تقليدي."
drag, startPoint x: 307, startPoint y: 388, endPoint x: 481, endPoint y: 375, distance: 174.7
click at [481, 375] on div "A traditional flatbread. خبز مسطح تقليدي. Description (En)" at bounding box center [367, 411] width 355 height 73
type textarea "A traditional flatbread. خبز مسطح تقليدي."
click at [635, 398] on textarea at bounding box center [725, 412] width 322 height 60
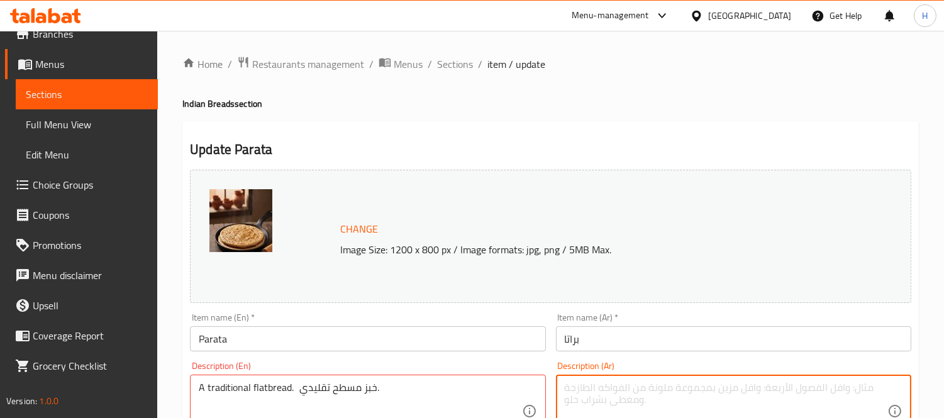
paste textarea "خبز مسطح تقليدي."
type textarea "خبز مسطح تقليدي."
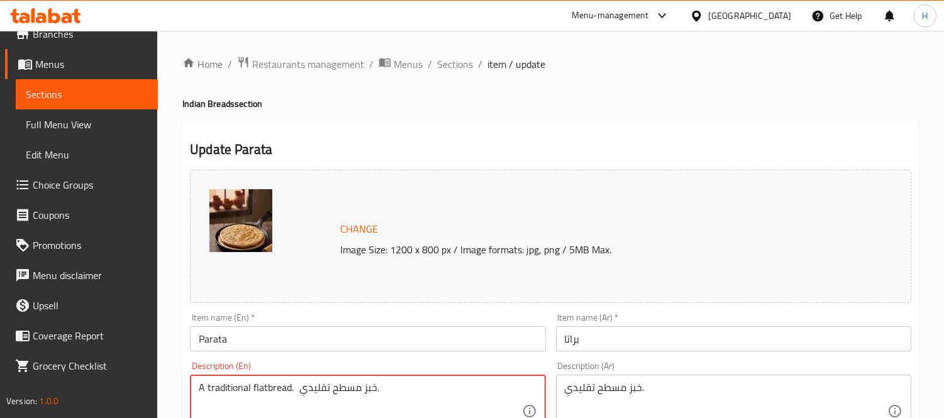
click at [363, 396] on textarea "A traditional flatbread. خبز مسطح تقليدي." at bounding box center [360, 412] width 322 height 60
click at [331, 397] on textarea "A traditional flatbread. خبز مسطح تقليدي." at bounding box center [360, 412] width 322 height 60
drag, startPoint x: 303, startPoint y: 392, endPoint x: 470, endPoint y: 369, distance: 168.7
click at [470, 369] on div "Description (En) A traditional flatbread. خبز مسطح تقليدي. Description (En) Des…" at bounding box center [367, 411] width 355 height 100
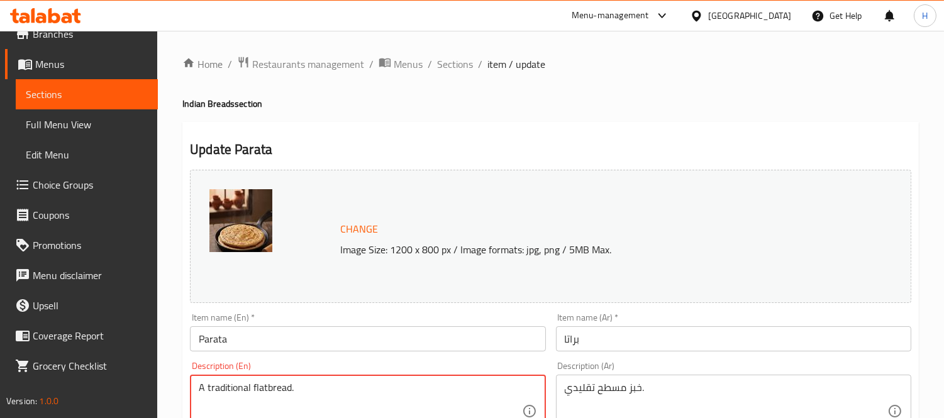
type textarea "A traditional flatbread."
click at [488, 360] on div "Description (En) A traditional flatbread. Description (En) Description (En) mus…" at bounding box center [367, 411] width 365 height 110
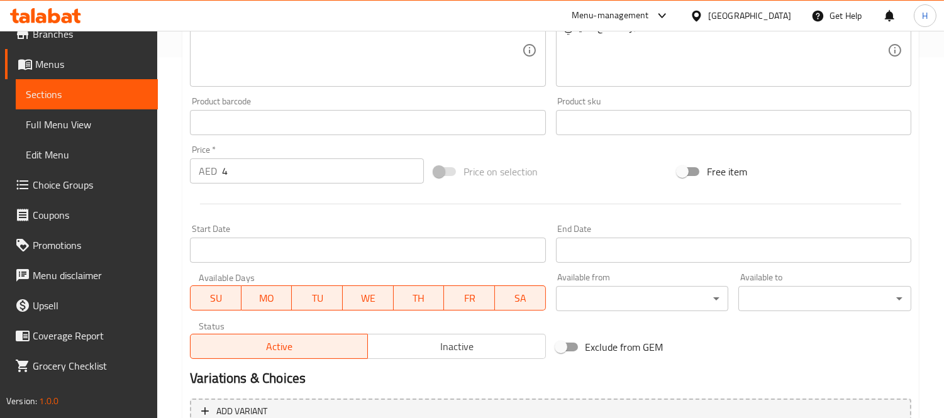
scroll to position [507, 0]
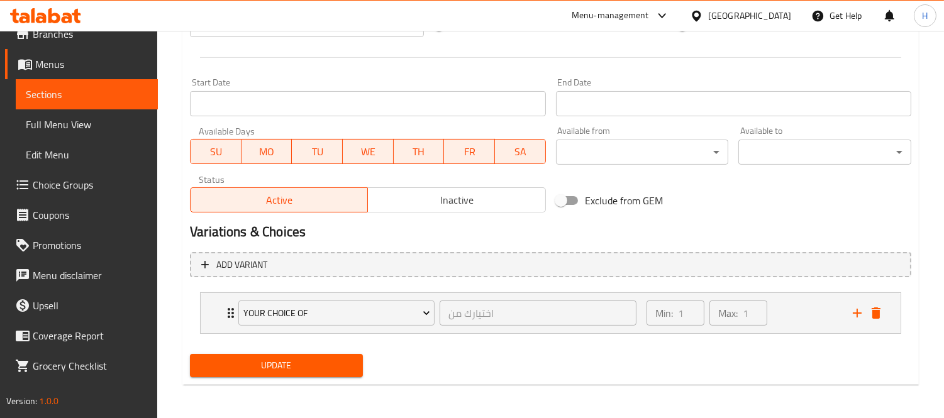
click at [316, 363] on span "Update" at bounding box center [276, 366] width 153 height 16
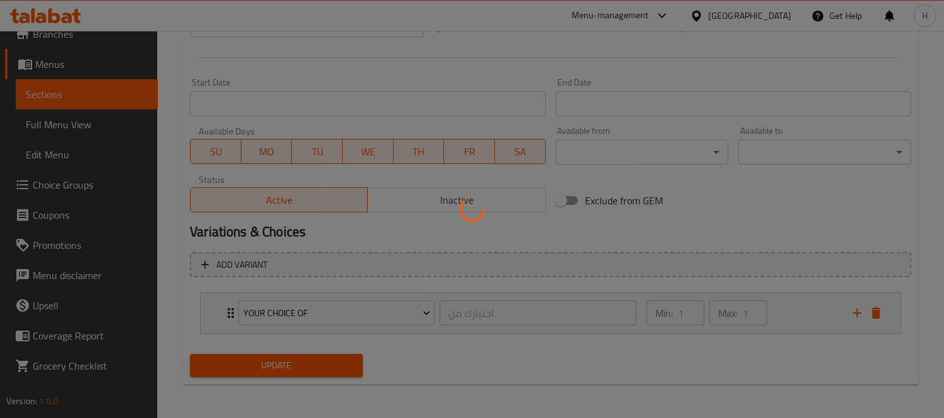
click at [877, 311] on div at bounding box center [472, 209] width 944 height 418
click at [883, 309] on div at bounding box center [472, 209] width 944 height 418
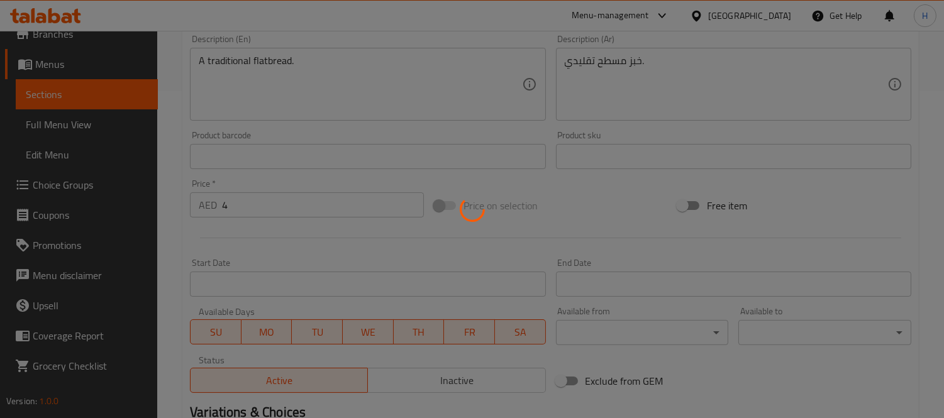
scroll to position [228, 0]
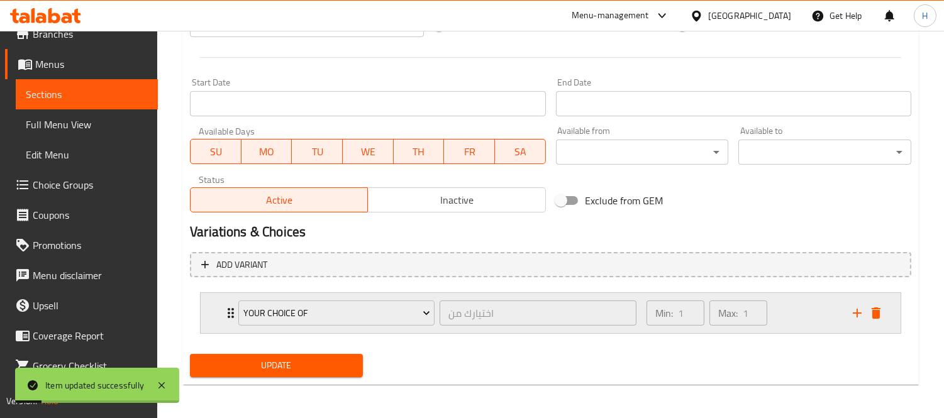
click at [882, 312] on icon "delete" at bounding box center [875, 312] width 15 height 15
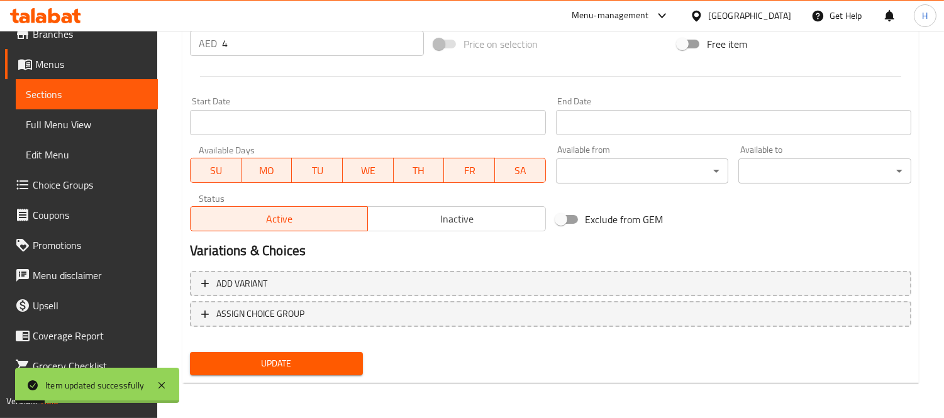
scroll to position [486, 0]
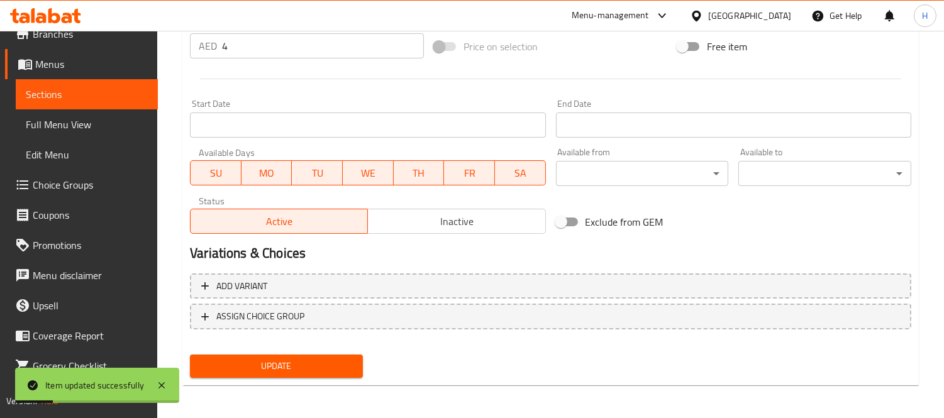
click at [338, 363] on span "Update" at bounding box center [276, 366] width 153 height 16
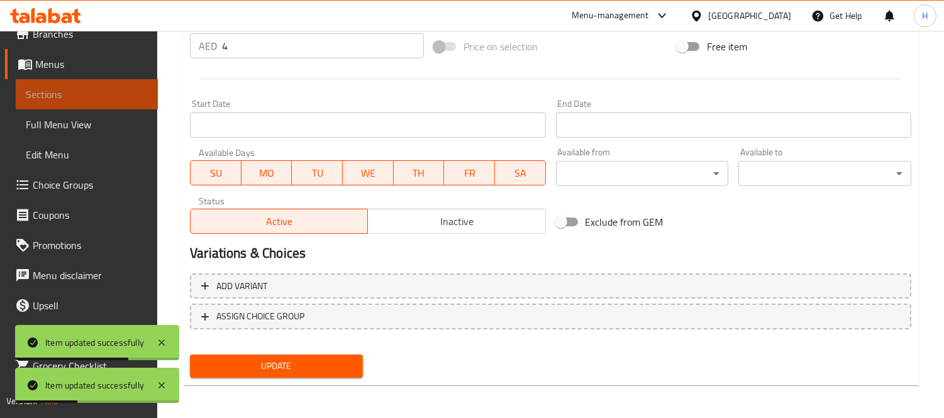
click at [123, 80] on link "Sections" at bounding box center [87, 94] width 142 height 30
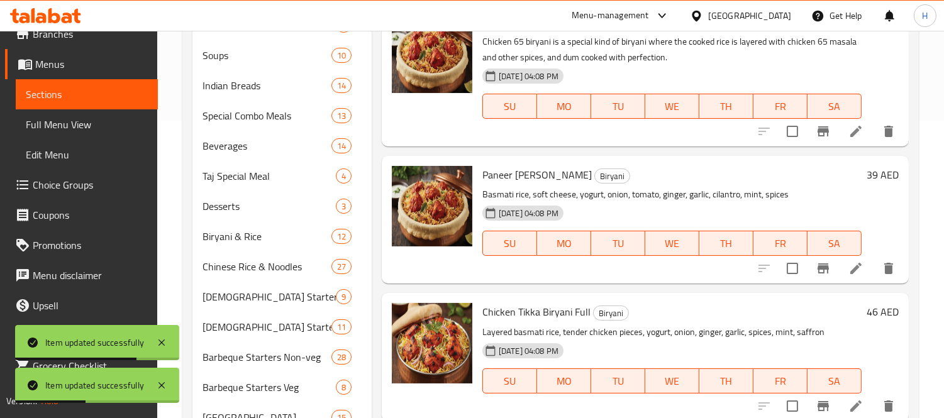
scroll to position [102, 0]
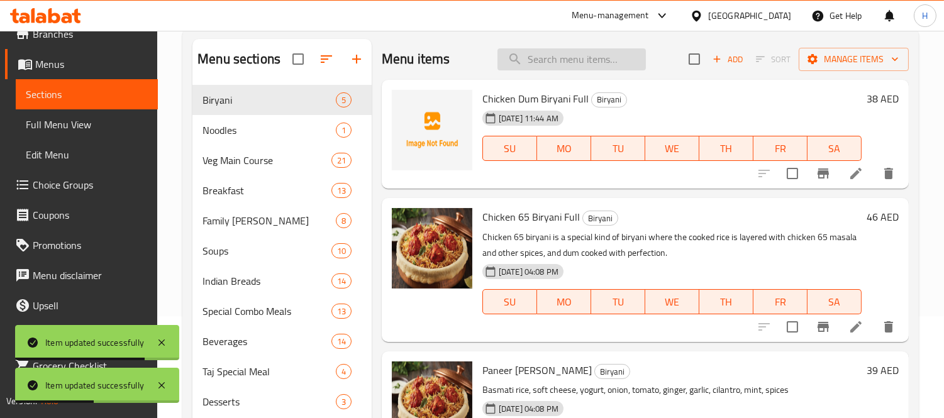
click at [570, 52] on input "search" at bounding box center [571, 59] width 148 height 22
paste input "[PERSON_NAME]"
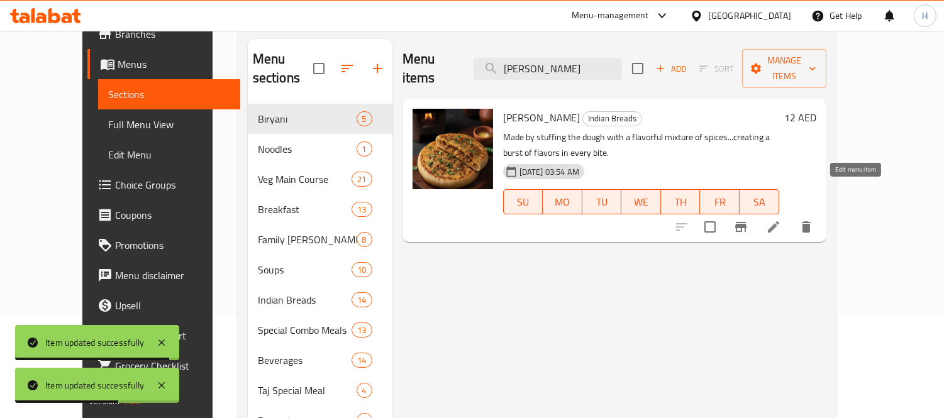
type input "[PERSON_NAME]"
click at [781, 219] on icon at bounding box center [773, 226] width 15 height 15
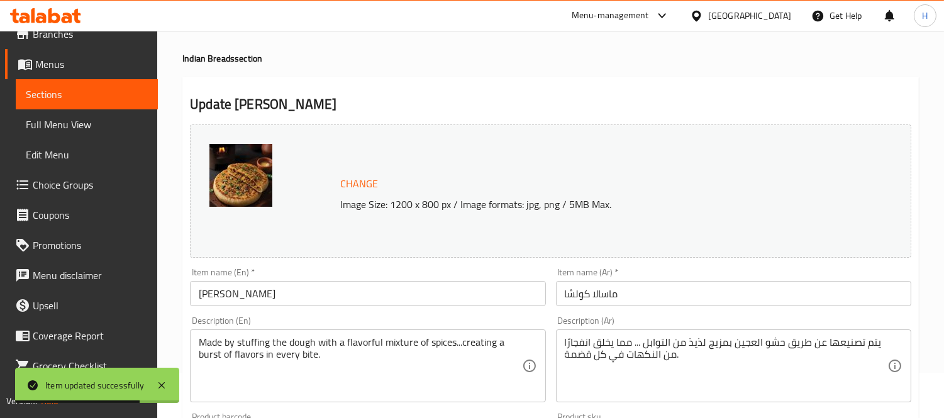
scroll to position [70, 0]
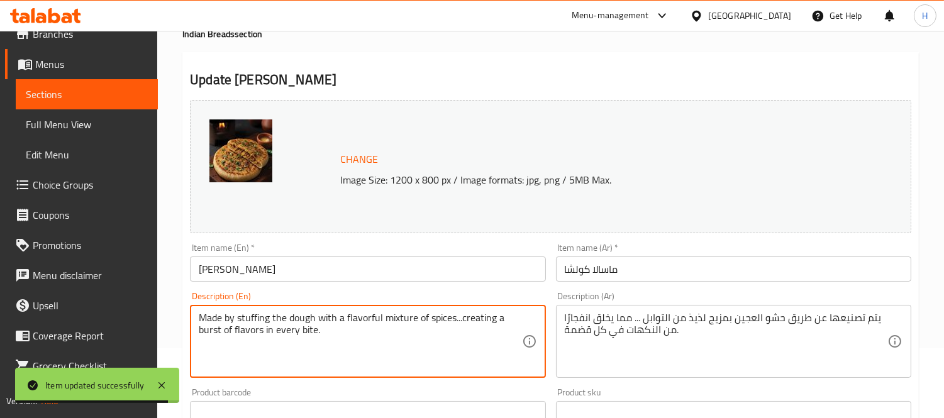
drag, startPoint x: 456, startPoint y: 317, endPoint x: 470, endPoint y: 341, distance: 27.6
type textarea "Made by stuffing the dough with a flavorful mixture of spices."
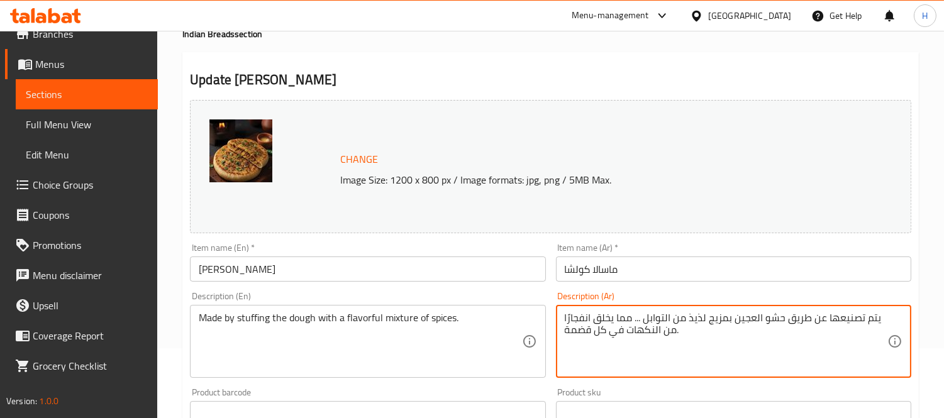
drag, startPoint x: 638, startPoint y: 316, endPoint x: 575, endPoint y: 331, distance: 65.3
drag, startPoint x: 580, startPoint y: 318, endPoint x: 545, endPoint y: 325, distance: 35.3
click at [545, 325] on div "Change Image Size: 1200 x 800 px / Image formats: jpg, png / 5MB Max. Item name…" at bounding box center [550, 375] width 731 height 560
type textarea "يتم تصنيعها عن طريق حشو العجين بمزيج لذيذ من التوابل ."
click at [528, 289] on div "Description (En) Made by stuffing the dough with a flavorful mixture of spices.…" at bounding box center [367, 335] width 365 height 96
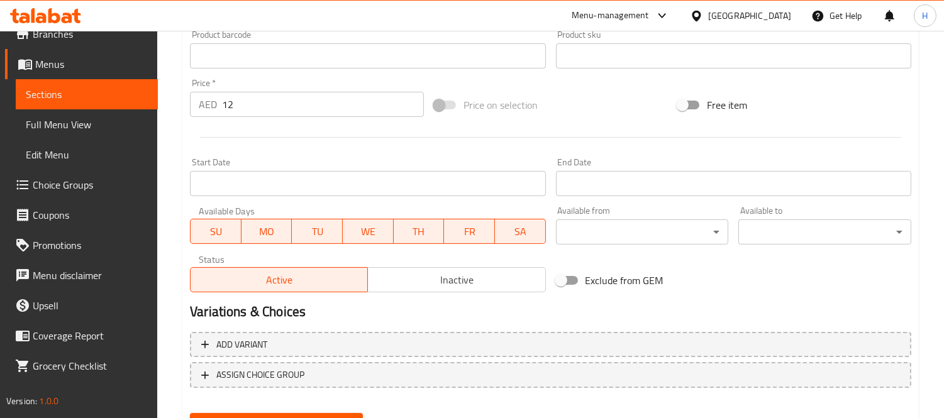
scroll to position [486, 0]
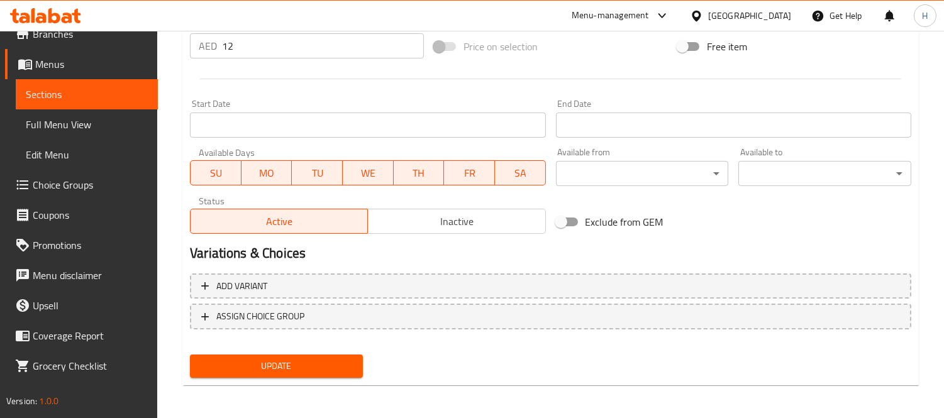
click at [312, 358] on span "Update" at bounding box center [276, 366] width 153 height 16
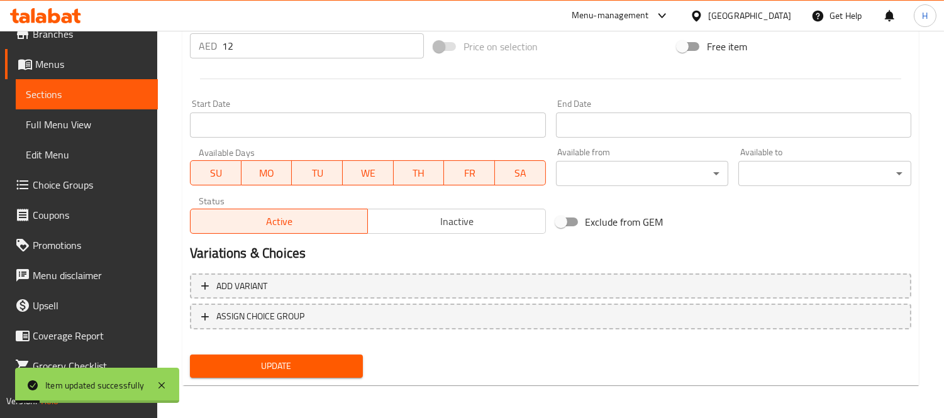
click at [26, 98] on span "Sections" at bounding box center [87, 94] width 122 height 15
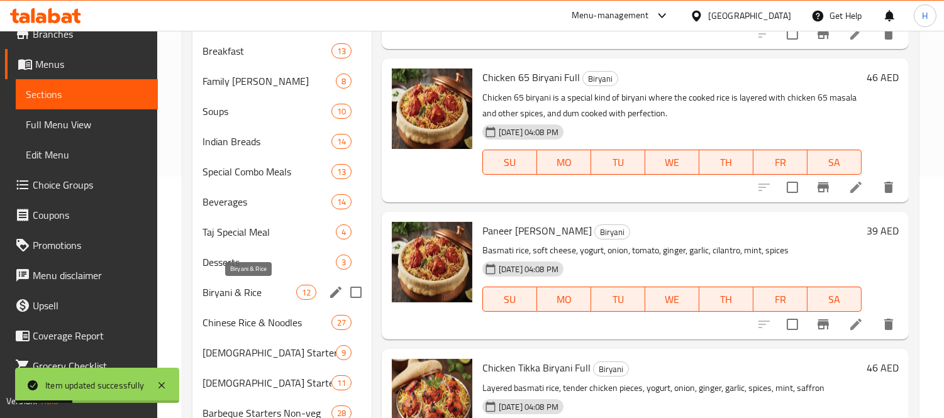
scroll to position [172, 0]
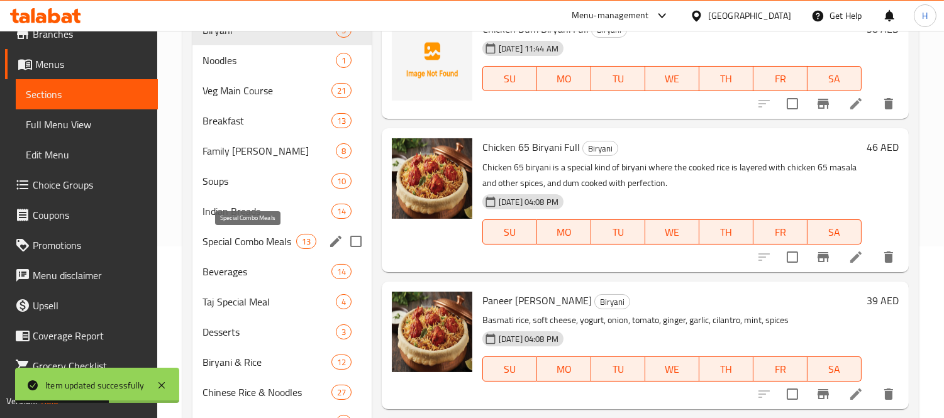
click at [248, 237] on span "Special Combo Meals" at bounding box center [248, 241] width 93 height 15
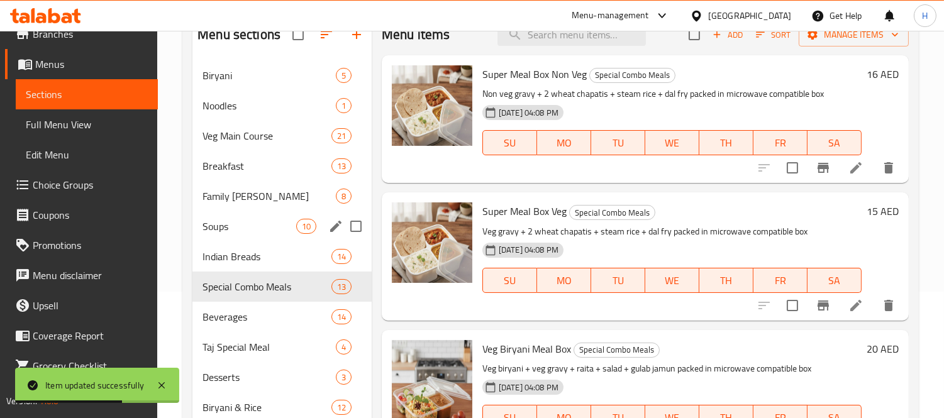
scroll to position [102, 0]
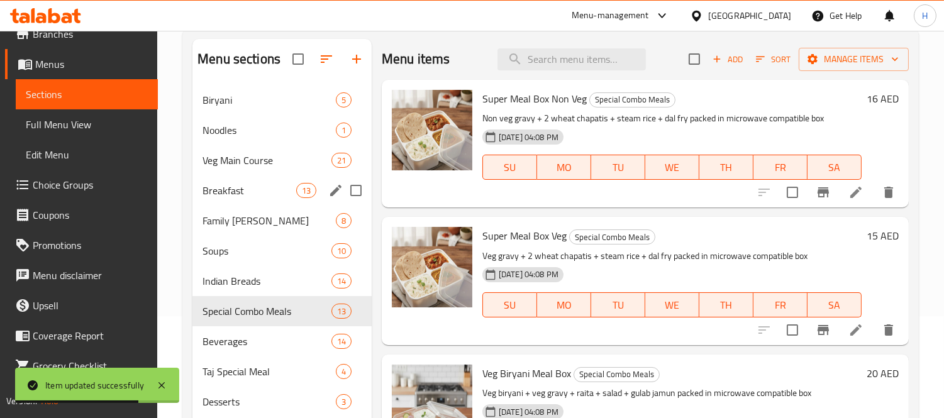
click at [256, 180] on div "Breakfast 13" at bounding box center [281, 190] width 179 height 30
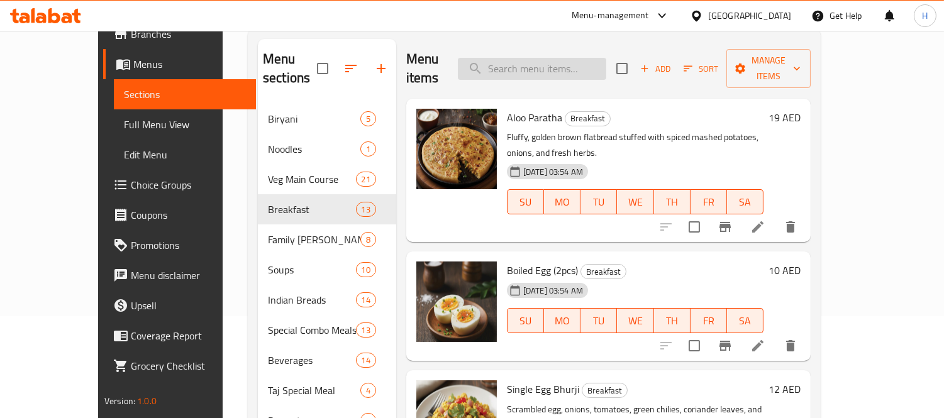
click at [575, 58] on input "search" at bounding box center [532, 69] width 148 height 22
paste input "Masala Coca Cola"
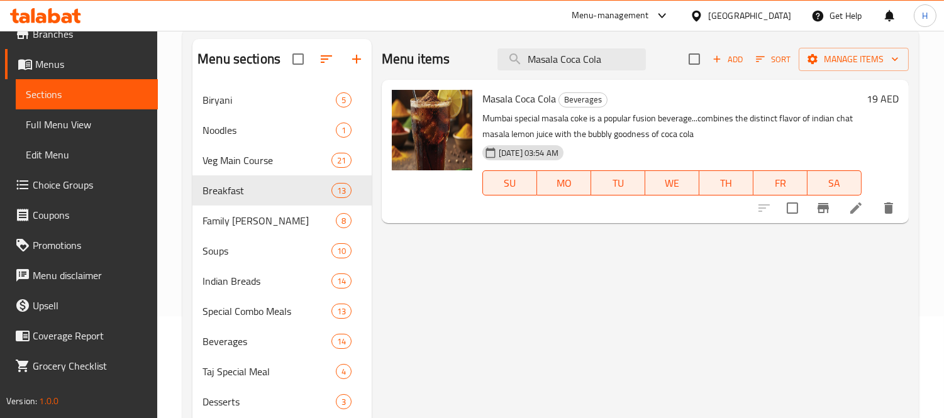
type input "Masala Coca Cola"
click at [846, 201] on li at bounding box center [855, 208] width 35 height 23
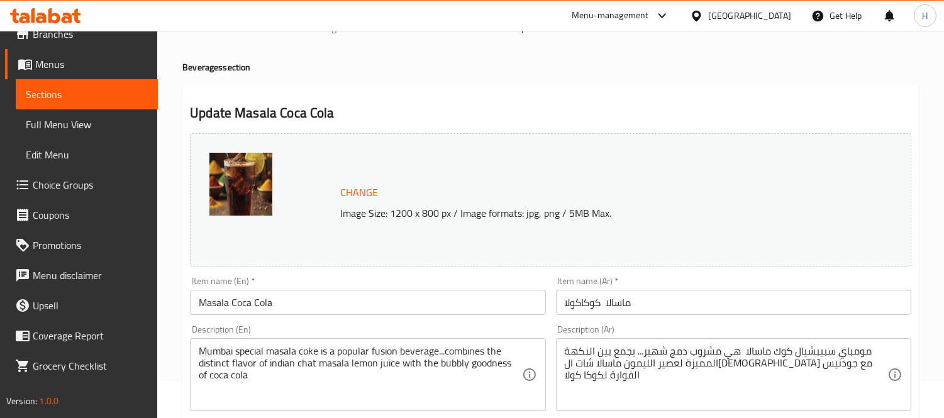
scroll to position [70, 0]
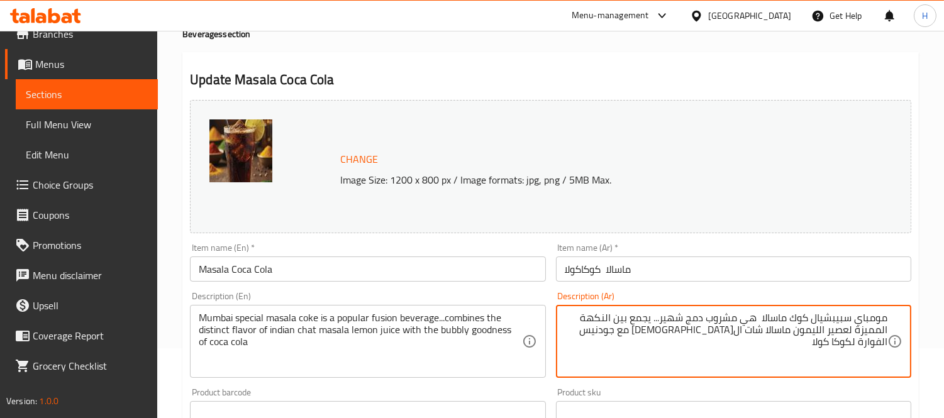
click at [706, 317] on textarea "مومباي سبيبشيال كوك ماسالا هي مشروب دمج شهير... يجمع بين النكهة المميزة لعصير ا…" at bounding box center [725, 342] width 322 height 60
click at [693, 316] on textarea "مومباي سبيبشيال كوك ماسالا هي مشروب دمج شهير... يجمع بين النكهة المميزة لعصير ا…" at bounding box center [725, 342] width 322 height 60
click at [651, 334] on textarea "مومباي سبيبشيال كوك ماسالا هي مشروب فيجين شهير... يجمع بين النكهة المميزة لعصير…" at bounding box center [725, 342] width 322 height 60
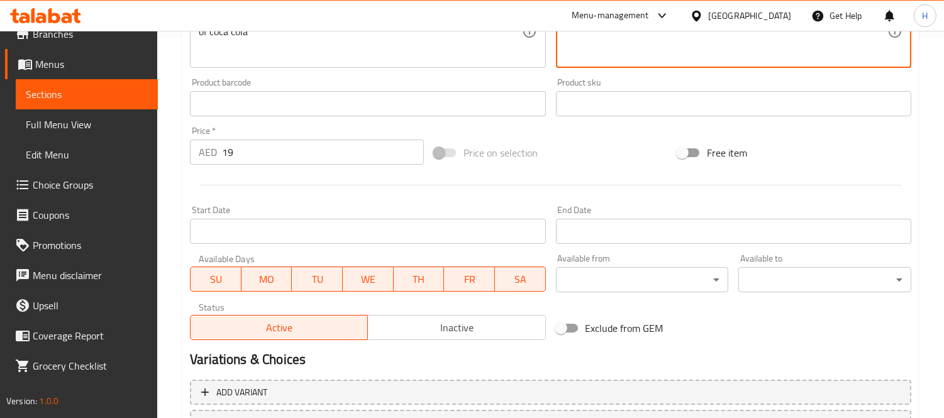
scroll to position [486, 0]
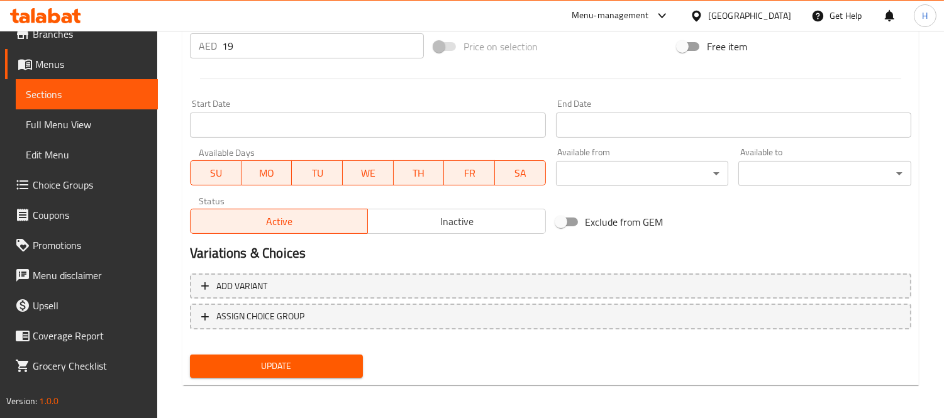
type textarea "مومباي سبيبشيال كوك ماسالا هي مشروب فيجين شهير... يجمع بين النكهة المميزة لعصير…"
click at [319, 360] on span "Update" at bounding box center [276, 366] width 153 height 16
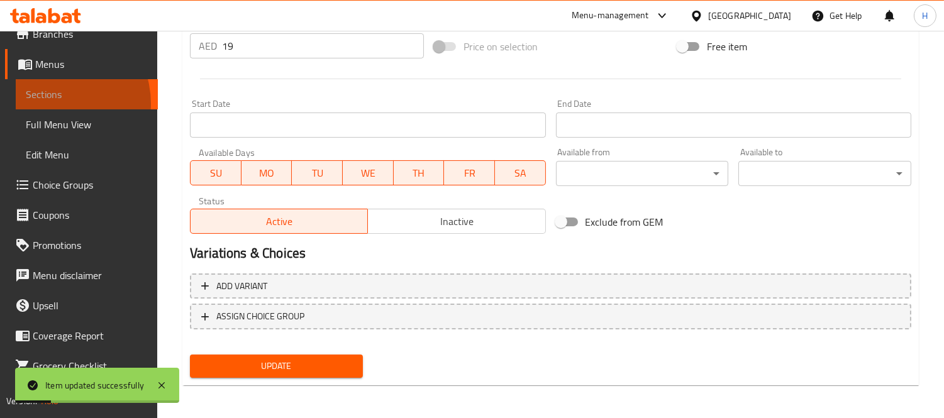
click at [52, 103] on link "Sections" at bounding box center [87, 94] width 142 height 30
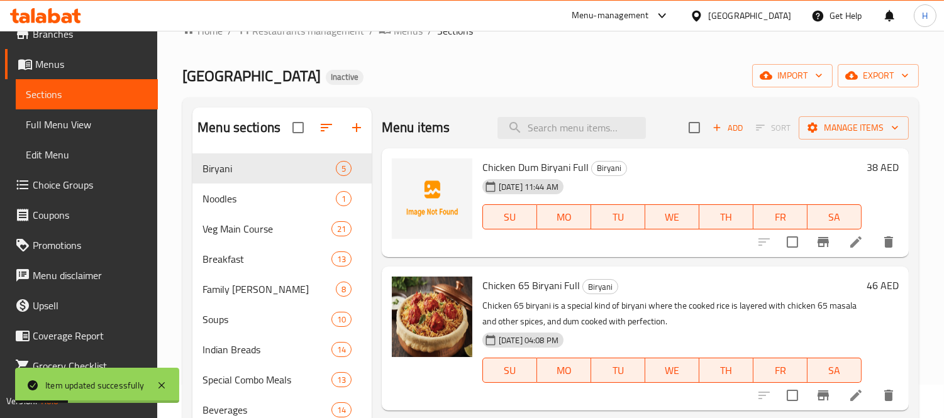
scroll to position [32, 0]
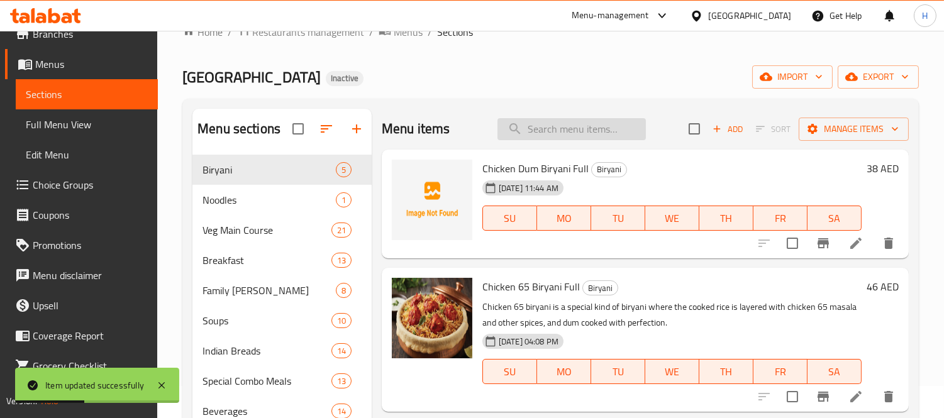
click at [528, 139] on input "search" at bounding box center [571, 129] width 148 height 22
paste input "Fresh Lemon Juice"
type input "Fresh Lemon Juice"
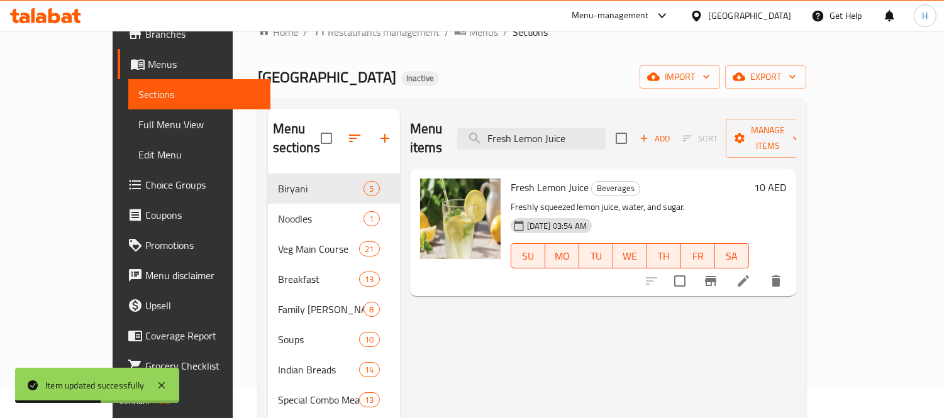
click at [751, 273] on icon at bounding box center [742, 280] width 15 height 15
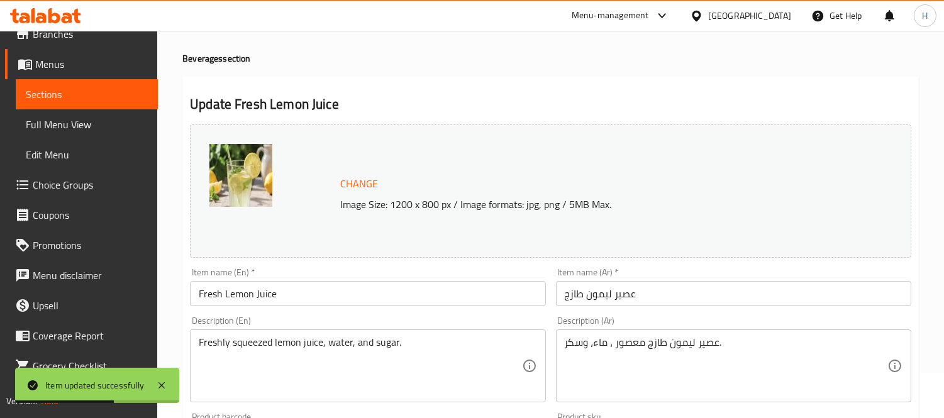
scroll to position [70, 0]
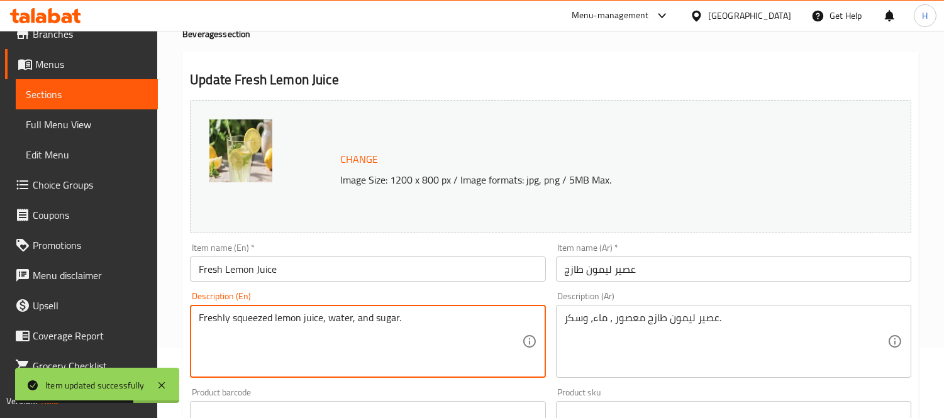
click at [243, 318] on textarea "Freshly squeezed lemon juice, water, and sugar." at bounding box center [360, 342] width 322 height 60
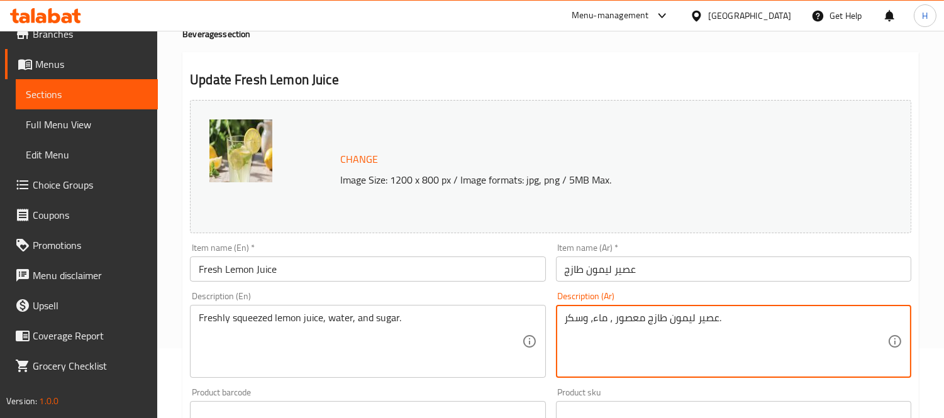
click at [621, 317] on textarea "عصير ليمون طازج معصور ، ماء، وسكر." at bounding box center [725, 342] width 322 height 60
paste textarea "بس"
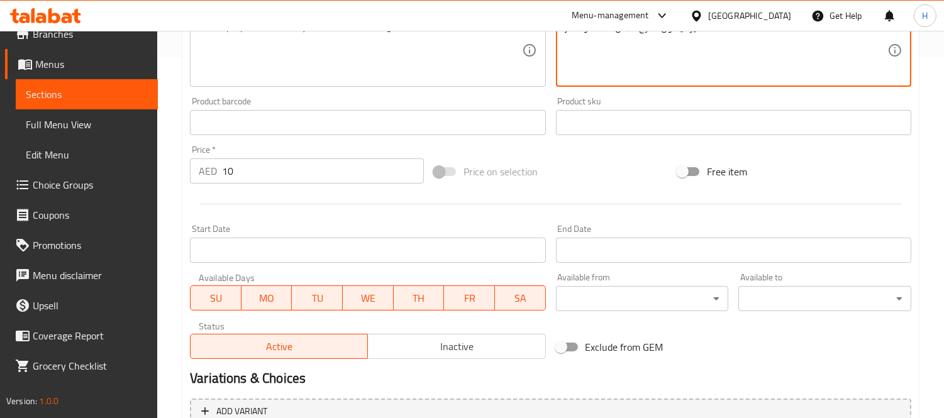
scroll to position [486, 0]
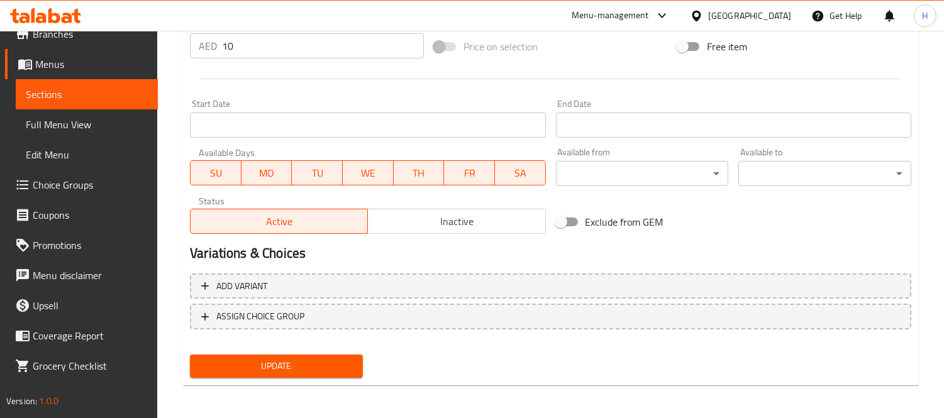
type textarea "عصير ليمون طازج كبس ، ماء، وسكر."
click at [309, 375] on div "Update" at bounding box center [276, 366] width 183 height 33
click at [310, 372] on span "Update" at bounding box center [276, 366] width 153 height 16
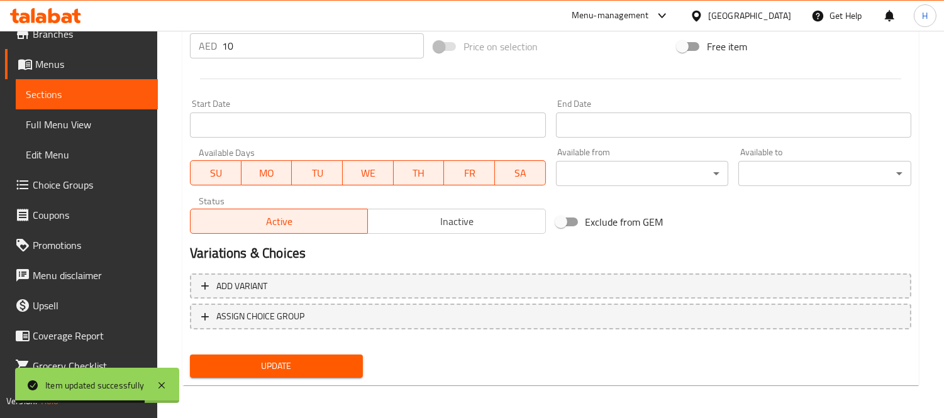
scroll to position [47, 0]
click at [86, 87] on span "Sections" at bounding box center [87, 94] width 122 height 15
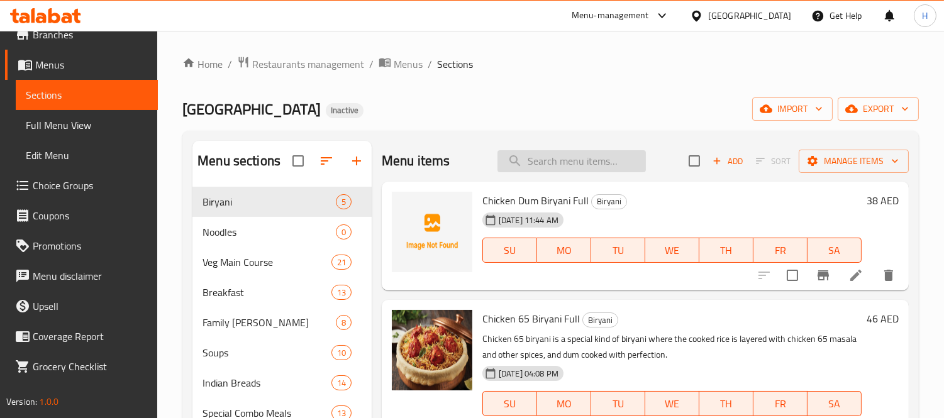
click at [539, 158] on input "search" at bounding box center [571, 161] width 148 height 22
paste input "Chicken Dum Biryani Full"
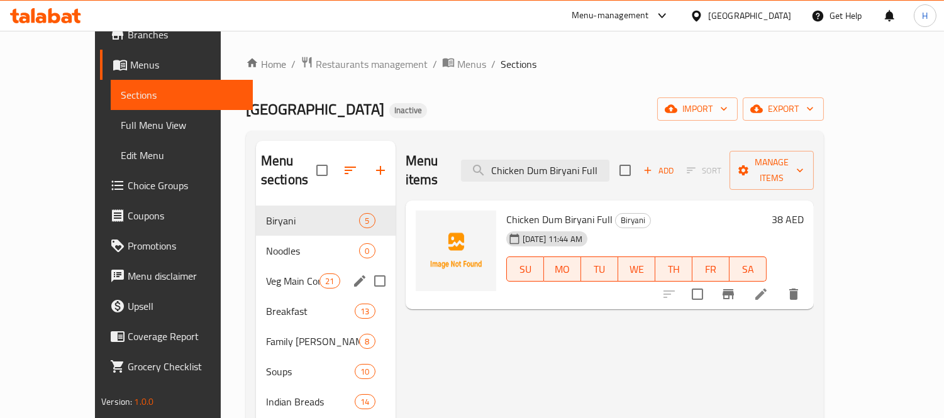
click at [266, 273] on span "Veg Main Course" at bounding box center [292, 280] width 53 height 15
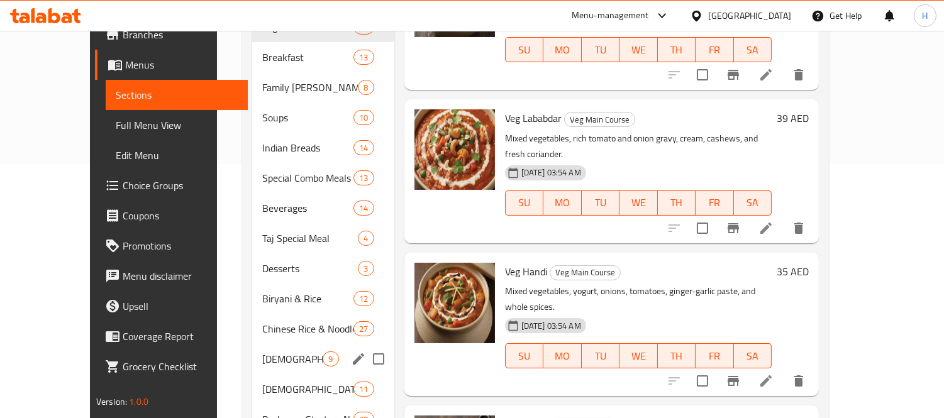
scroll to position [279, 0]
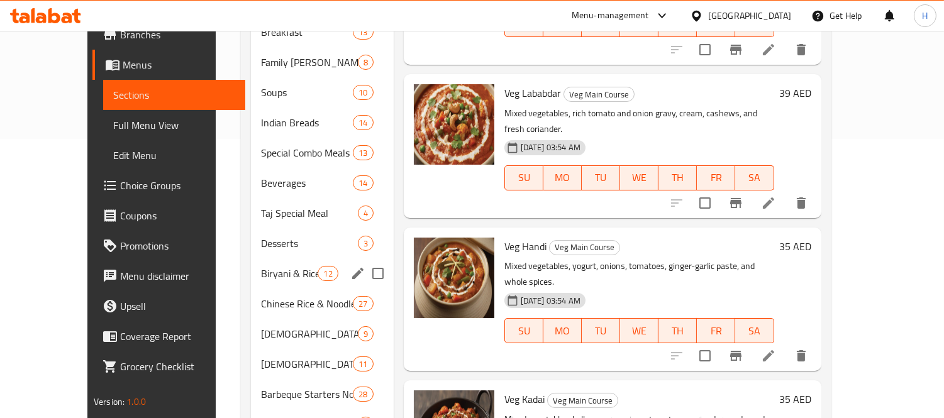
click at [261, 266] on span "Biryani & Rice" at bounding box center [289, 273] width 57 height 15
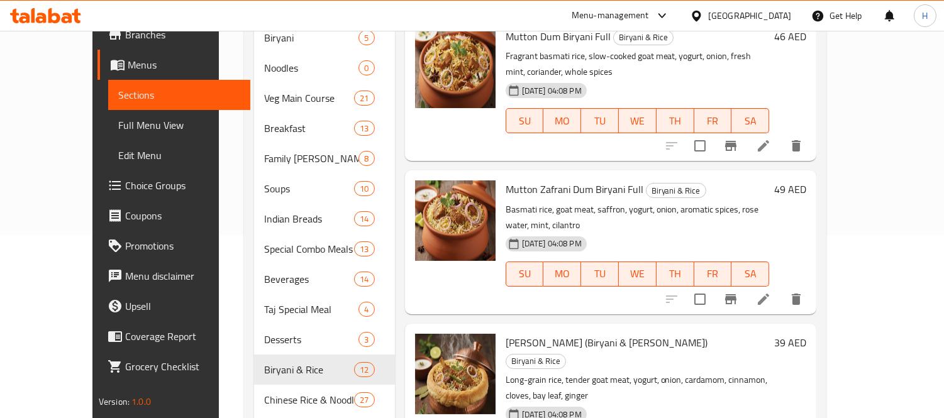
scroll to position [172, 0]
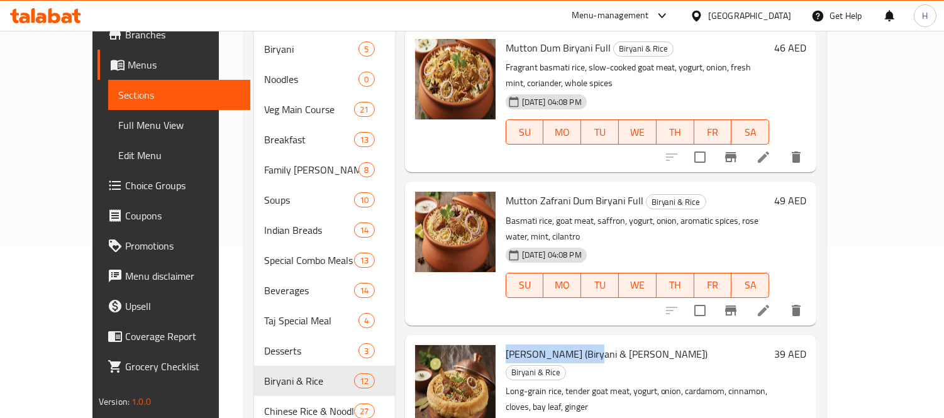
drag, startPoint x: 570, startPoint y: 302, endPoint x: 482, endPoint y: 304, distance: 87.4
click at [505, 344] on span "[PERSON_NAME] (Biryani & [PERSON_NAME])" at bounding box center [606, 353] width 202 height 19
copy span "Mutton [PERSON_NAME]"
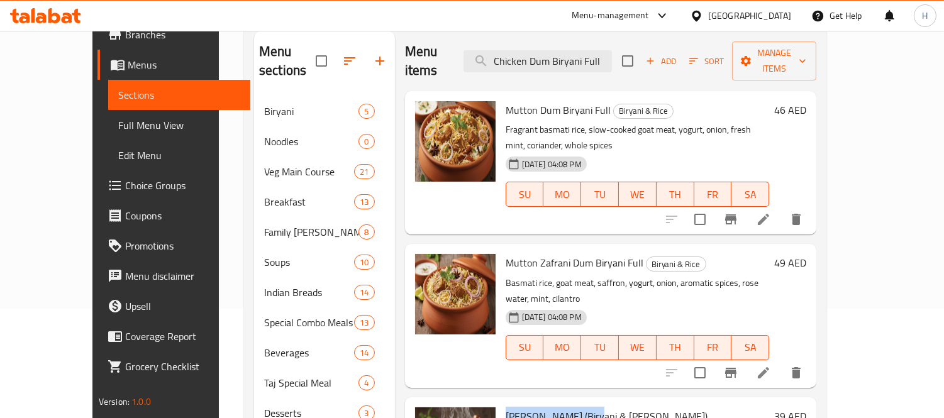
scroll to position [0, 0]
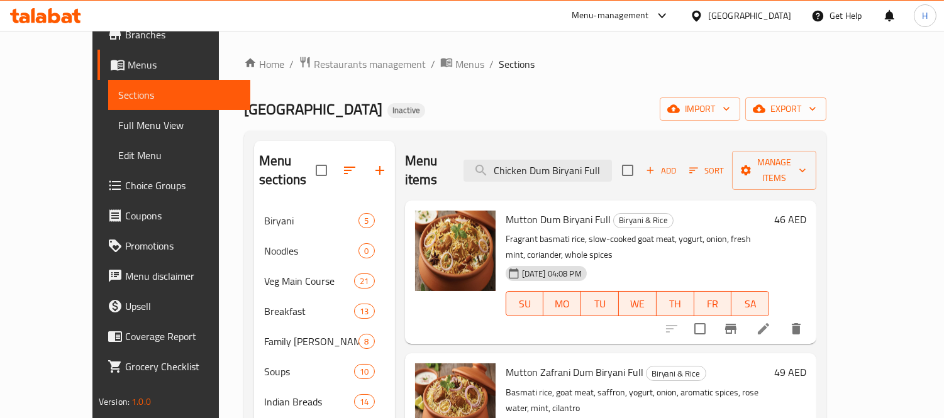
click at [592, 142] on div "Menu items Chicken Dum Biryani Full Add Sort Manage items" at bounding box center [611, 171] width 412 height 60
click at [591, 162] on input "Chicken Dum Biryani Full" at bounding box center [537, 171] width 148 height 22
paste input "Mutton [PERSON_NAME]"
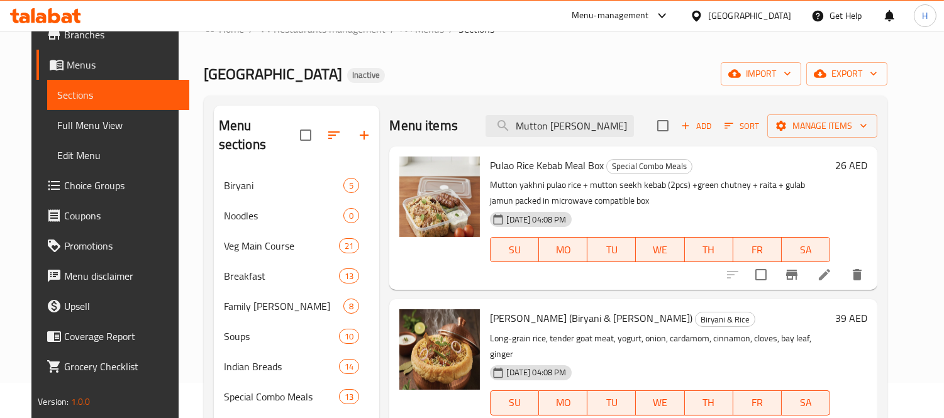
scroll to position [70, 0]
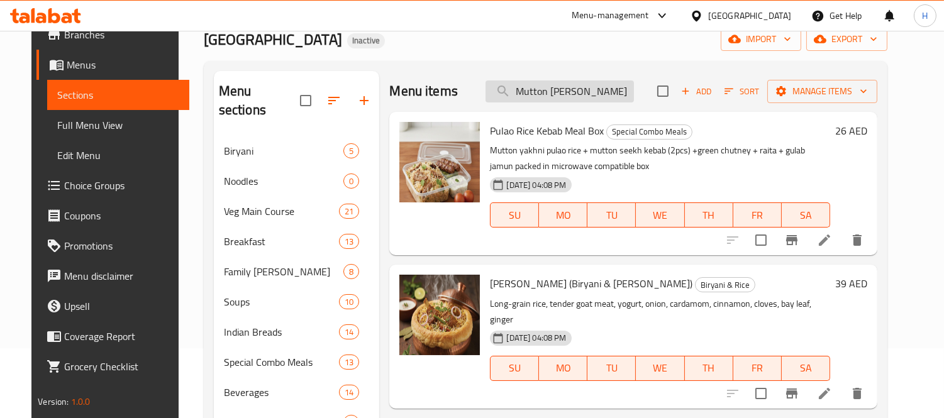
click at [577, 83] on input "Mutton [PERSON_NAME]" at bounding box center [559, 91] width 148 height 22
paste input "Seekh Kebab (8 Skewers)"
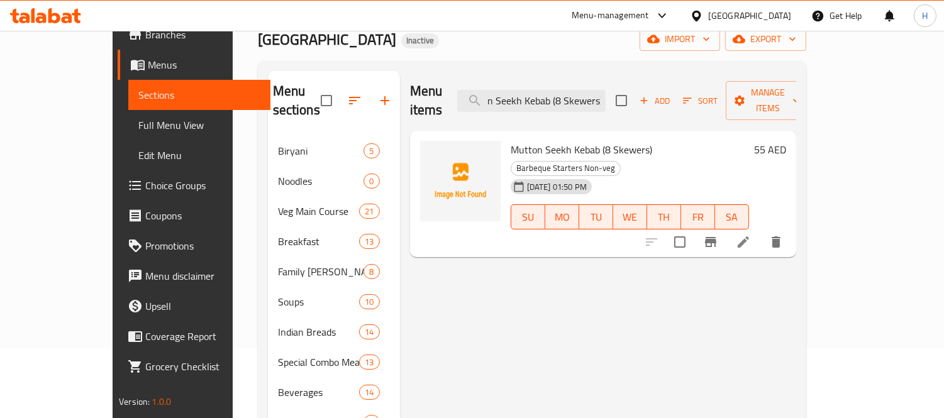
type input "Mutton Seekh Kebab (8 Skewers)"
click at [783, 234] on icon "delete" at bounding box center [775, 241] width 15 height 15
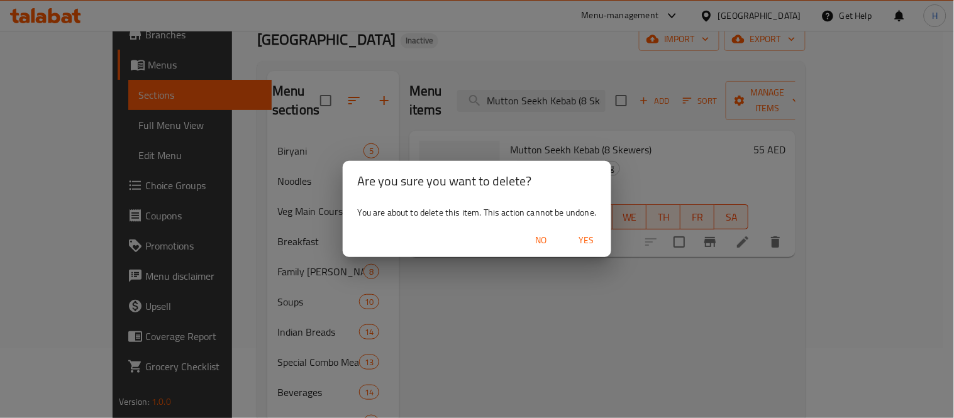
click at [588, 235] on span "Yes" at bounding box center [586, 241] width 30 height 16
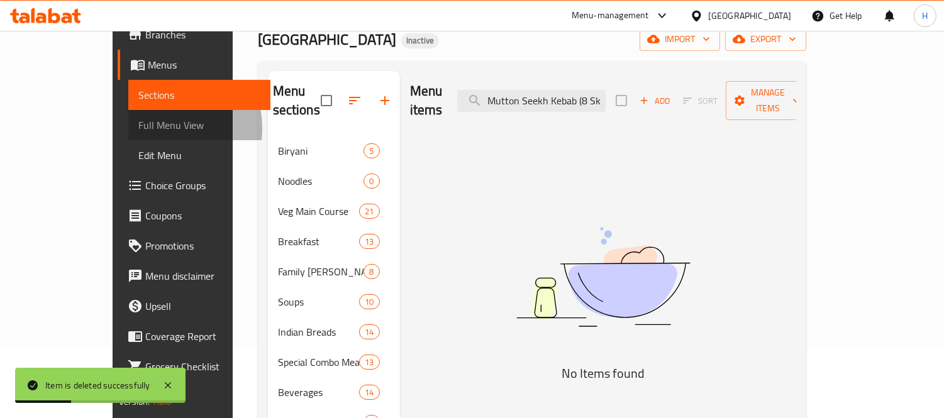
click at [138, 127] on span "Full Menu View" at bounding box center [199, 125] width 122 height 15
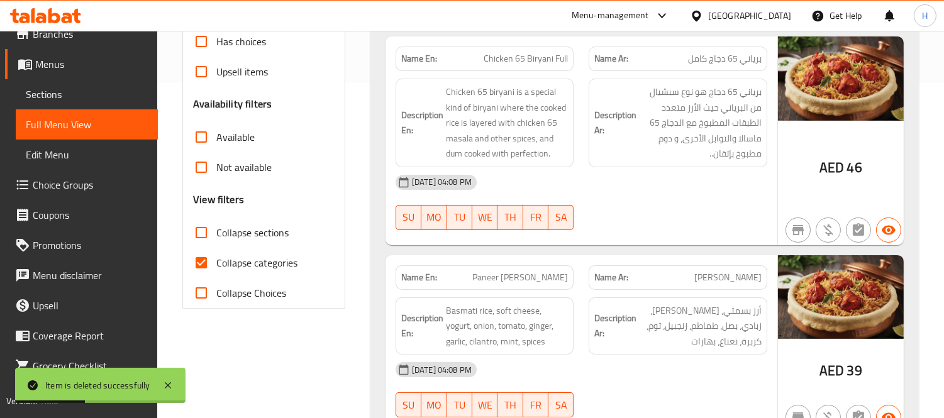
scroll to position [349, 0]
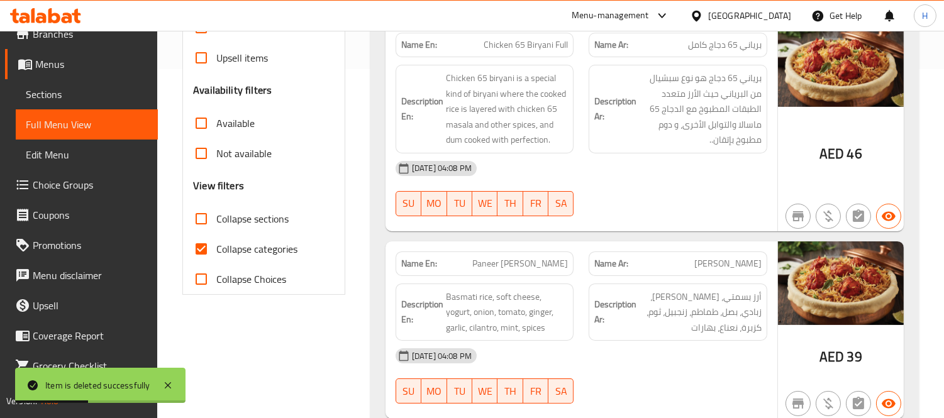
click at [259, 241] on span "Collapse categories" at bounding box center [256, 248] width 81 height 15
click at [216, 241] on input "Collapse categories" at bounding box center [201, 249] width 30 height 30
checkbox input "false"
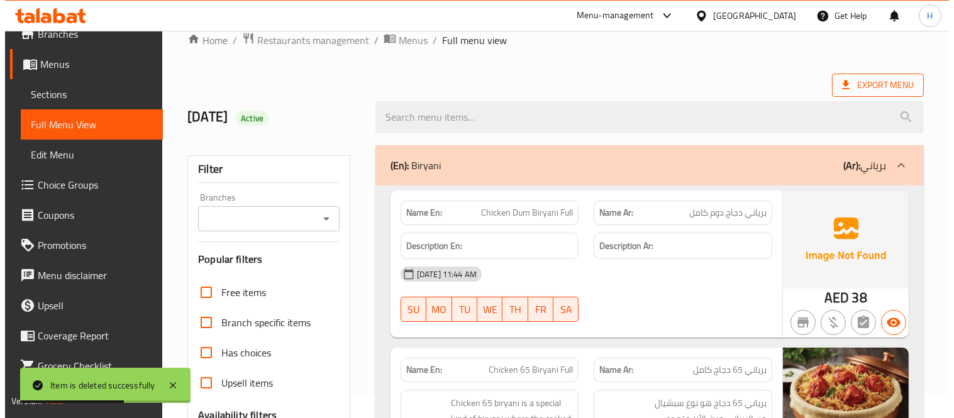
scroll to position [0, 0]
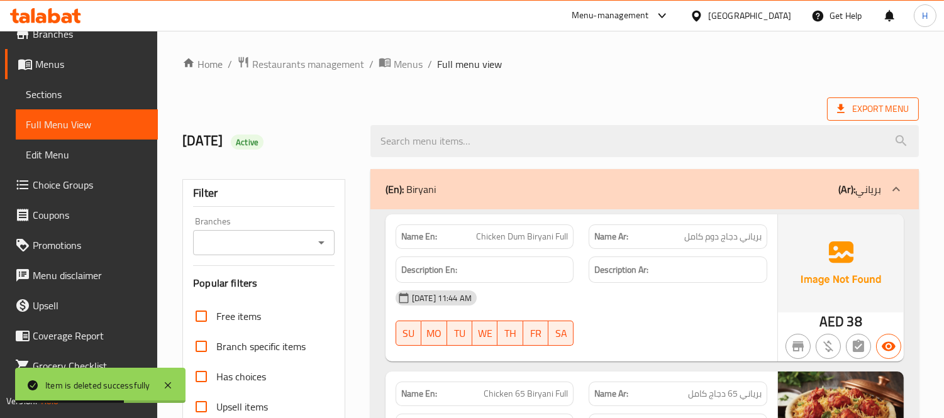
click at [874, 113] on span "Export Menu" at bounding box center [873, 109] width 72 height 16
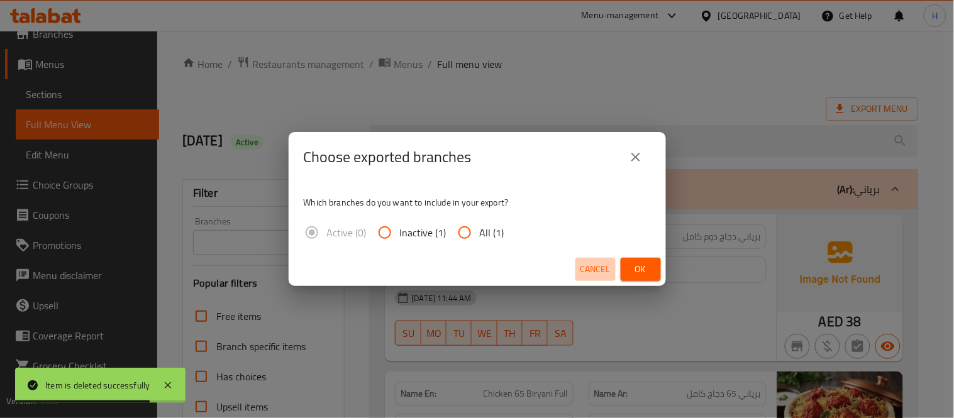
click at [613, 274] on button "Cancel" at bounding box center [595, 269] width 40 height 23
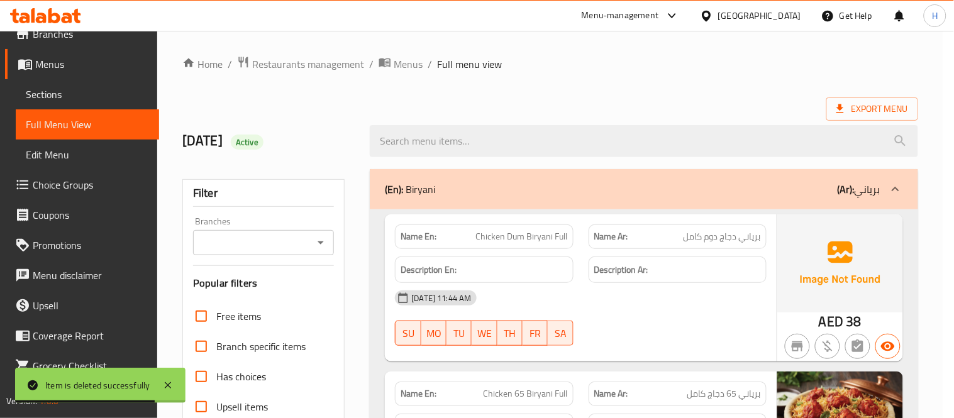
click at [612, 274] on button "Cancel" at bounding box center [595, 269] width 40 height 23
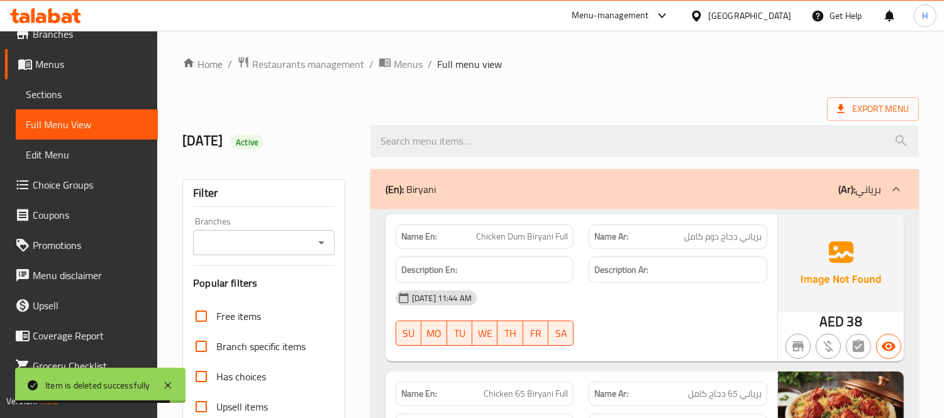
click at [112, 92] on span "Sections" at bounding box center [87, 94] width 122 height 15
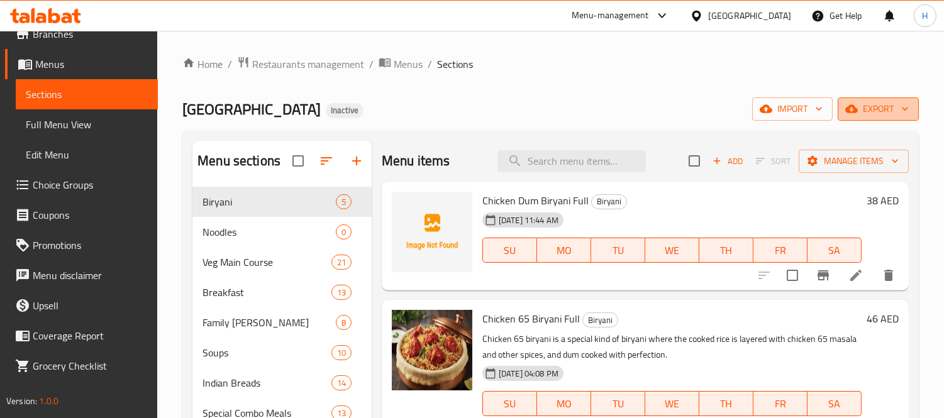
click at [884, 110] on span "export" at bounding box center [877, 109] width 61 height 16
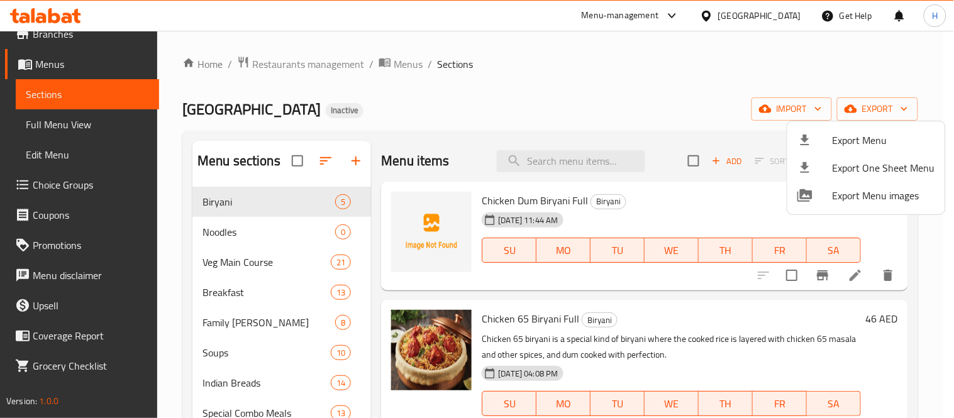
click at [879, 133] on span "Export Menu" at bounding box center [883, 140] width 102 height 15
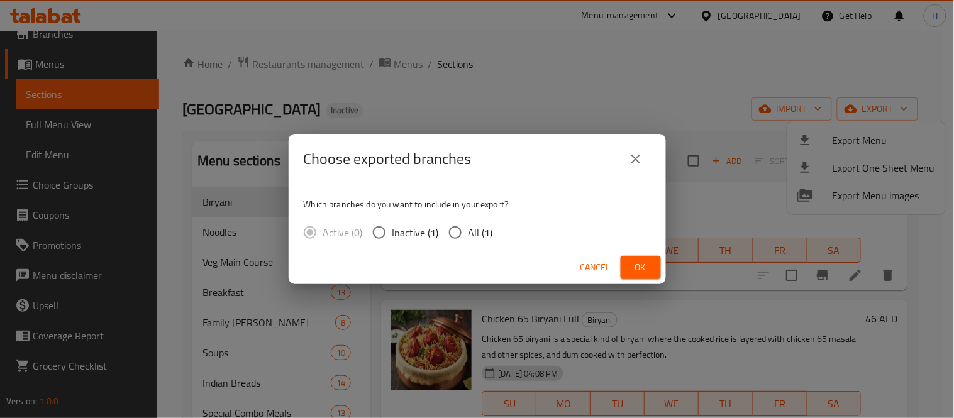
click at [472, 234] on span "All (1)" at bounding box center [480, 232] width 25 height 15
click at [468, 234] on input "All (1)" at bounding box center [455, 232] width 26 height 26
radio input "true"
click at [619, 265] on div "Cancel Ok" at bounding box center [477, 267] width 377 height 33
click at [634, 263] on span "Ok" at bounding box center [640, 268] width 20 height 16
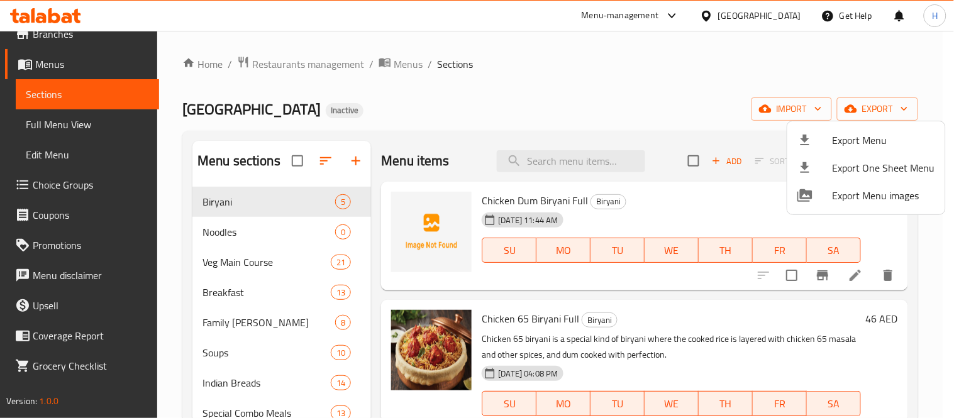
click at [83, 66] on div at bounding box center [477, 209] width 954 height 418
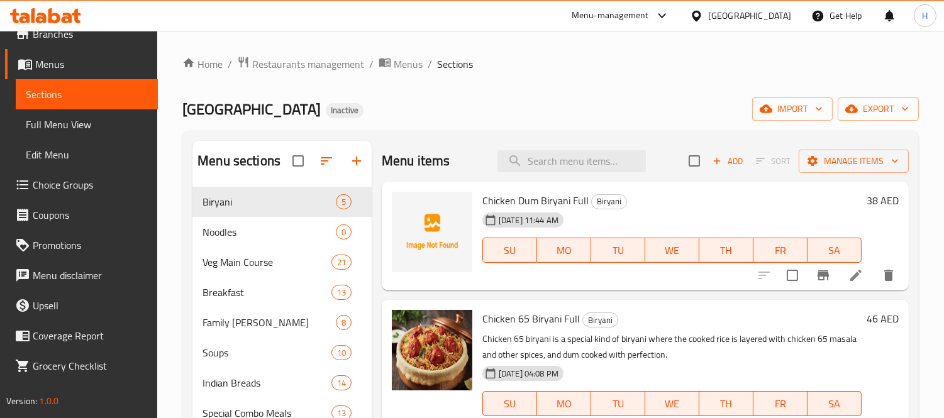
click at [83, 66] on span "Menus" at bounding box center [91, 64] width 113 height 15
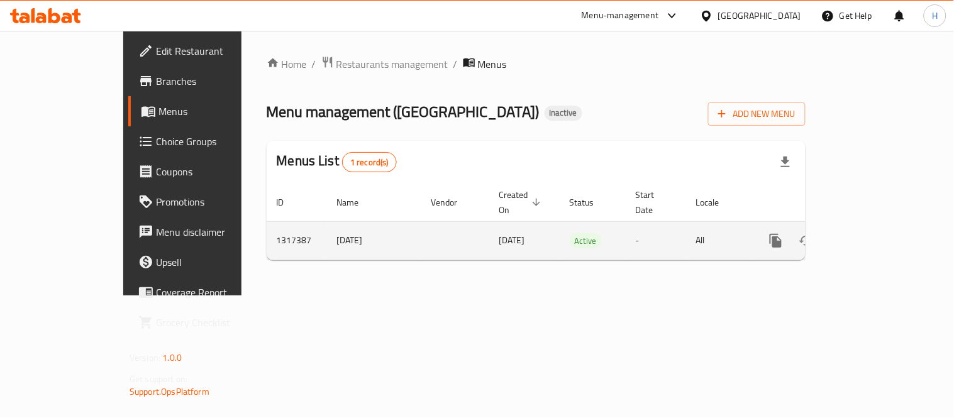
click at [874, 233] on icon "enhanced table" at bounding box center [866, 240] width 15 height 15
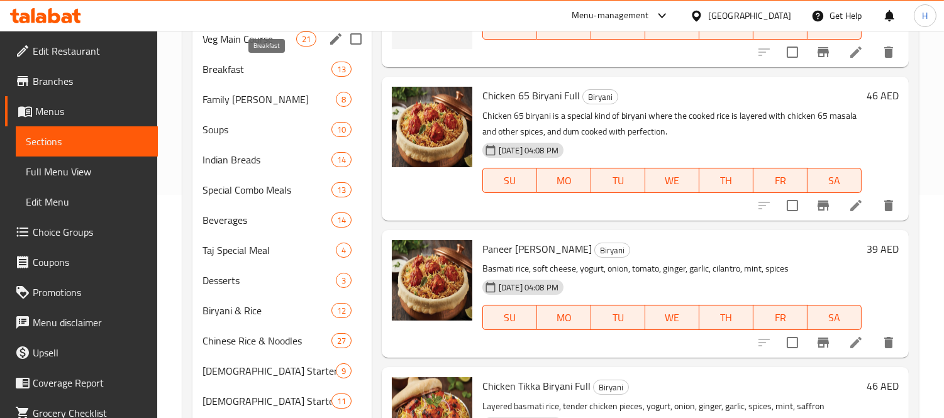
scroll to position [70, 0]
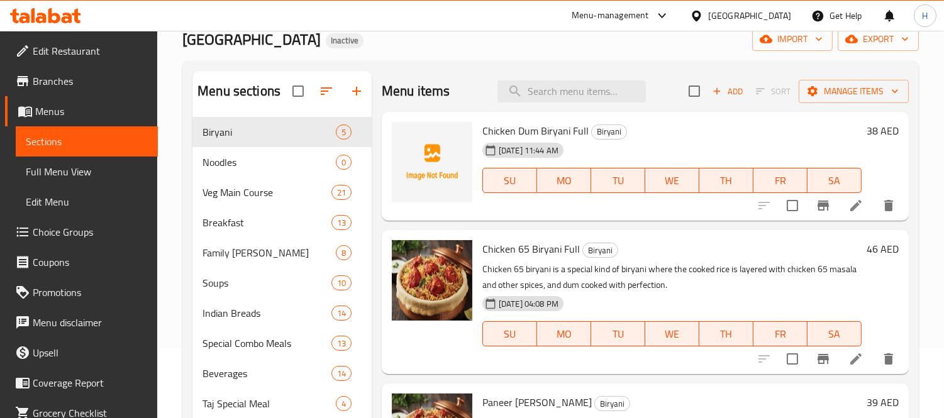
click at [126, 166] on span "Full Menu View" at bounding box center [87, 171] width 122 height 15
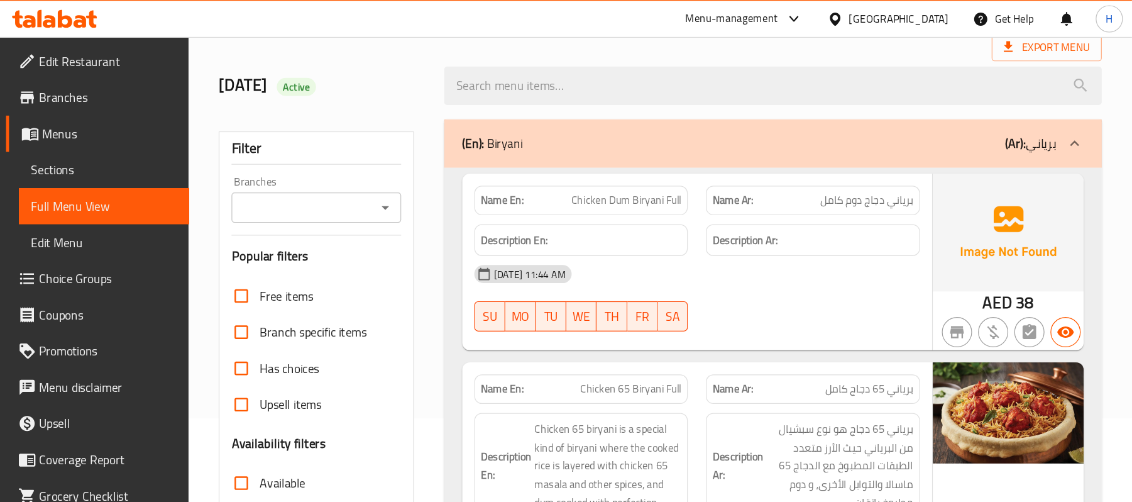
scroll to position [209, 0]
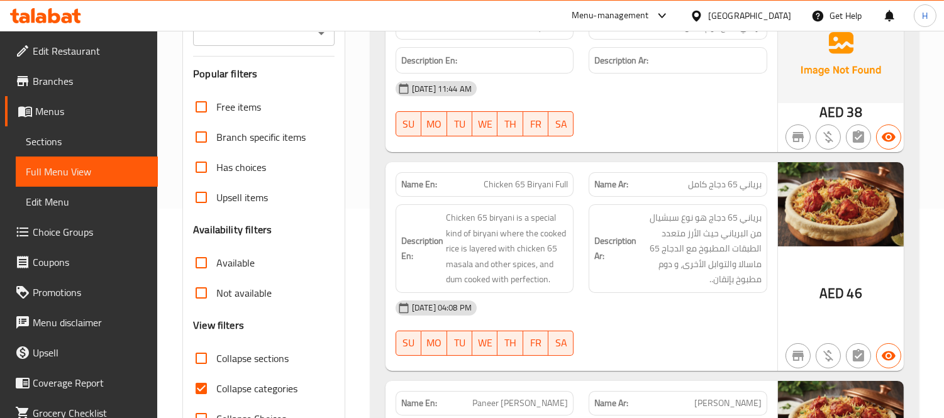
click at [240, 391] on span "Collapse categories" at bounding box center [256, 388] width 81 height 15
click at [216, 391] on input "Collapse categories" at bounding box center [201, 388] width 30 height 30
checkbox input "false"
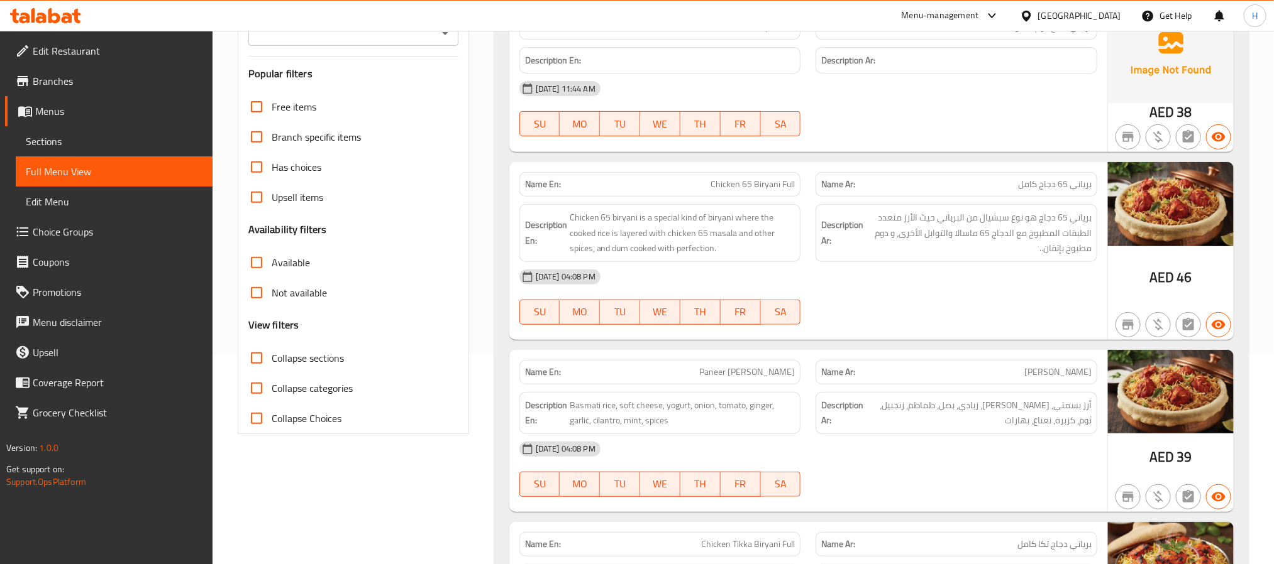
drag, startPoint x: 876, startPoint y: 2, endPoint x: 815, endPoint y: 279, distance: 283.7
click at [815, 279] on div "[DATE] 04:08 PM" at bounding box center [808, 277] width 593 height 30
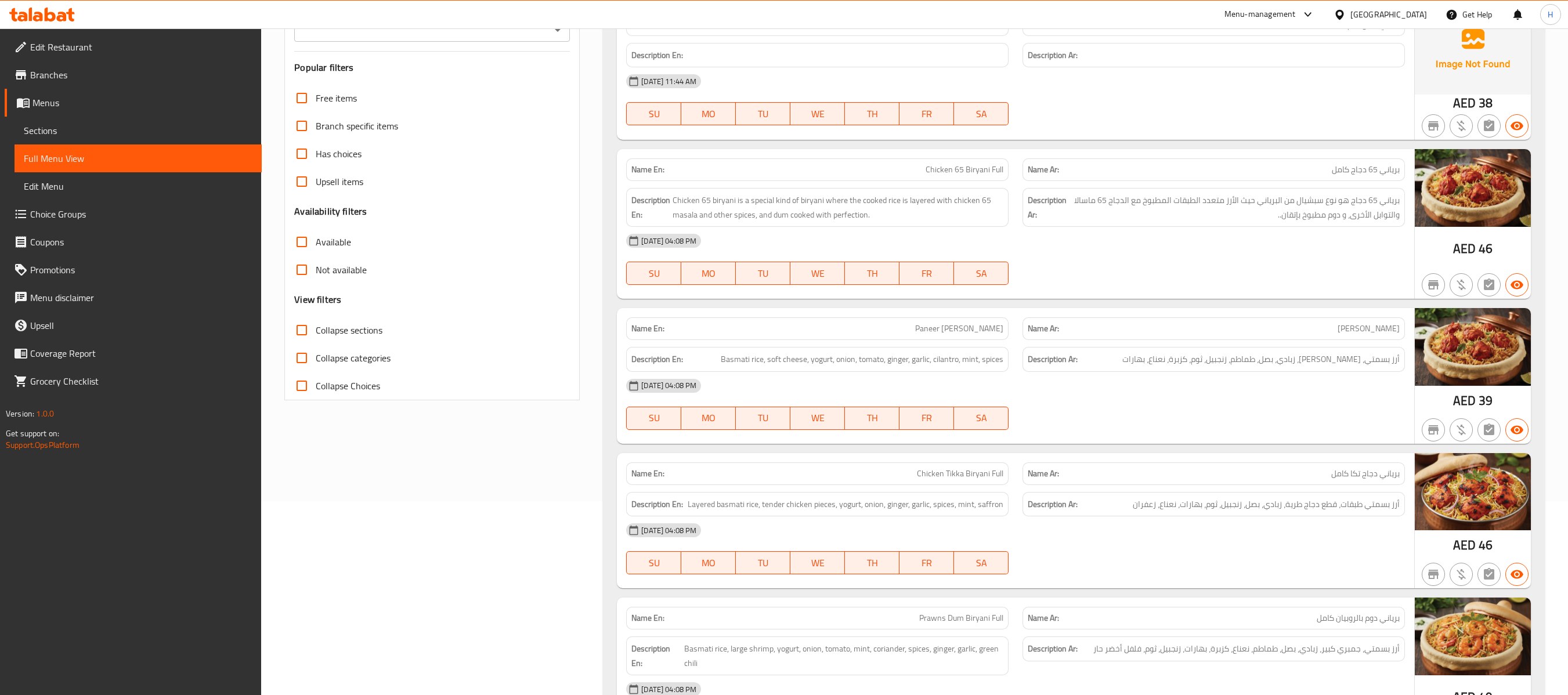
drag, startPoint x: 1038, startPoint y: 1, endPoint x: 1124, endPoint y: 251, distance: 264.4
click at [871, 251] on div "[DATE] 04:08 PM" at bounding box center [1016, 241] width 793 height 28
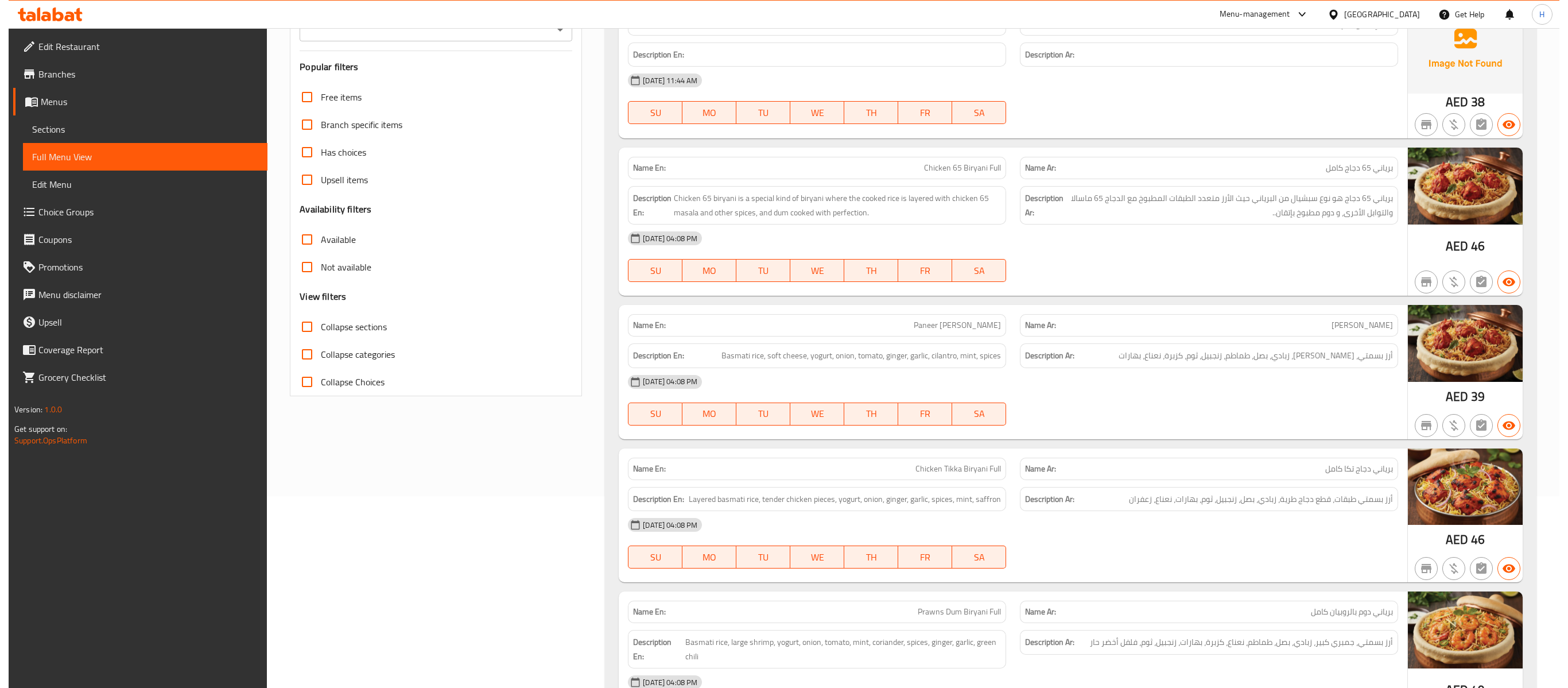
scroll to position [0, 0]
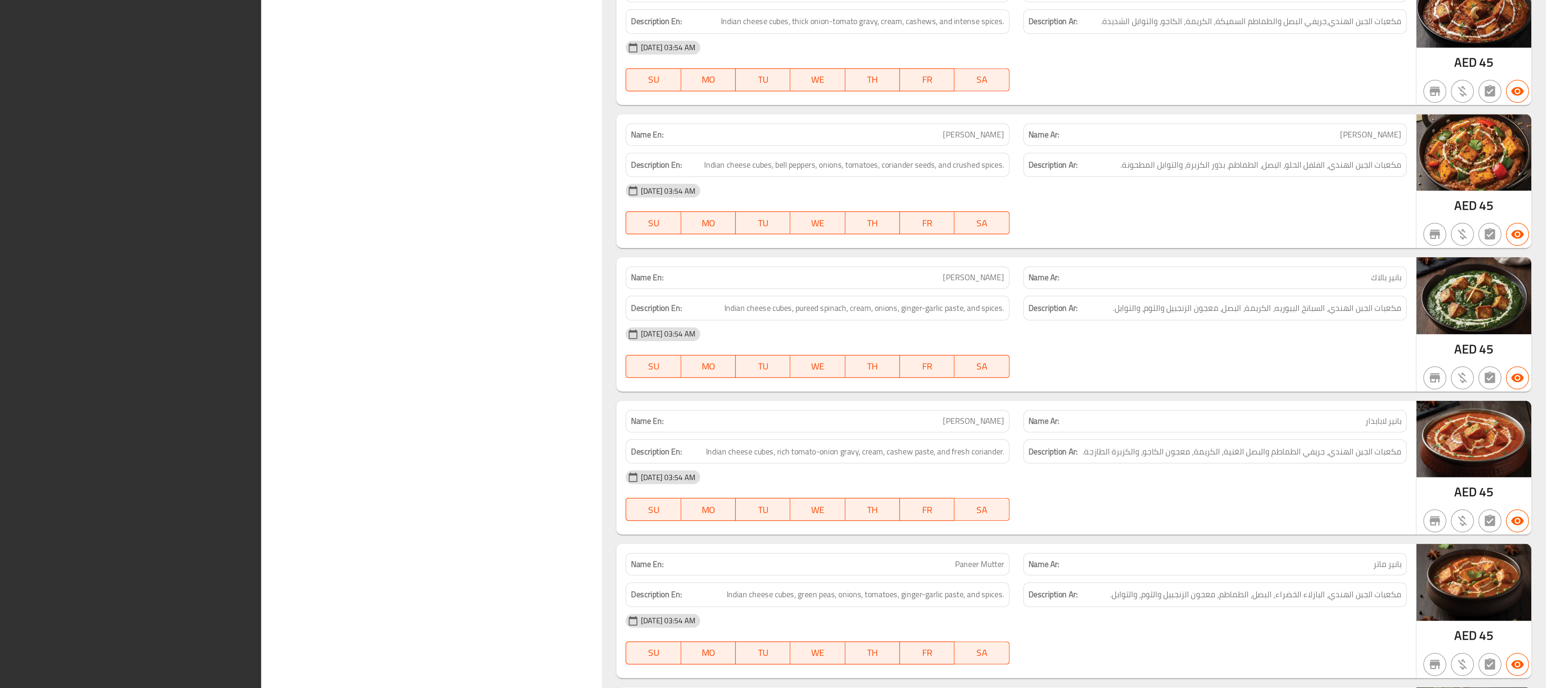
scroll to position [1295, 0]
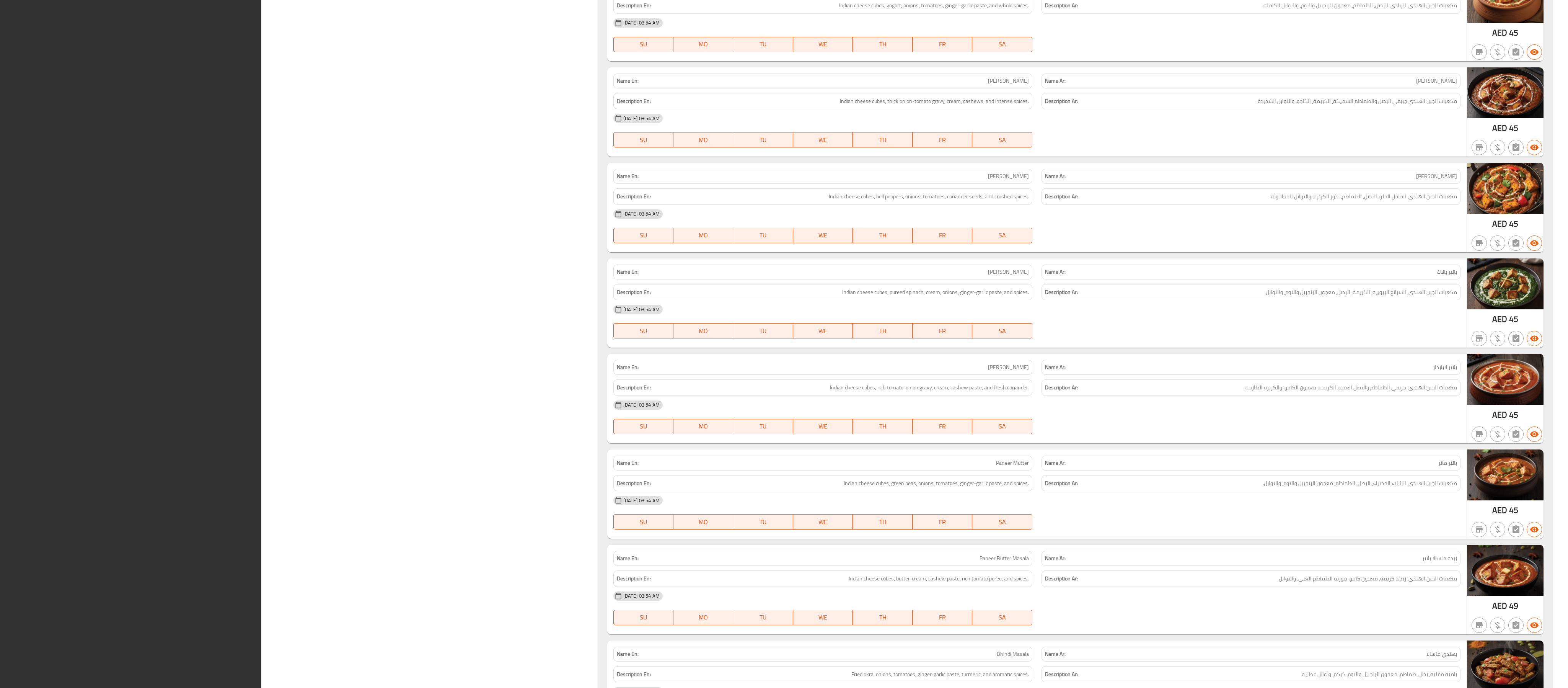
drag, startPoint x: 1015, startPoint y: 2, endPoint x: 1069, endPoint y: 166, distance: 172.7
click at [574, 127] on div "[DATE] 03:54 AM" at bounding box center [1037, 118] width 856 height 18
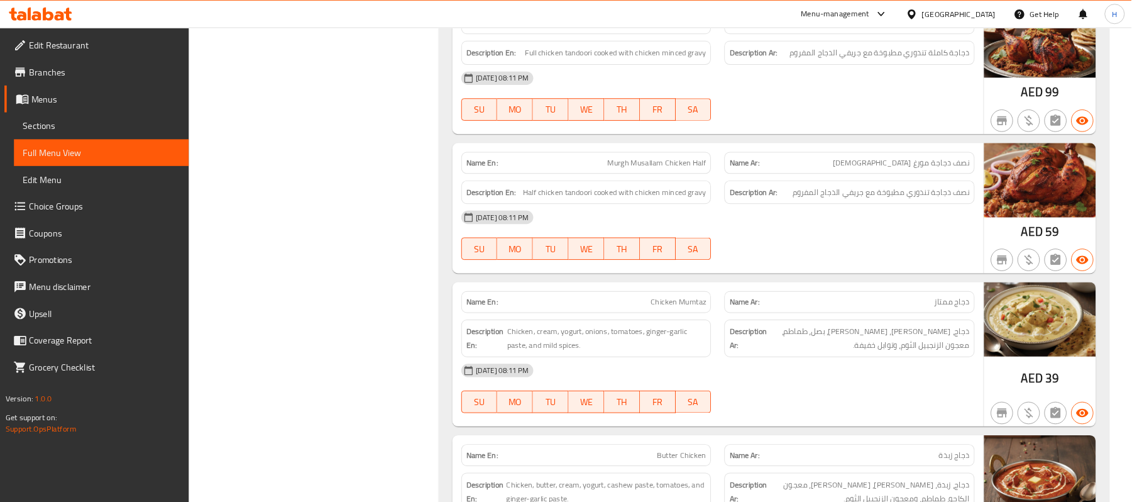
scroll to position [38248, 0]
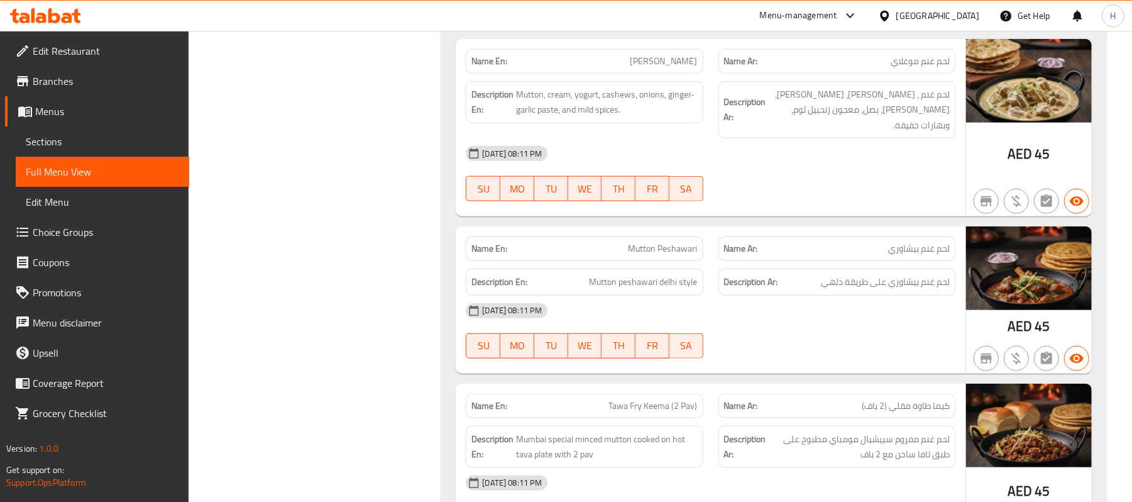
drag, startPoint x: 2223, startPoint y: 0, endPoint x: 732, endPoint y: 131, distance: 1496.8
click at [732, 295] on div "[DATE] 08:11 PM" at bounding box center [710, 310] width 505 height 30
click at [689, 386] on div "Name En: Tawa Fry Keema (2 Pav)" at bounding box center [584, 406] width 252 height 40
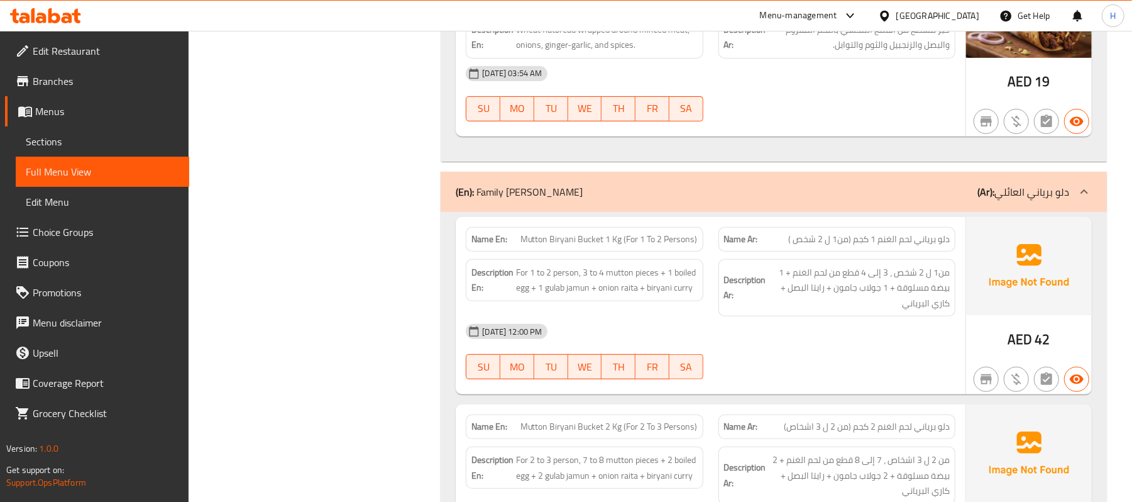
scroll to position [6917, 0]
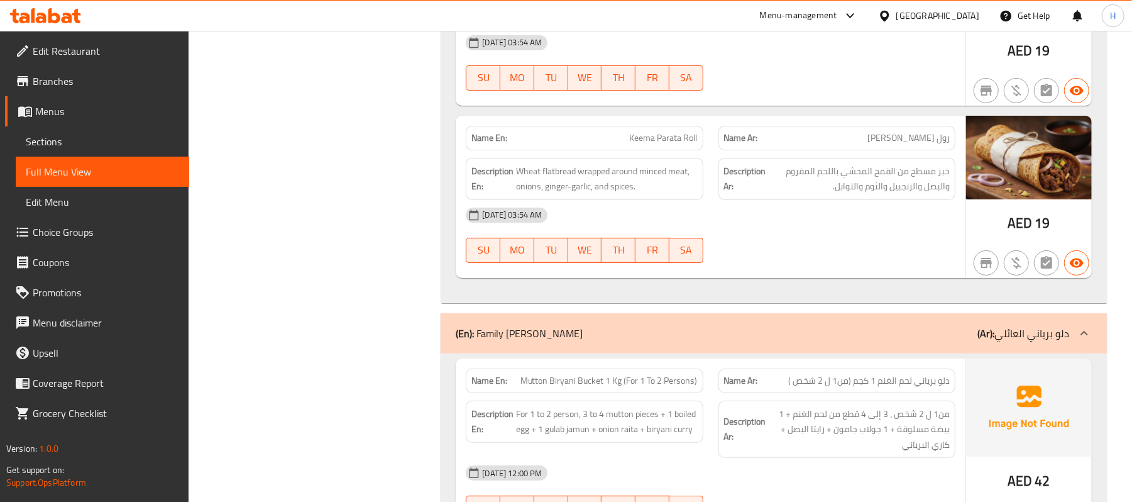
click at [142, 141] on span "Sections" at bounding box center [102, 141] width 153 height 15
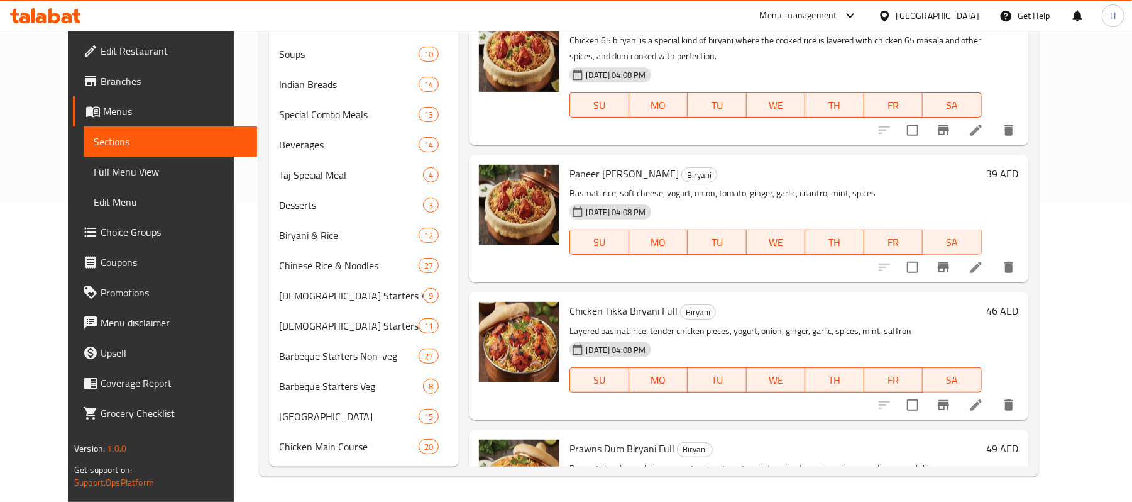
scroll to position [177, 0]
